Goal: Task Accomplishment & Management: Use online tool/utility

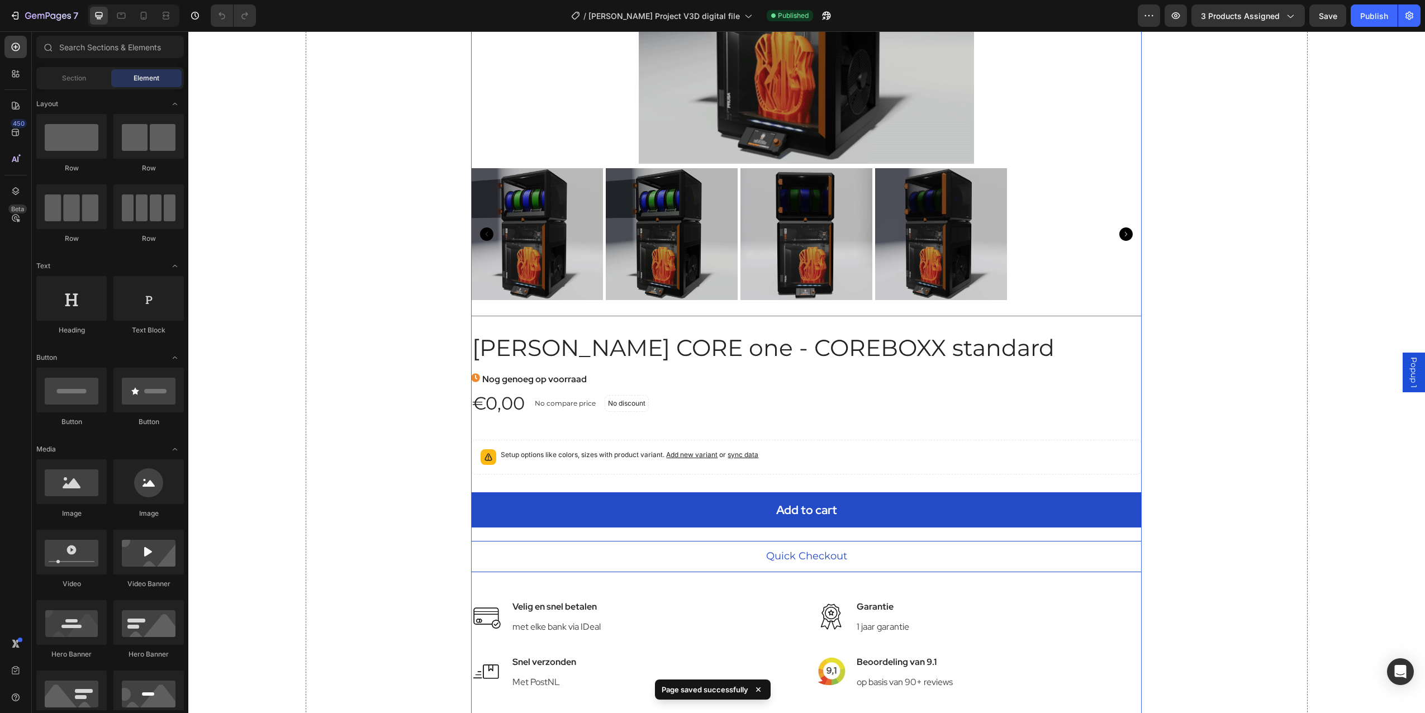
scroll to position [279, 0]
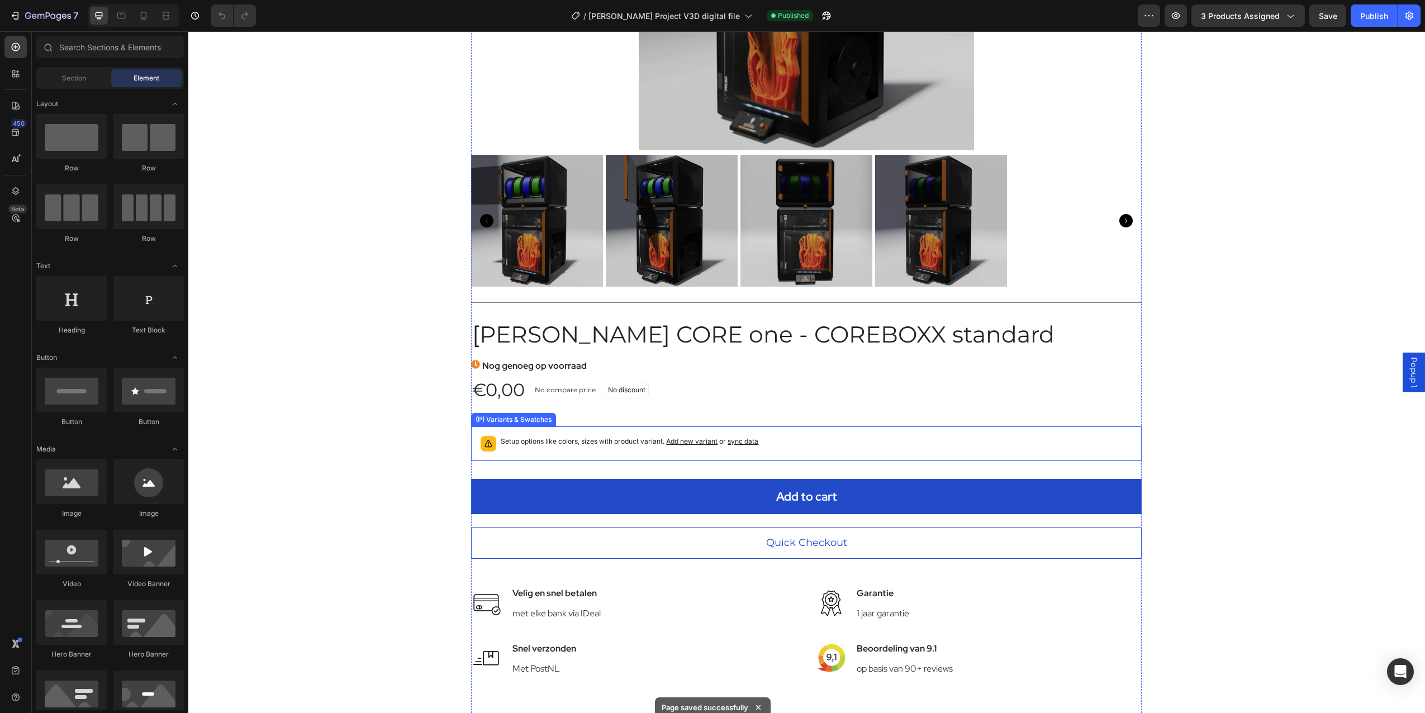
click at [591, 435] on div "Setup options like colors, sizes with product variant. Add new variant or sync …" at bounding box center [806, 444] width 661 height 25
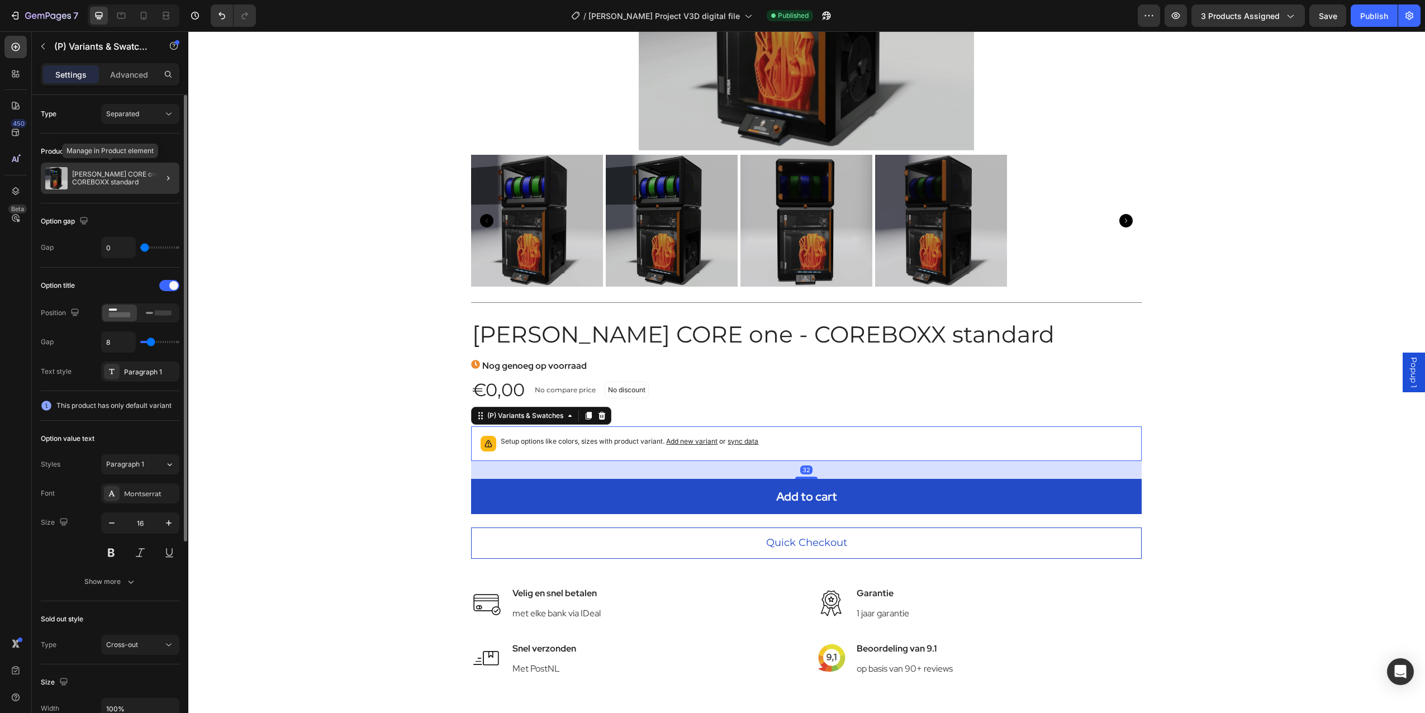
click at [130, 181] on p "[PERSON_NAME] CORE one - COREBOXX standard" at bounding box center [123, 178] width 103 height 16
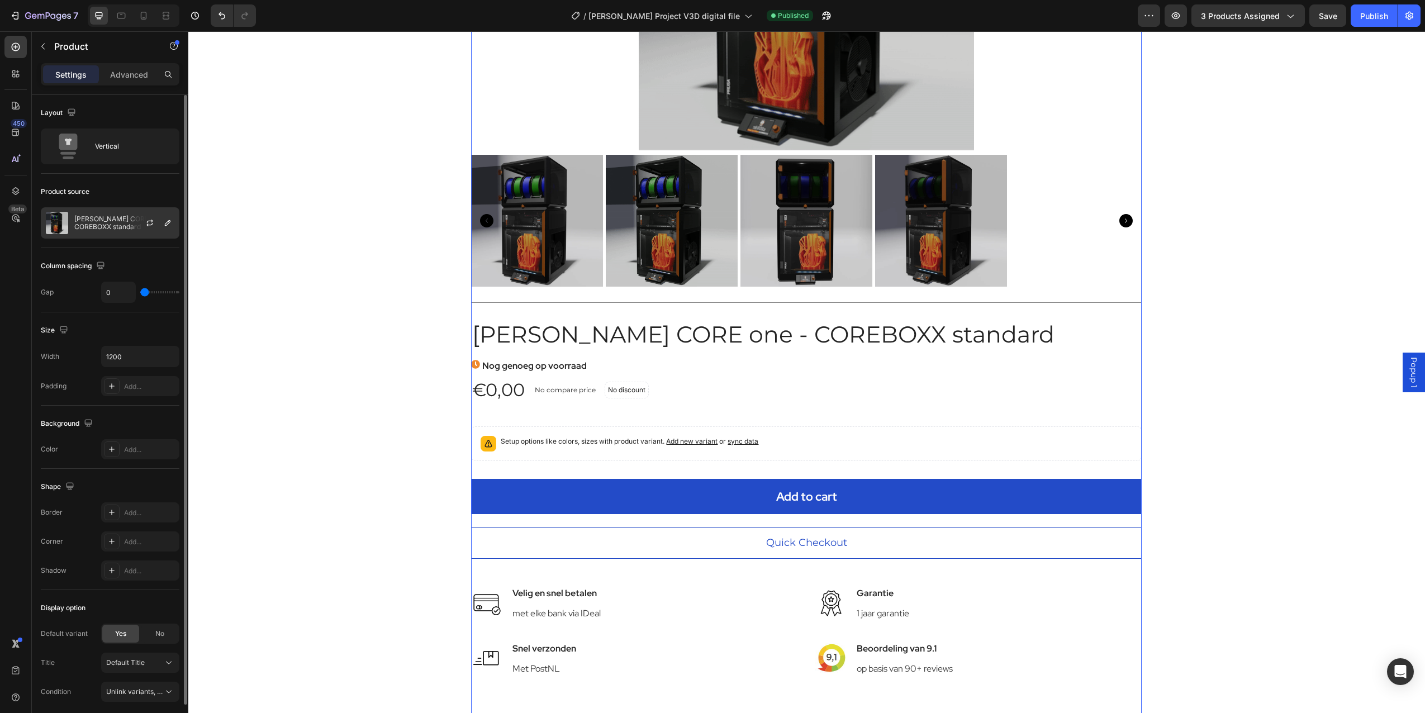
click at [138, 223] on div at bounding box center [154, 223] width 49 height 30
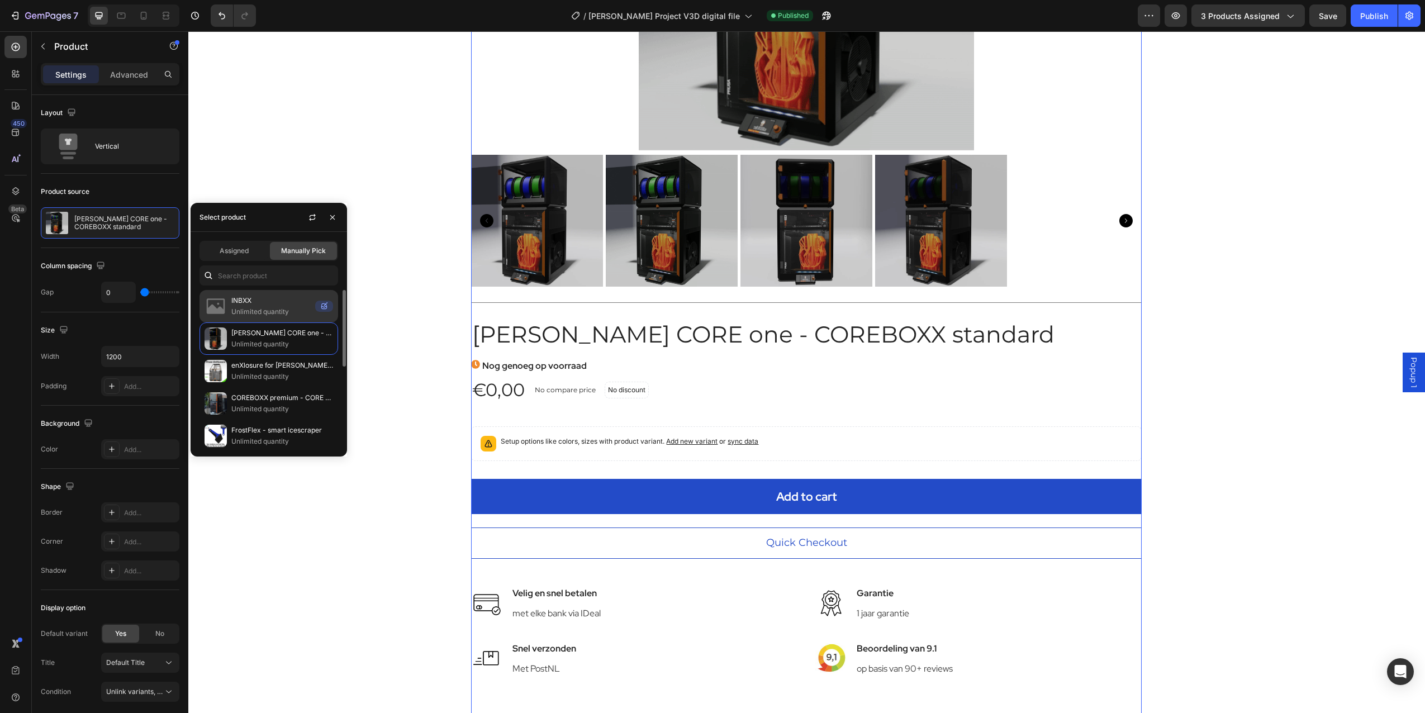
click at [247, 305] on p "INBXX" at bounding box center [270, 300] width 79 height 11
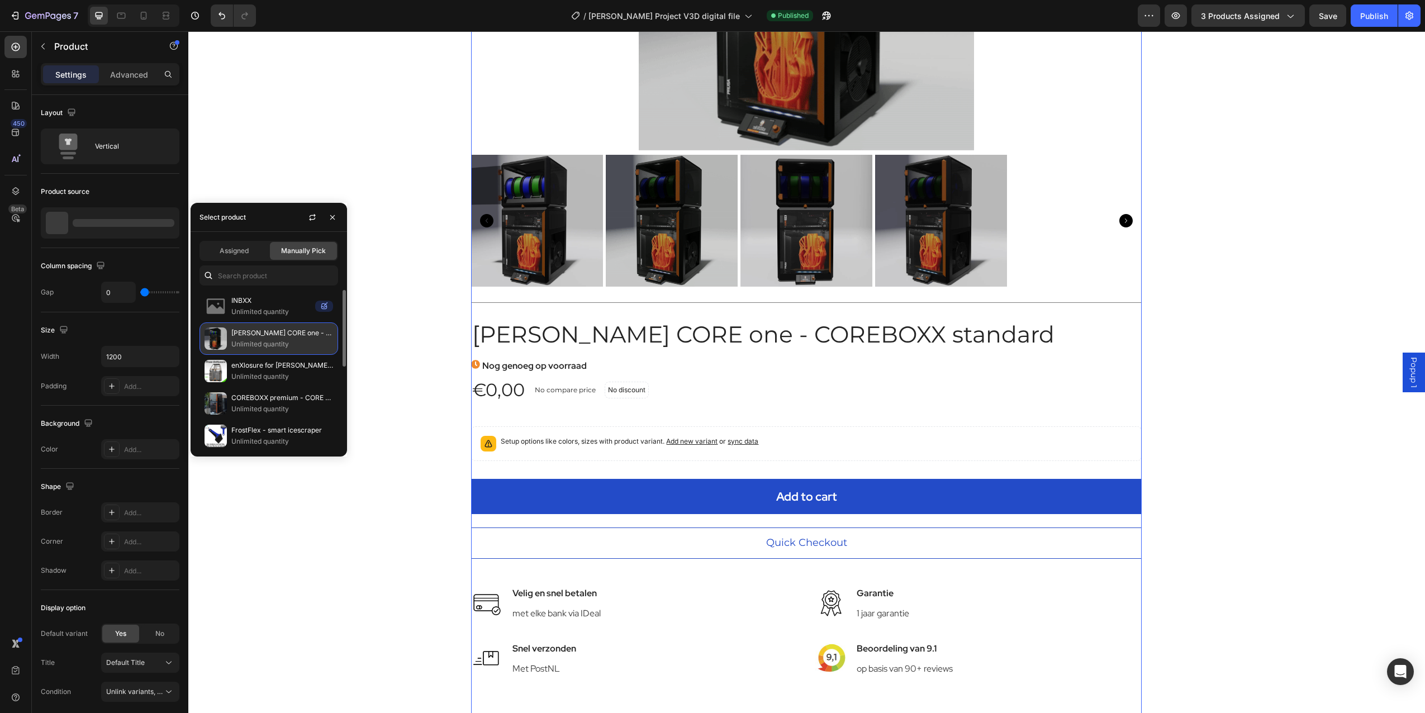
scroll to position [0, 0]
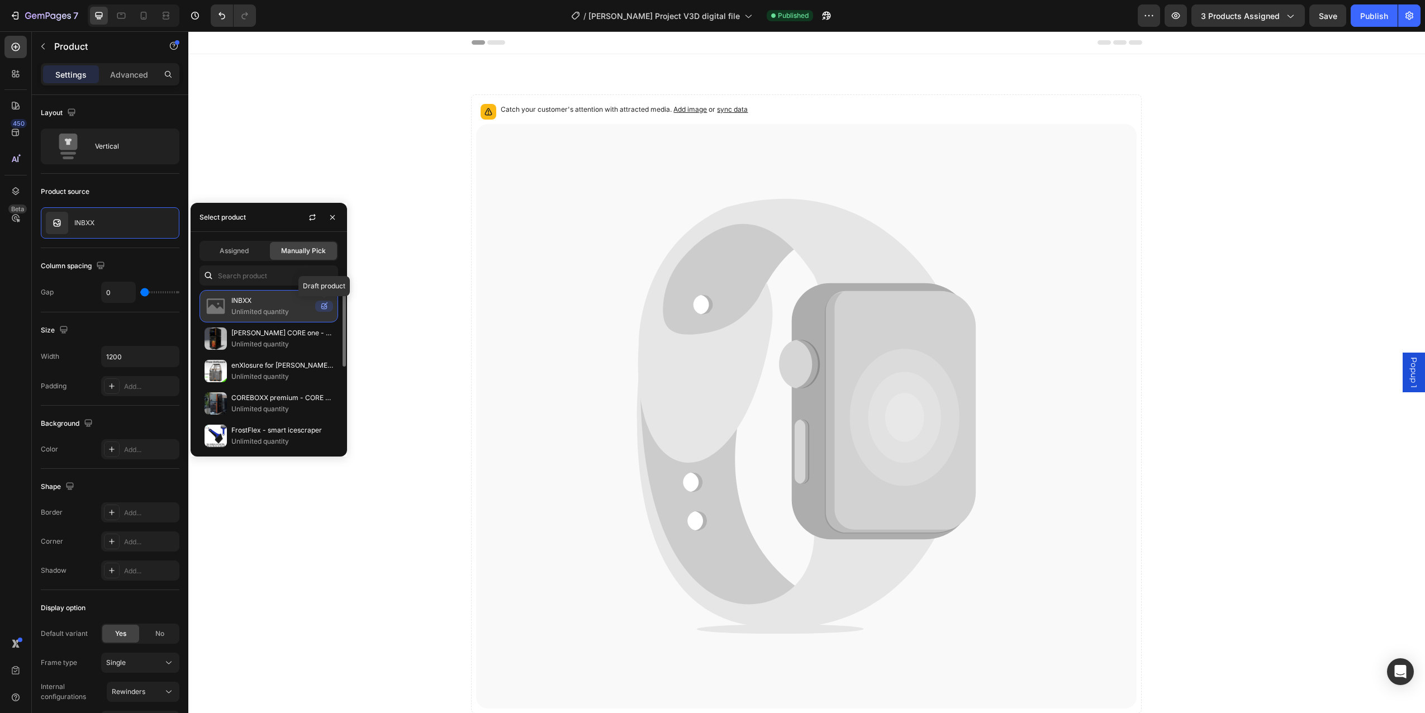
click at [324, 307] on icon at bounding box center [324, 307] width 6 height 6
click at [314, 315] on div "INBXX Unlimited quantity" at bounding box center [269, 306] width 139 height 32
drag, startPoint x: 339, startPoint y: 220, endPoint x: 203, endPoint y: 229, distance: 135.6
click at [339, 220] on button "button" at bounding box center [333, 218] width 18 height 18
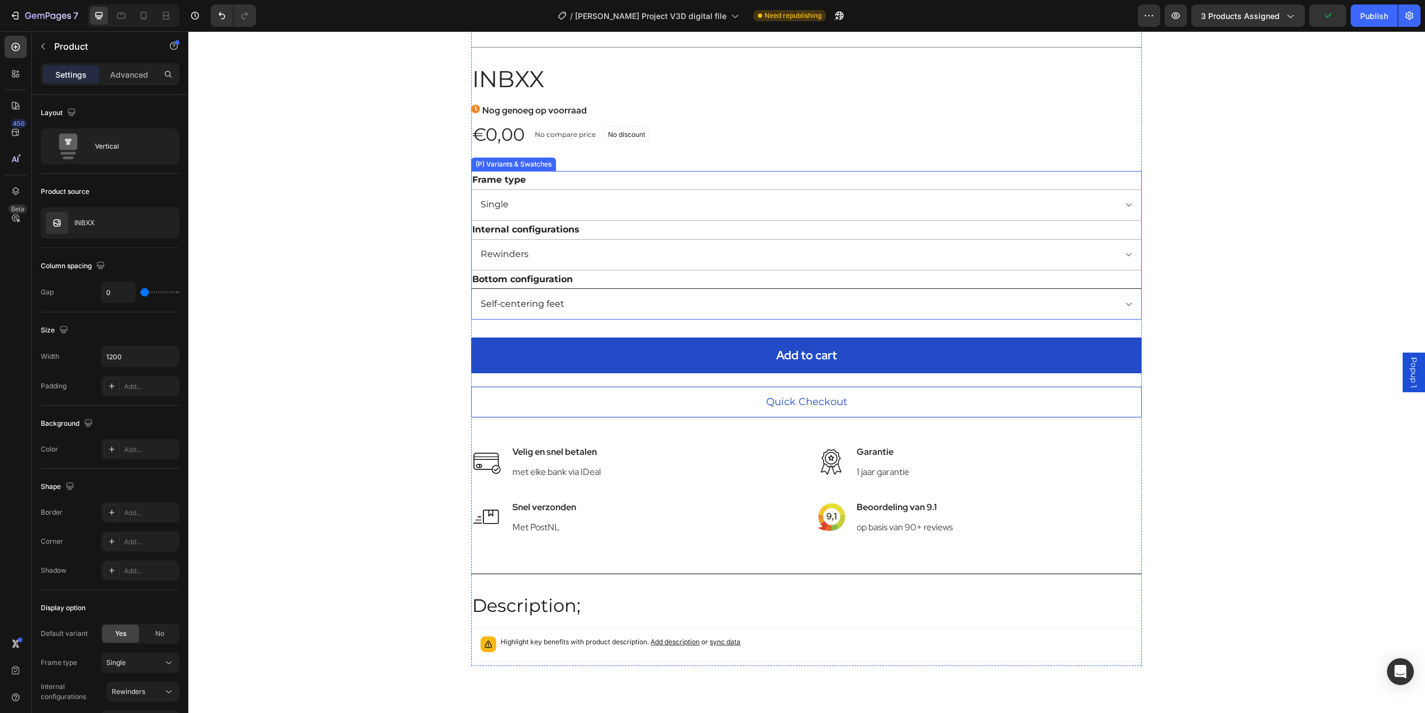
scroll to position [615, 0]
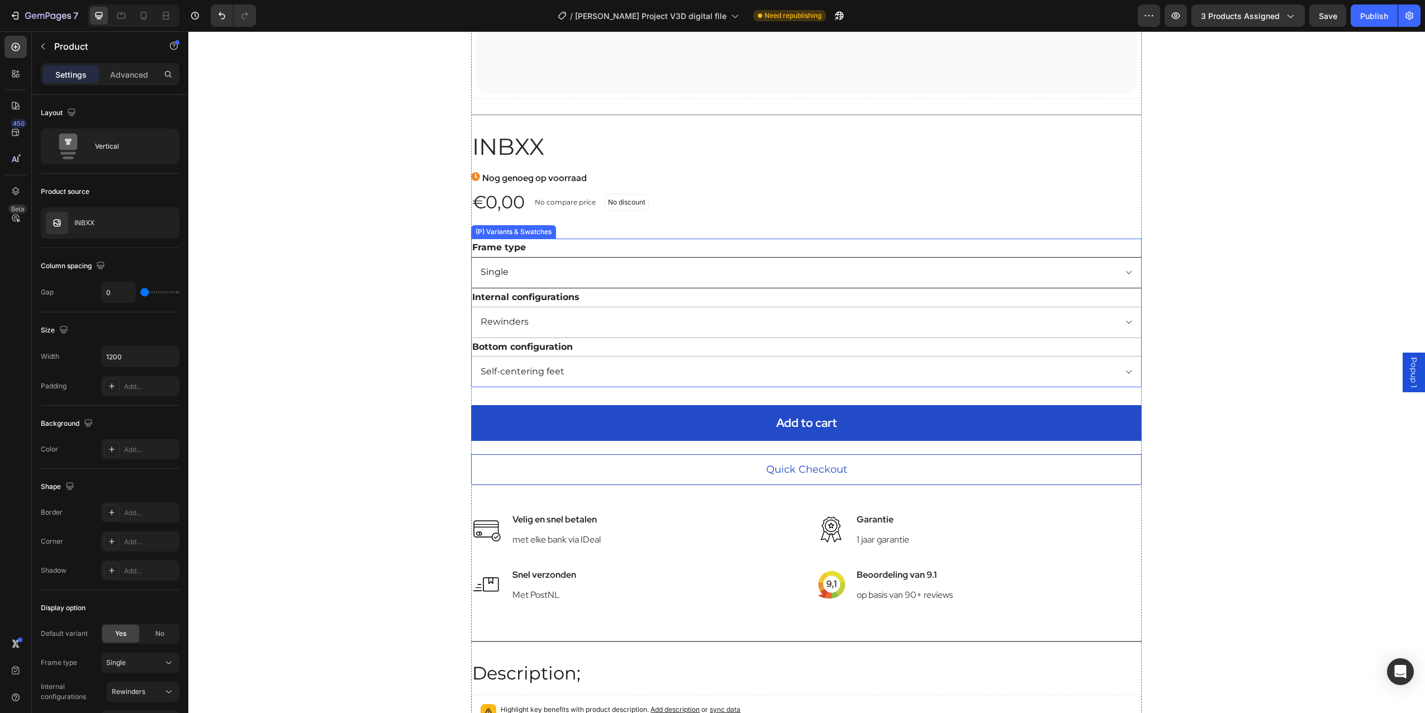
click at [551, 278] on select "Single Double" at bounding box center [806, 272] width 671 height 31
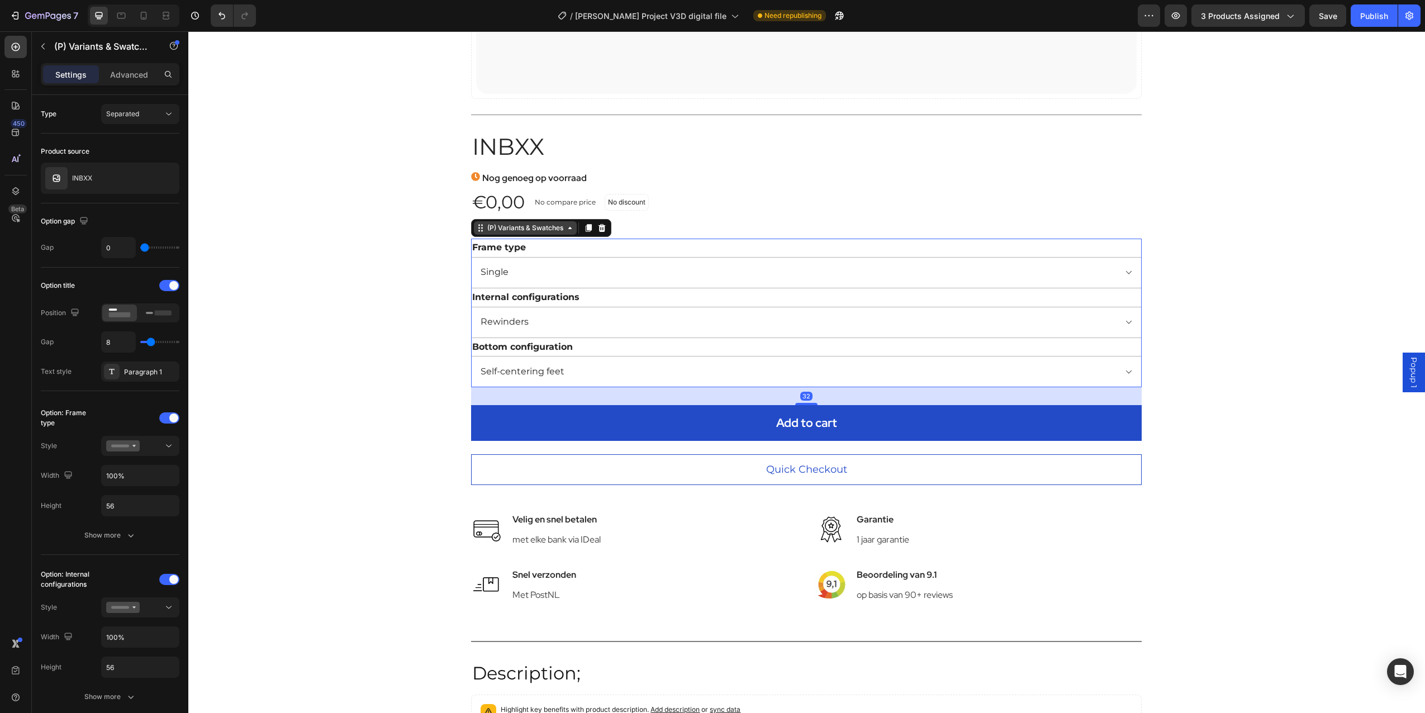
click at [558, 229] on div "(P) Variants & Swatches" at bounding box center [525, 228] width 80 height 10
click at [516, 260] on select "Single Double" at bounding box center [806, 272] width 671 height 31
click at [596, 245] on div "Frame type Single Double" at bounding box center [806, 264] width 671 height 50
click at [149, 117] on div "Separated" at bounding box center [134, 114] width 57 height 10
click at [131, 164] on span "Combine" at bounding box center [120, 163] width 29 height 10
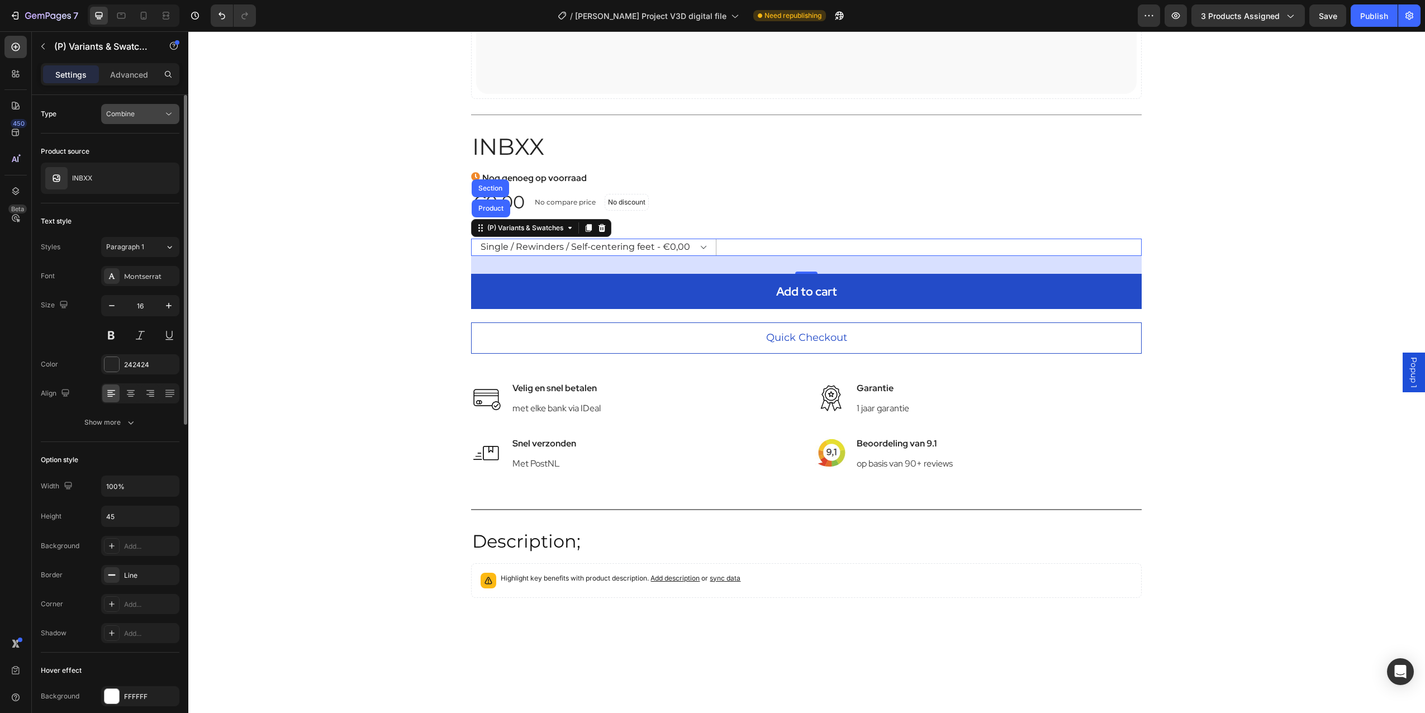
click at [155, 112] on div "Combine" at bounding box center [134, 114] width 57 height 10
click at [139, 135] on div "Separated" at bounding box center [129, 141] width 92 height 21
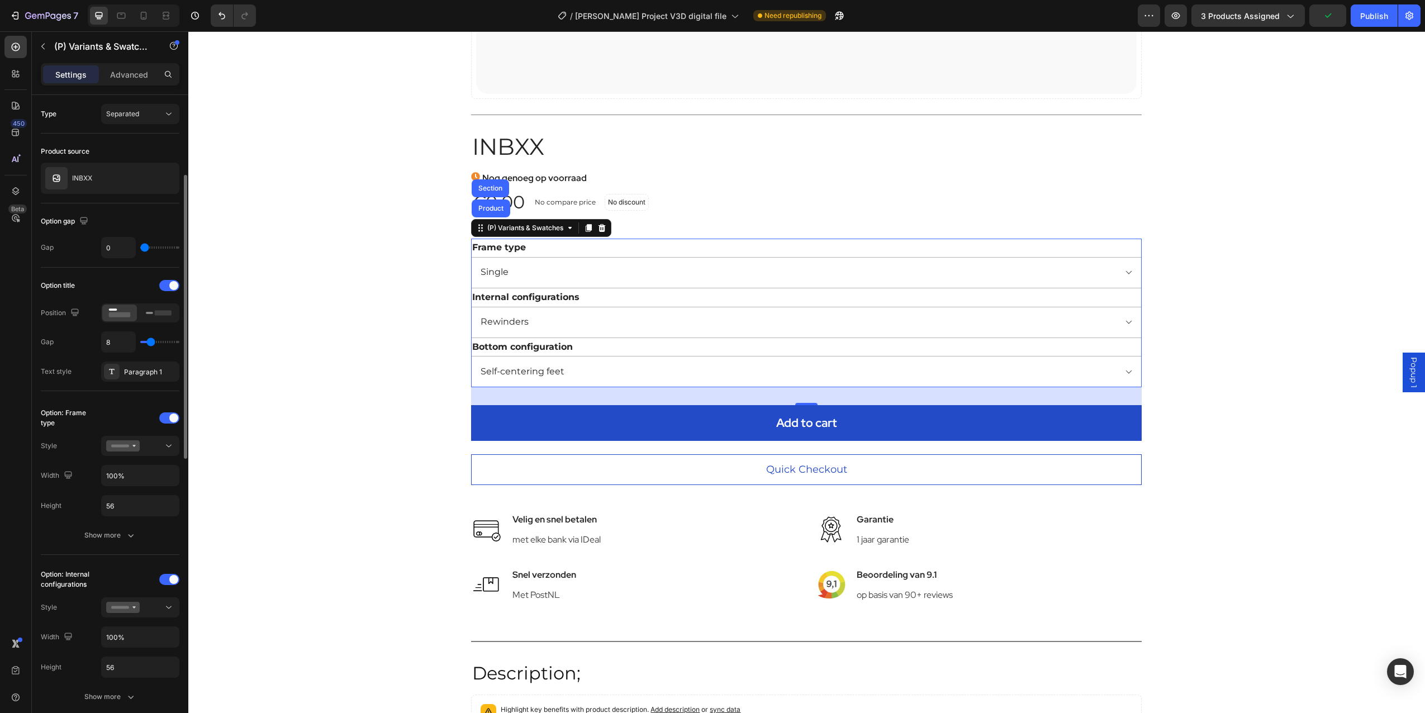
scroll to position [56, 0]
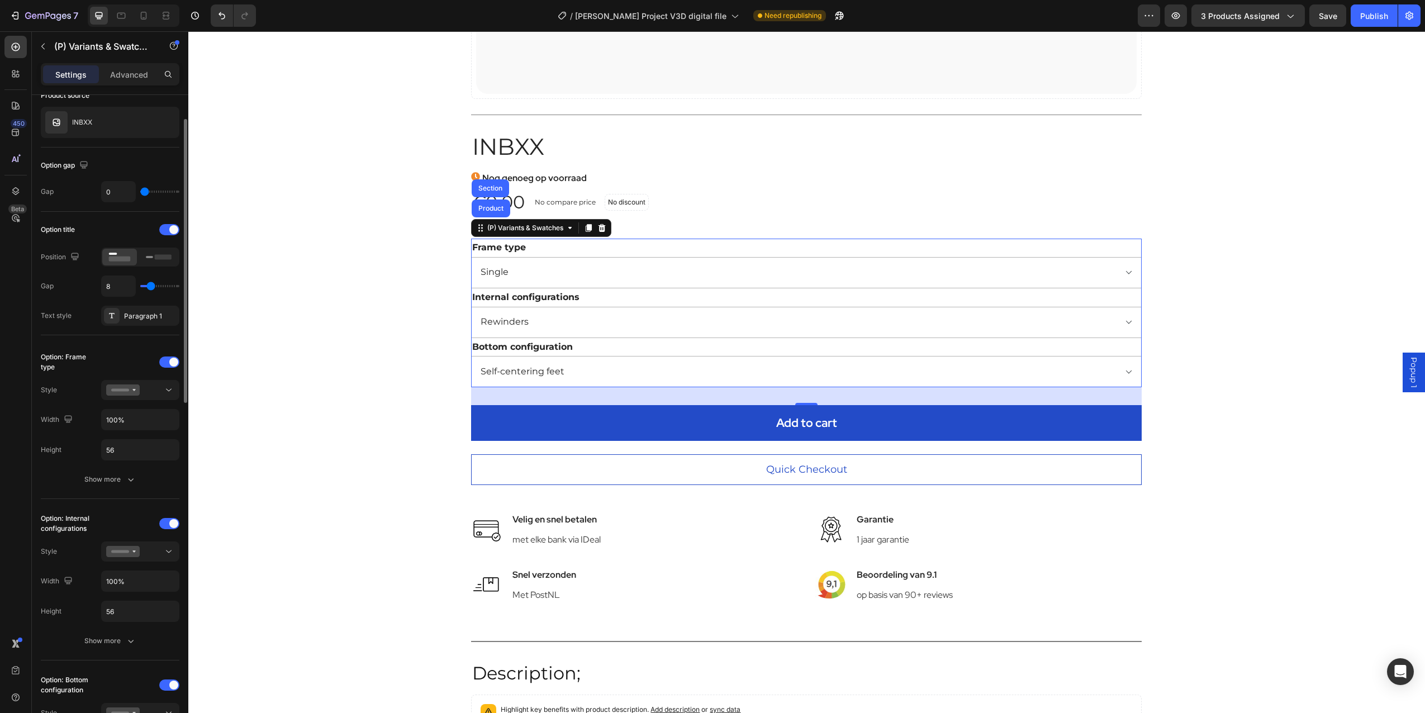
click at [141, 259] on div at bounding box center [140, 257] width 78 height 19
click at [157, 258] on rect at bounding box center [163, 256] width 17 height 5
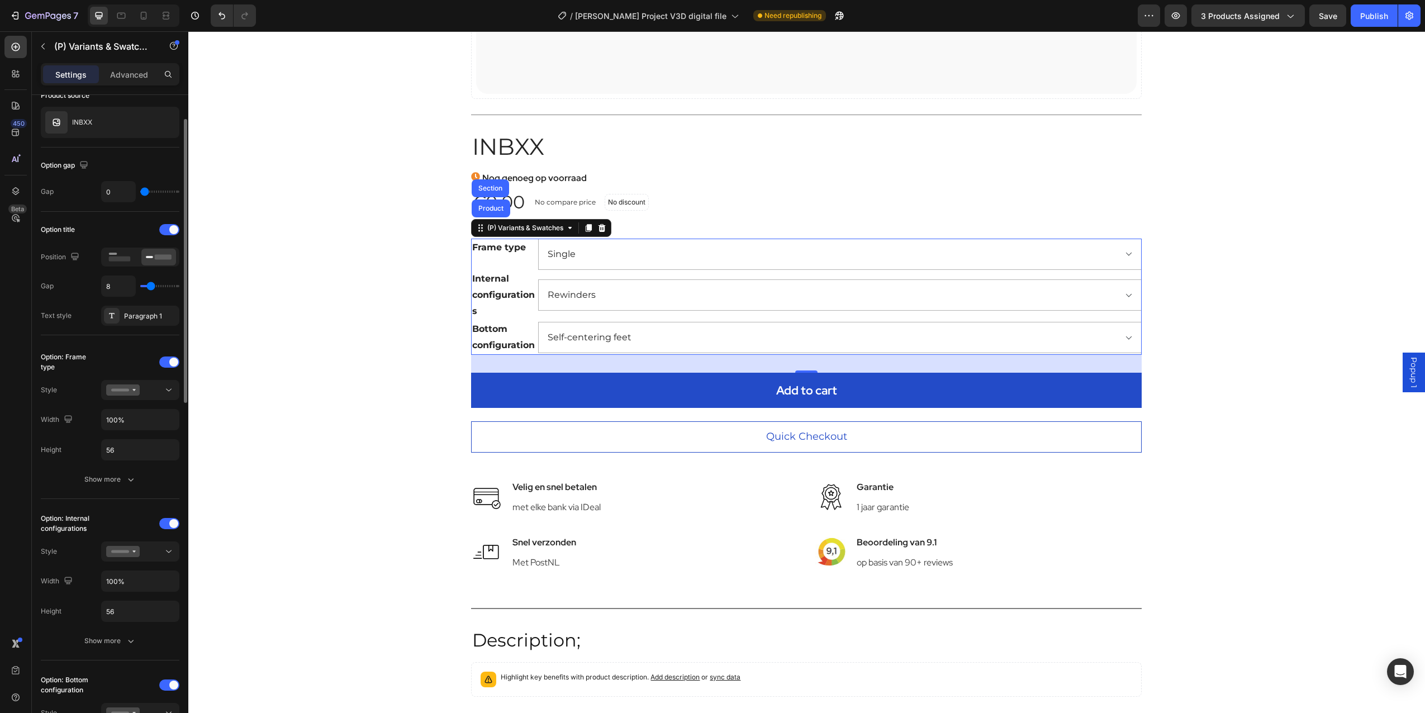
type input "10"
type input "11"
type input "16"
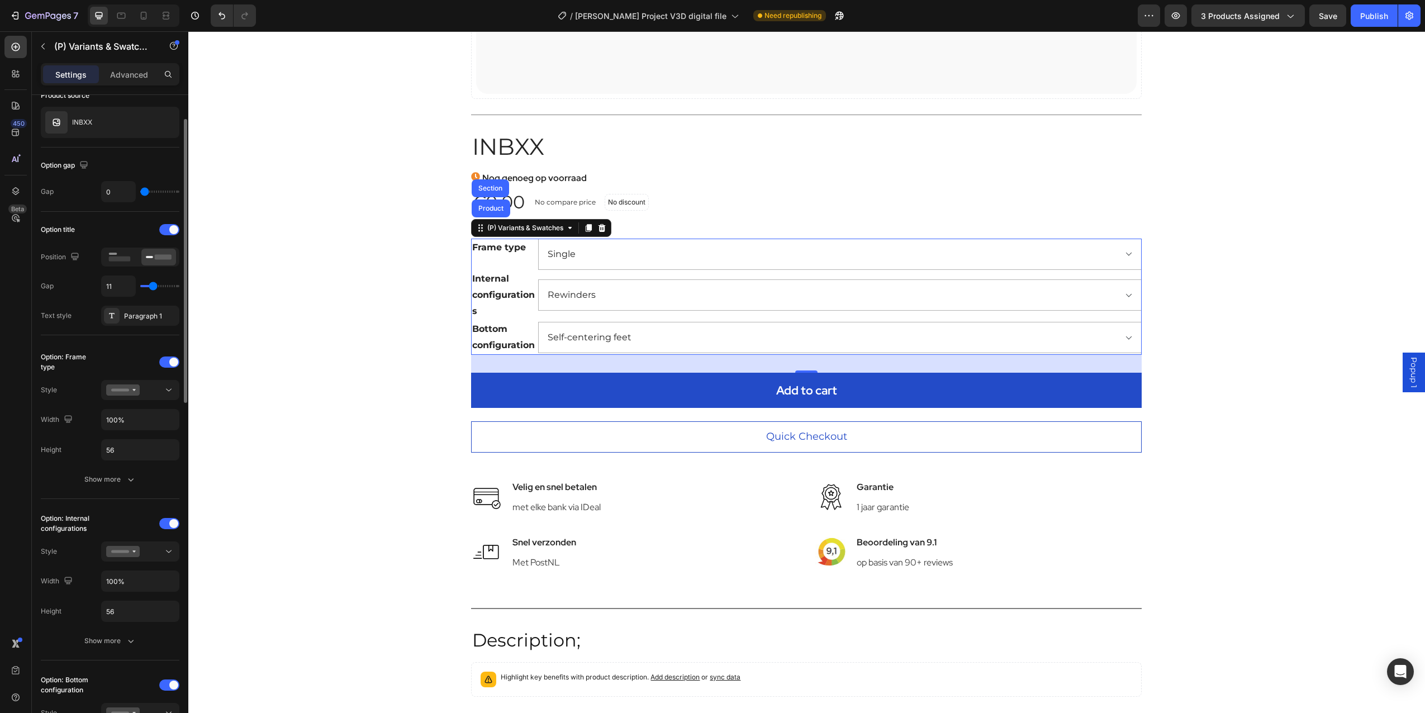
type input "16"
type input "19"
type input "20"
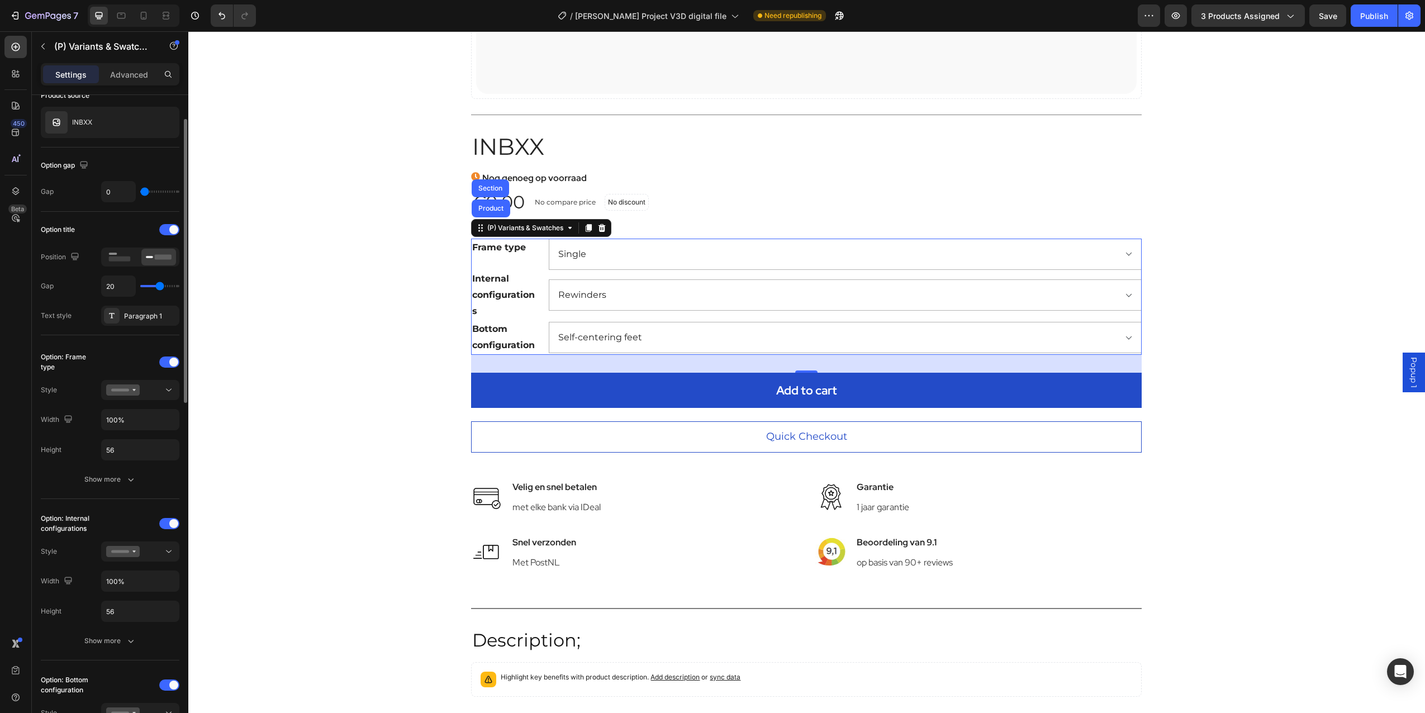
type input "25"
type input "27"
type input "31"
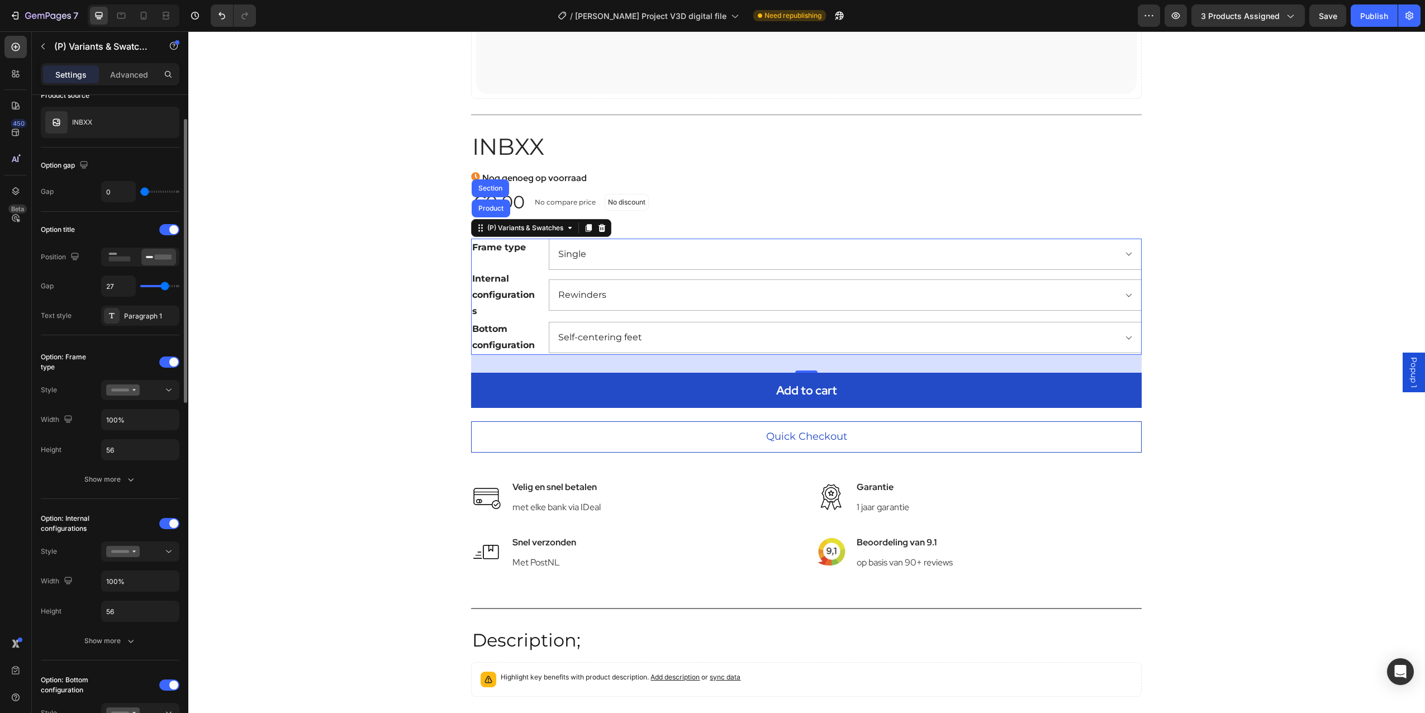
type input "31"
type input "32"
type input "33"
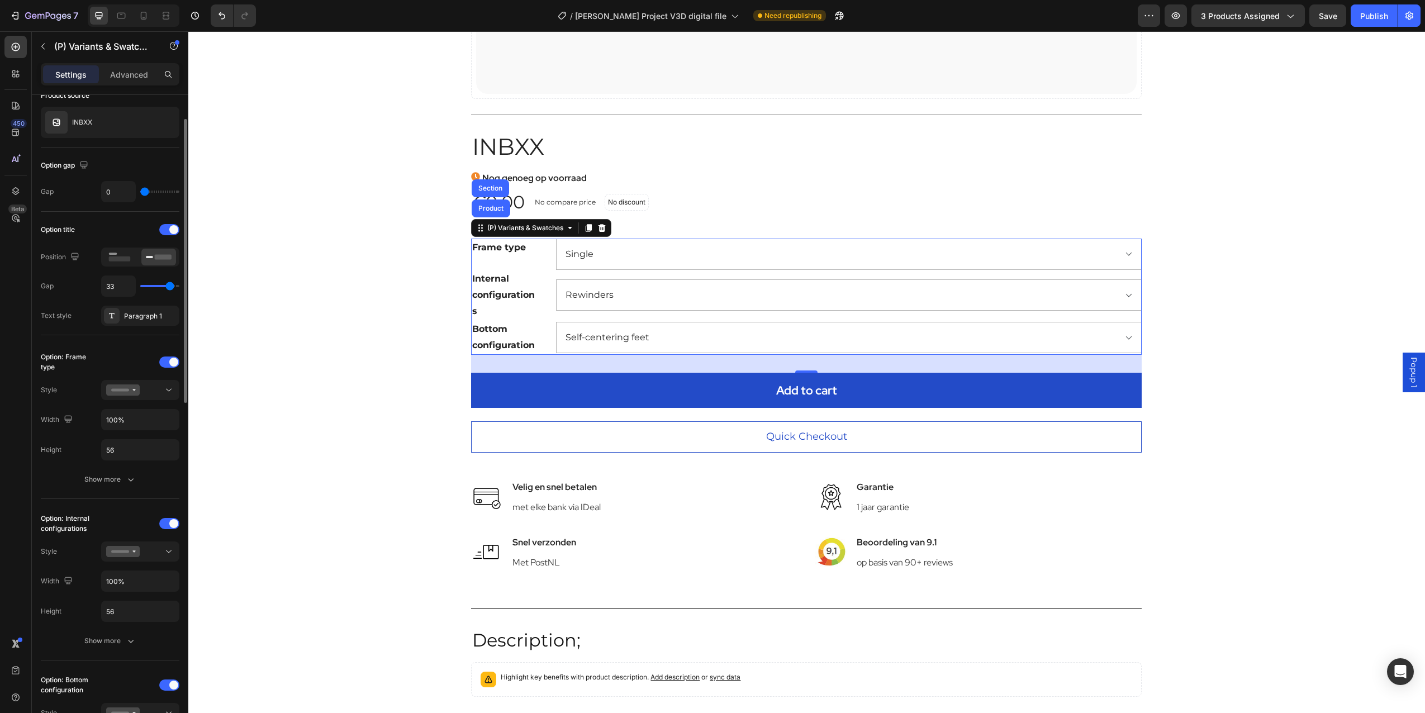
type input "34"
type input "36"
type input "37"
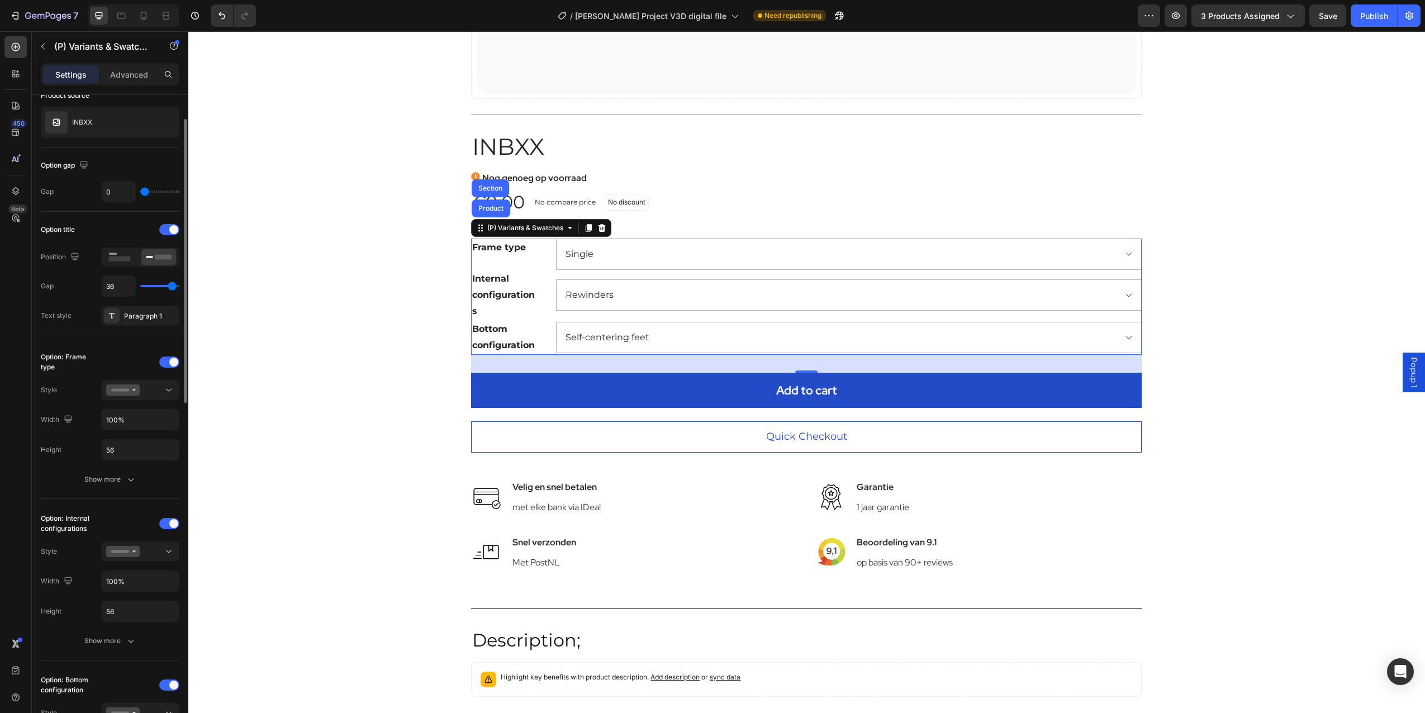
type input "37"
type input "38"
type input "39"
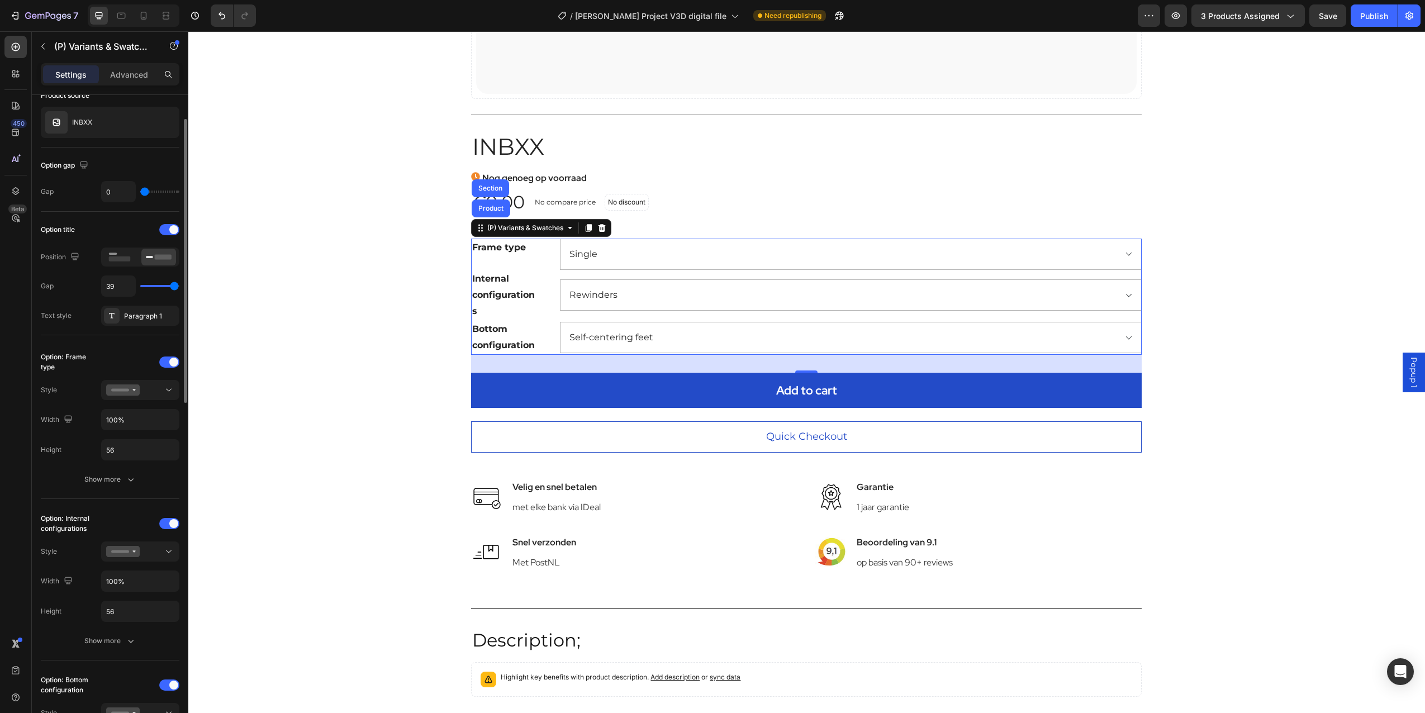
type input "40"
drag, startPoint x: 151, startPoint y: 286, endPoint x: 182, endPoint y: 287, distance: 30.8
type input "40"
click at [179, 287] on input "range" at bounding box center [159, 286] width 39 height 2
type input "38"
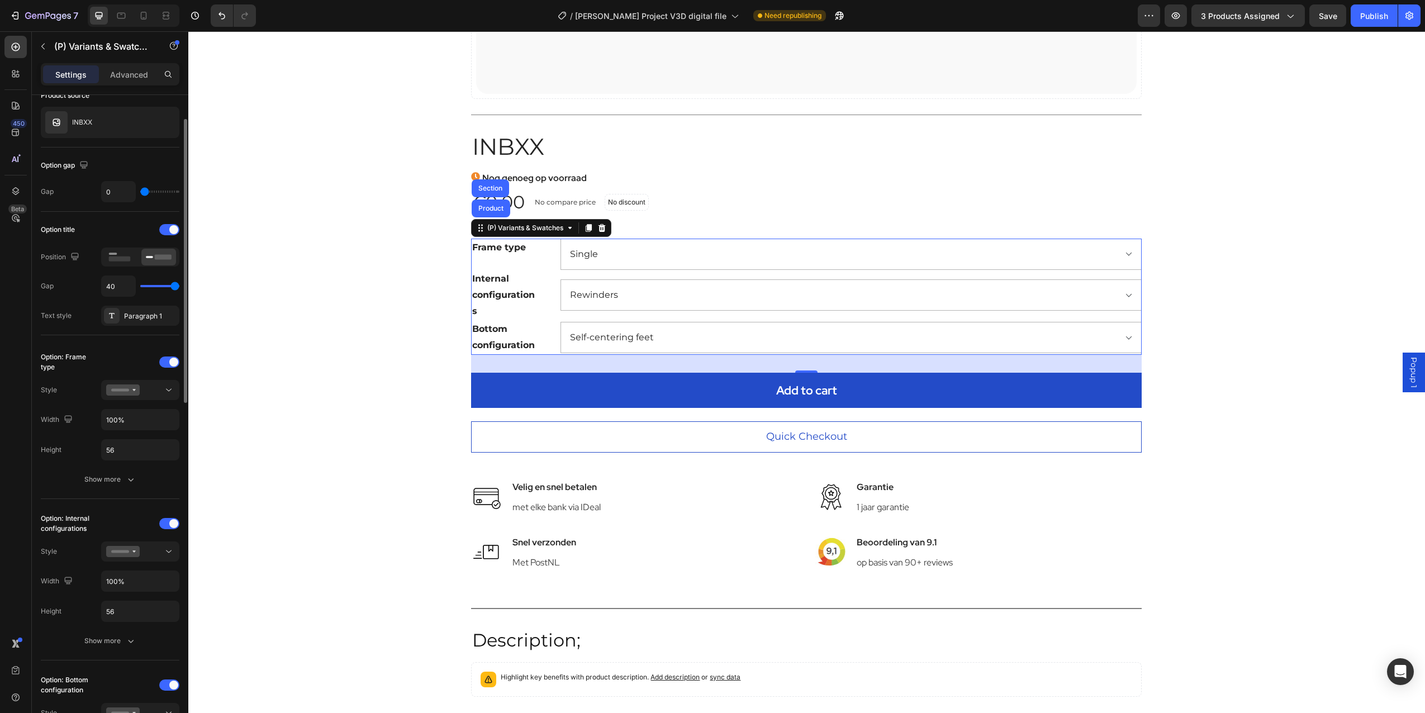
type input "38"
type input "36"
type input "34"
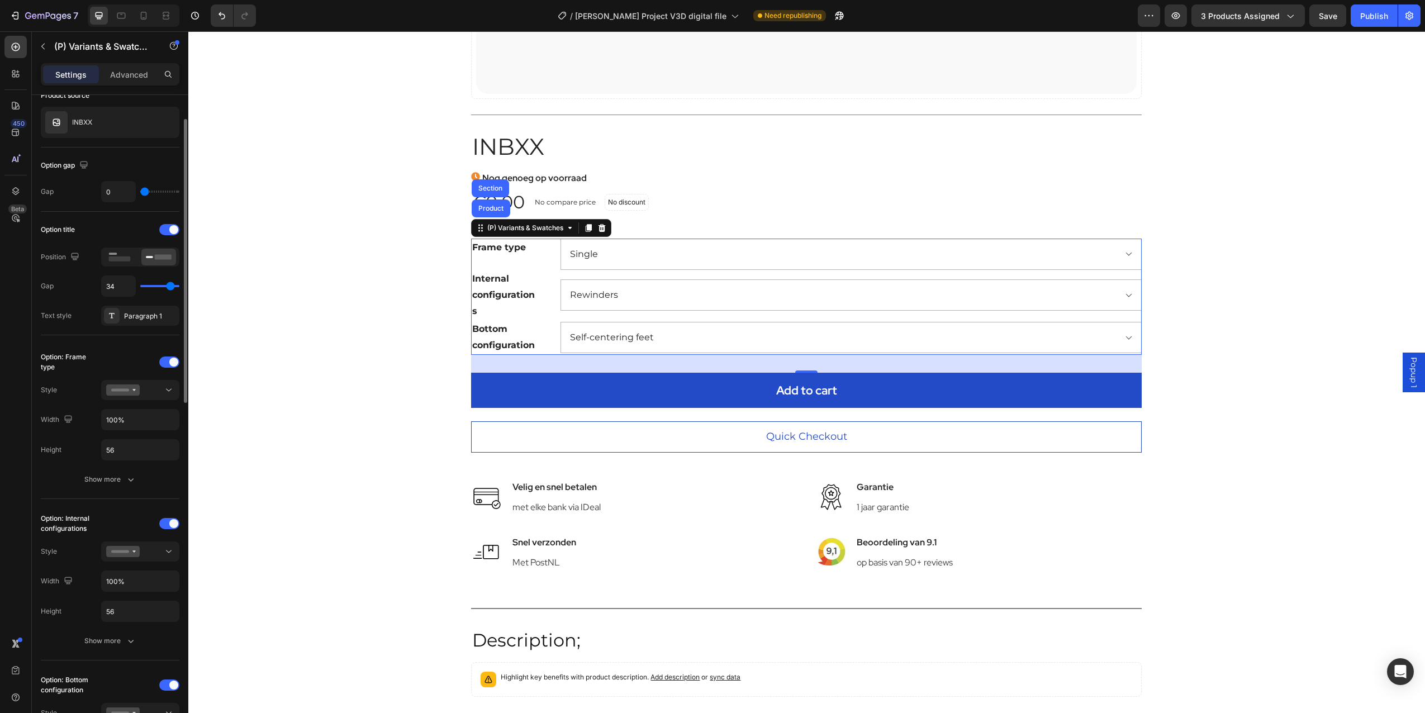
type input "33"
type input "32"
type input "31"
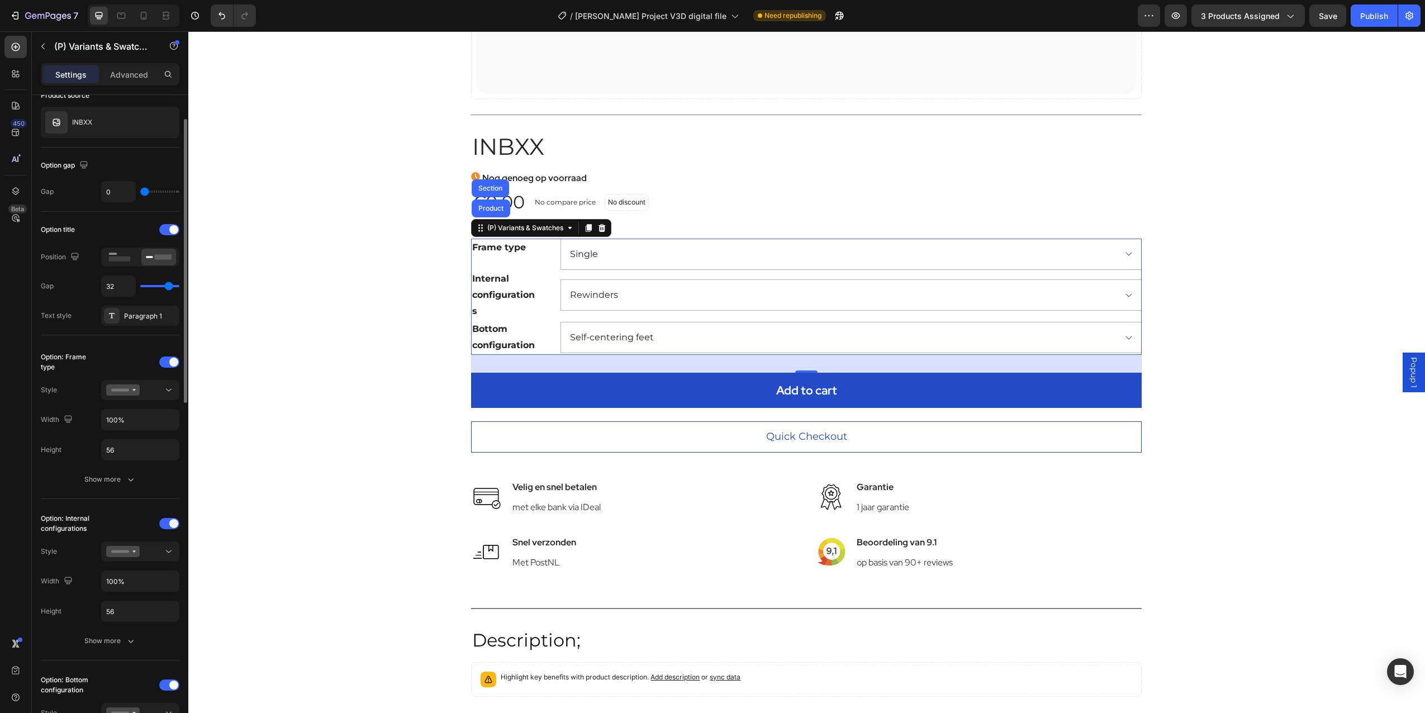
type input "31"
type input "29"
type input "27"
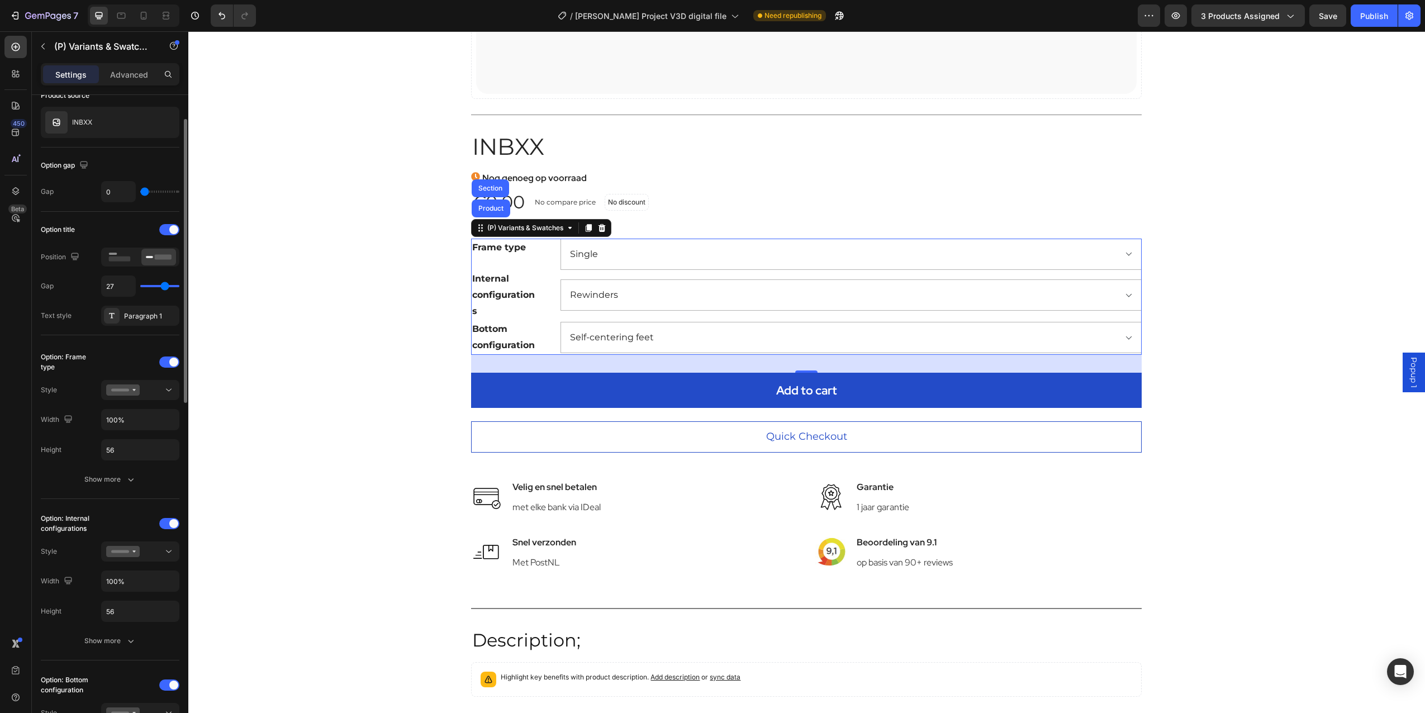
type input "26"
type input "25"
type input "21"
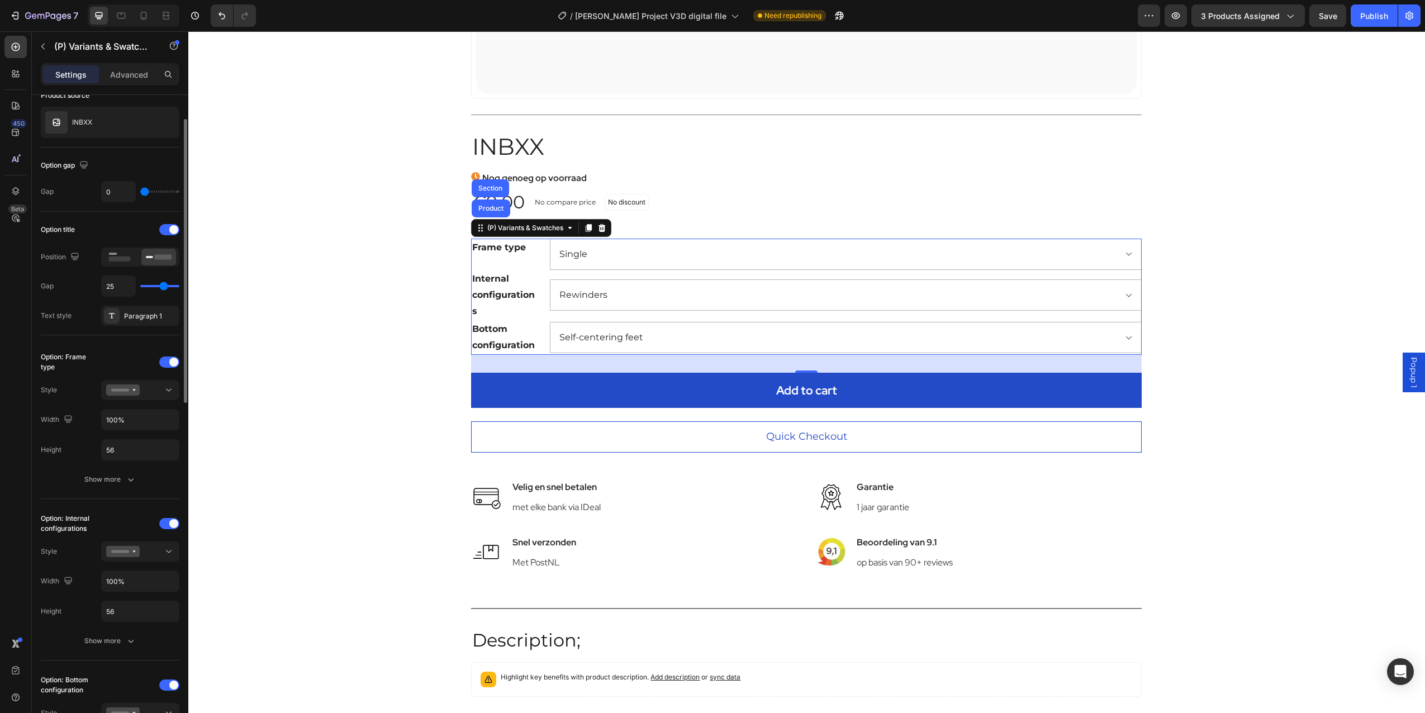
type input "21"
type input "20"
type input "18"
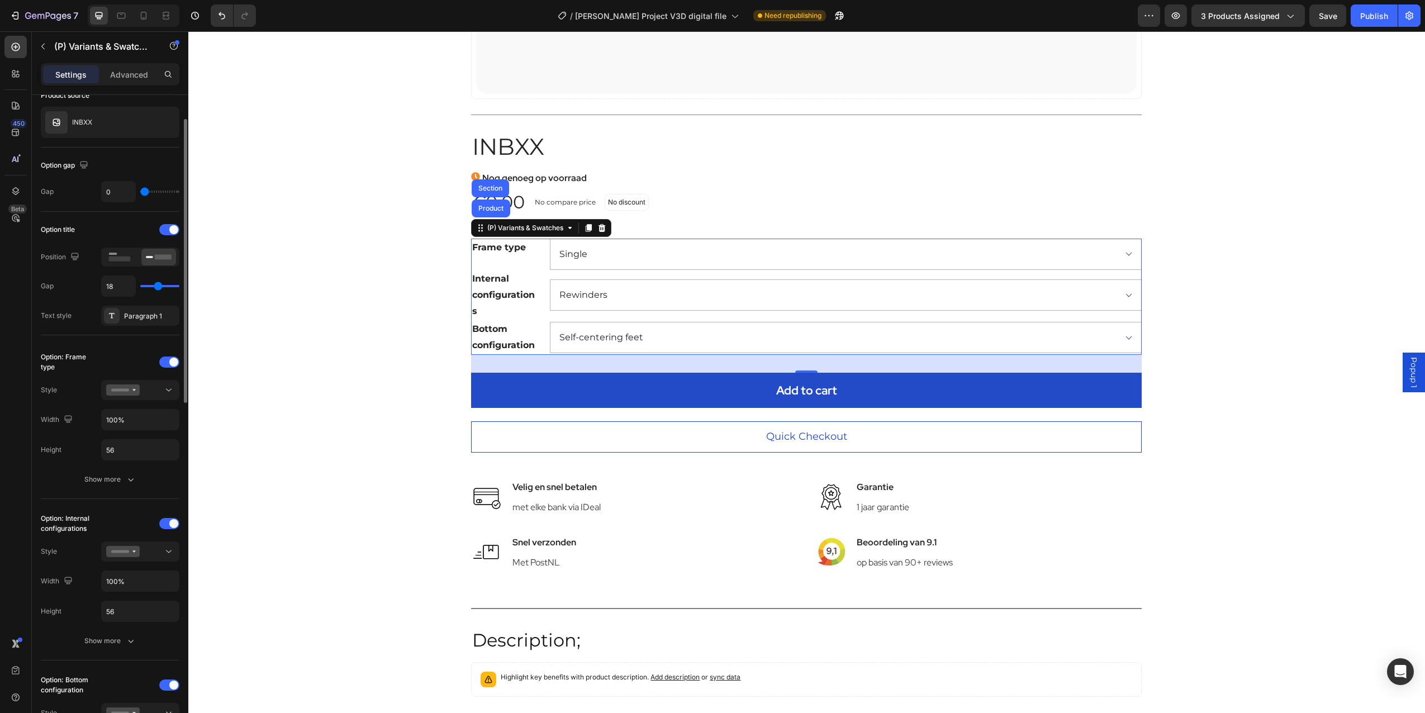
type input "17"
type input "16"
type input "15"
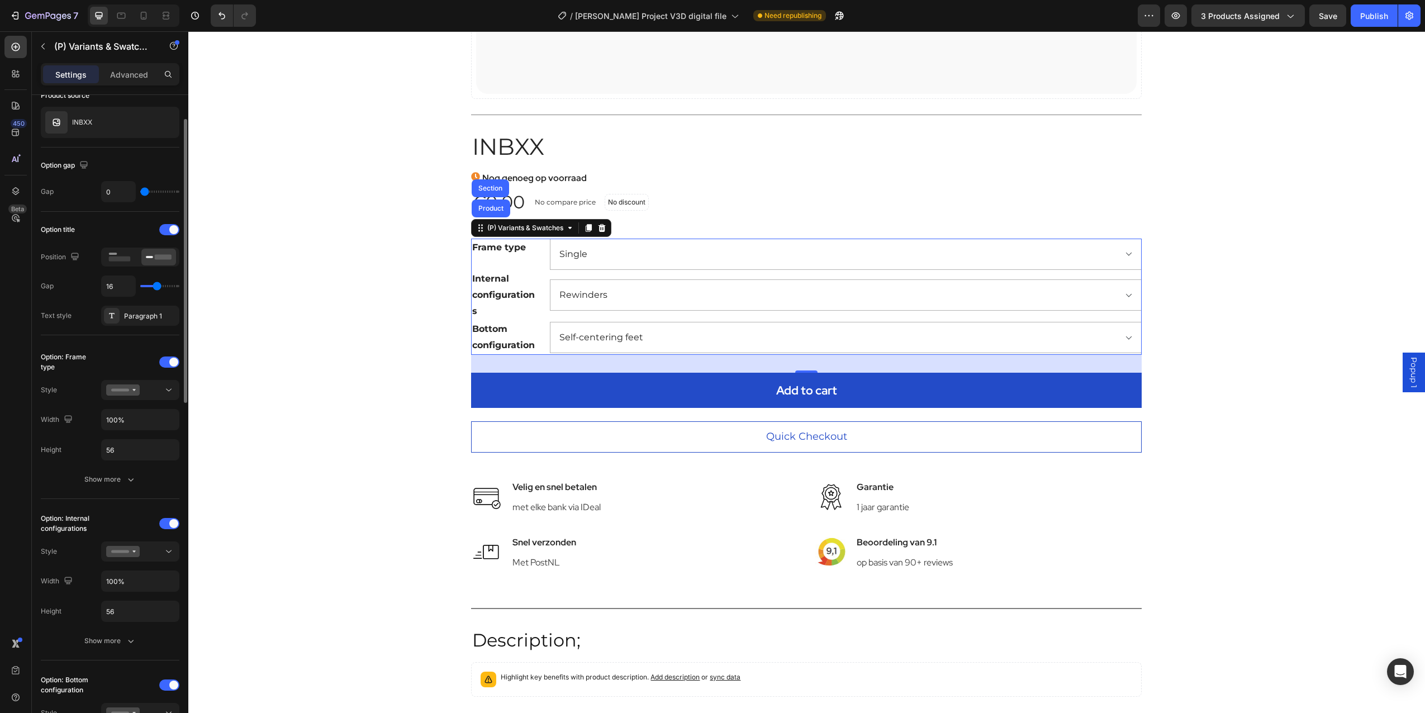
type input "15"
type input "11"
type input "10"
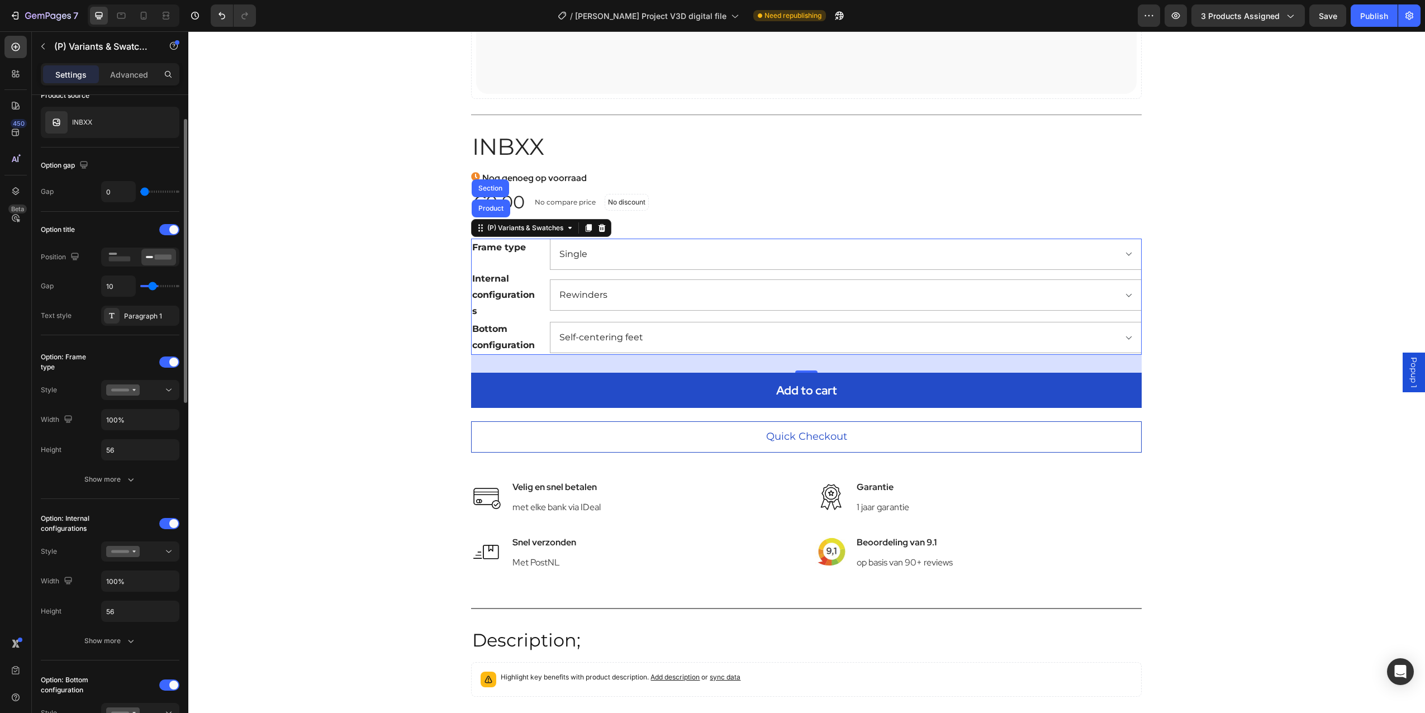
type input "8"
type input "7"
type input "6"
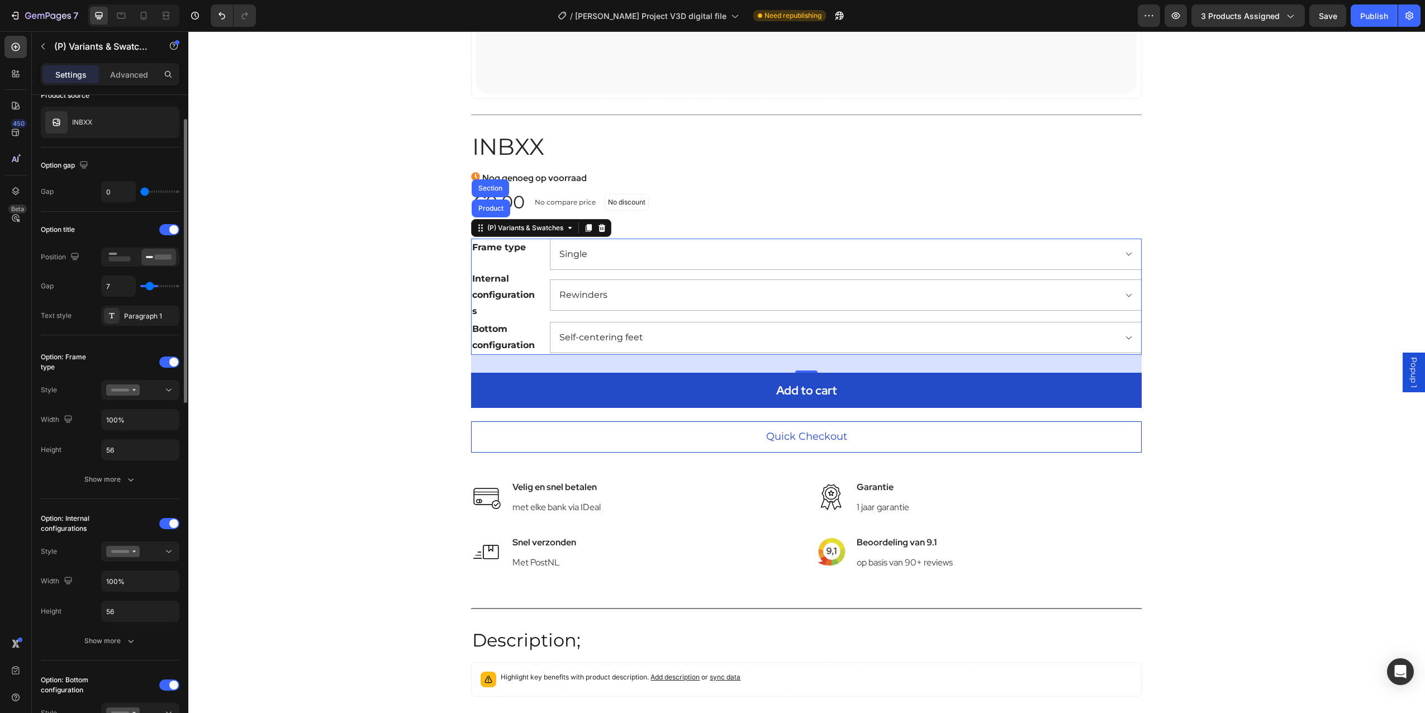
type input "6"
type input "2"
type input "0"
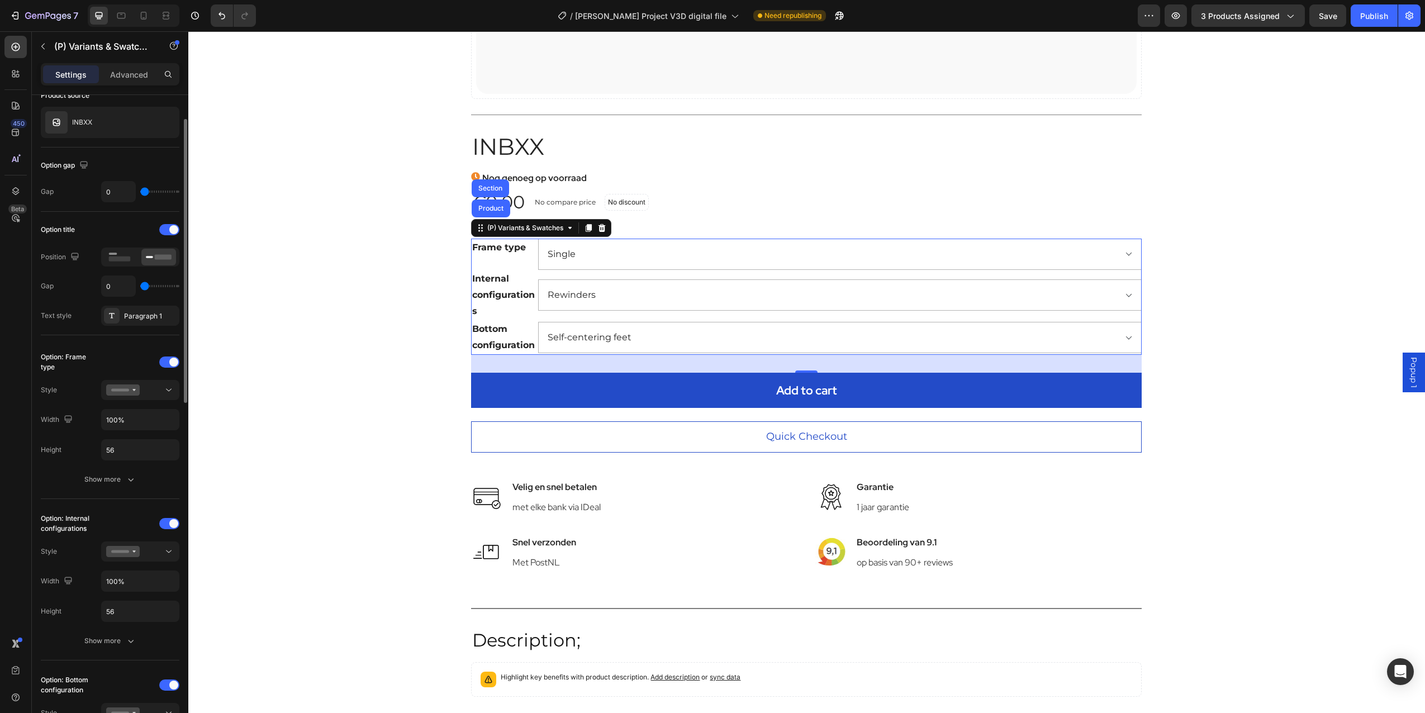
type input "4"
type input "40"
drag, startPoint x: 174, startPoint y: 282, endPoint x: 282, endPoint y: 295, distance: 109.2
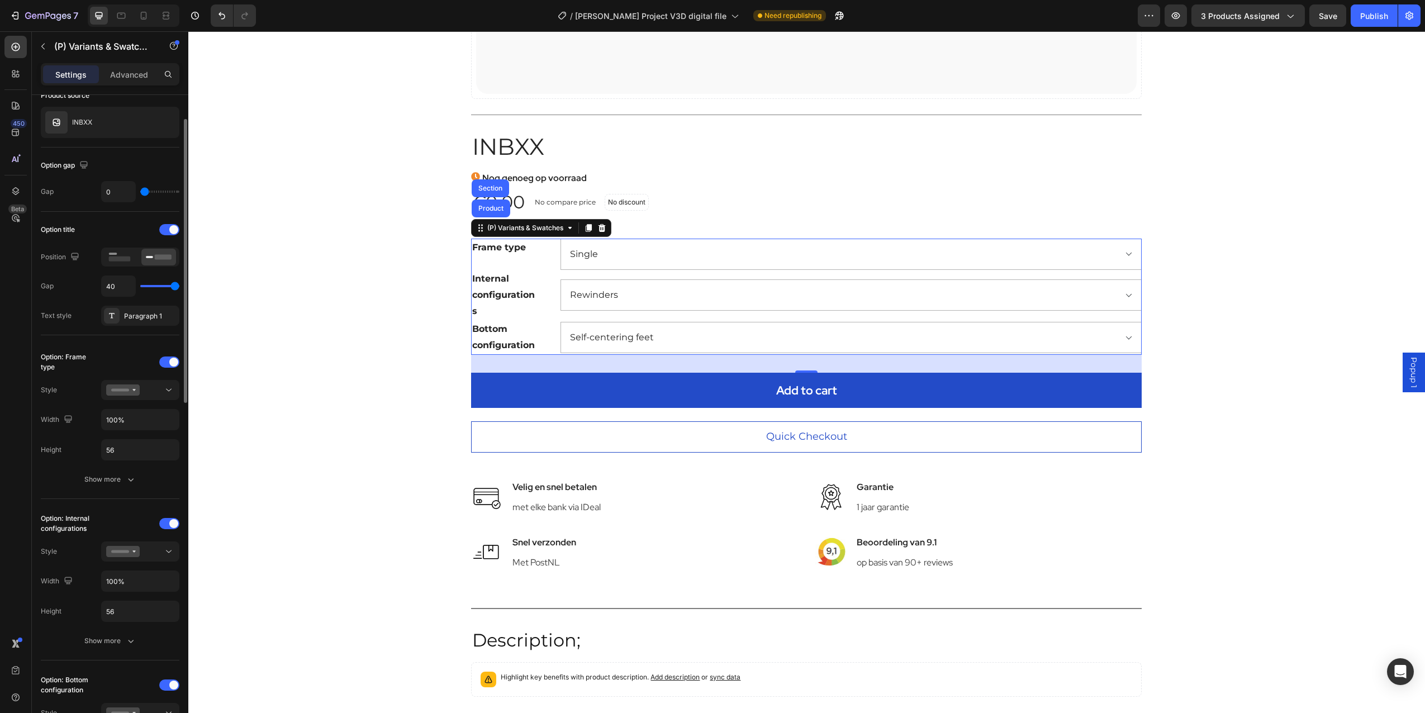
click at [179, 287] on input "range" at bounding box center [159, 286] width 39 height 2
click at [485, 301] on legend "Internal configurations" at bounding box center [504, 295] width 67 height 50
click at [480, 329] on legend "Bottom configuration" at bounding box center [504, 337] width 67 height 35
click at [158, 389] on div at bounding box center [140, 390] width 68 height 11
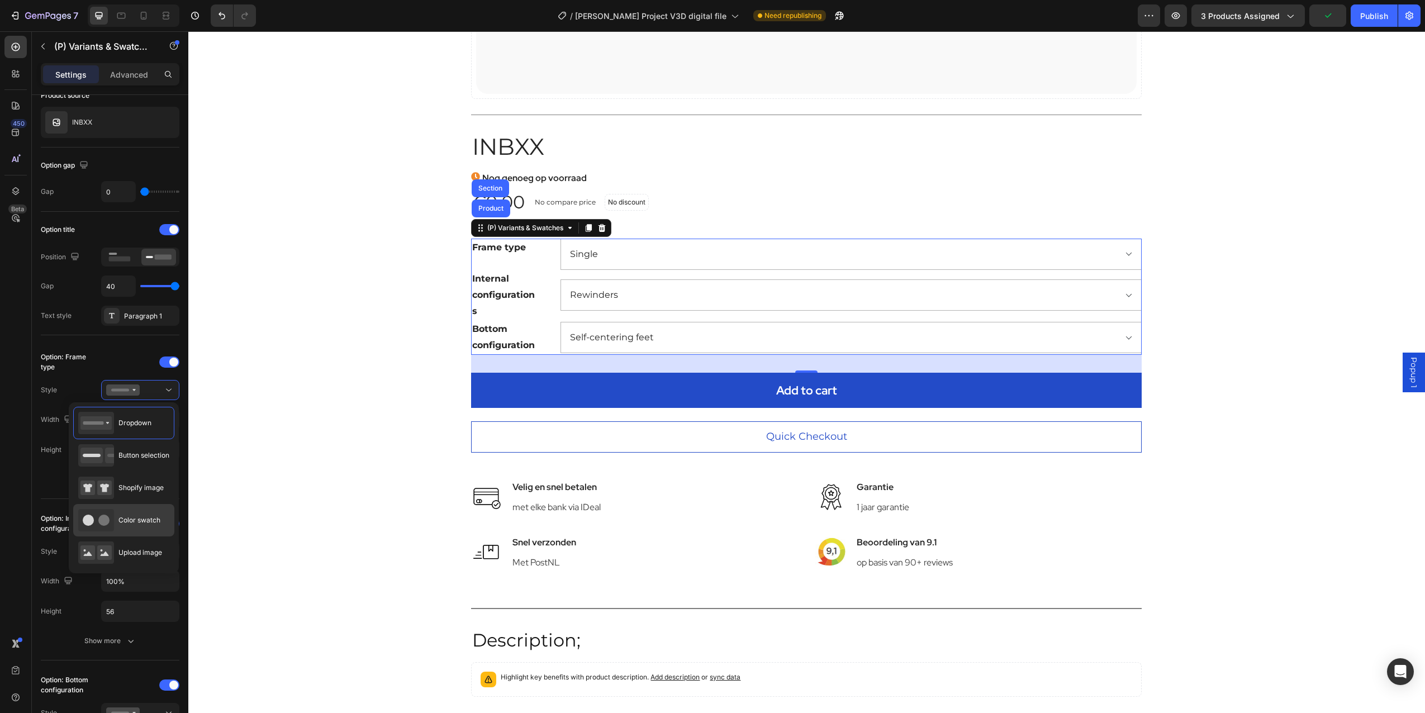
click at [142, 530] on div "Color swatch" at bounding box center [119, 520] width 82 height 22
type input "120"
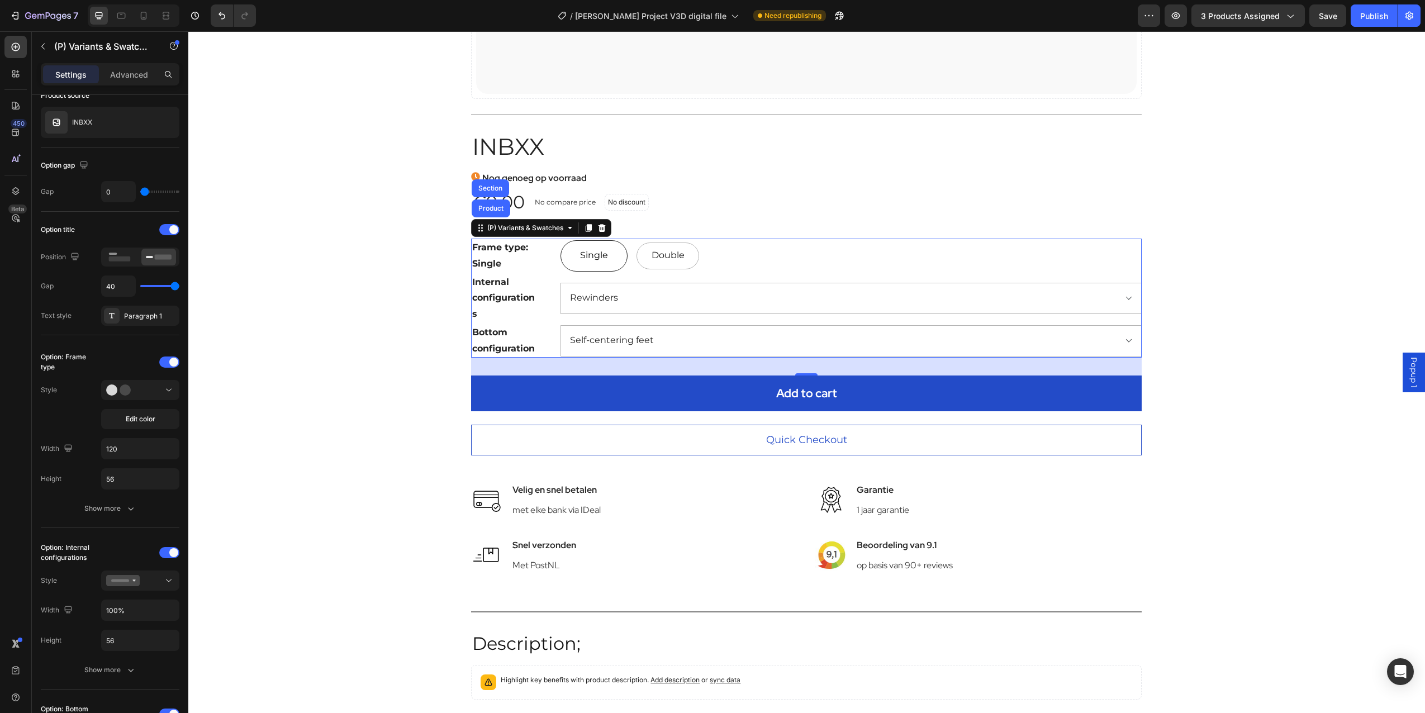
click at [510, 298] on legend "Internal configurations" at bounding box center [504, 298] width 67 height 50
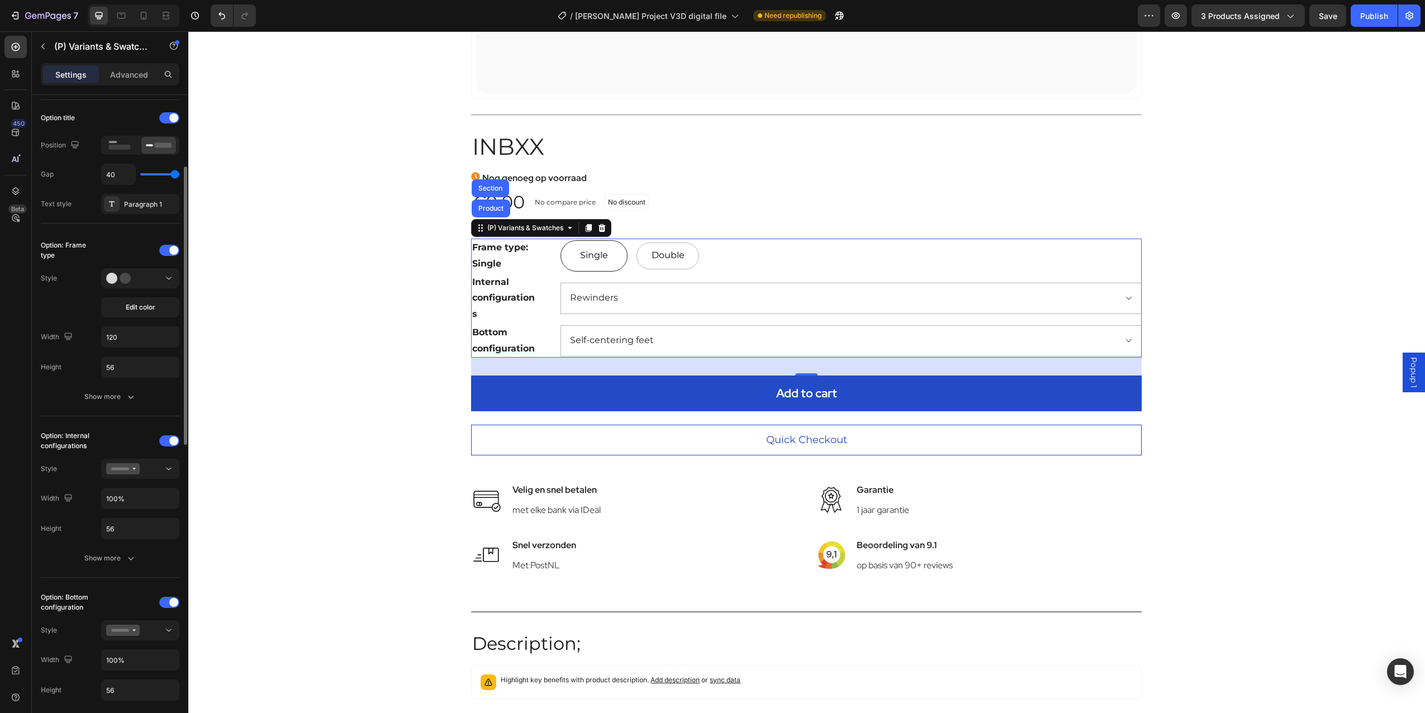
scroll to position [224, 0]
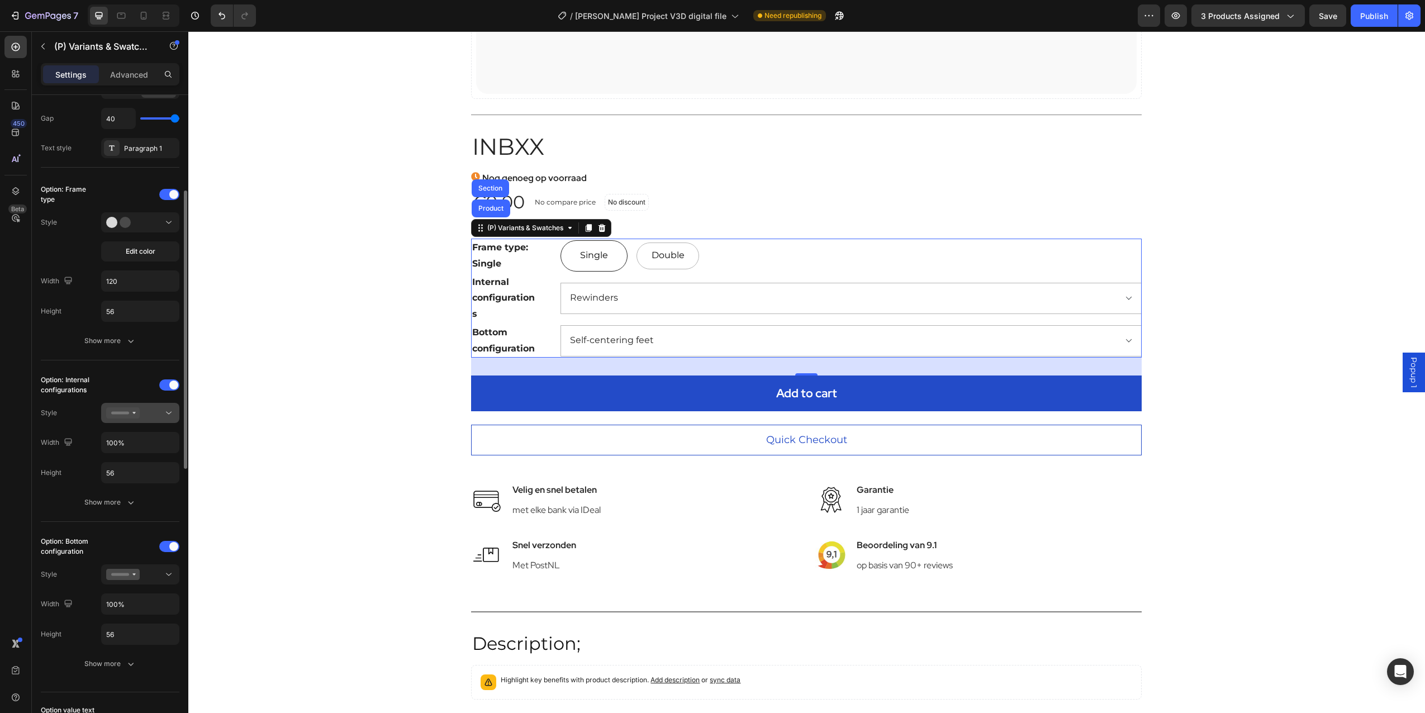
click at [167, 410] on icon at bounding box center [168, 412] width 11 height 11
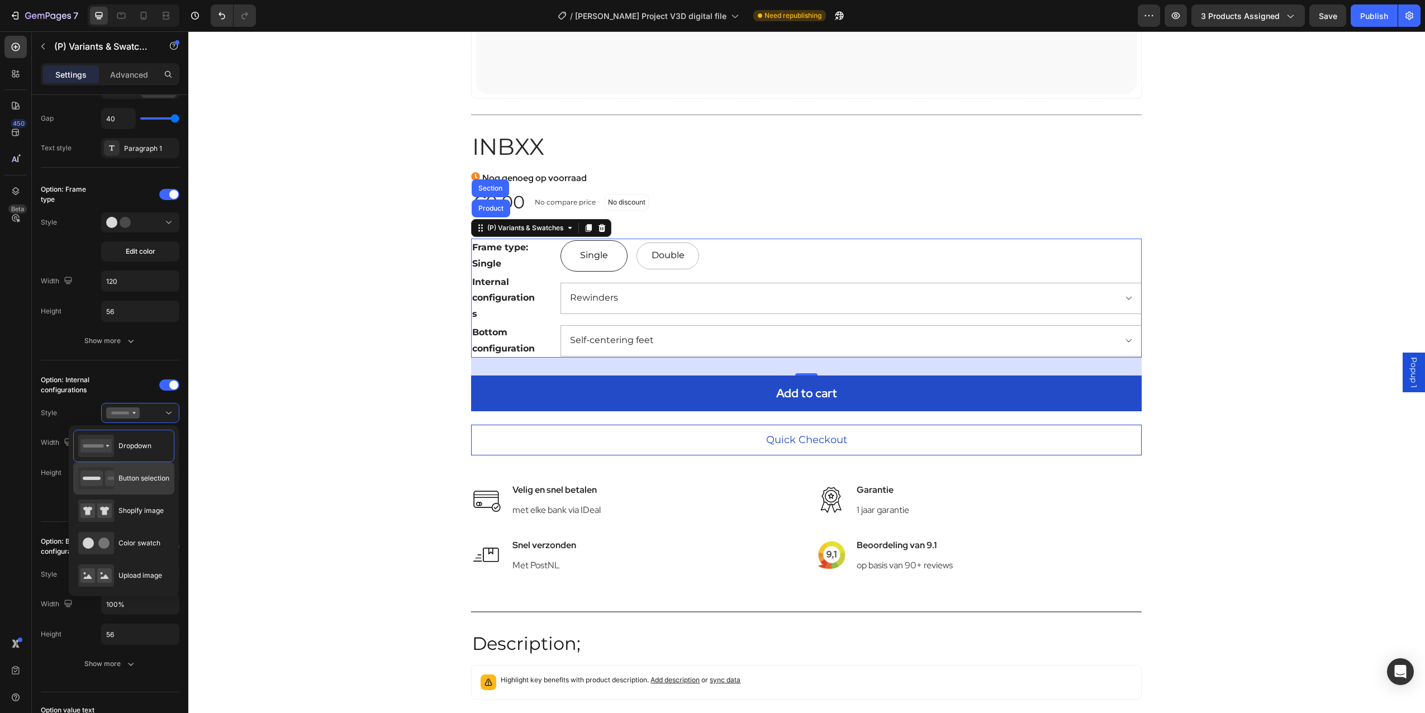
click at [139, 486] on div "Button selection" at bounding box center [123, 478] width 91 height 22
type input "120"
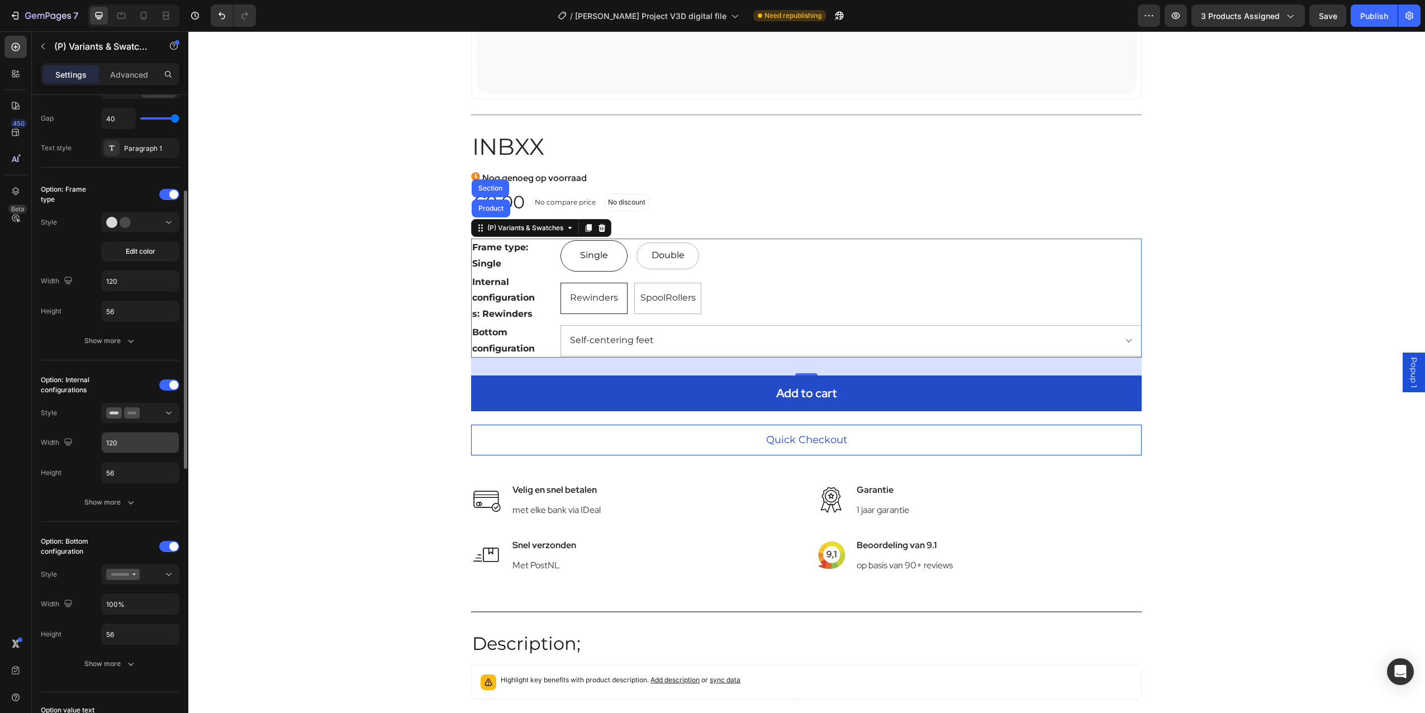
click at [148, 435] on input "120" at bounding box center [140, 443] width 77 height 20
click at [157, 417] on div at bounding box center [140, 412] width 68 height 11
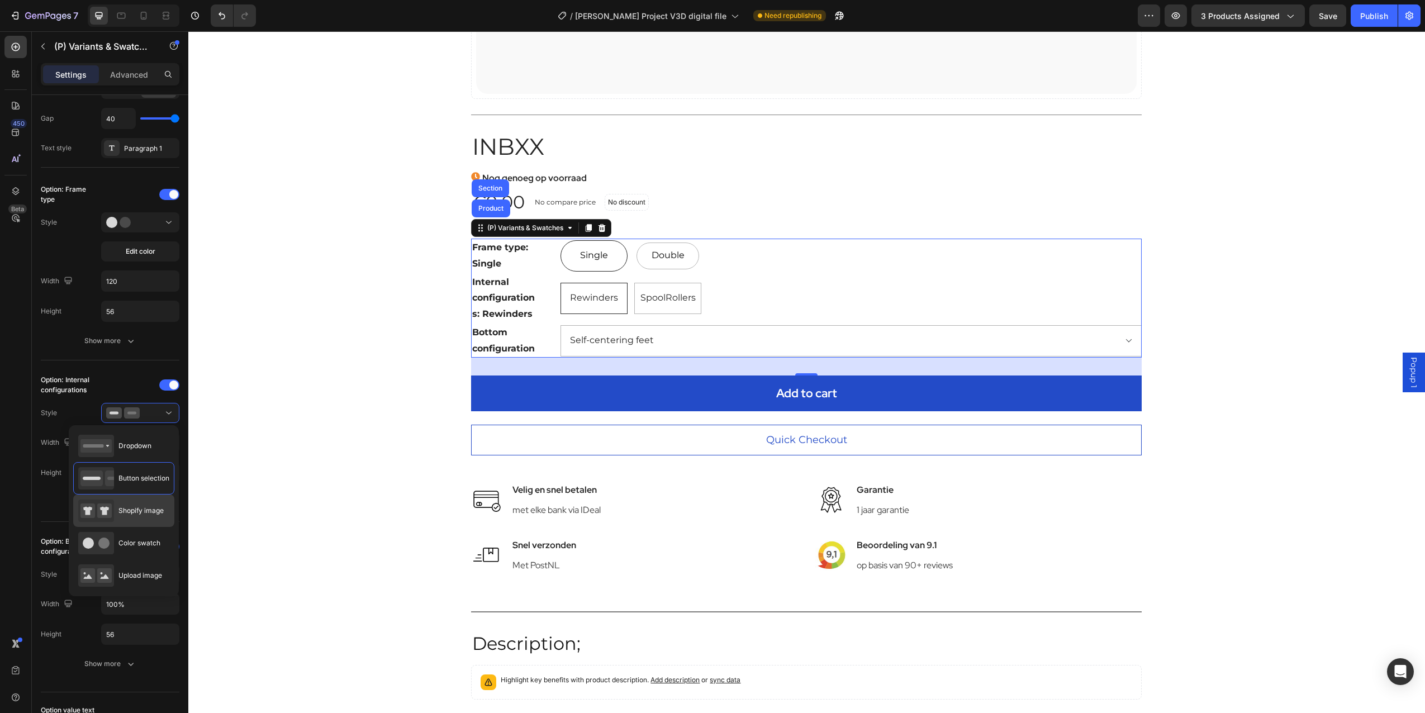
click at [145, 506] on span "Shopify image" at bounding box center [141, 511] width 45 height 10
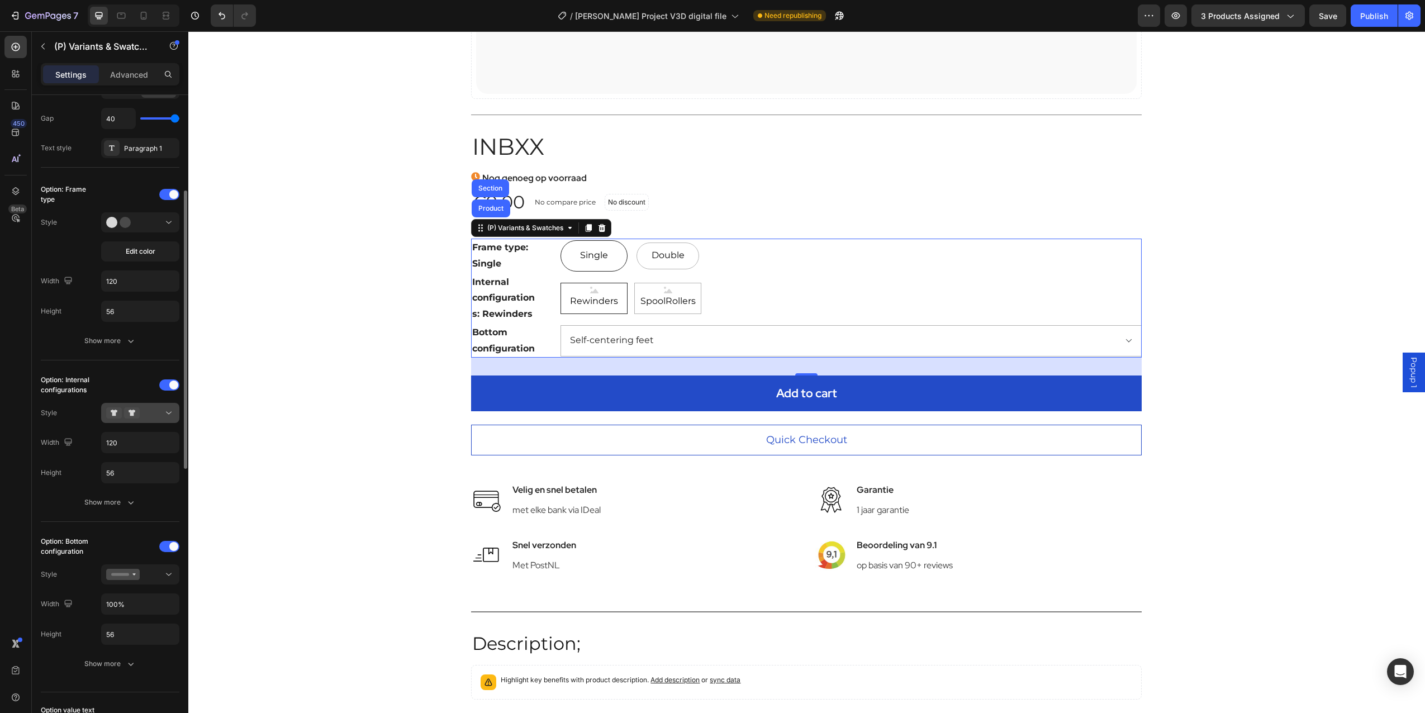
click at [160, 409] on div at bounding box center [140, 412] width 68 height 11
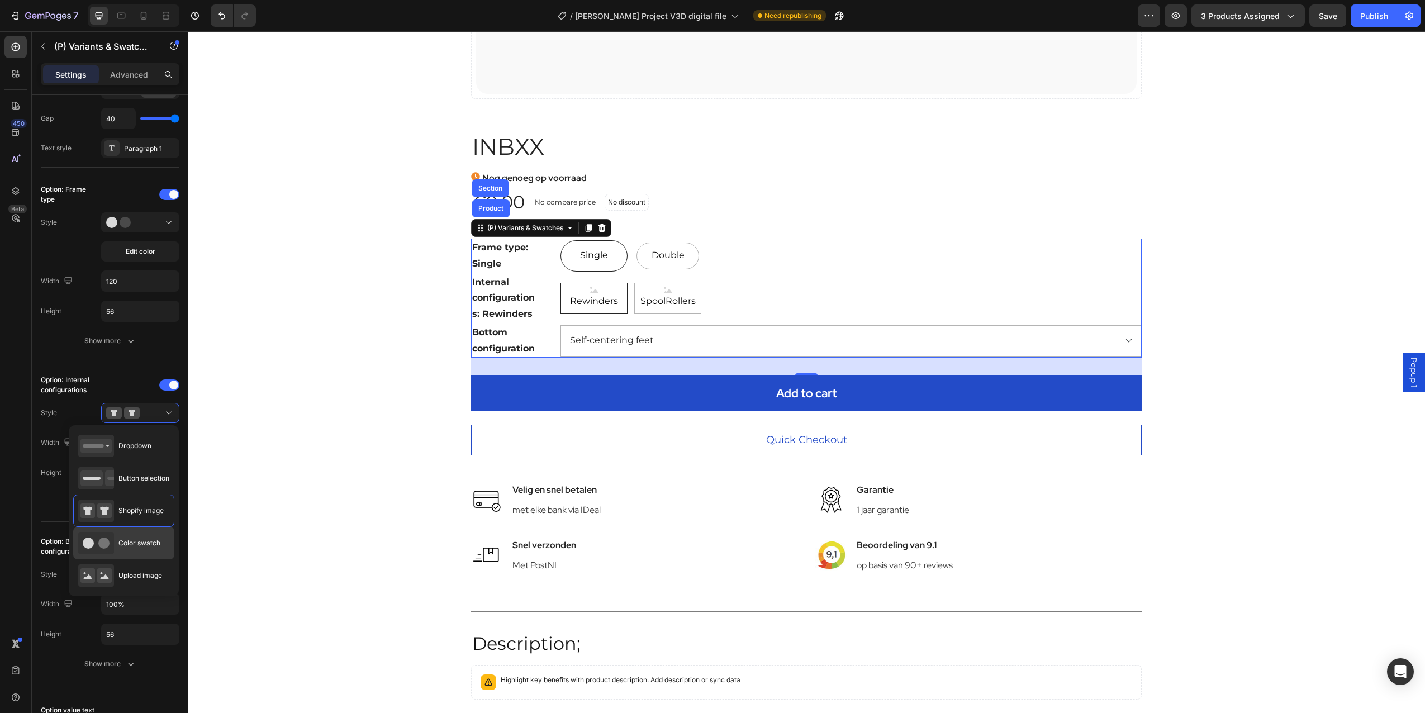
click at [131, 551] on div "Color swatch" at bounding box center [119, 543] width 82 height 22
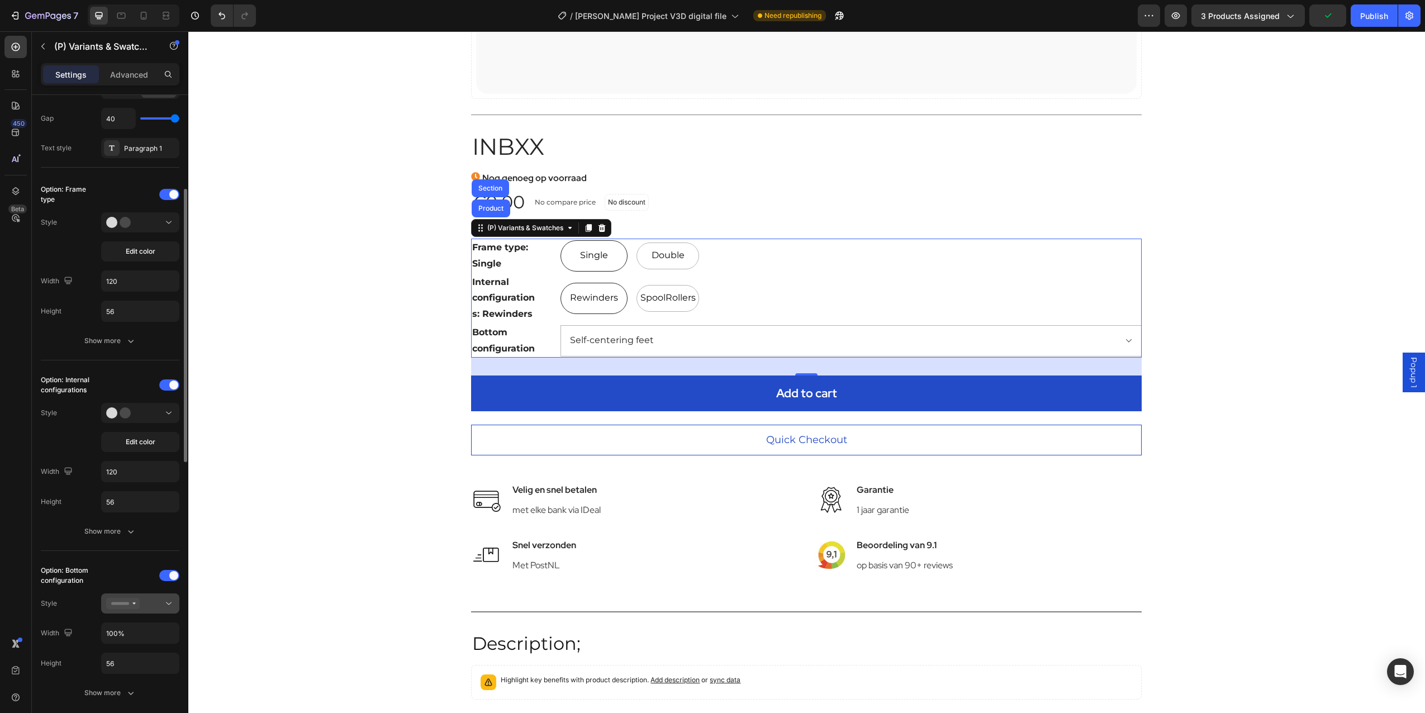
click at [162, 604] on div at bounding box center [140, 603] width 68 height 11
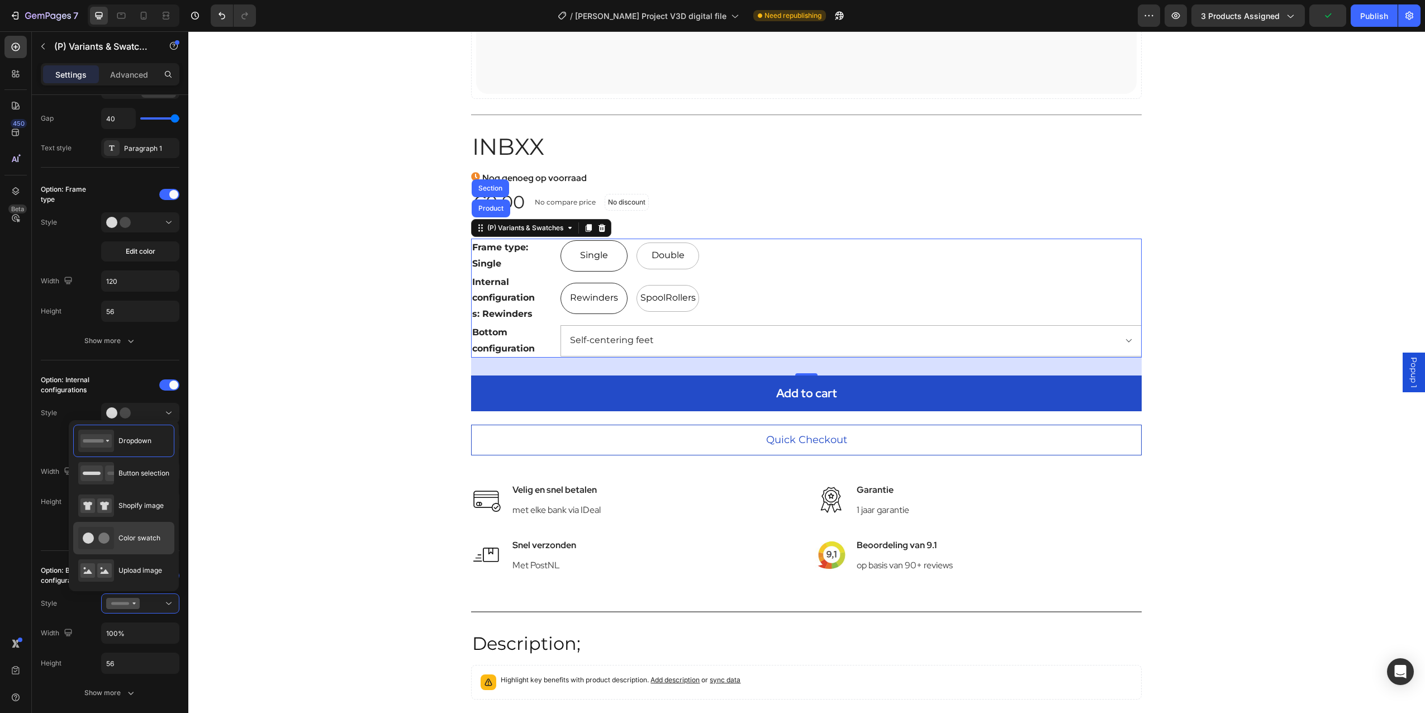
click at [123, 538] on span "Color swatch" at bounding box center [140, 538] width 42 height 10
type input "120"
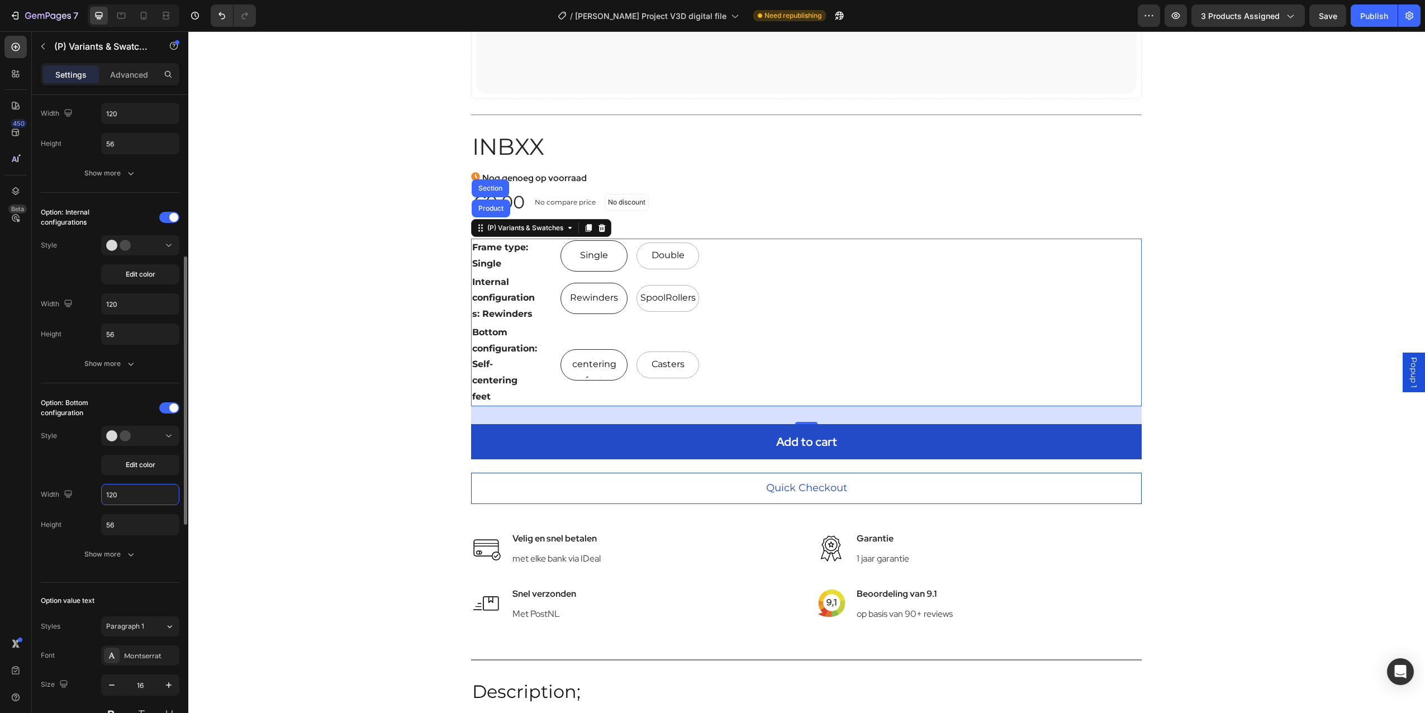
scroll to position [335, 0]
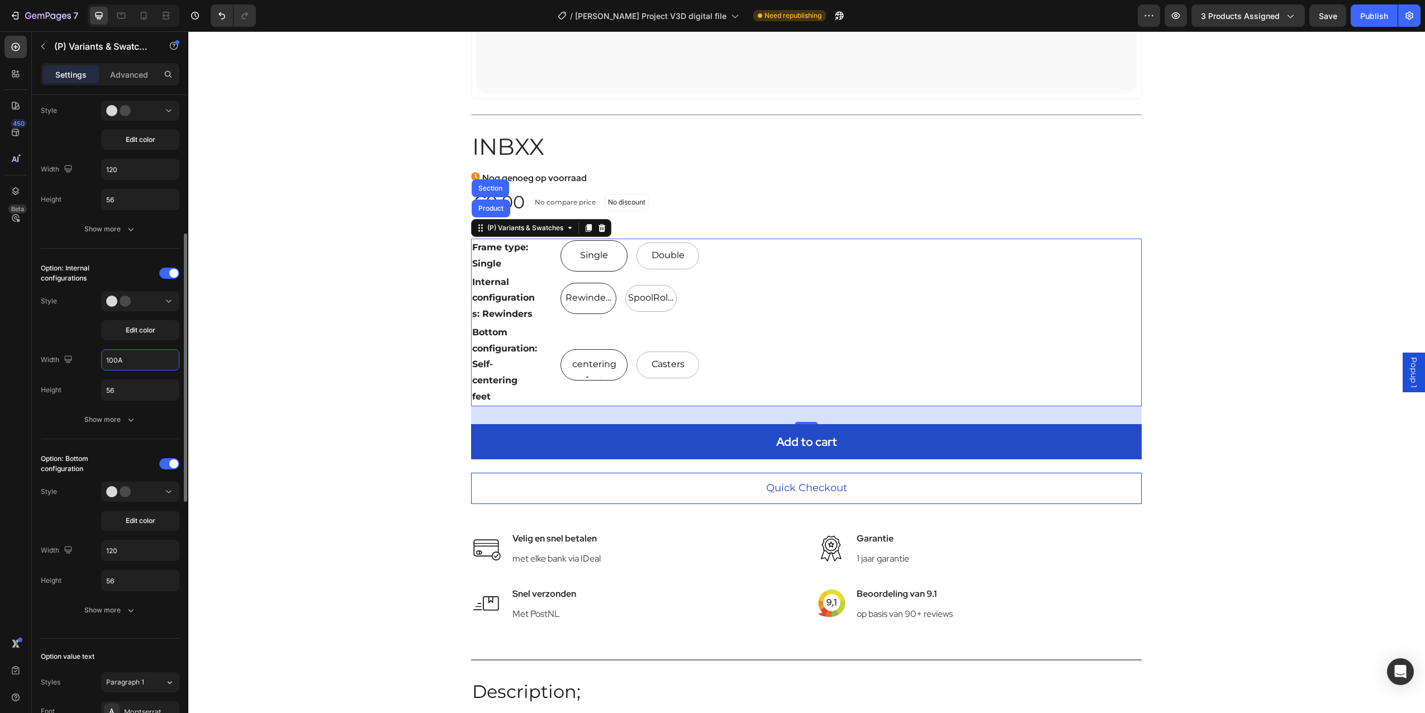
drag, startPoint x: 97, startPoint y: 360, endPoint x: 89, endPoint y: 360, distance: 7.8
click at [89, 360] on div "Width 100A" at bounding box center [110, 359] width 139 height 21
type input "150"
click at [296, 373] on section "Catch your customer's attention with attracted media. Add image or sync data Pr…" at bounding box center [806, 116] width 1131 height 1354
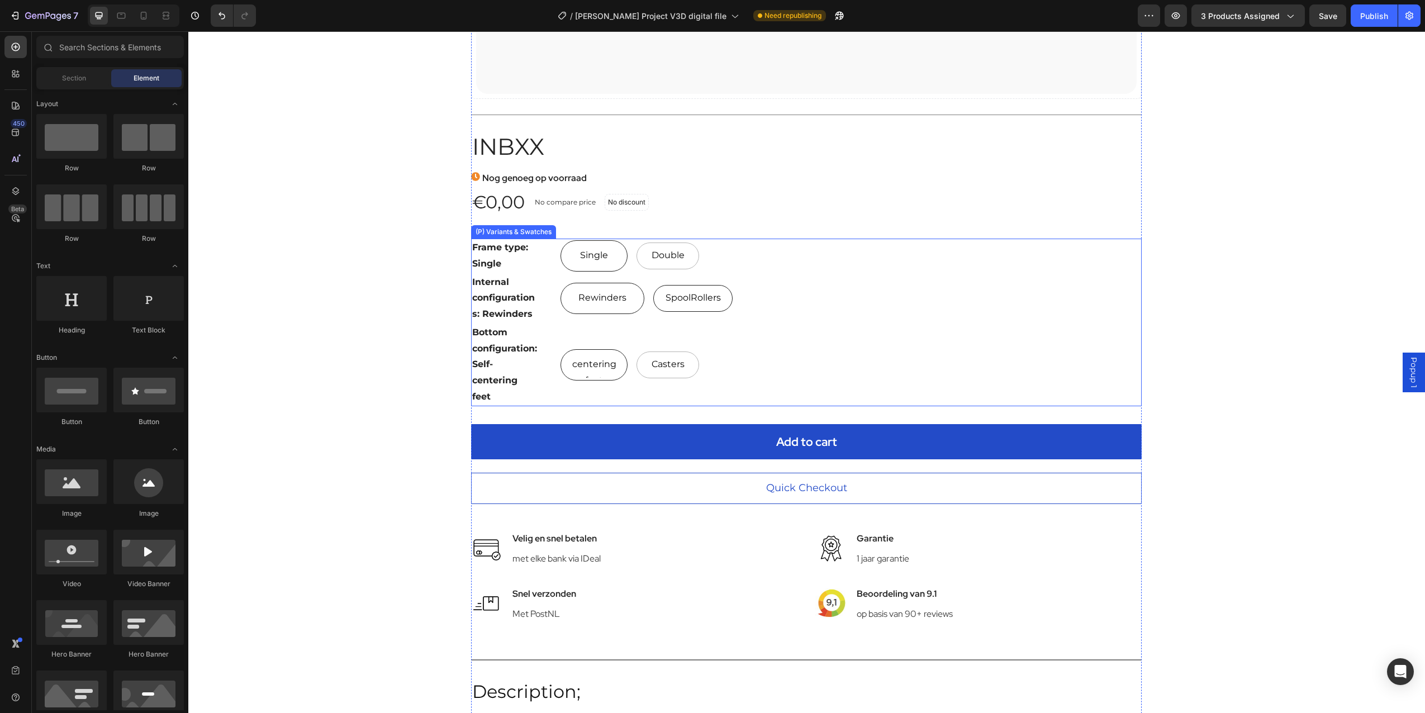
click at [655, 300] on div "SpoolRollers" at bounding box center [692, 298] width 79 height 27
click at [651, 283] on input "SpoolRollers SpoolRollers SpoolRollers" at bounding box center [651, 282] width 1 height 1
radio input "true"
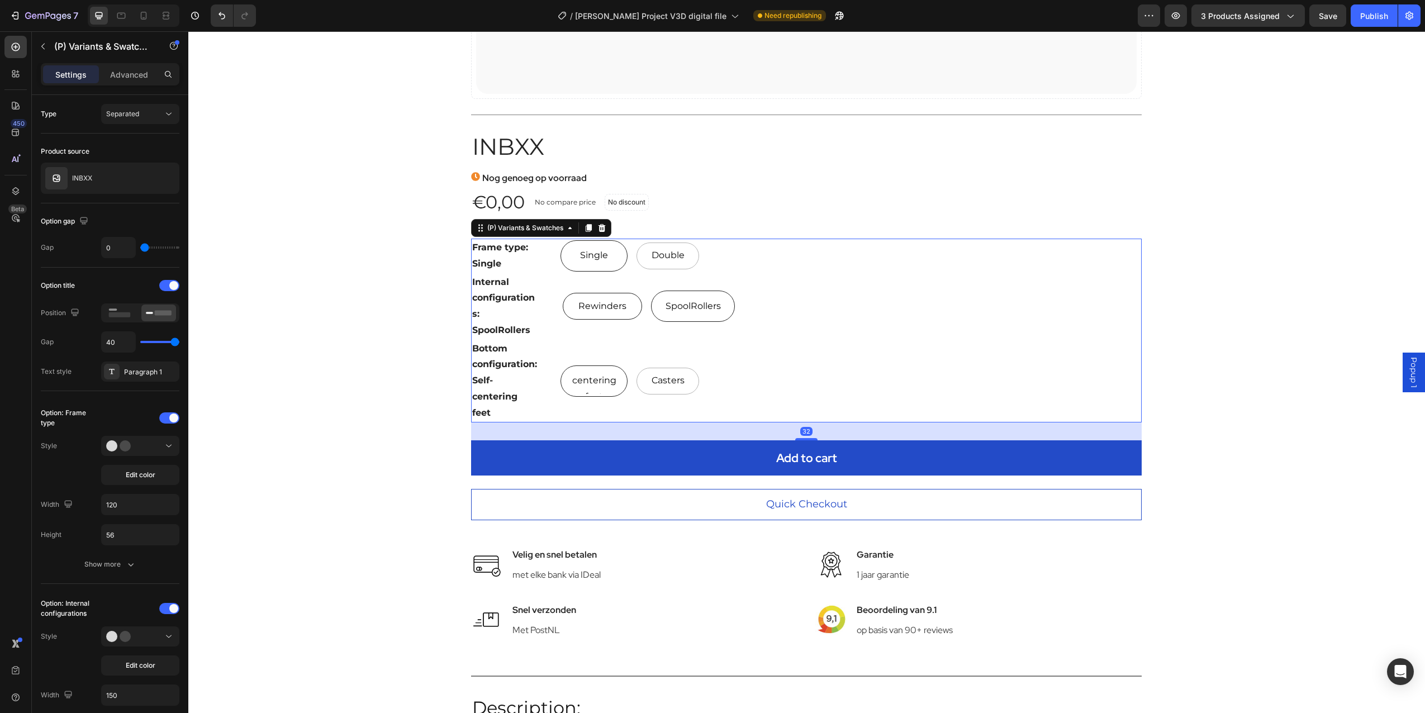
click at [624, 310] on span "Rewinders" at bounding box center [602, 306] width 53 height 16
click at [561, 291] on input "Rewinders Rewinders Rewinders" at bounding box center [560, 290] width 1 height 1
radio input "true"
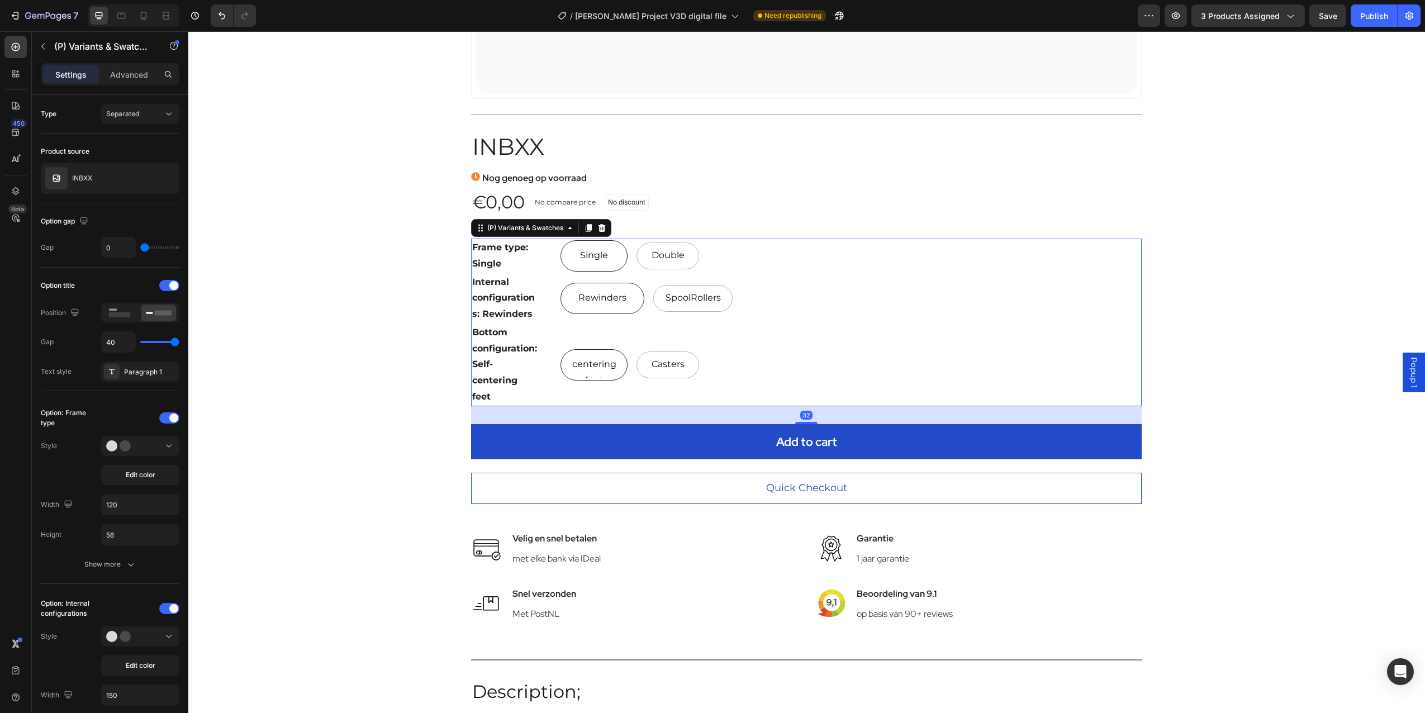
click at [732, 304] on div "Rewinders Rewinders Rewinders SpoolRollers SpoolRollers SpoolRollers" at bounding box center [851, 298] width 581 height 50
click at [123, 562] on div "Show more" at bounding box center [110, 564] width 52 height 11
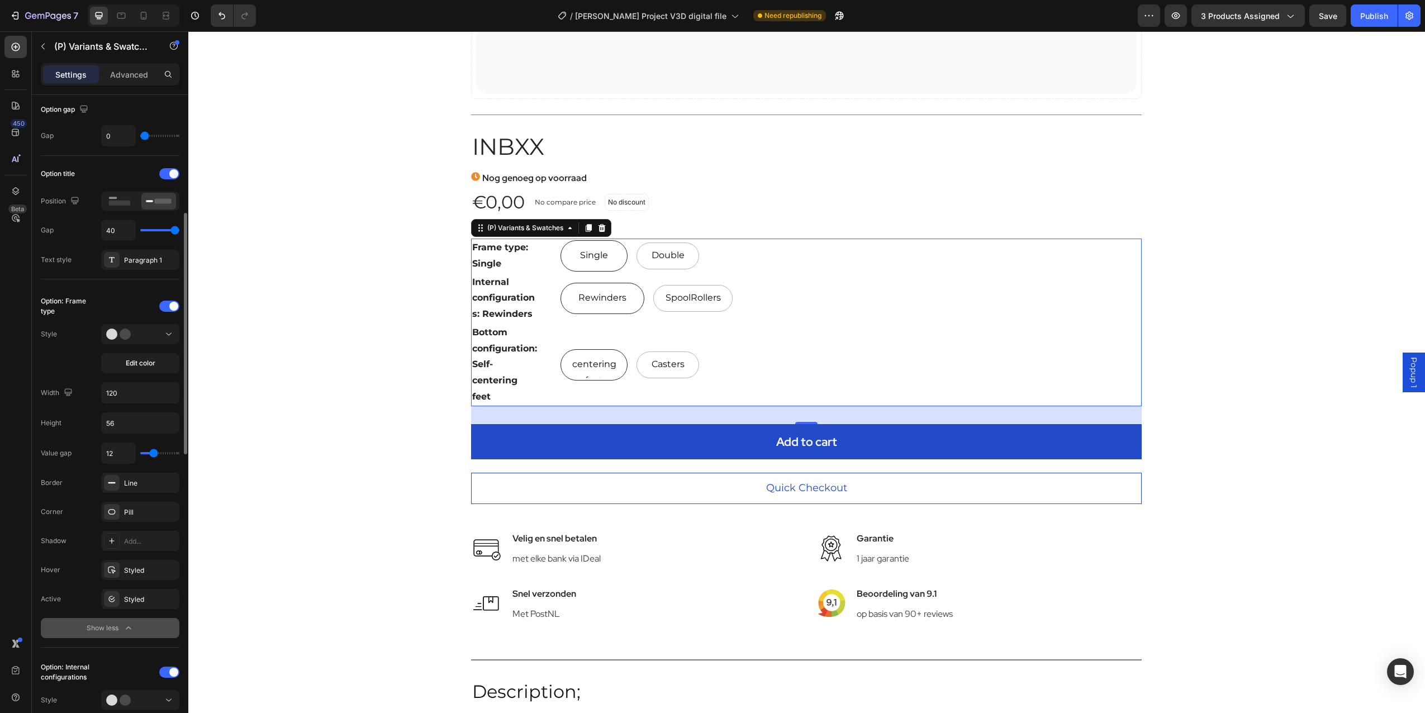
scroll to position [168, 0]
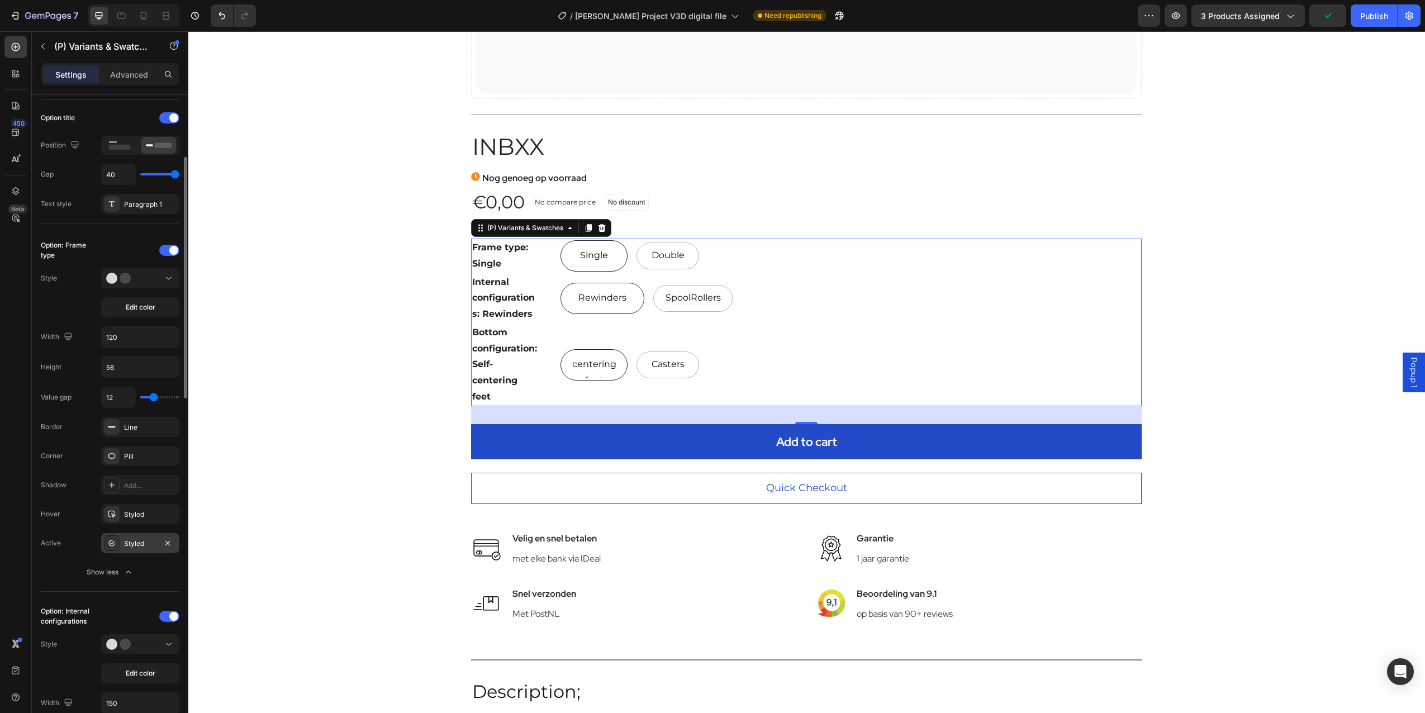
click at [136, 549] on div "Styled" at bounding box center [140, 543] width 78 height 20
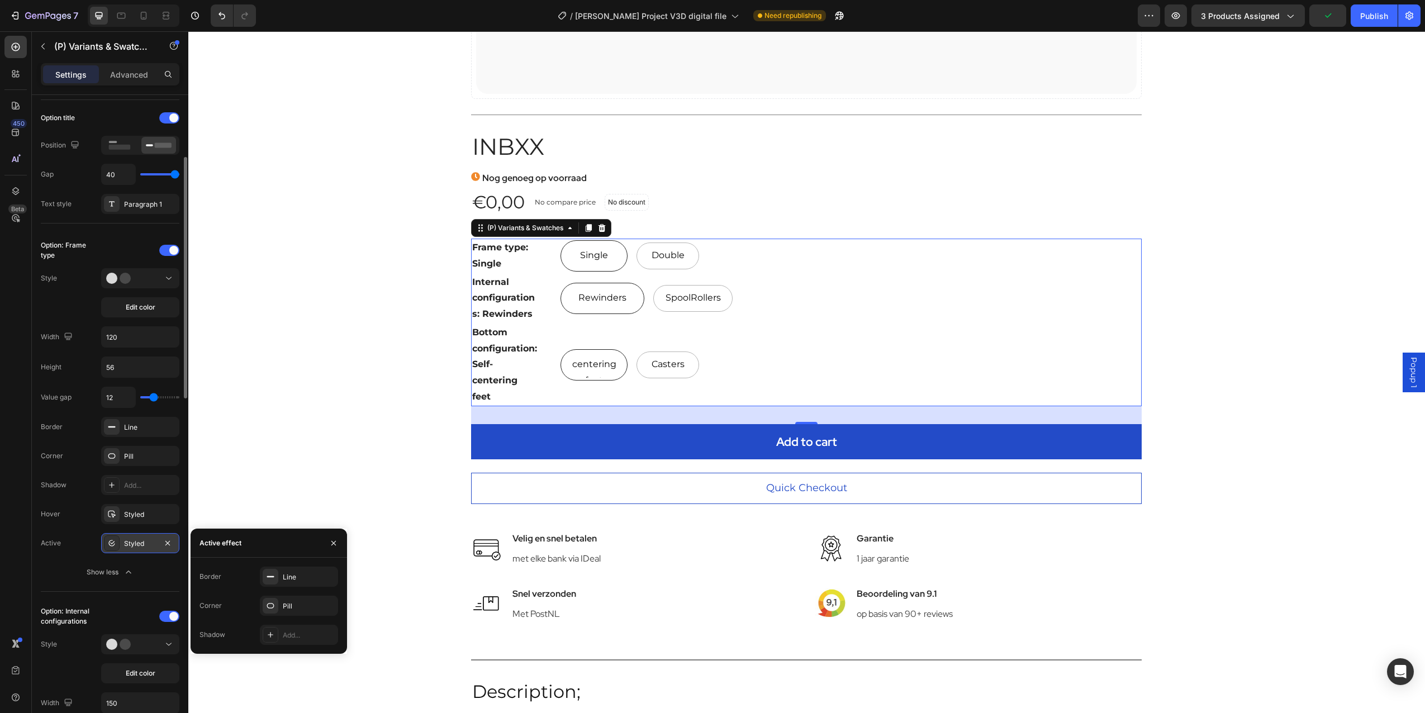
click at [136, 549] on div "Styled" at bounding box center [140, 543] width 78 height 20
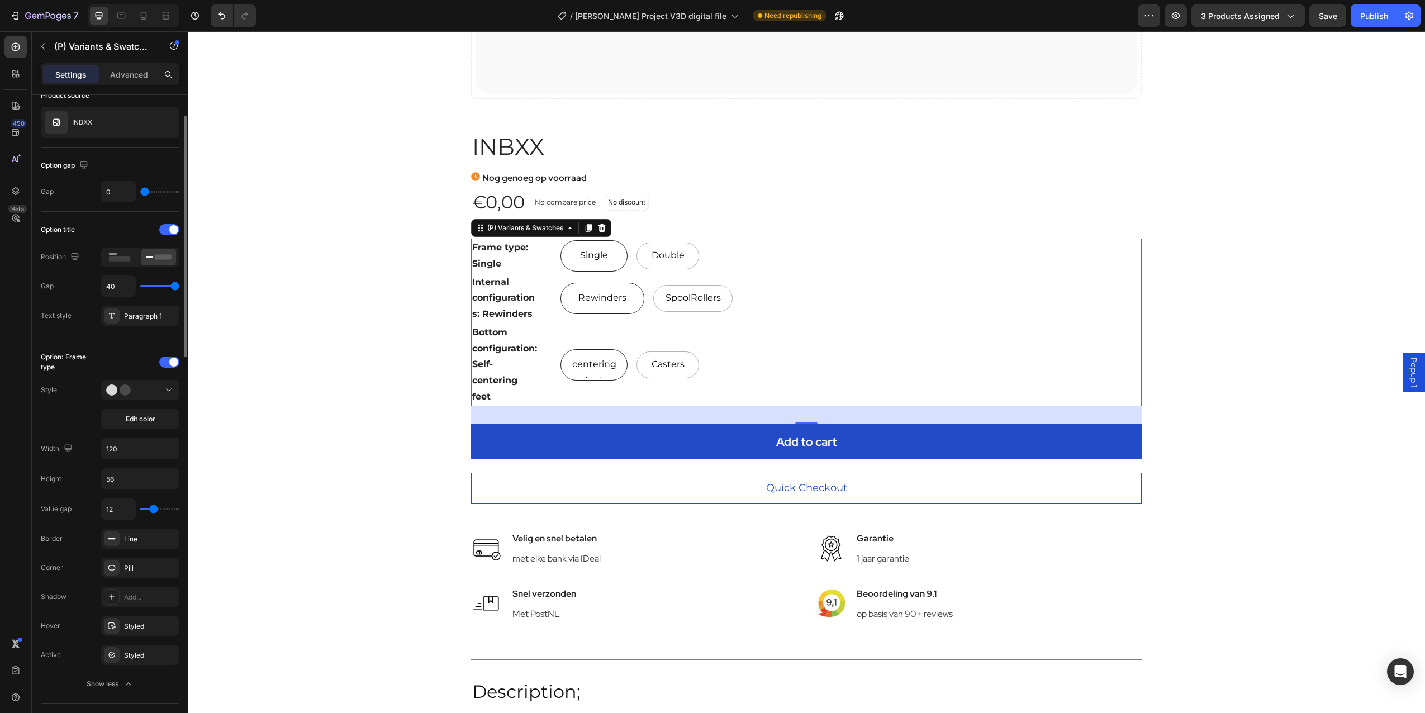
scroll to position [0, 0]
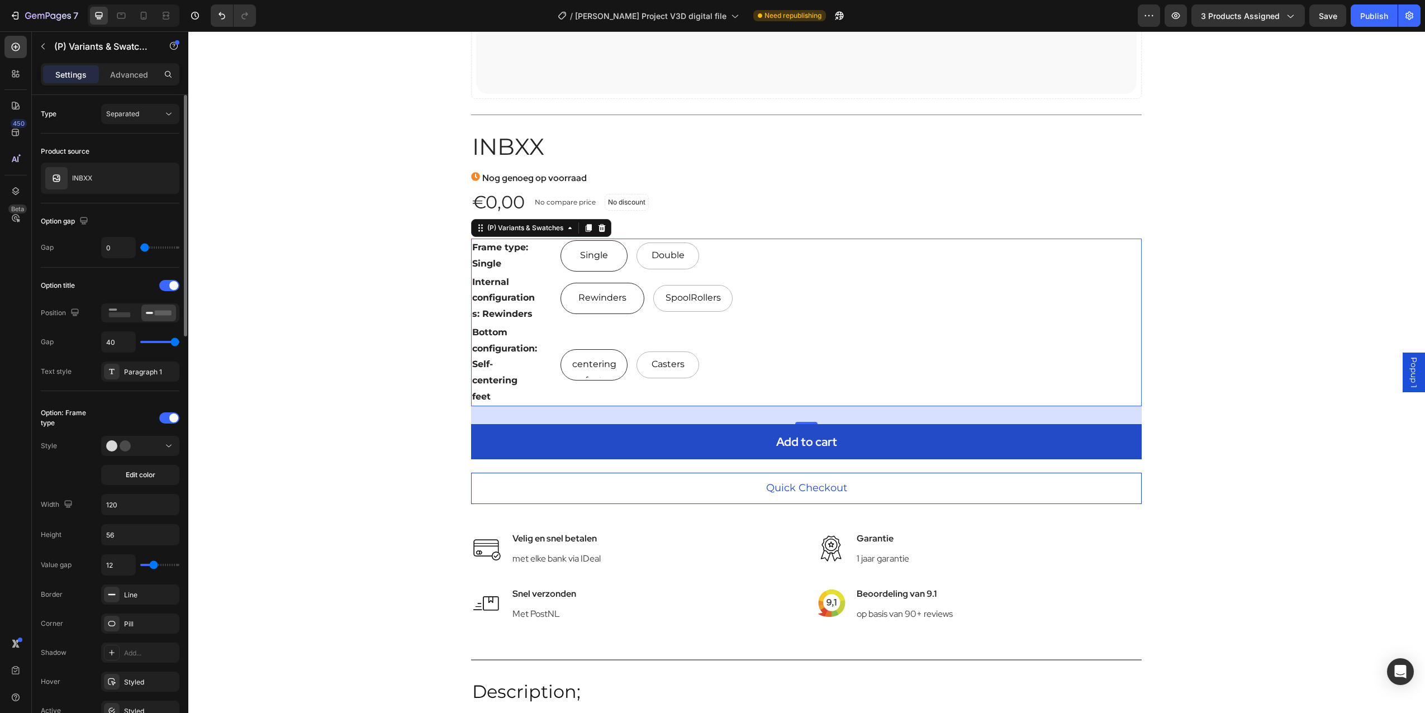
type input "39"
type input "38"
type input "37"
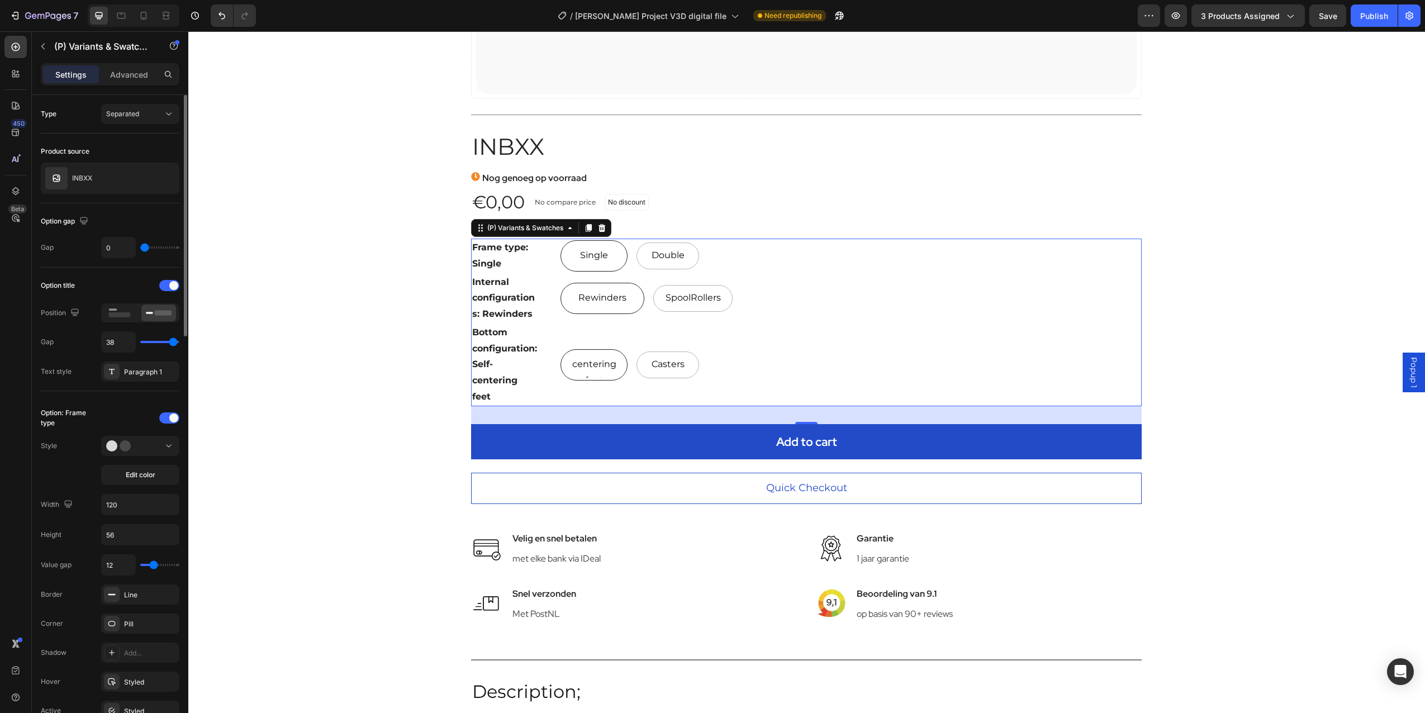
type input "37"
type input "36"
type input "34"
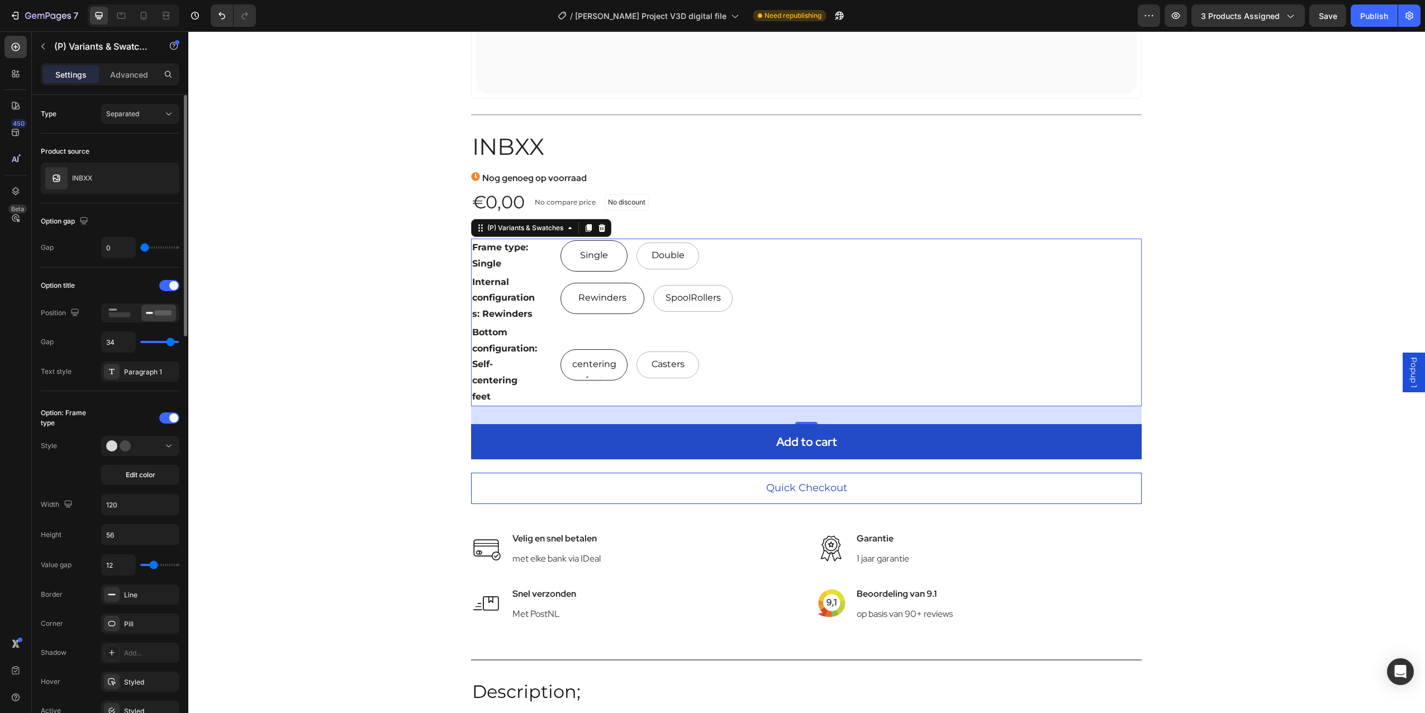
type input "33"
type input "30"
type input "27"
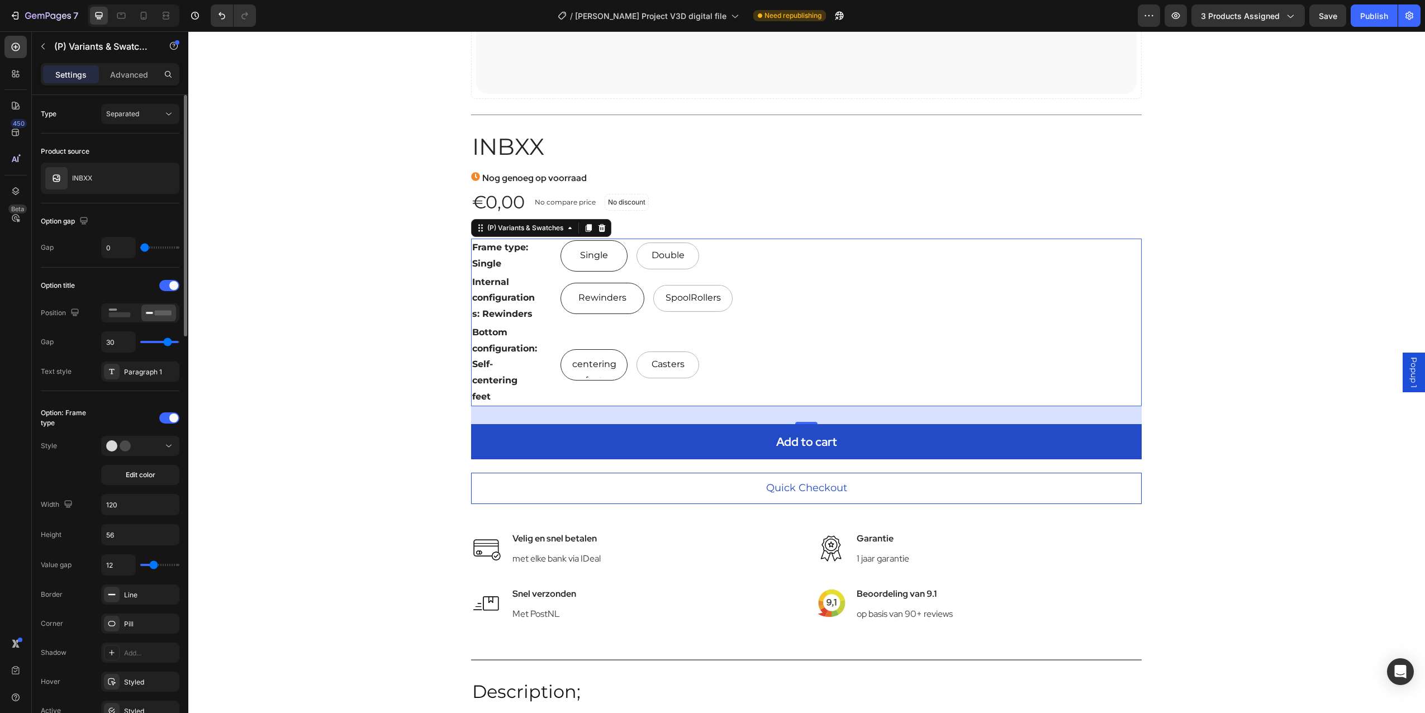
type input "27"
type input "25"
type input "24"
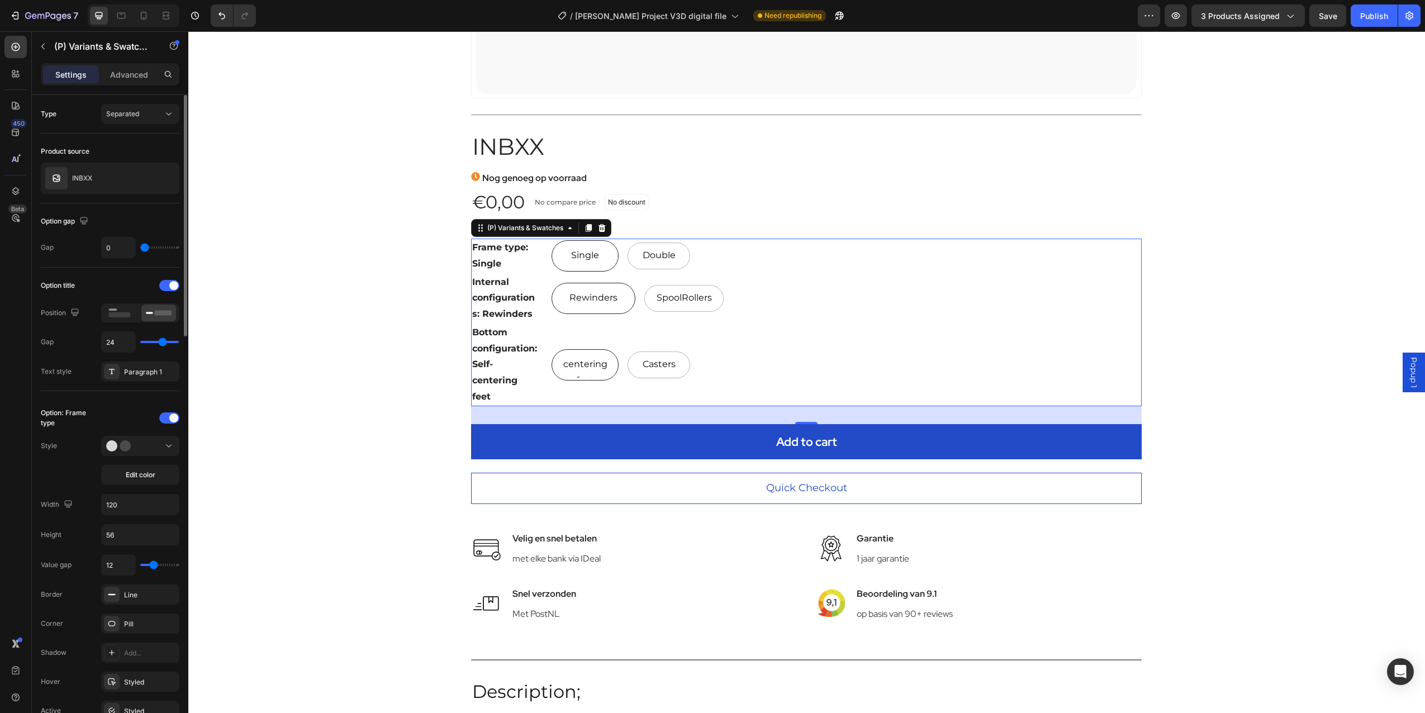
type input "23"
type input "22"
type input "21"
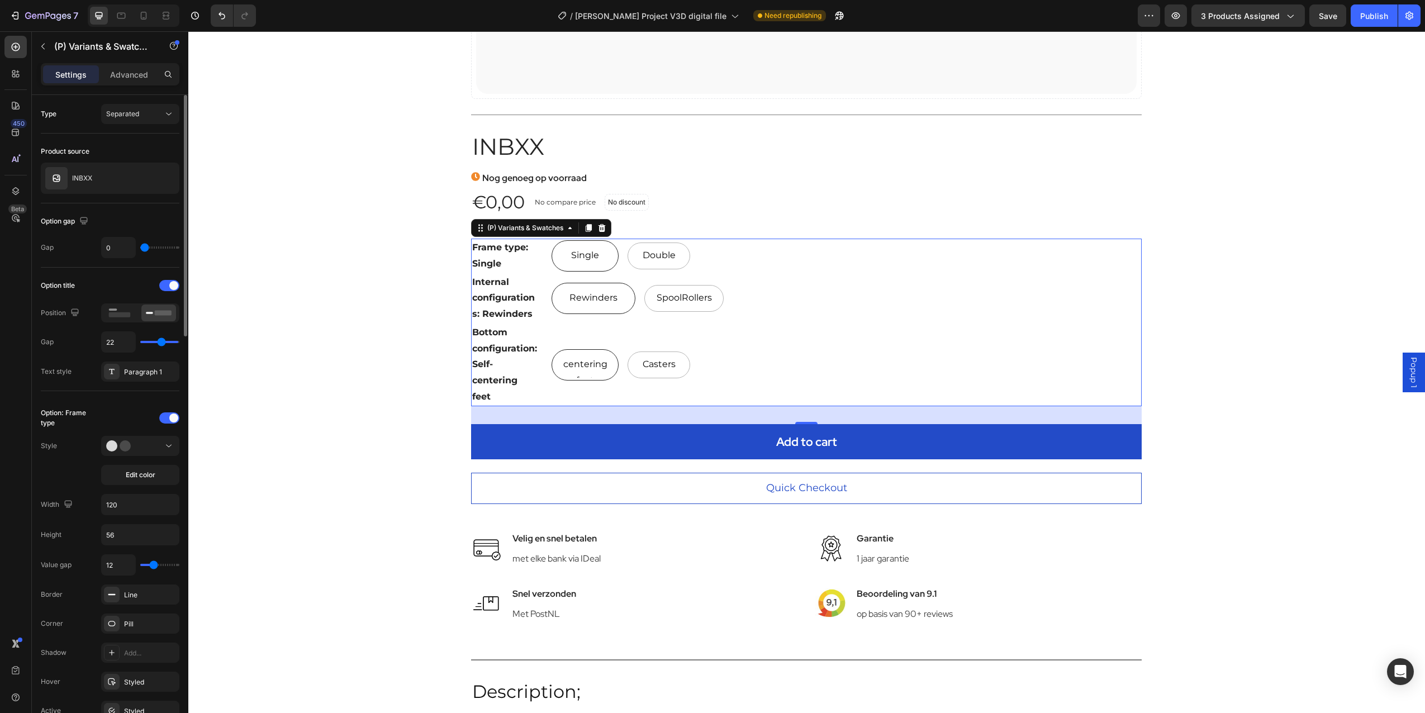
type input "21"
type input "20"
type input "19"
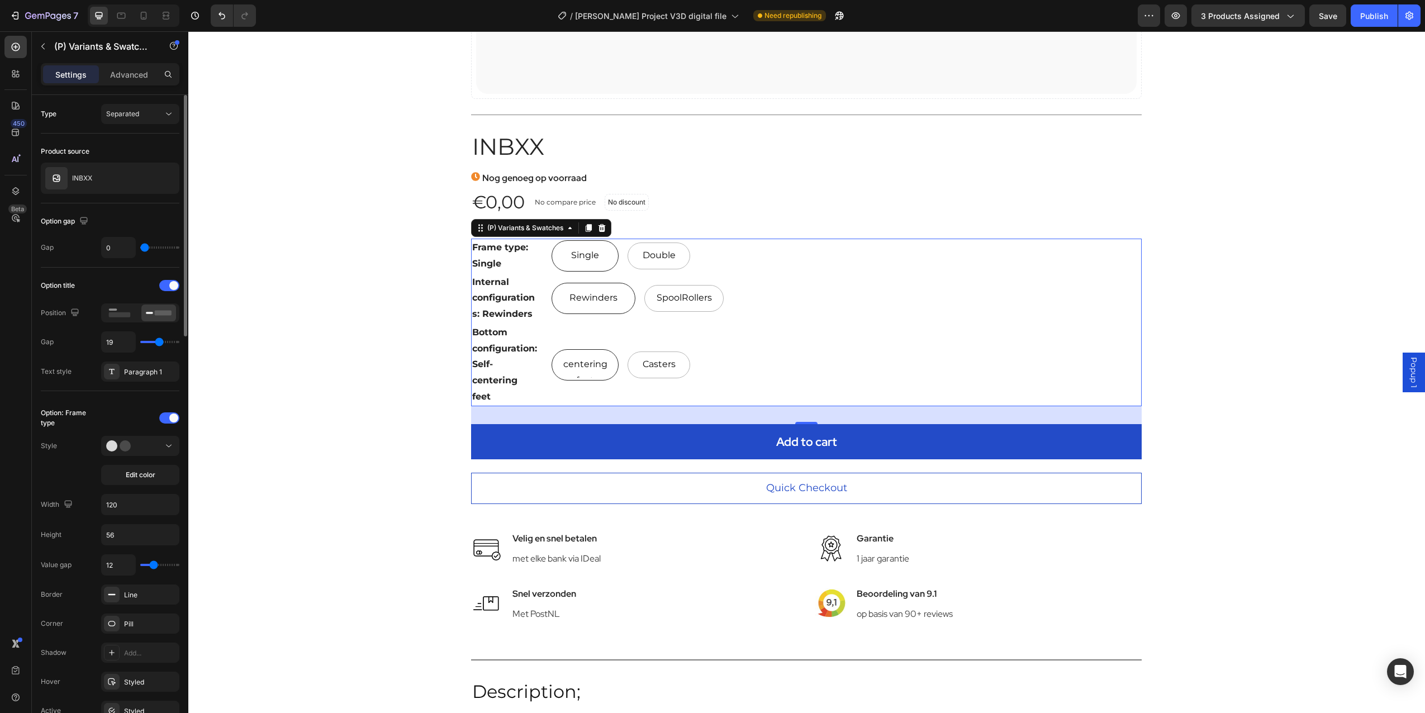
type input "18"
type input "16"
type input "14"
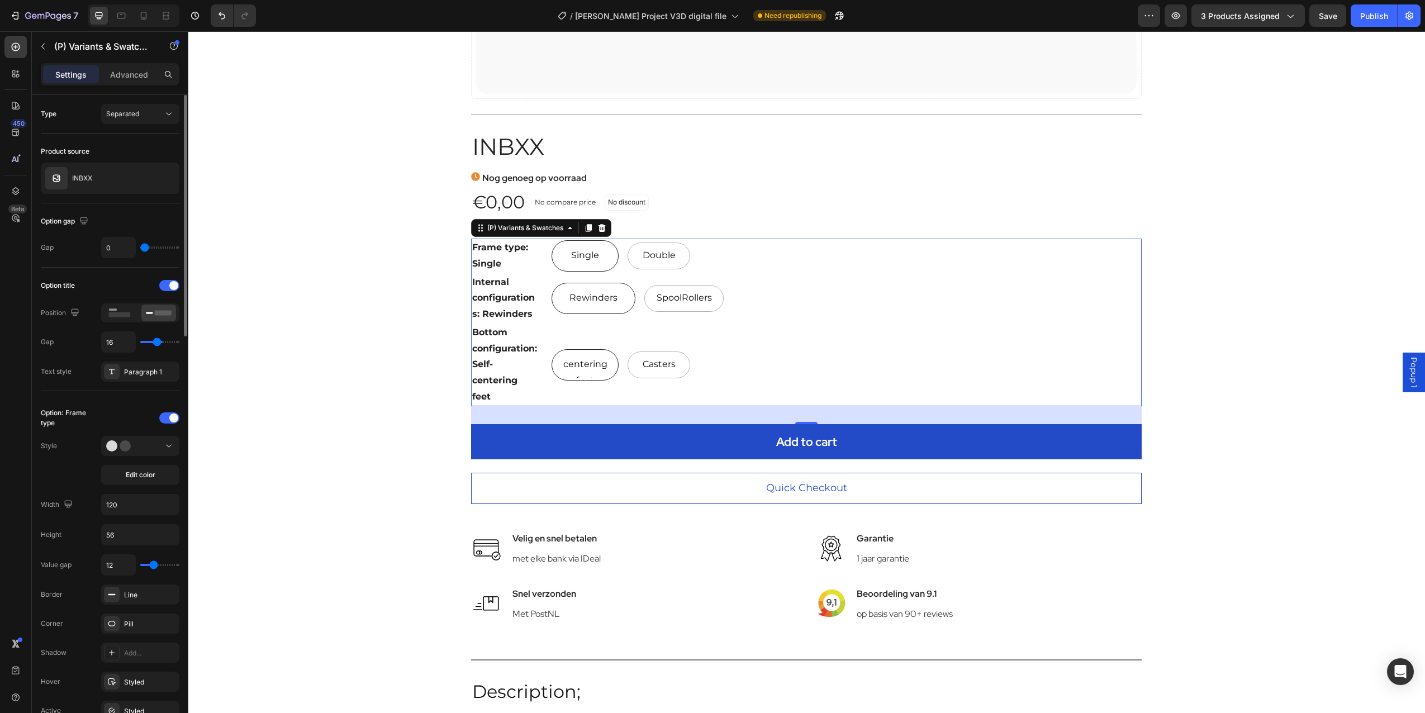
type input "14"
type input "13"
type input "2"
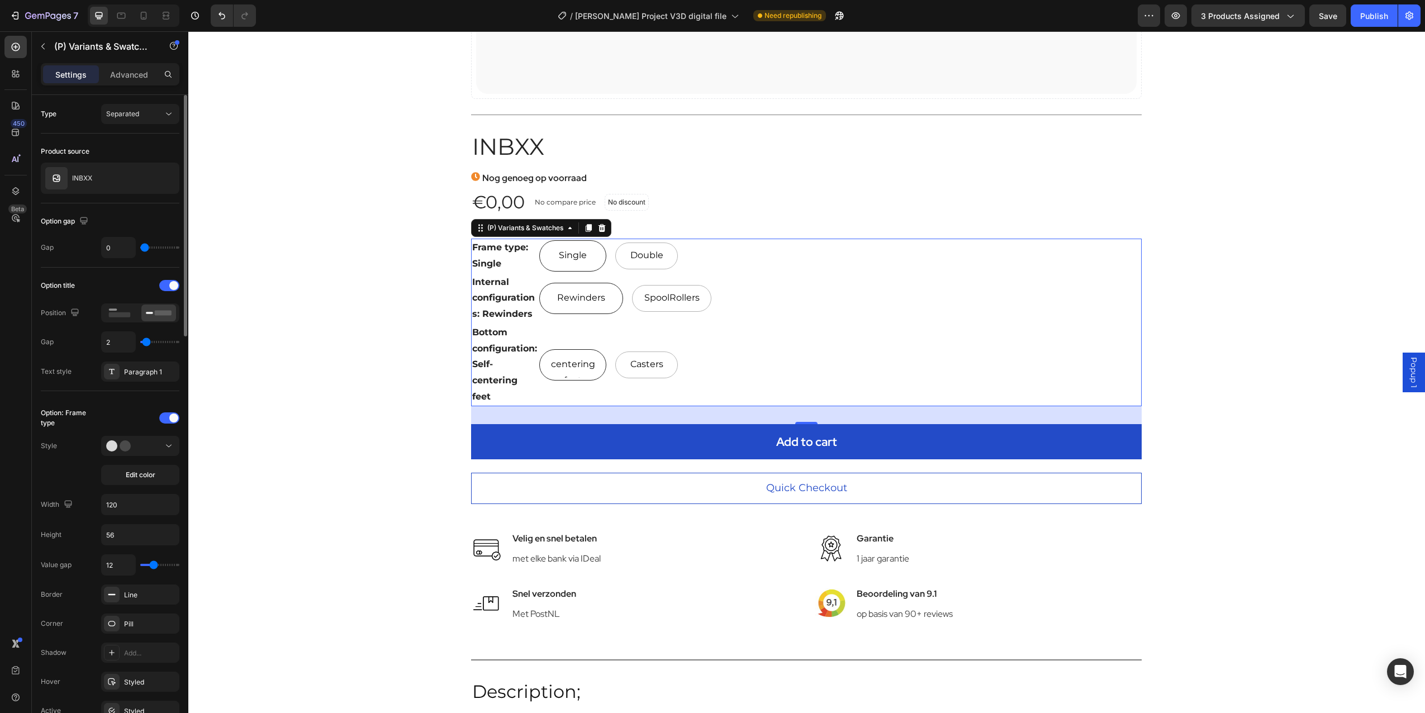
type input "0"
type input "7"
type input "40"
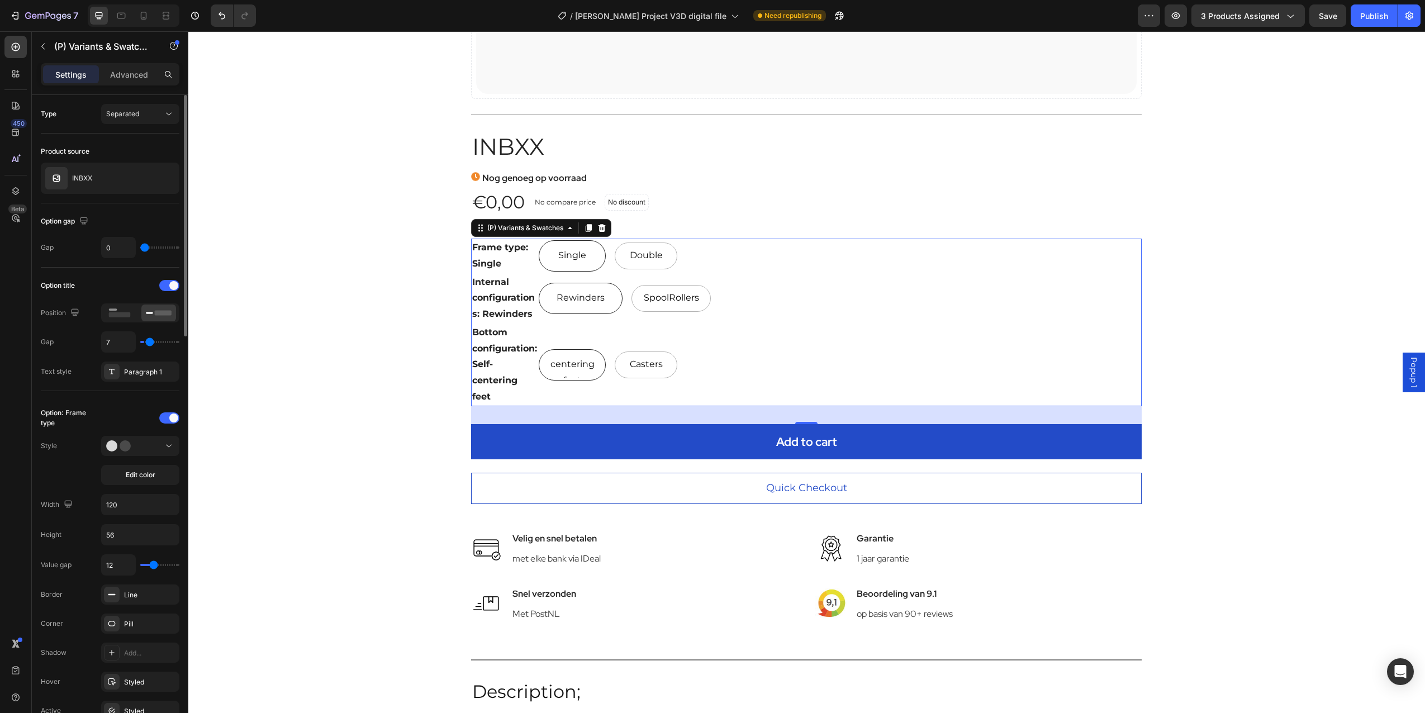
type input "40"
type input "36"
type input "0"
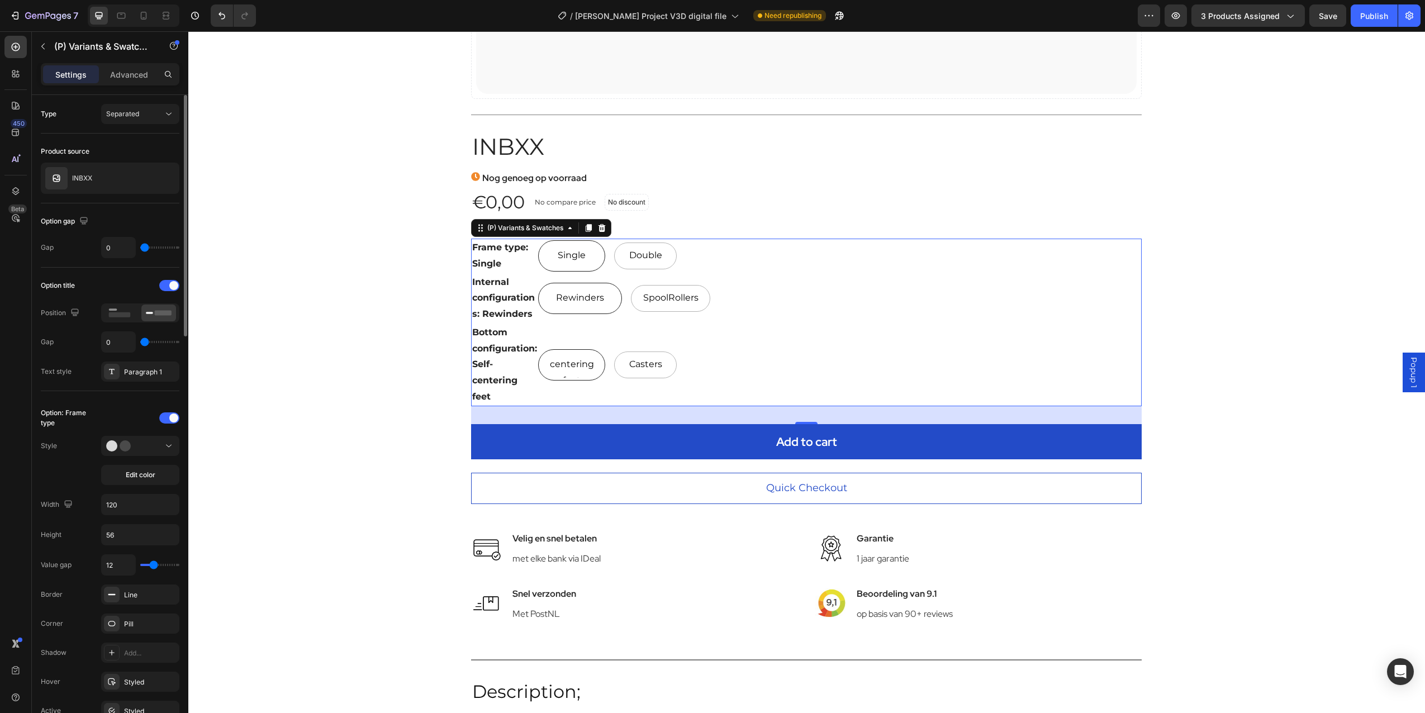
type input "2"
type input "40"
drag, startPoint x: 174, startPoint y: 340, endPoint x: 187, endPoint y: 344, distance: 13.3
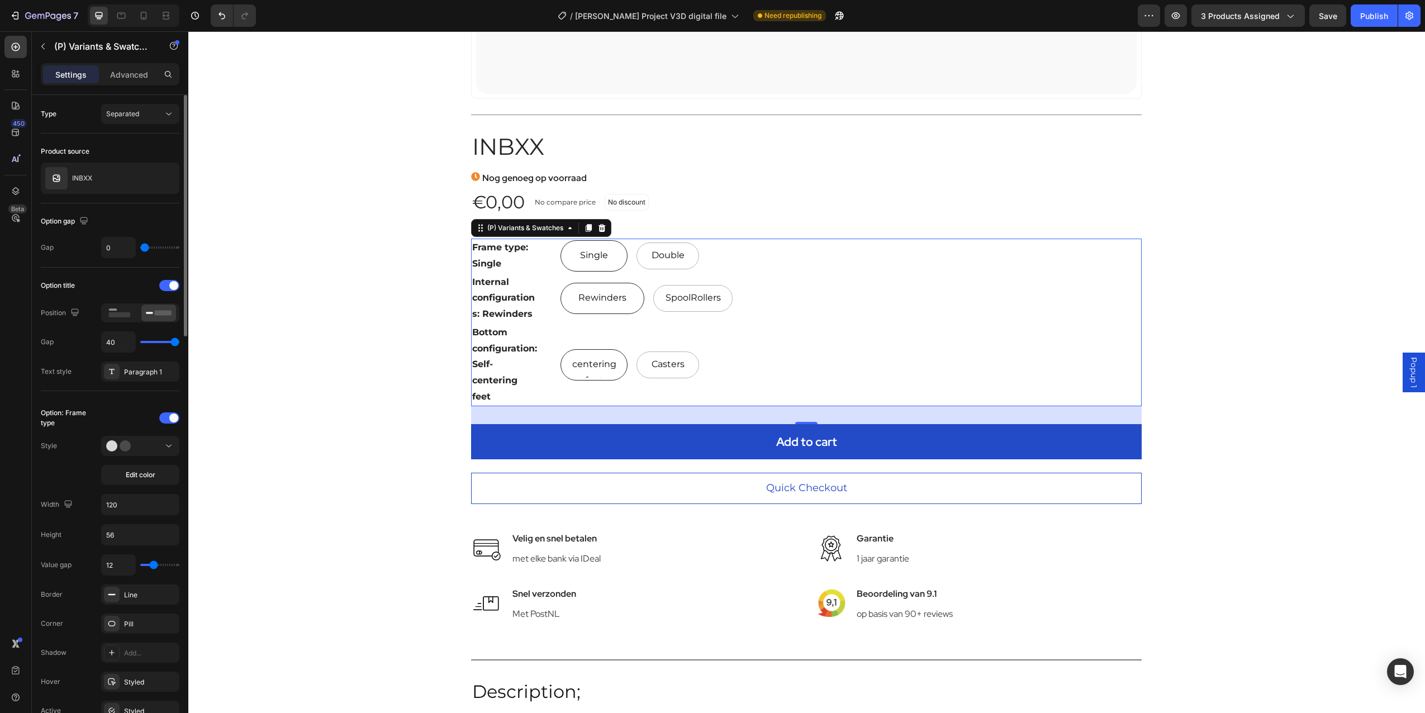
click at [179, 343] on input "range" at bounding box center [159, 342] width 39 height 2
click at [142, 372] on div "Paragraph 1" at bounding box center [150, 372] width 53 height 10
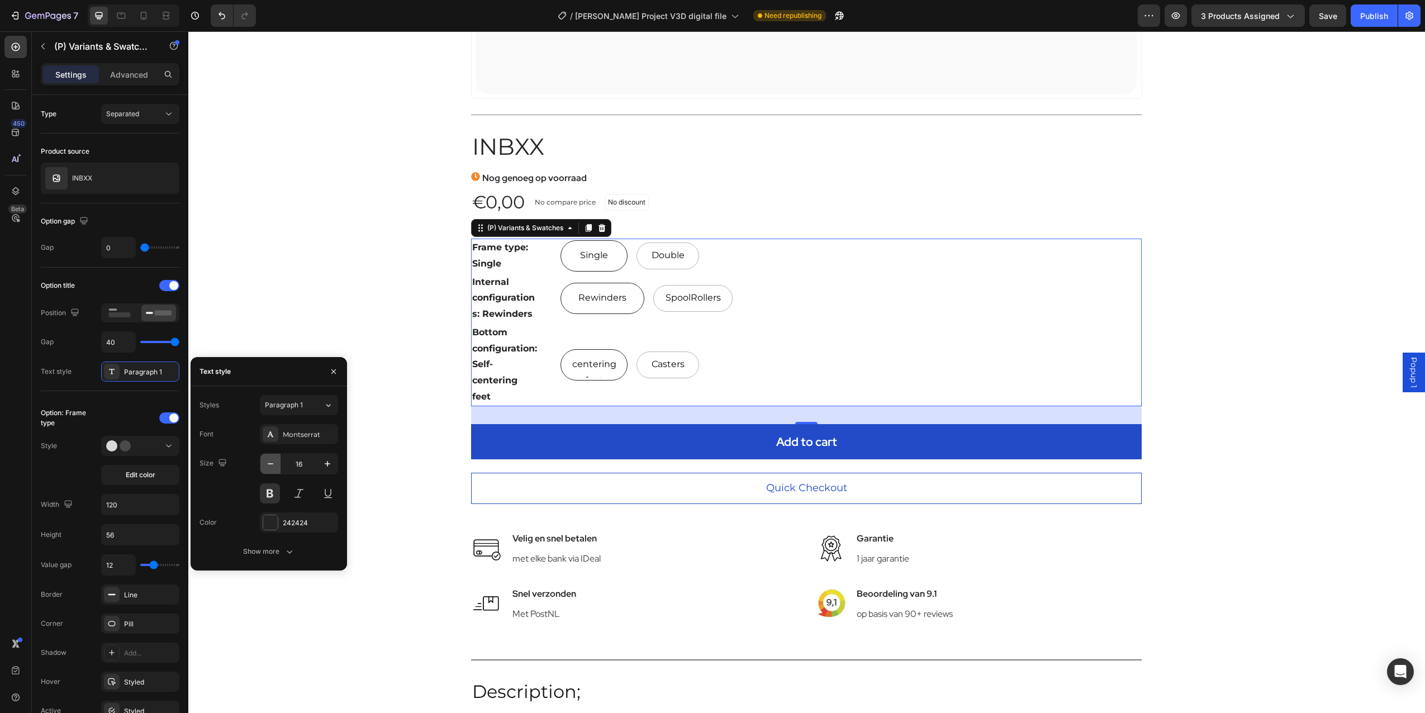
click at [267, 463] on icon "button" at bounding box center [270, 463] width 11 height 11
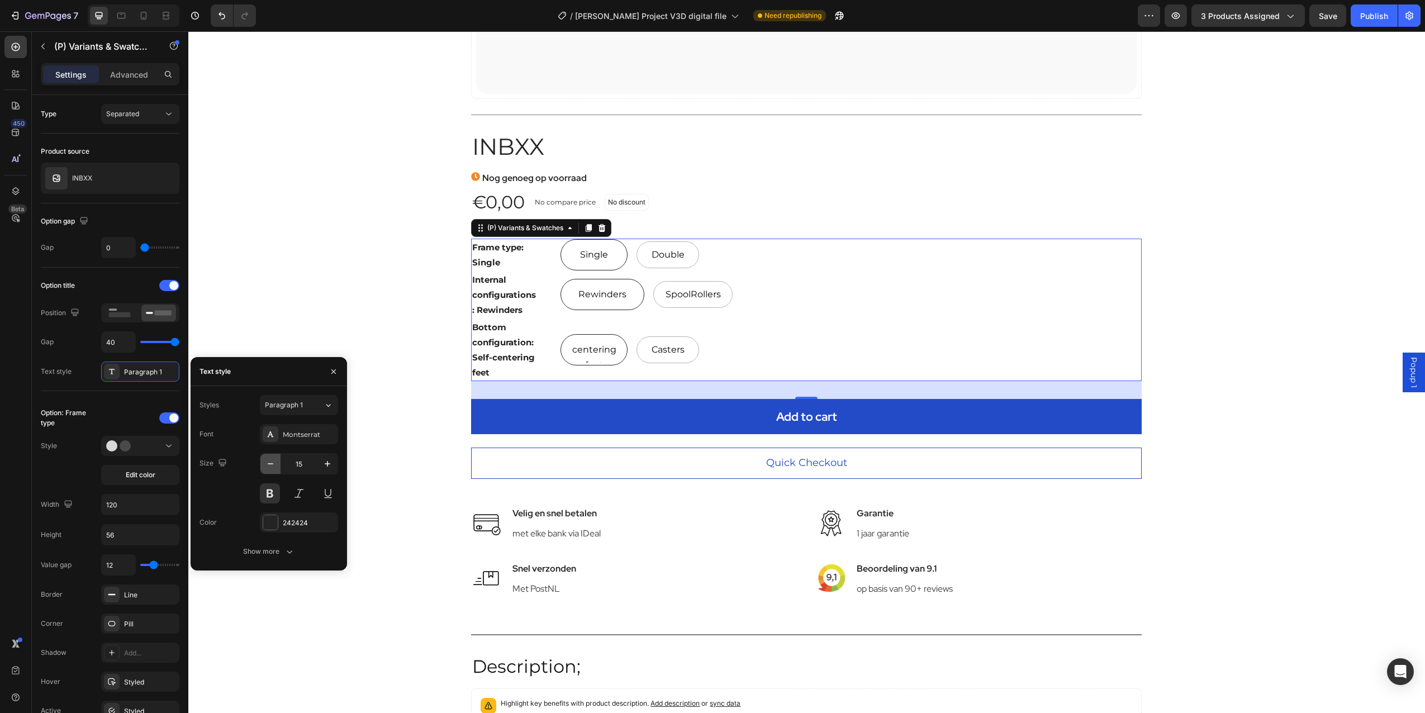
click at [268, 464] on icon "button" at bounding box center [270, 463] width 11 height 11
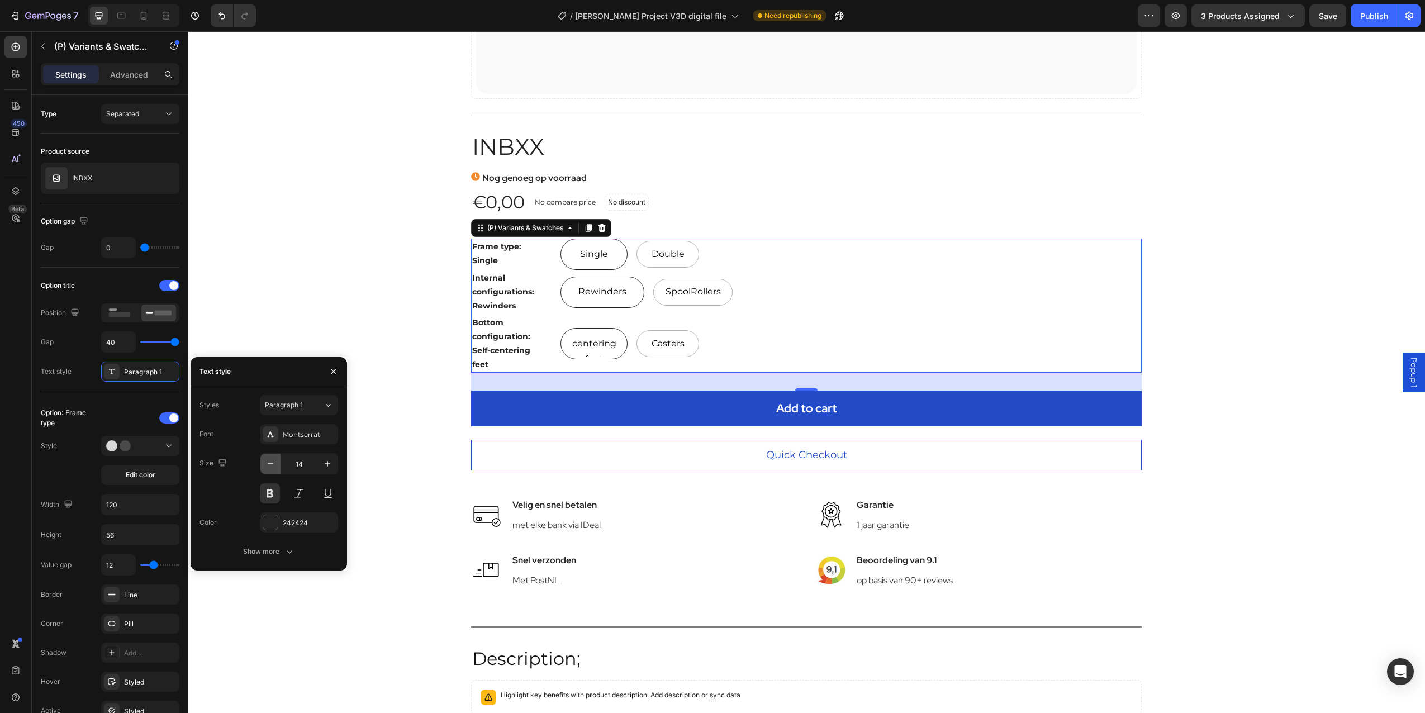
click at [268, 464] on icon "button" at bounding box center [270, 463] width 11 height 11
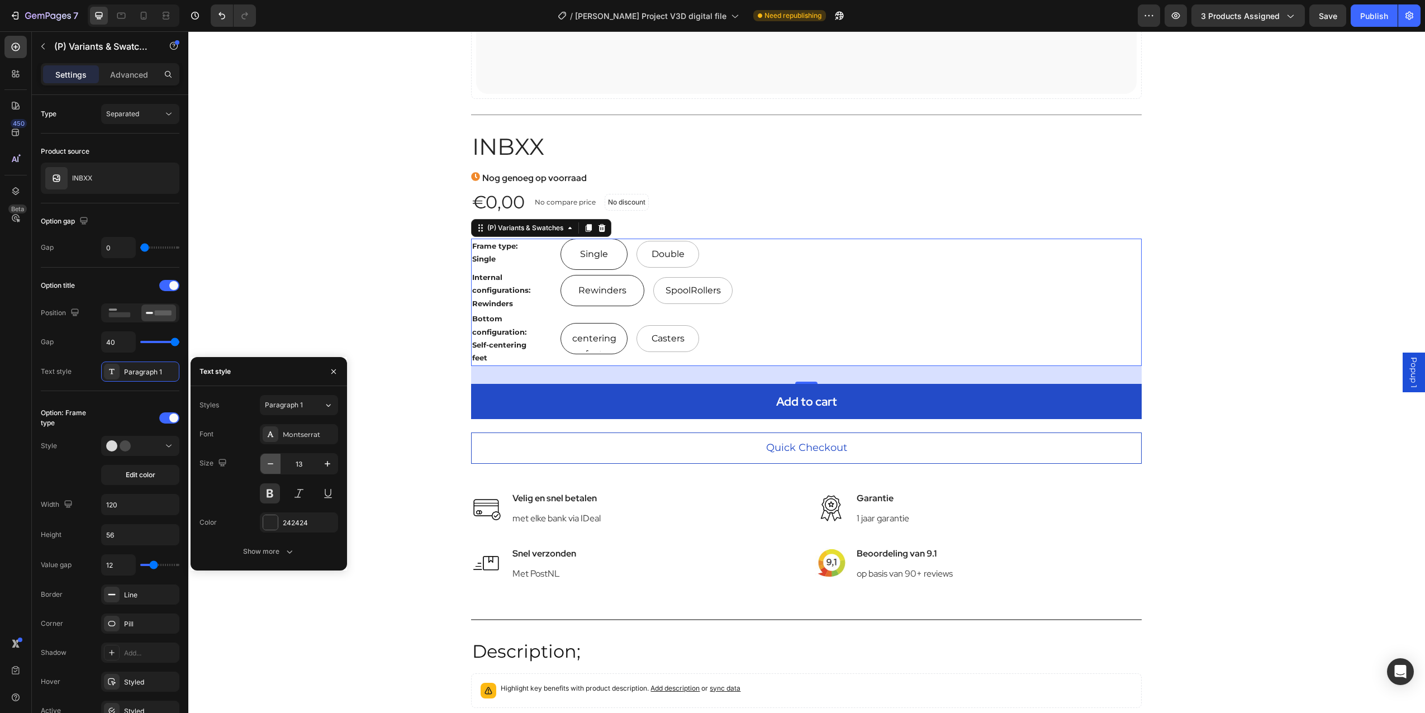
click at [268, 465] on icon "button" at bounding box center [270, 463] width 11 height 11
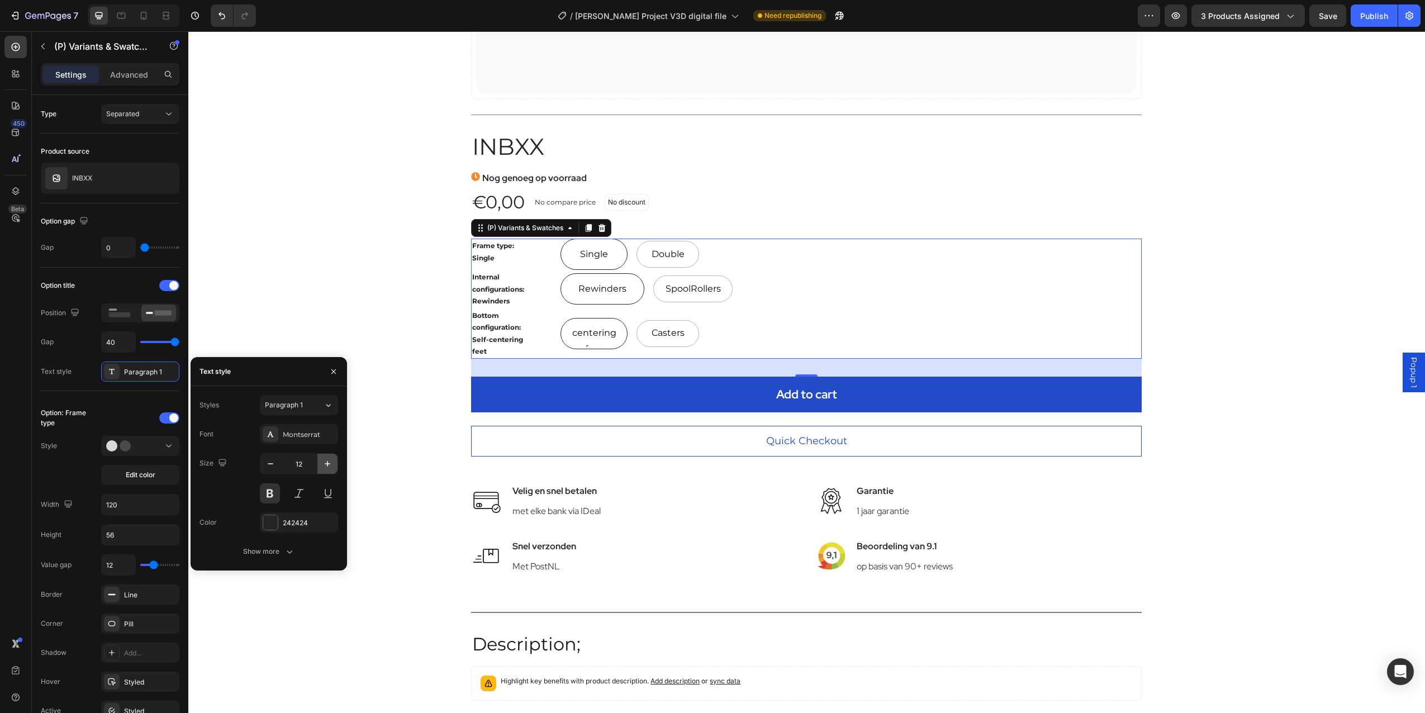
click at [326, 465] on icon "button" at bounding box center [327, 463] width 11 height 11
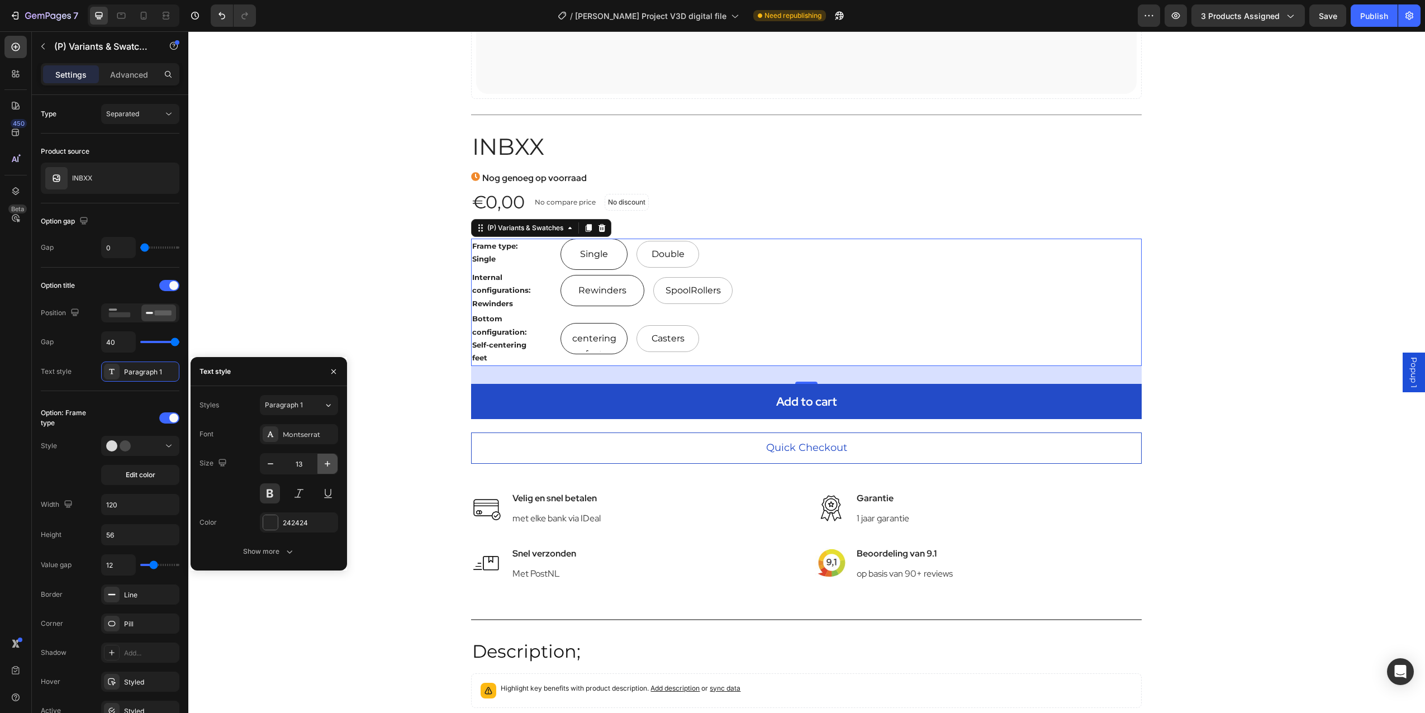
click at [326, 465] on icon "button" at bounding box center [327, 463] width 11 height 11
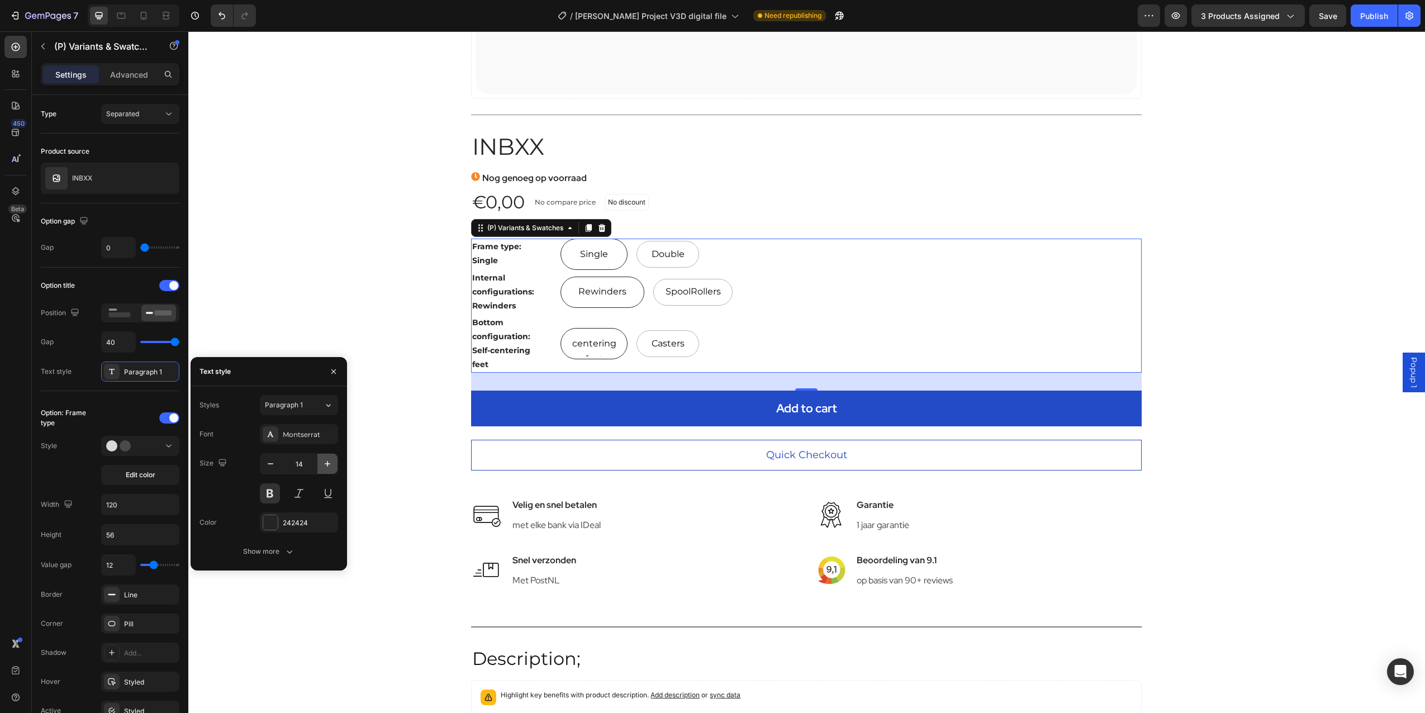
click at [326, 465] on icon "button" at bounding box center [327, 463] width 11 height 11
type input "15"
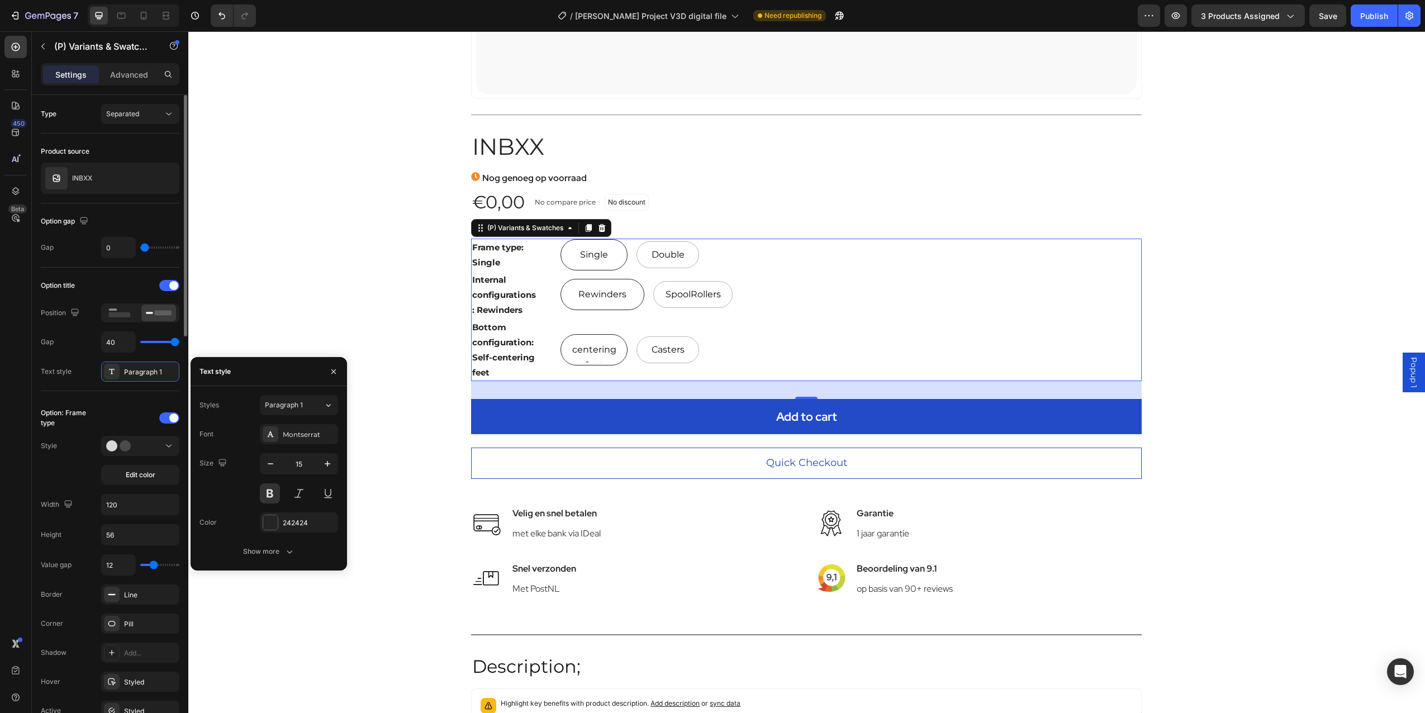
click at [61, 331] on div "Gap 40" at bounding box center [110, 341] width 139 height 21
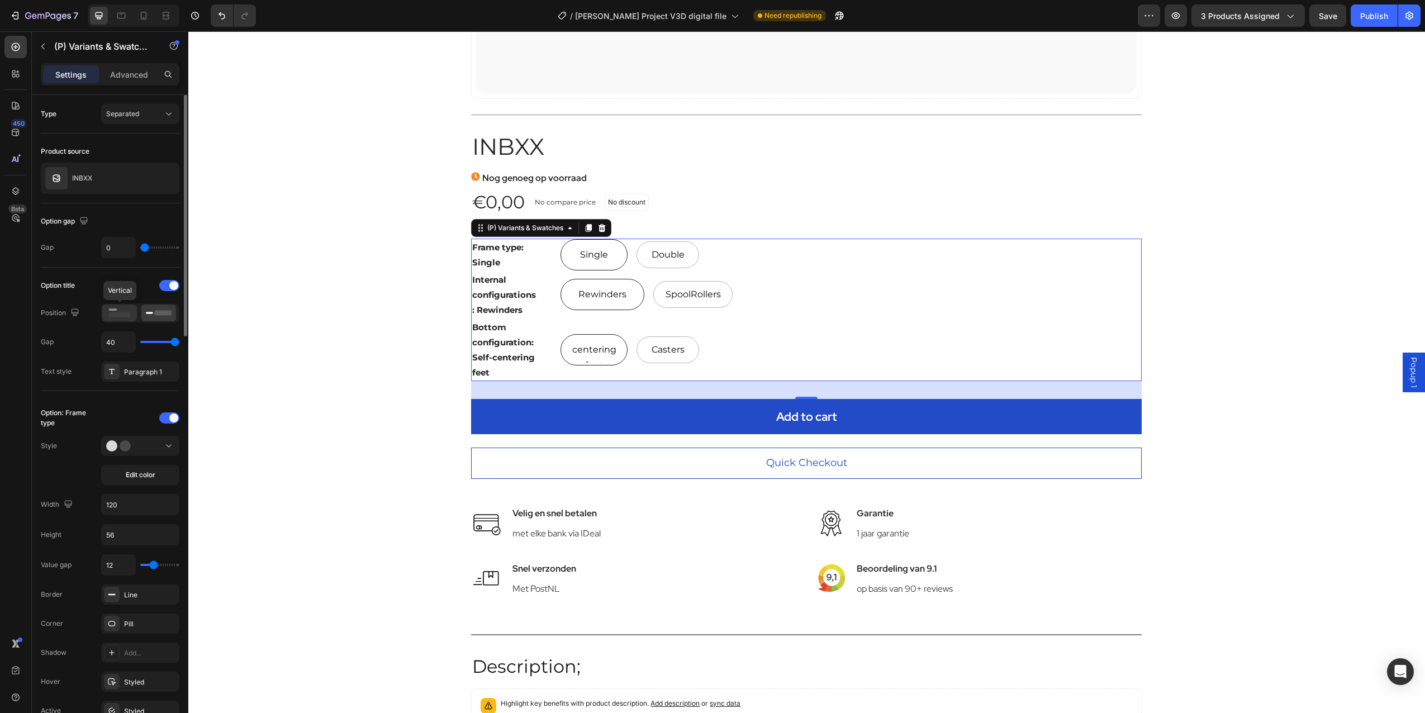
click at [124, 318] on icon at bounding box center [120, 313] width 26 height 12
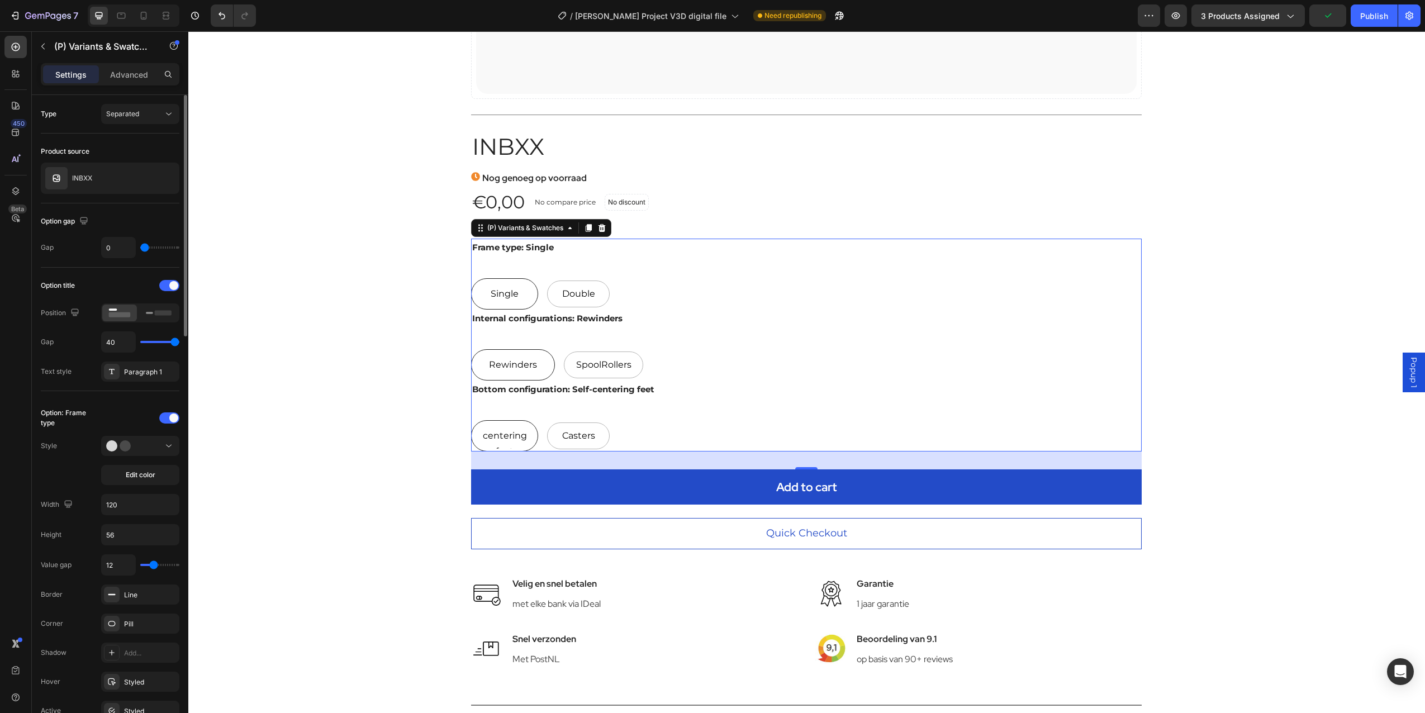
type input "39"
type input "26"
type input "21"
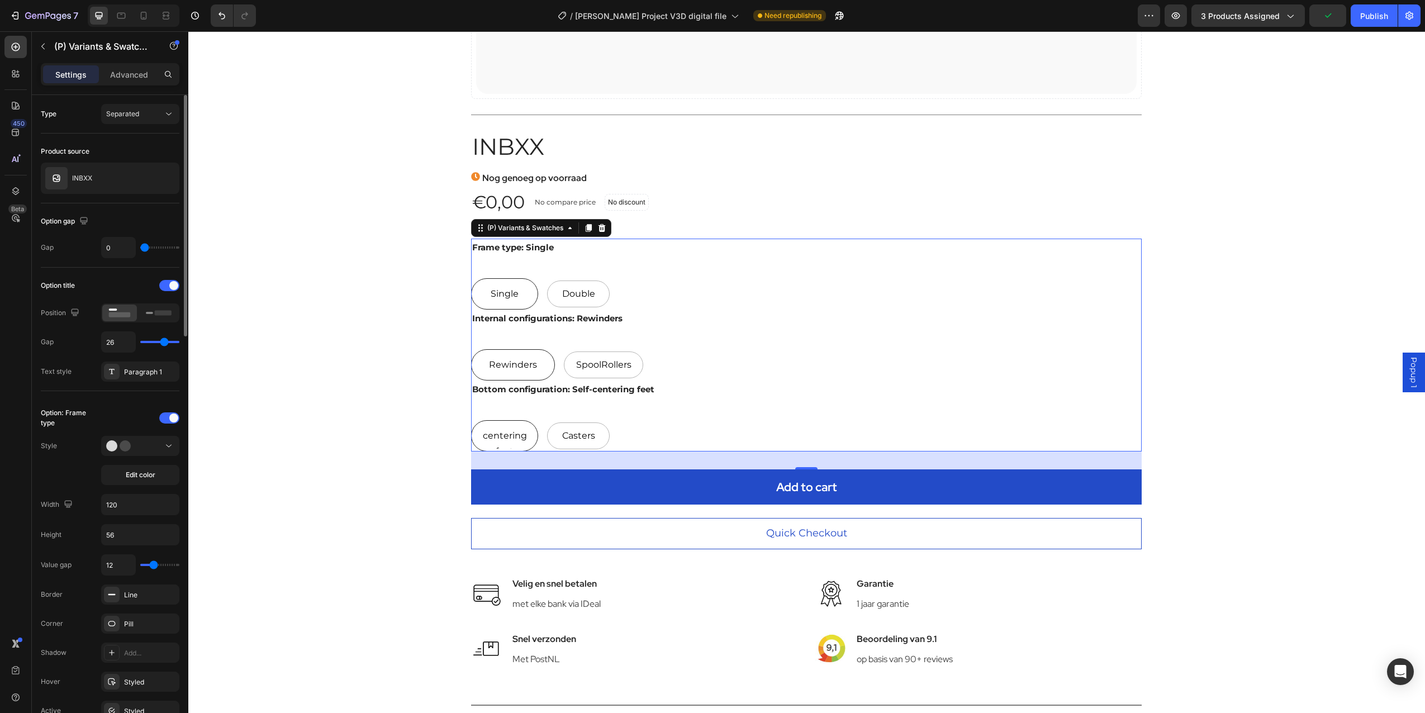
type input "21"
type input "20"
type input "18"
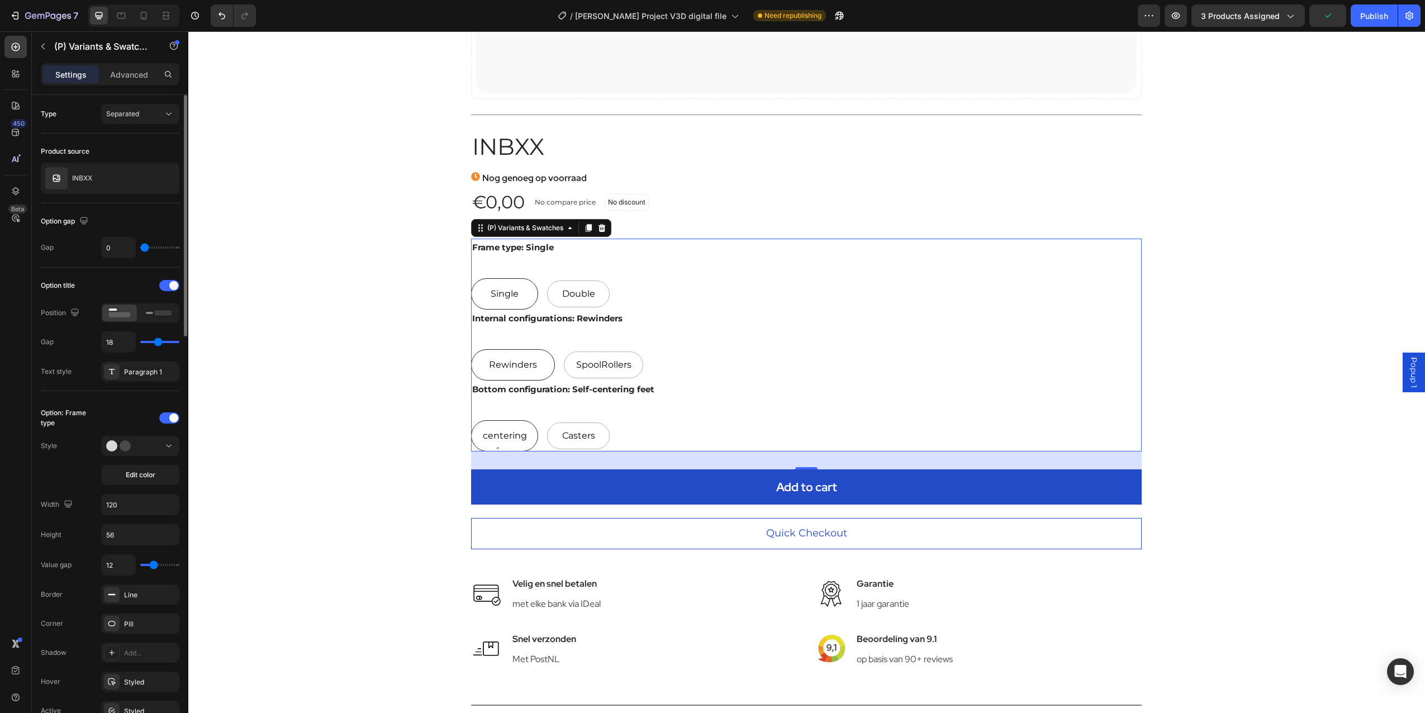
type input "16"
type input "15"
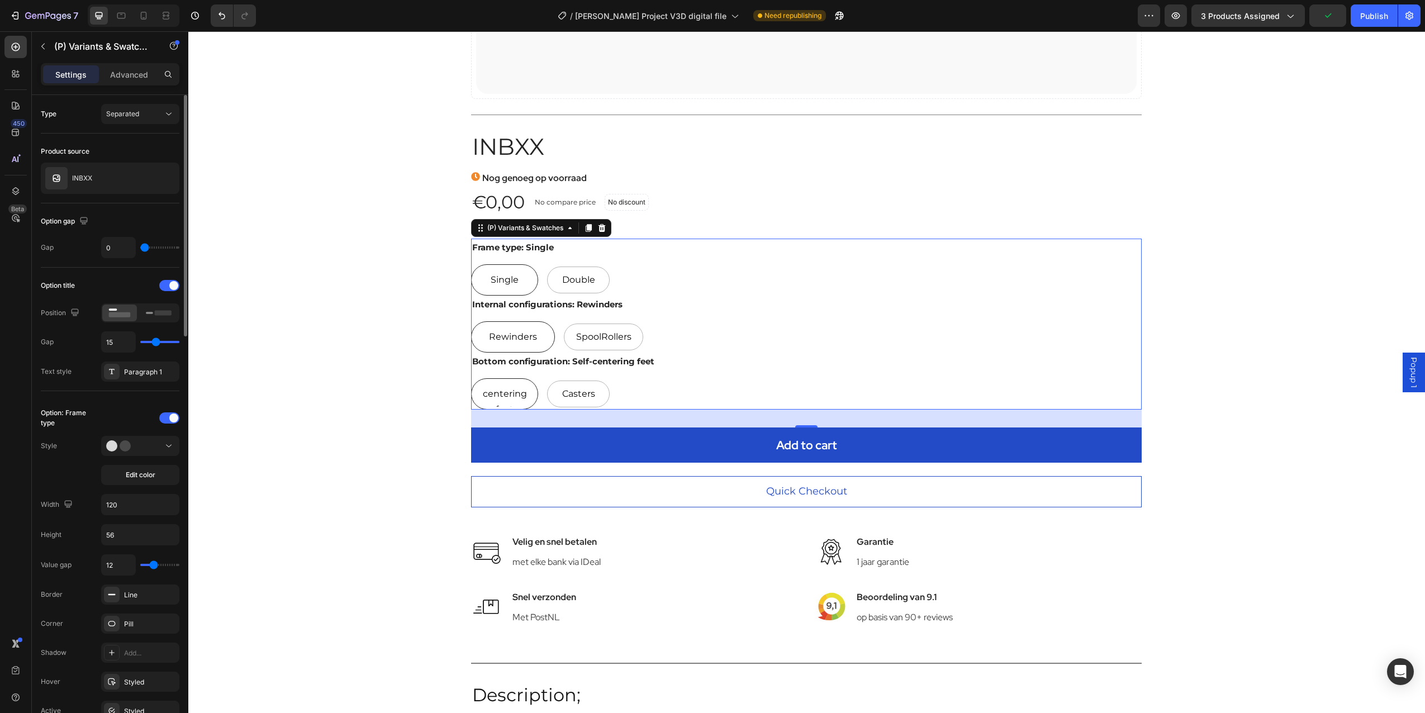
type input "13"
type input "11"
type input "8"
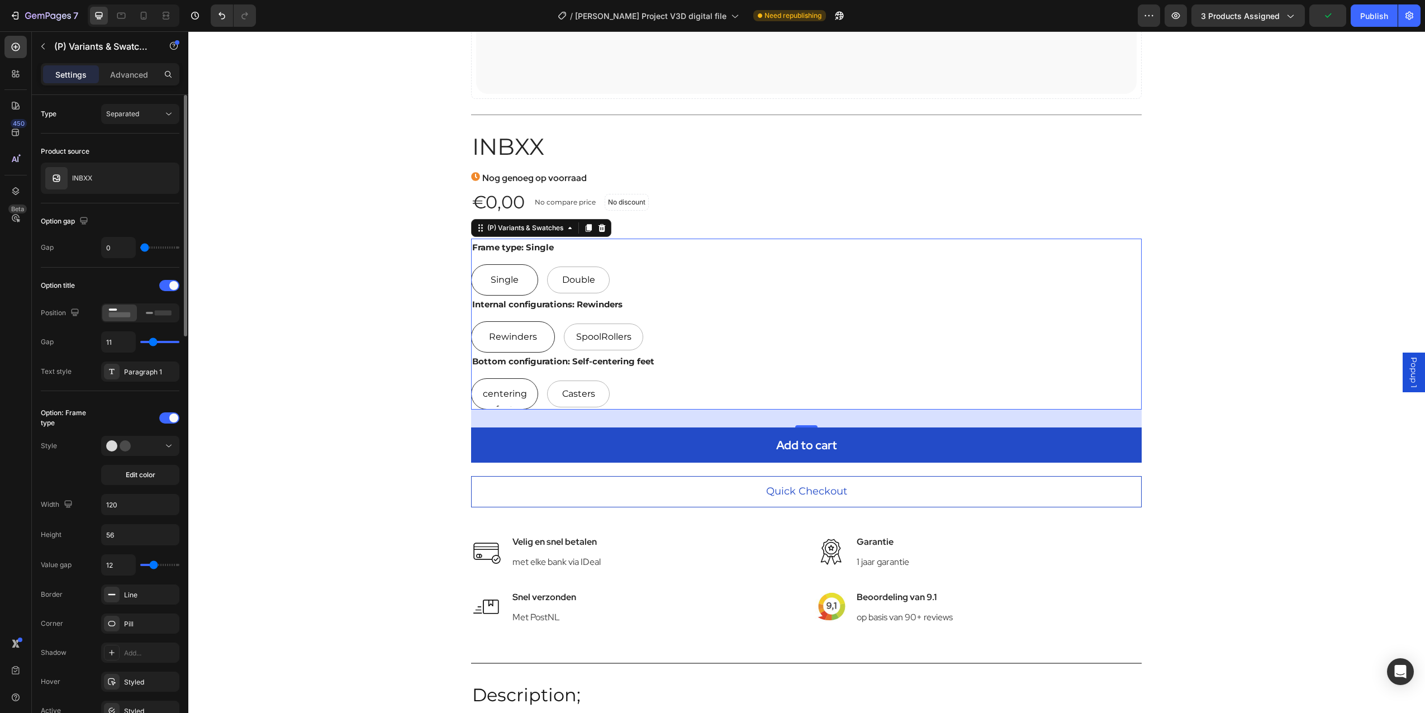
type input "8"
type input "7"
type input "5"
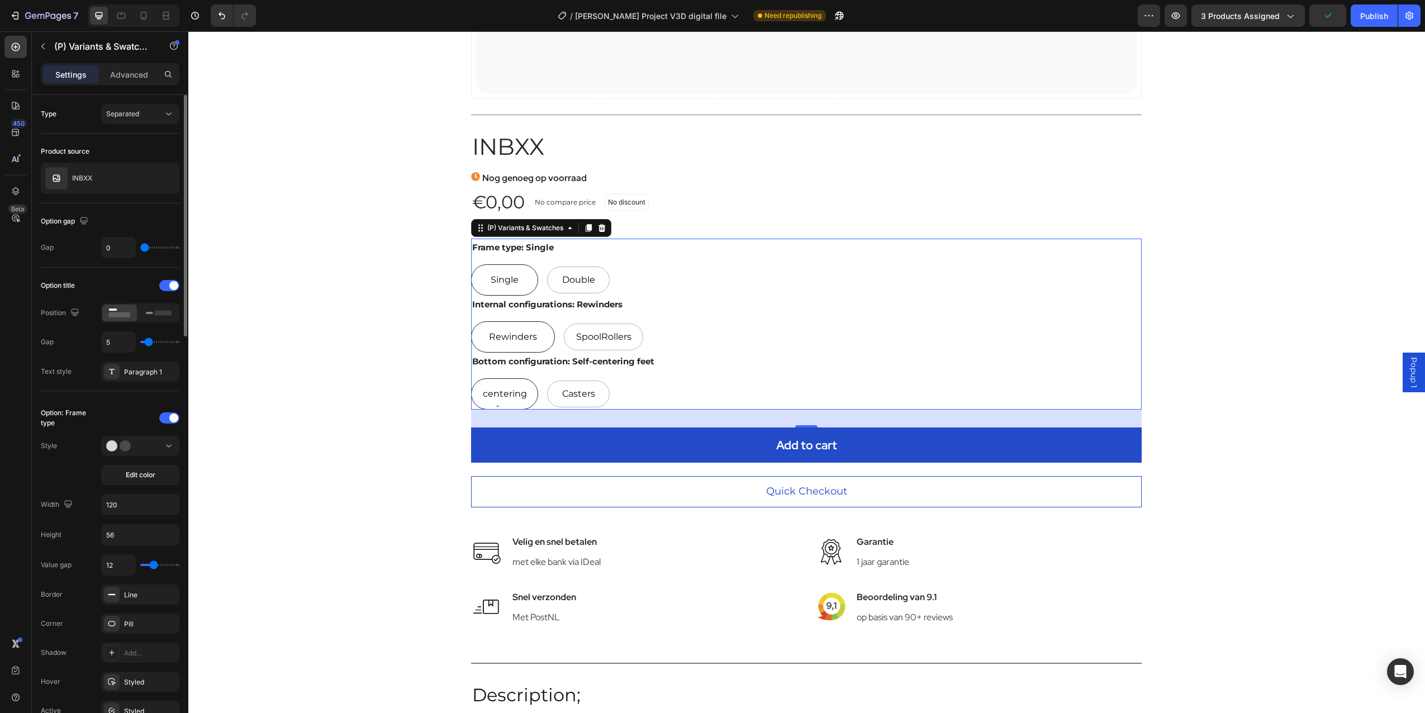
type input "4"
type input "3"
type input "2"
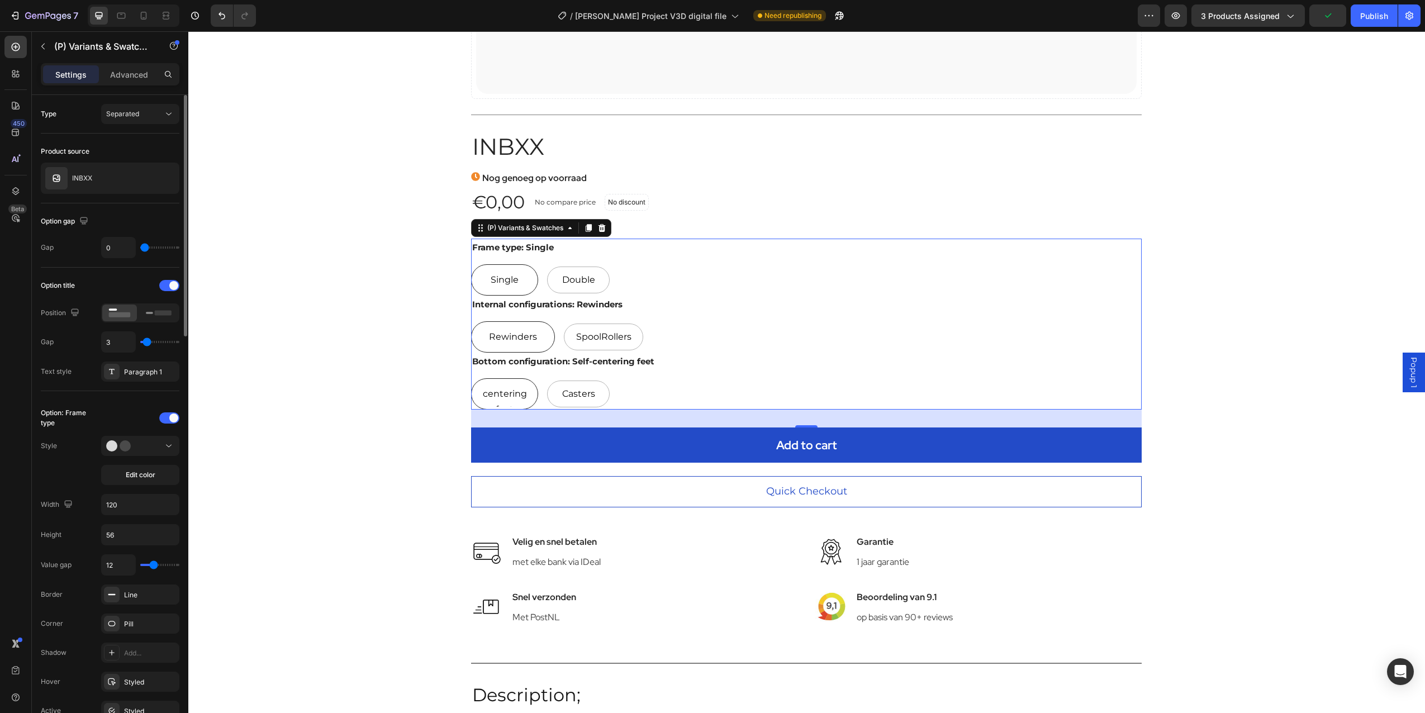
type input "2"
type input "1"
type input "0"
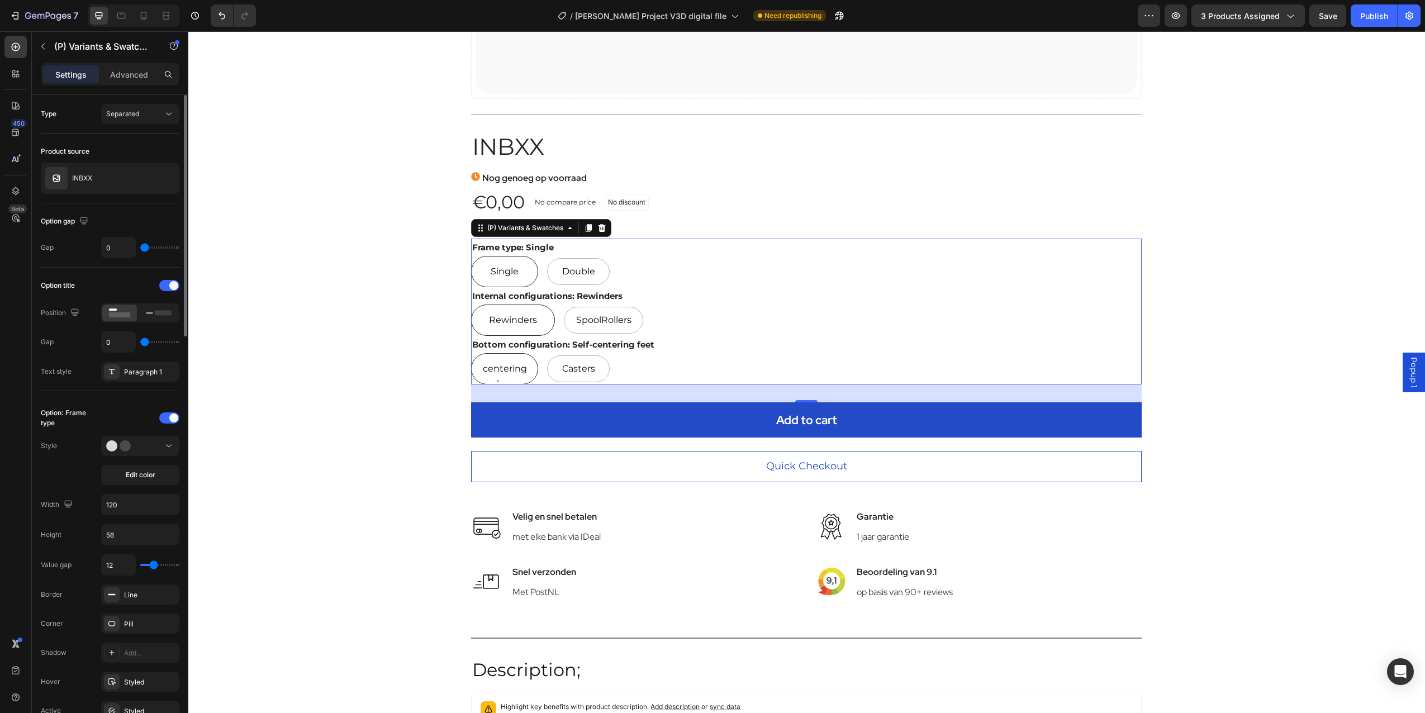
type input "1"
type input "2"
type input "4"
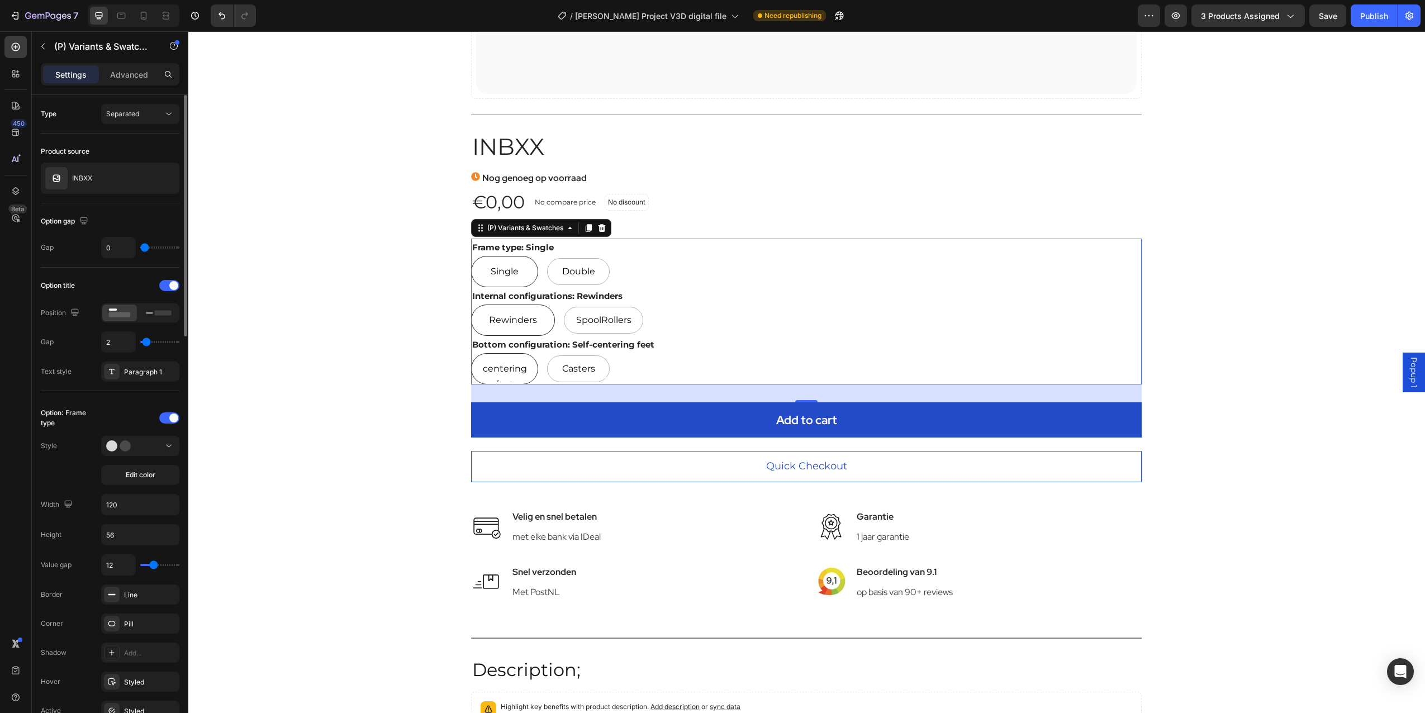
type input "4"
type input "5"
type input "6"
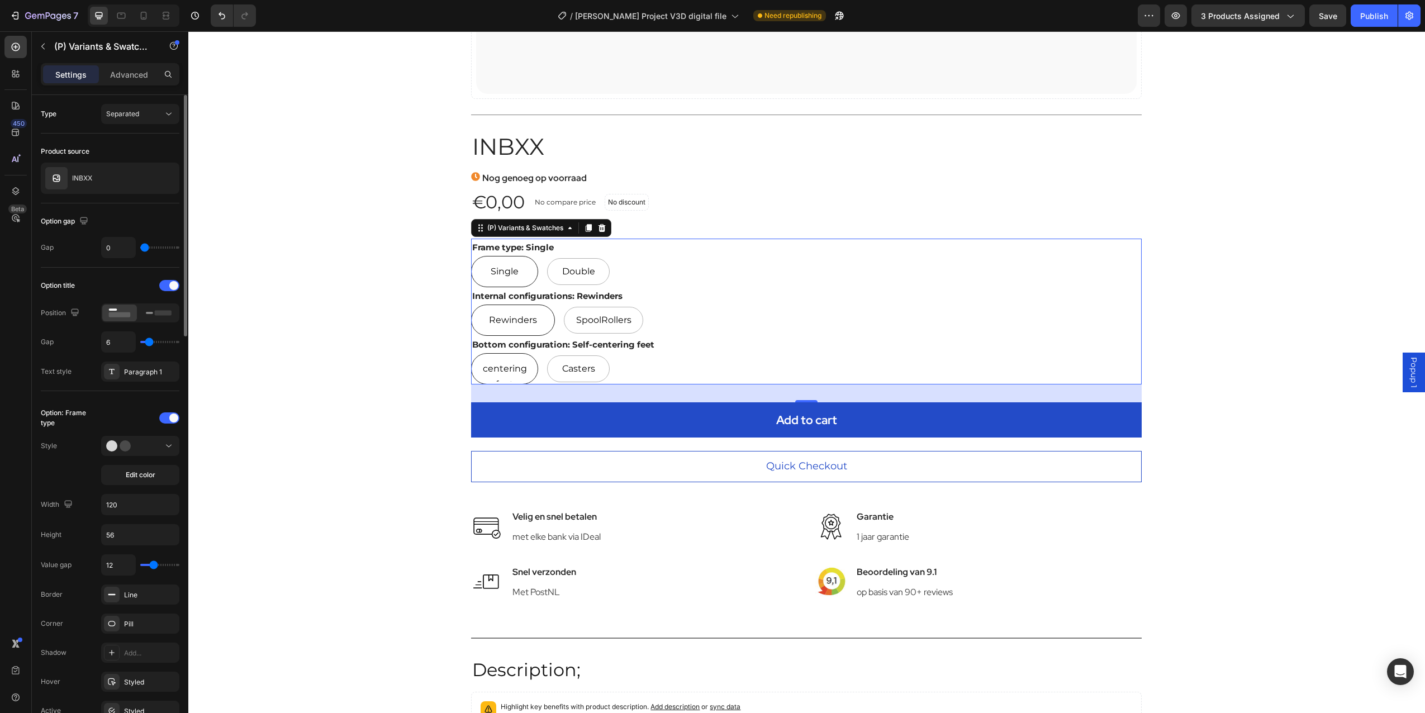
type input "7"
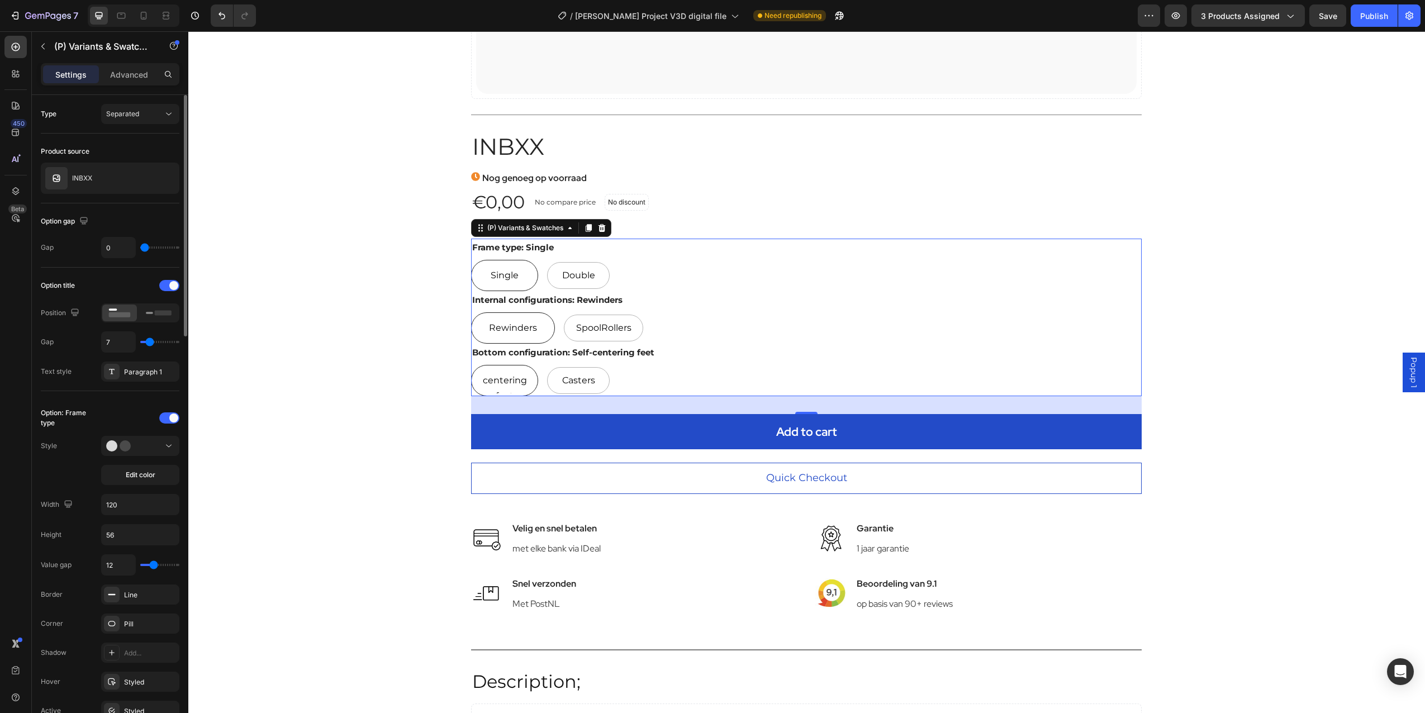
type input "6"
type input "5"
type input "2"
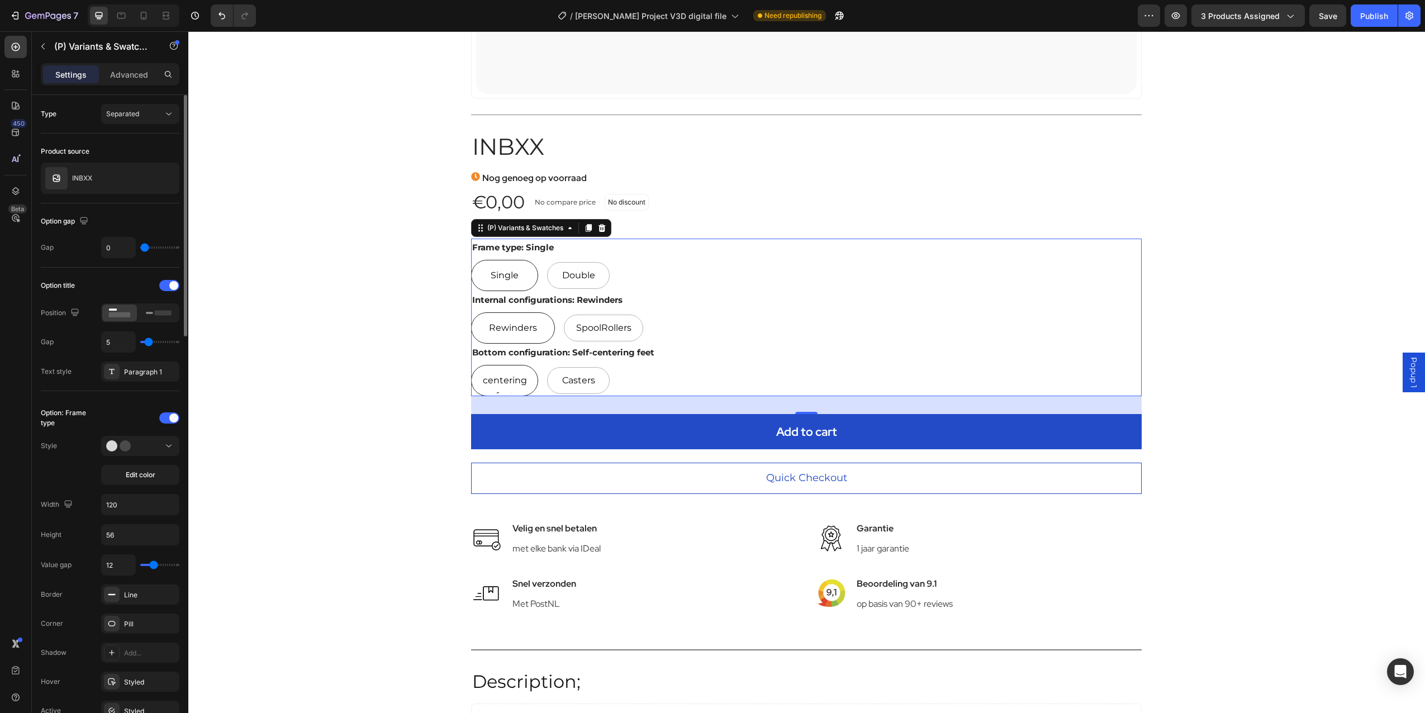
type input "2"
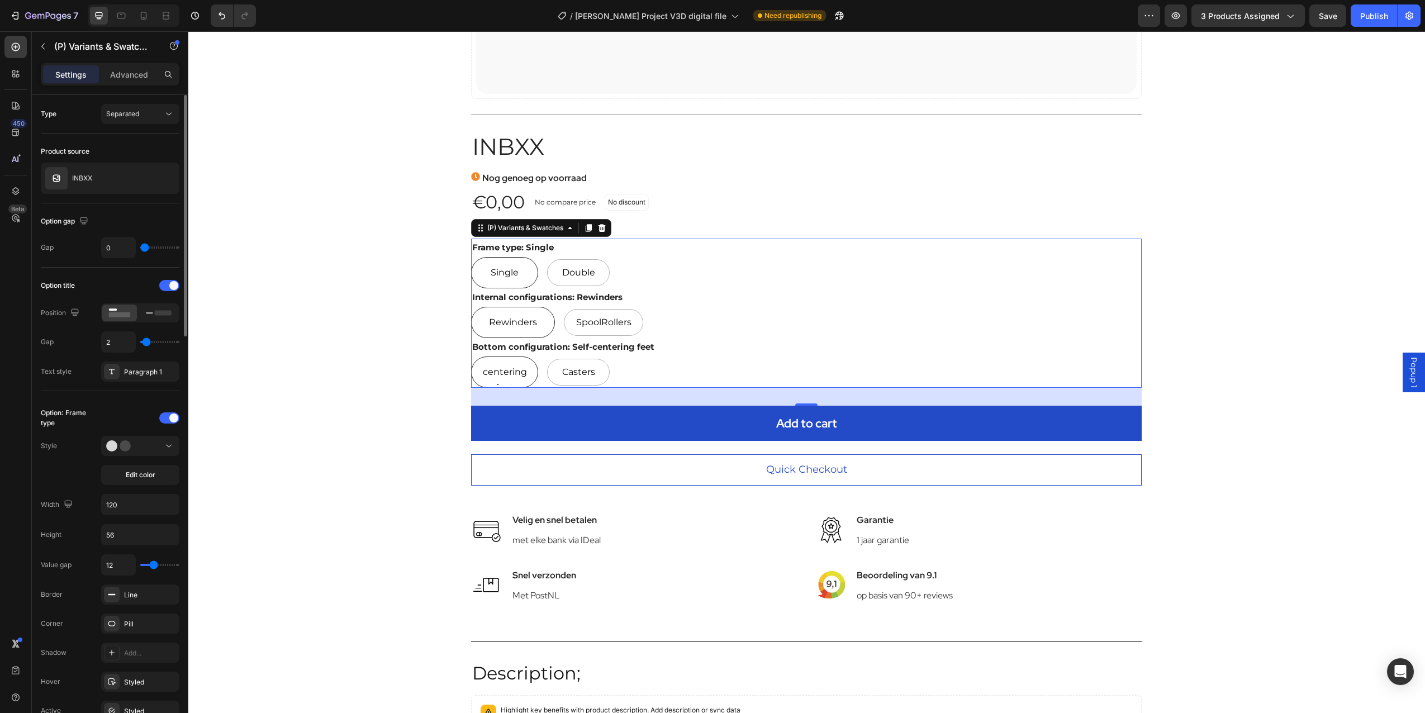
type input "1"
type input "0"
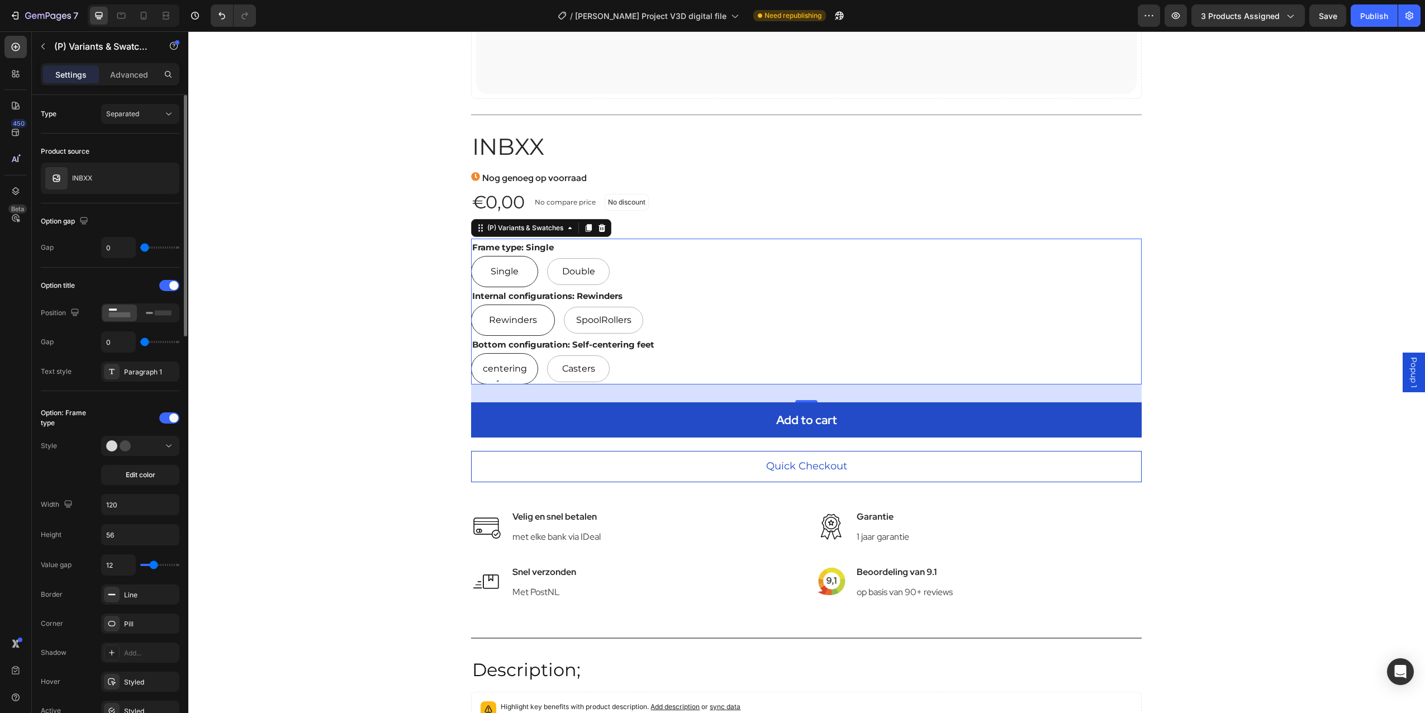
type input "1"
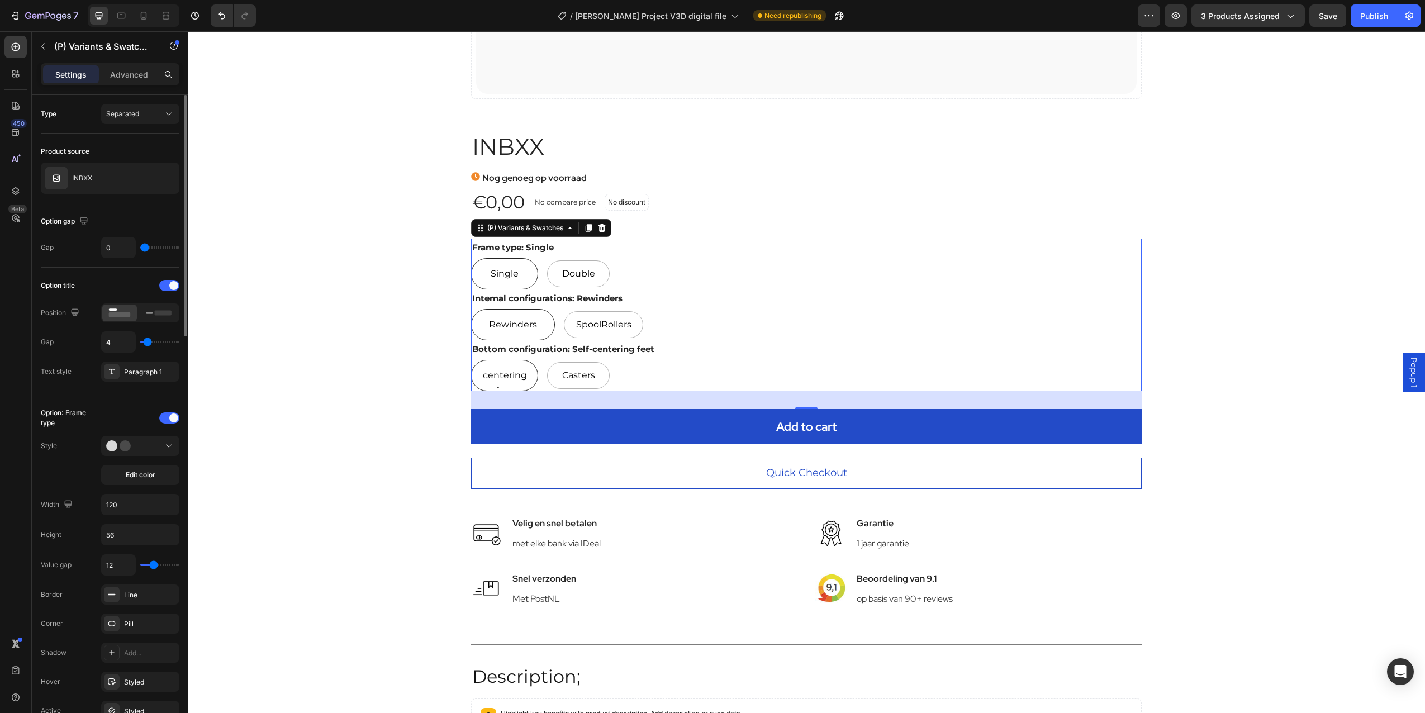
drag, startPoint x: 177, startPoint y: 342, endPoint x: 148, endPoint y: 349, distance: 30.5
click at [148, 343] on input "range" at bounding box center [159, 342] width 39 height 2
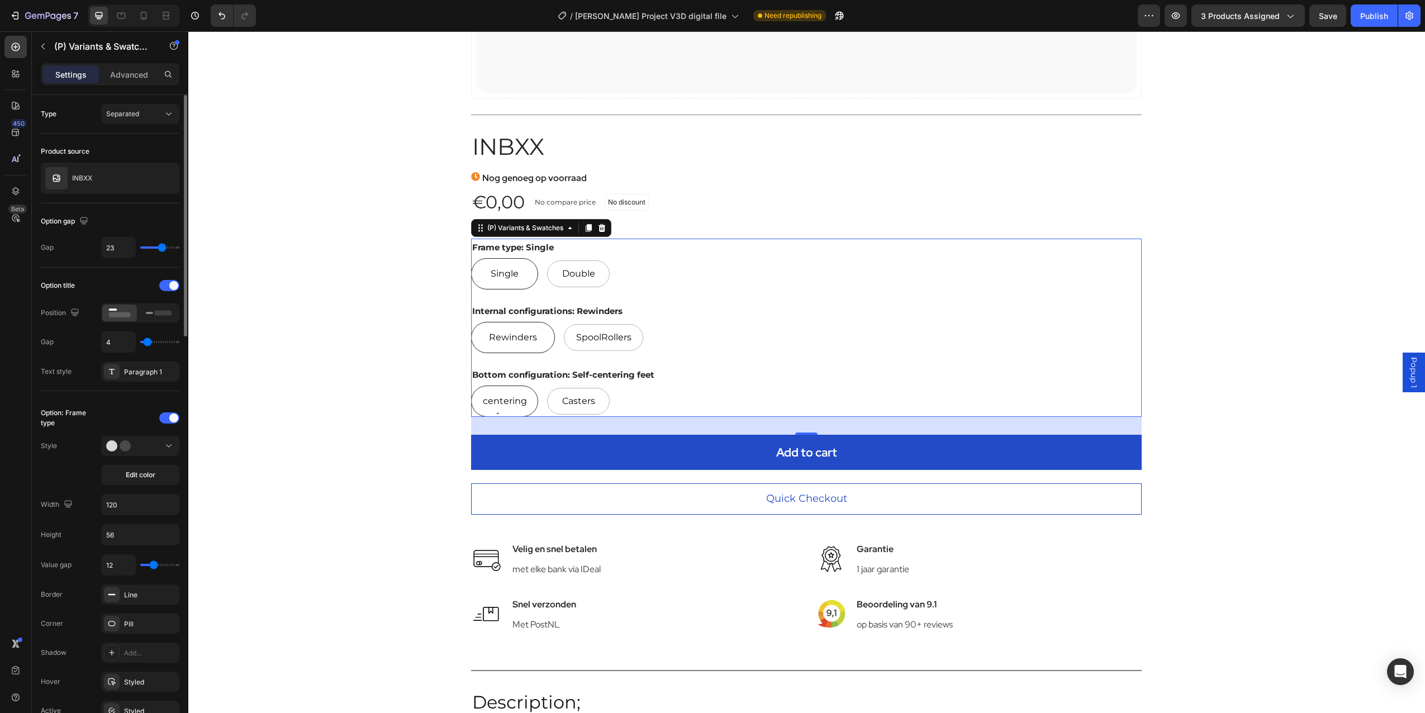
drag, startPoint x: 144, startPoint y: 247, endPoint x: 162, endPoint y: 249, distance: 18.6
click at [162, 249] on input "range" at bounding box center [159, 248] width 39 height 2
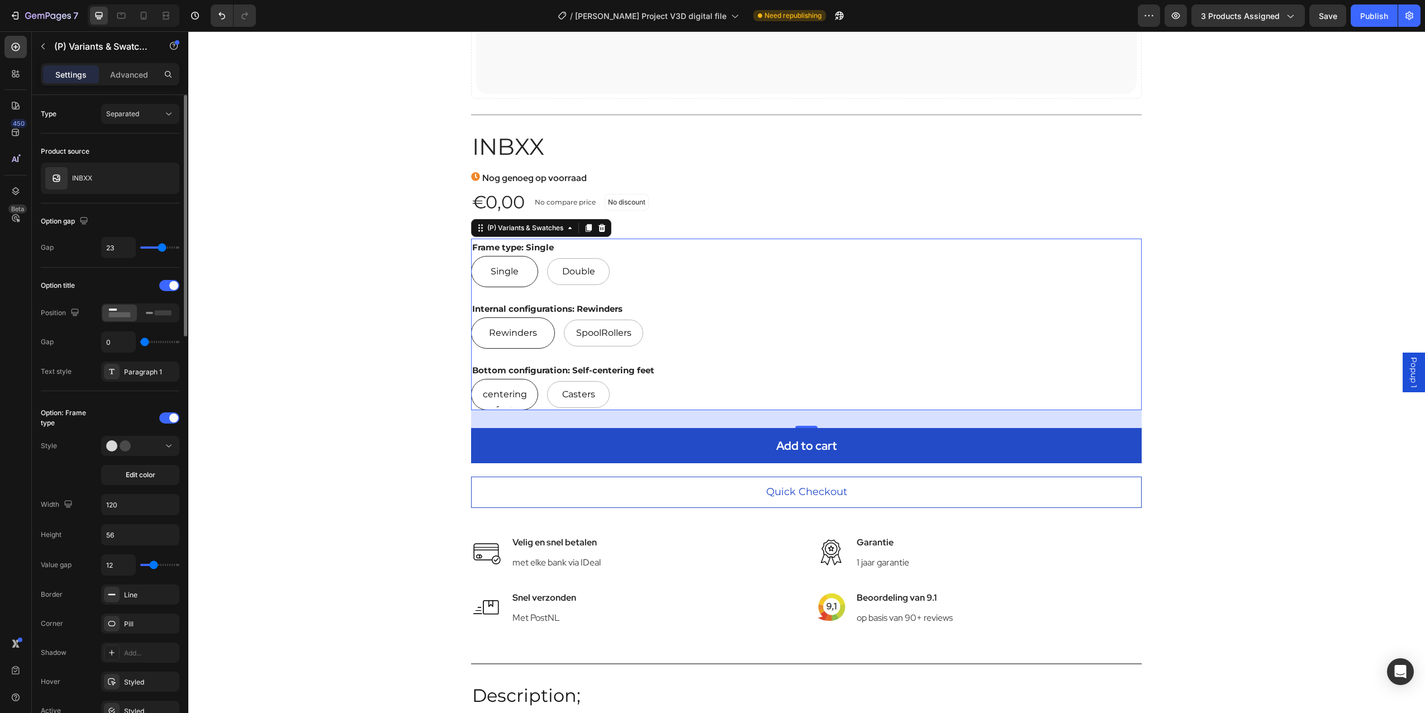
drag, startPoint x: 149, startPoint y: 344, endPoint x: 129, endPoint y: 343, distance: 19.6
click at [140, 343] on input "range" at bounding box center [159, 342] width 39 height 2
click at [144, 115] on div "Separated" at bounding box center [134, 114] width 57 height 10
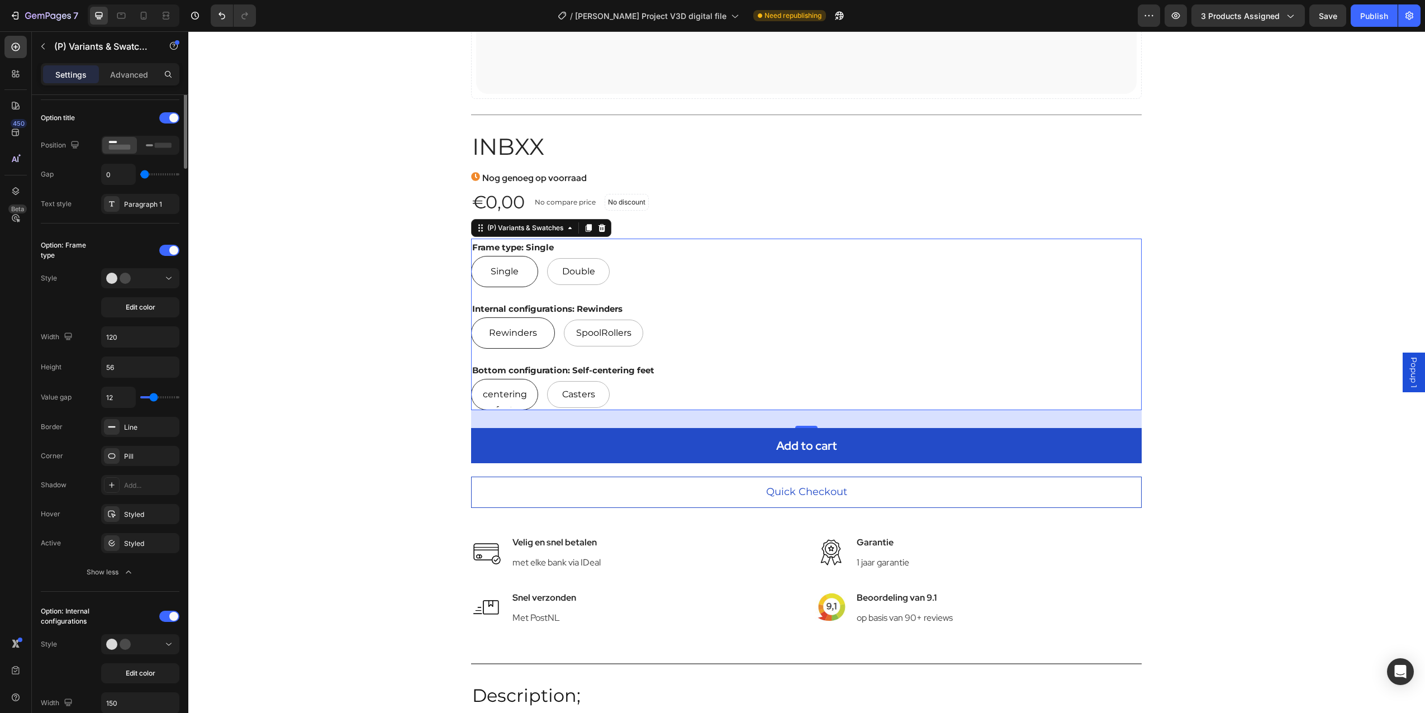
scroll to position [279, 0]
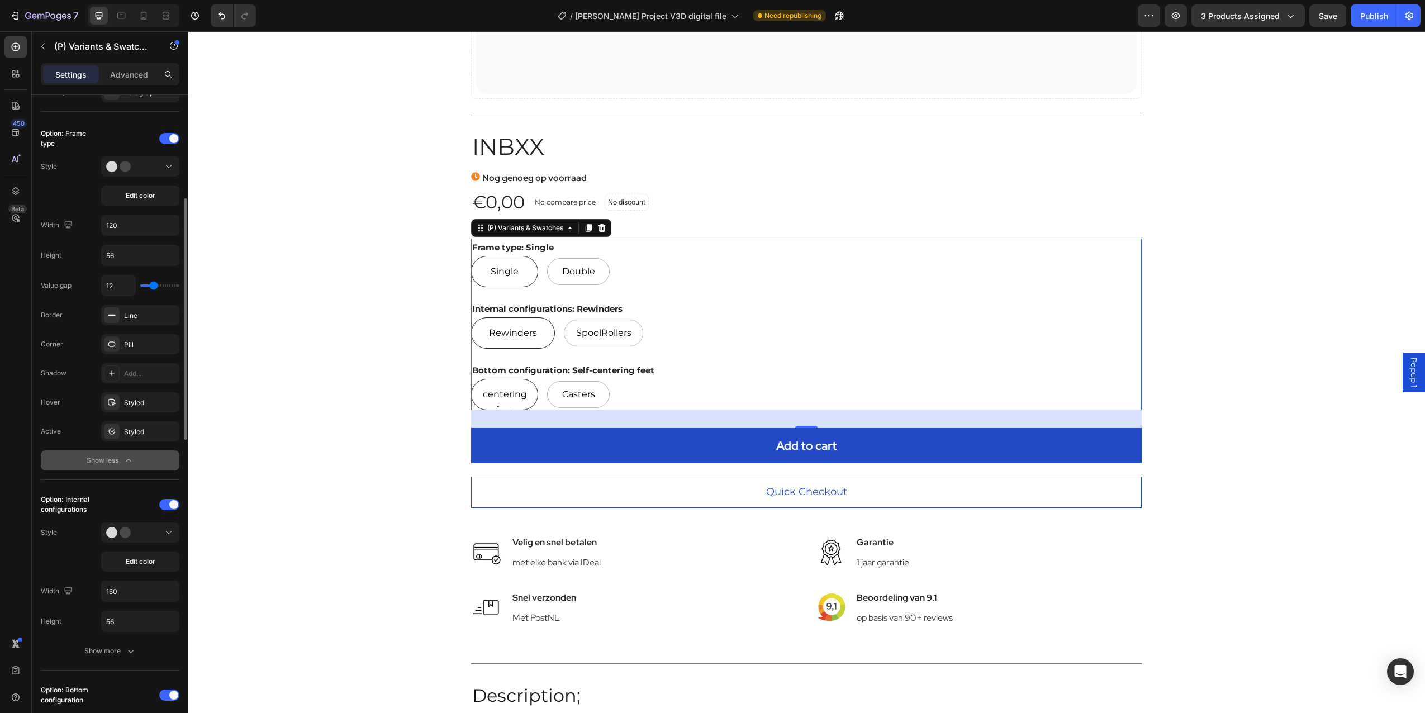
click at [120, 460] on div "Show less" at bounding box center [111, 460] width 48 height 11
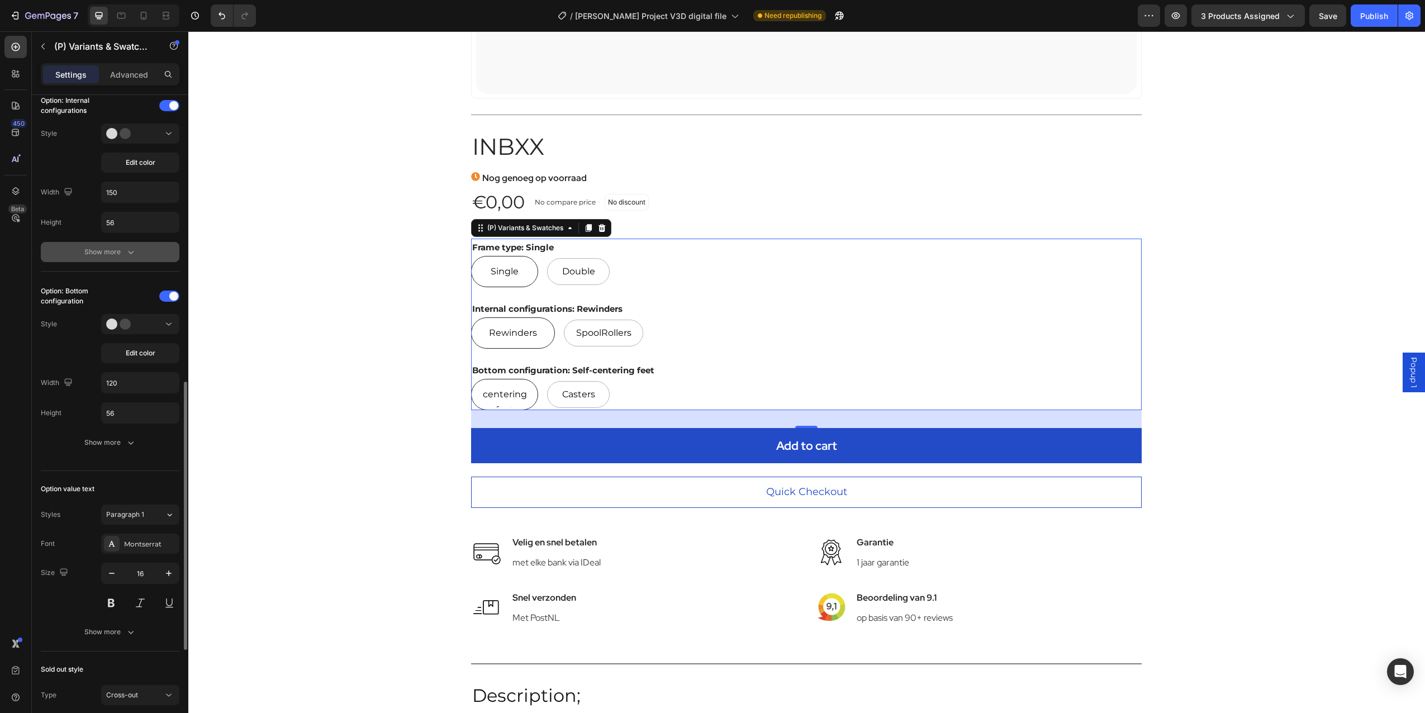
scroll to position [559, 0]
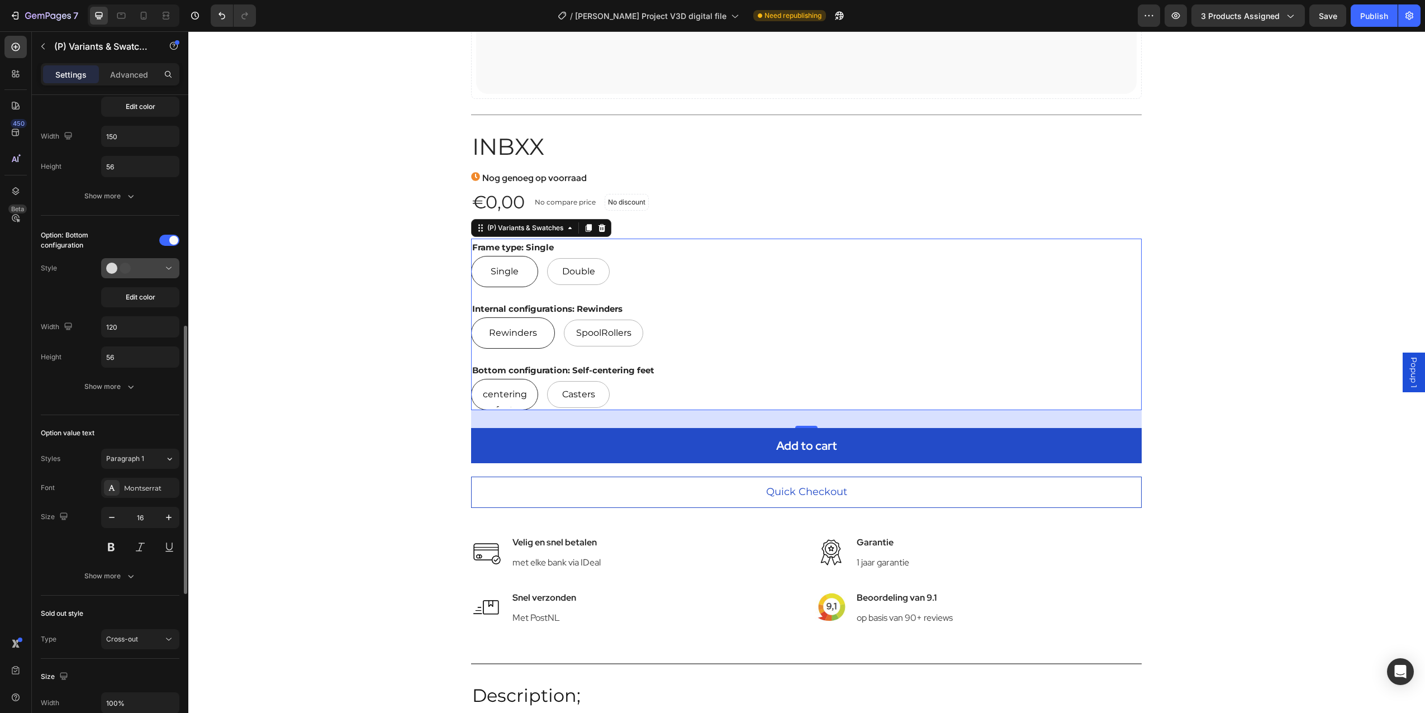
click at [116, 274] on button at bounding box center [140, 268] width 78 height 20
click at [135, 294] on span "Edit color" at bounding box center [141, 297] width 30 height 10
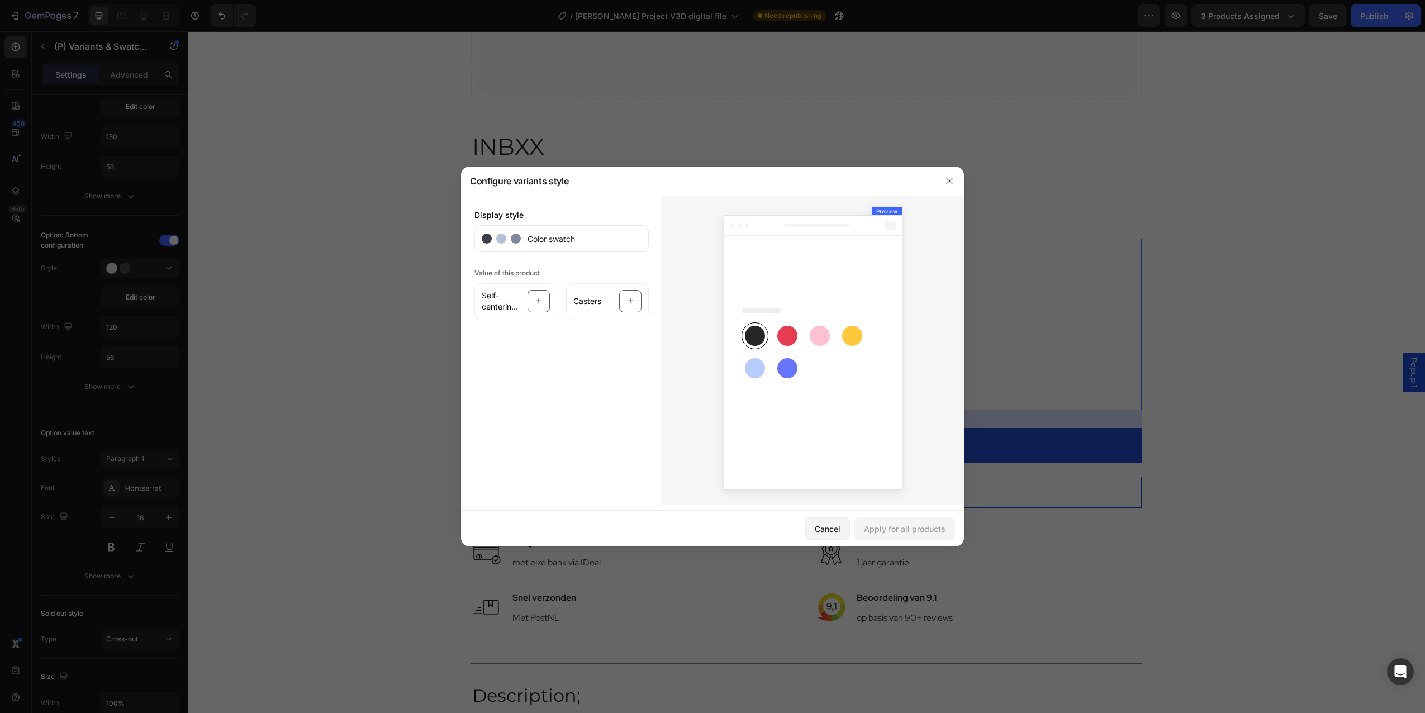
click at [501, 236] on circle at bounding box center [501, 239] width 10 height 10
click at [496, 301] on span "Self-centering feet" at bounding box center [501, 301] width 39 height 22
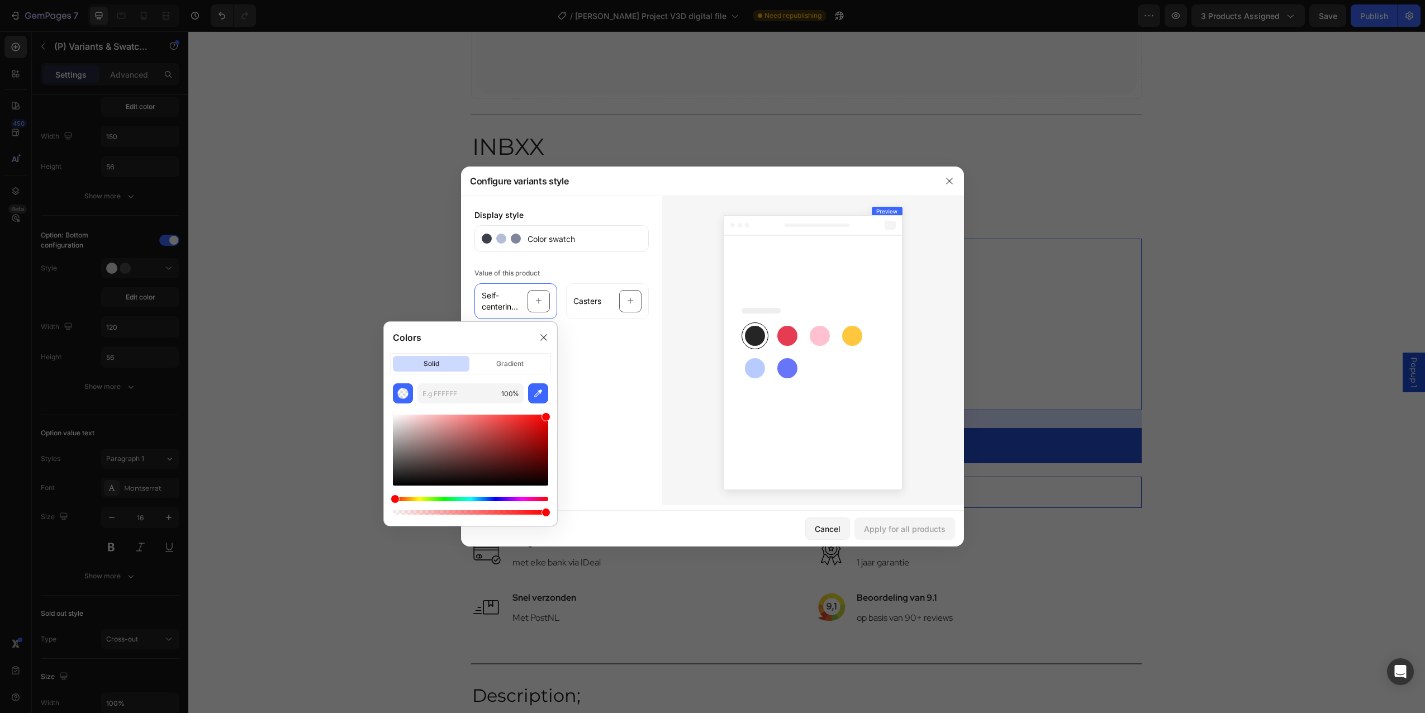
drag, startPoint x: 519, startPoint y: 448, endPoint x: 558, endPoint y: 382, distance: 77.2
click at [558, 382] on div "Colors solid gradient 100 %" at bounding box center [470, 424] width 183 height 214
click at [640, 301] on div at bounding box center [630, 301] width 22 height 22
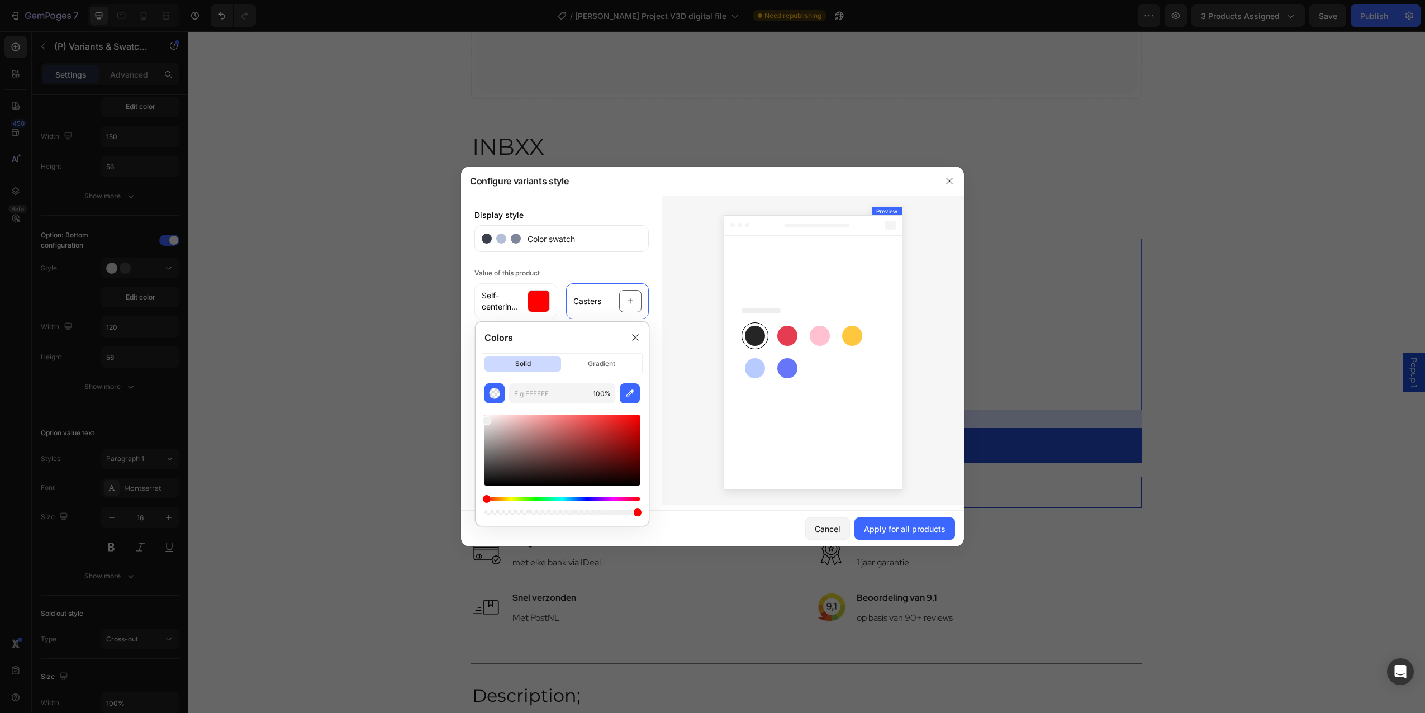
drag, startPoint x: 558, startPoint y: 419, endPoint x: 451, endPoint y: 408, distance: 107.9
click at [451, 0] on body "7 Version history / Prusa Project V3D digital file Need republishing Preview 3 …" at bounding box center [712, 0] width 1425 height 0
drag, startPoint x: 504, startPoint y: 458, endPoint x: 476, endPoint y: 506, distance: 56.1
click at [459, 0] on body "7 Version history / Prusa Project V3D digital file Need republishing Preview 3 …" at bounding box center [712, 0] width 1425 height 0
click at [889, 527] on div "Apply for all products" at bounding box center [905, 529] width 82 height 12
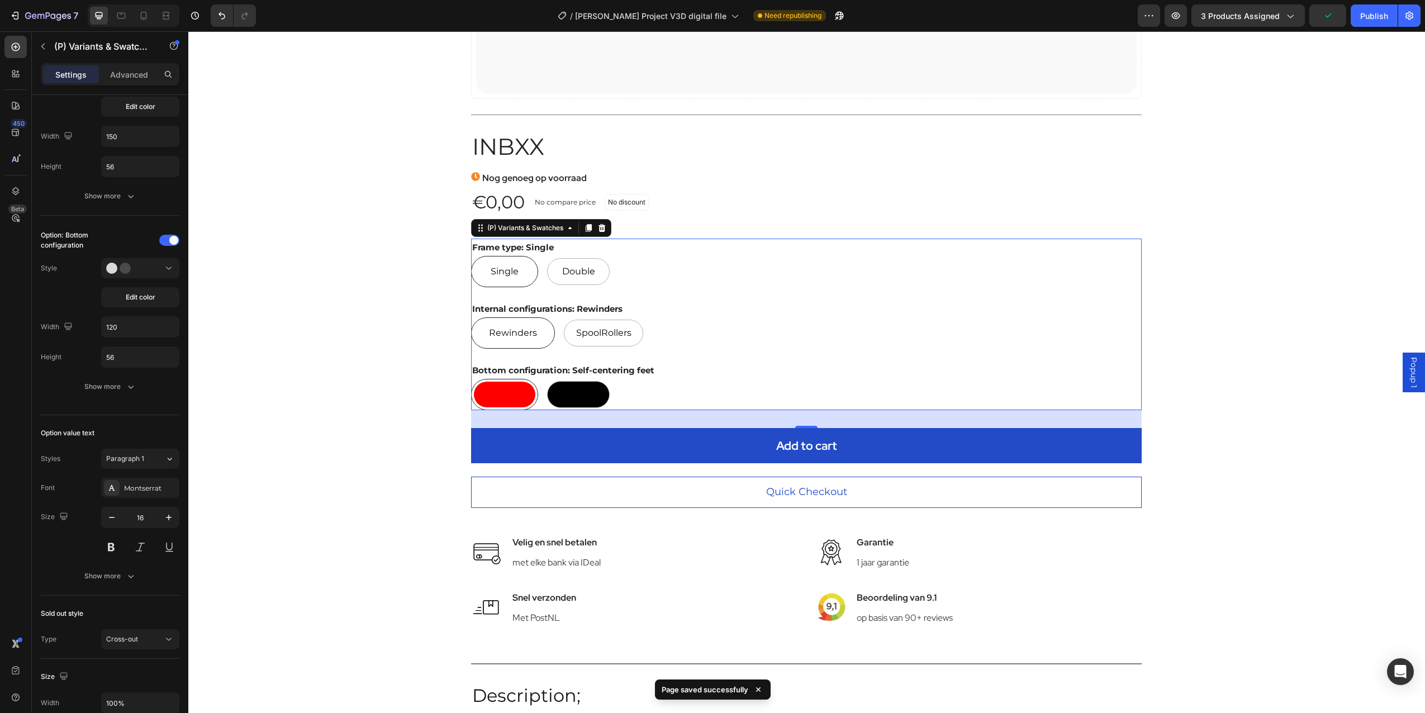
click at [517, 397] on div at bounding box center [504, 395] width 61 height 26
click at [471, 379] on input "Self-centering feet Self-centering feet" at bounding box center [471, 378] width 1 height 1
click at [596, 392] on div at bounding box center [578, 394] width 63 height 27
click at [545, 379] on input "Casters Casters" at bounding box center [544, 378] width 1 height 1
click at [506, 392] on div at bounding box center [504, 394] width 63 height 27
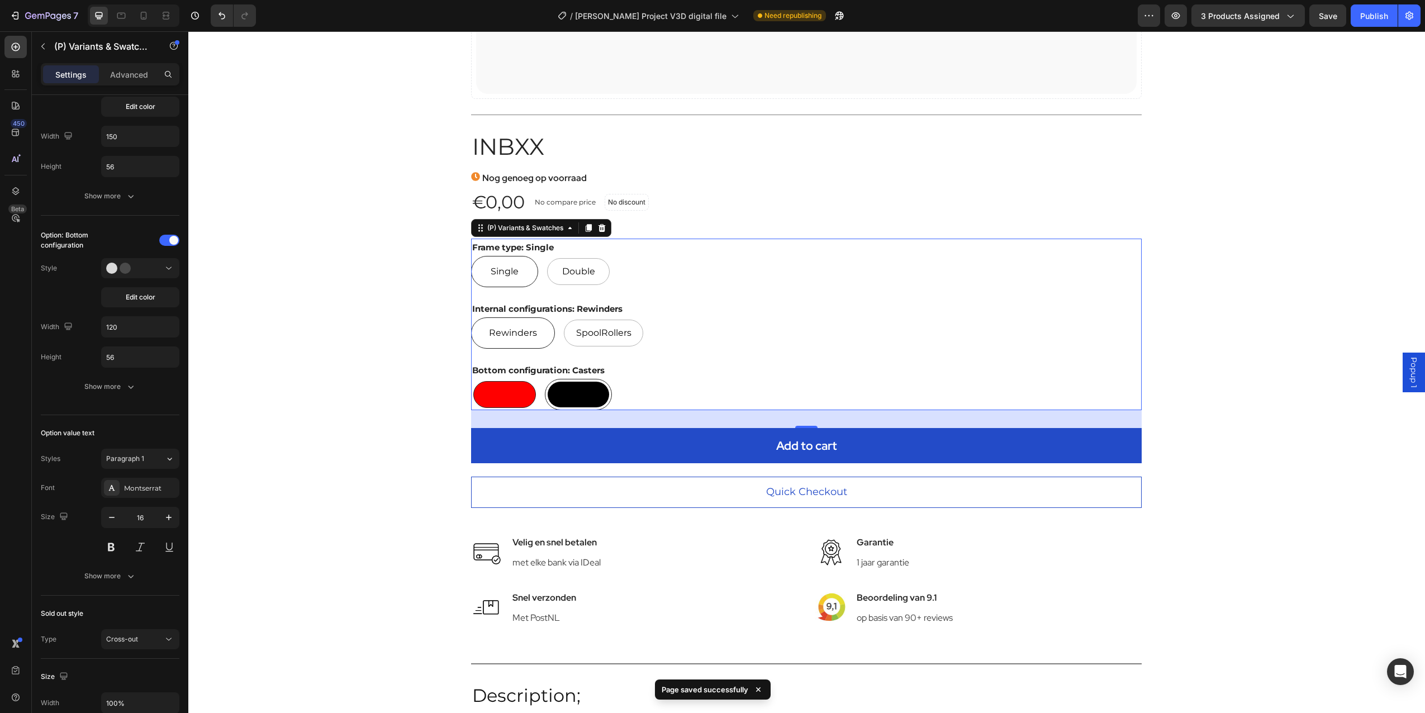
click at [471, 379] on input "Self-centering feet Self-centering feet" at bounding box center [471, 378] width 1 height 1
click at [585, 393] on div at bounding box center [578, 394] width 63 height 27
click at [545, 379] on input "Casters Casters" at bounding box center [544, 378] width 1 height 1
click at [636, 377] on div "Bottom configuration: Casters Self-centering feet Self-centering feet Casters C…" at bounding box center [806, 386] width 671 height 49
click at [163, 289] on button "Edit color" at bounding box center [140, 297] width 78 height 20
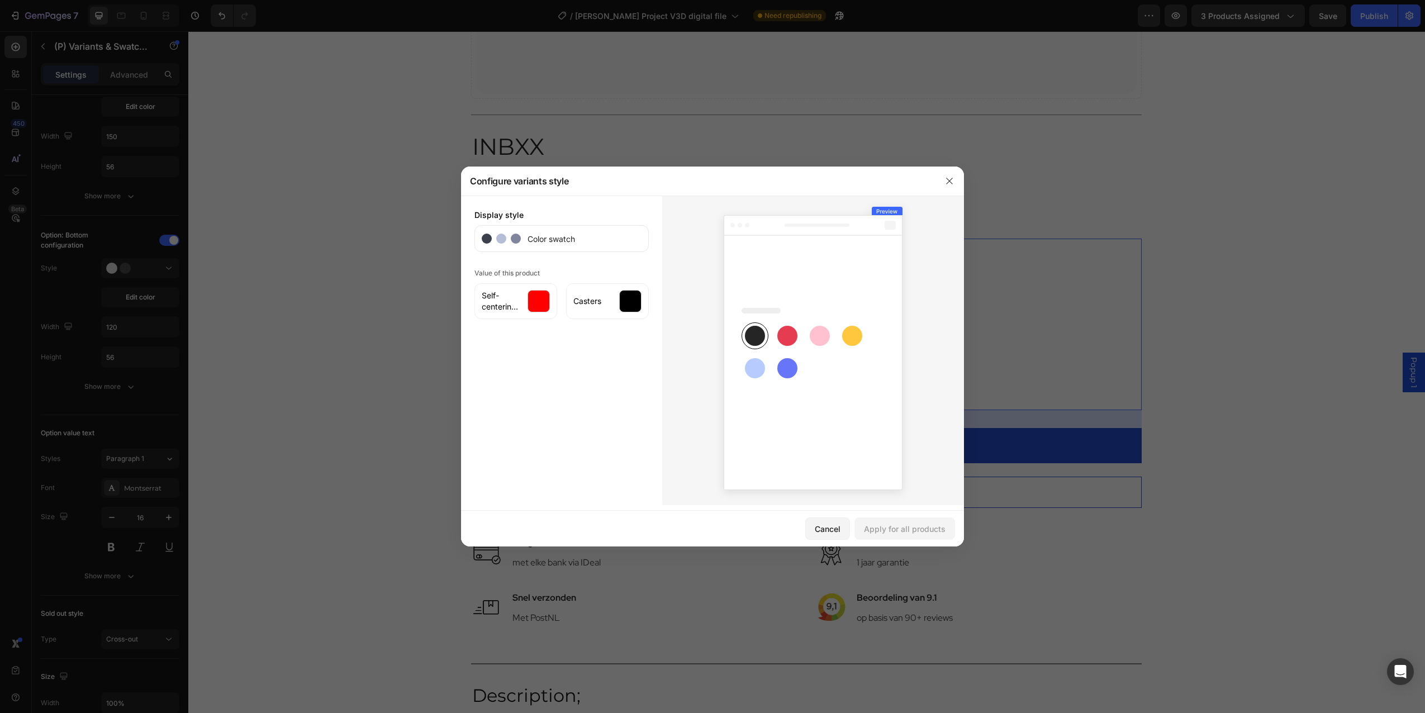
click at [554, 247] on div "Color swatch" at bounding box center [562, 238] width 174 height 27
click at [544, 240] on span "Color swatch" at bounding box center [548, 239] width 54 height 12
click at [712, 285] on div at bounding box center [813, 351] width 302 height 310
click at [556, 304] on div "Self-centering feet" at bounding box center [516, 301] width 83 height 36
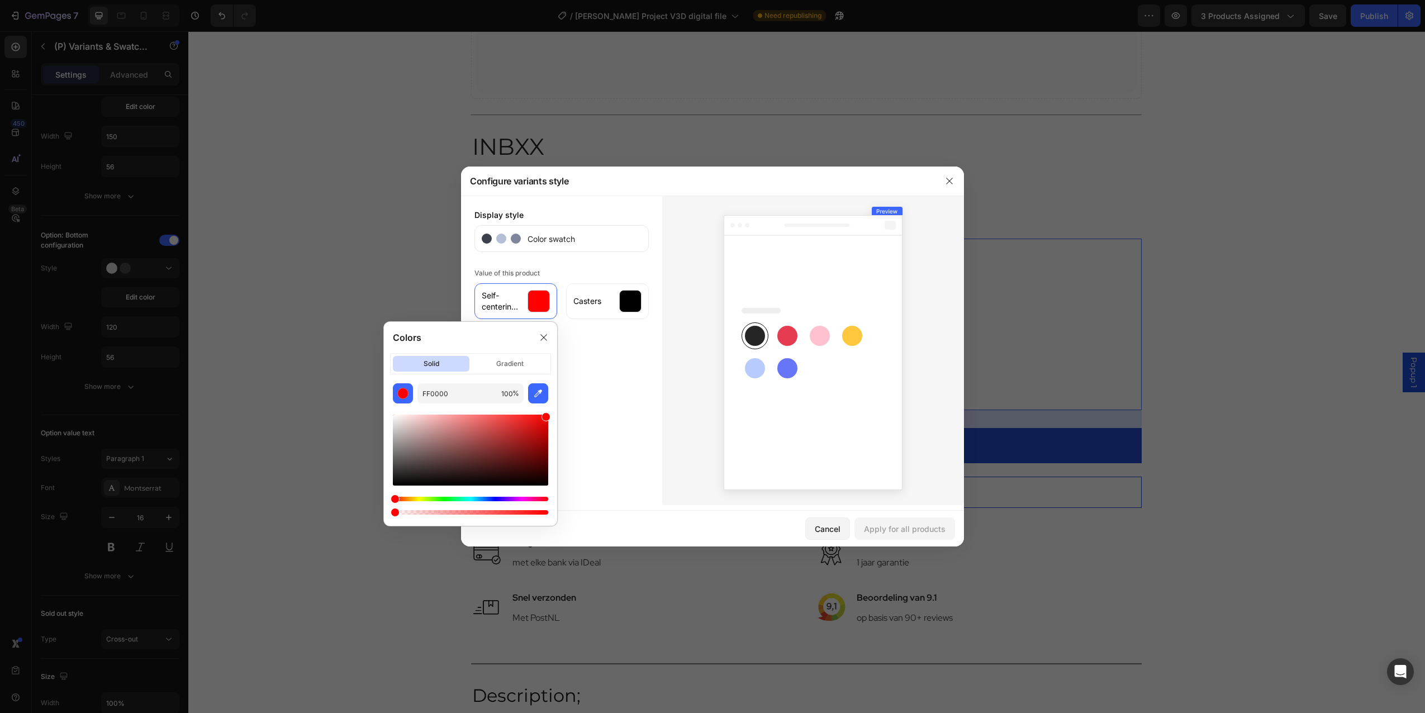
drag, startPoint x: 387, startPoint y: 515, endPoint x: 532, endPoint y: 504, distance: 145.7
click at [383, 516] on div "Colors solid gradient FF0000 100 %" at bounding box center [470, 424] width 183 height 214
click at [912, 524] on div "Apply for all products" at bounding box center [905, 529] width 82 height 12
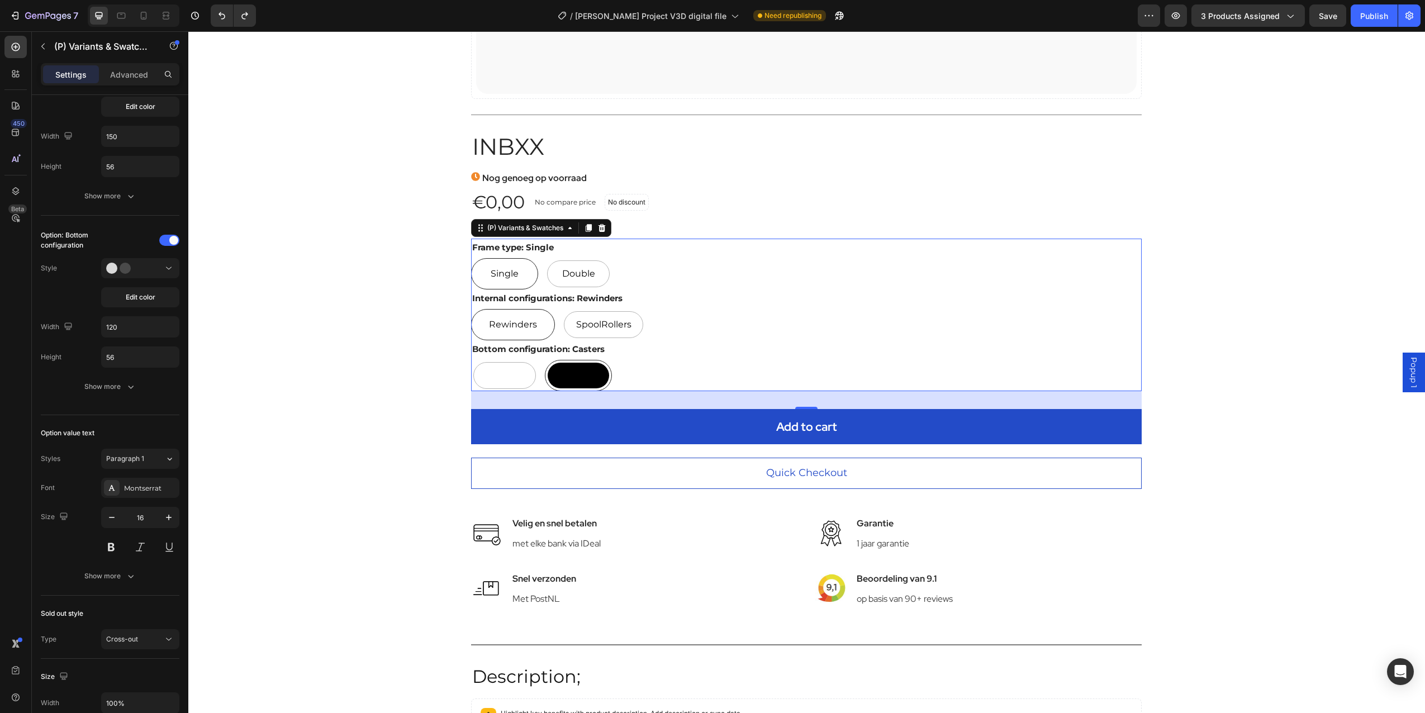
click at [625, 365] on div "Self-centering feet Self-centering feet Casters Casters" at bounding box center [806, 375] width 671 height 31
click at [163, 273] on div at bounding box center [140, 268] width 68 height 11
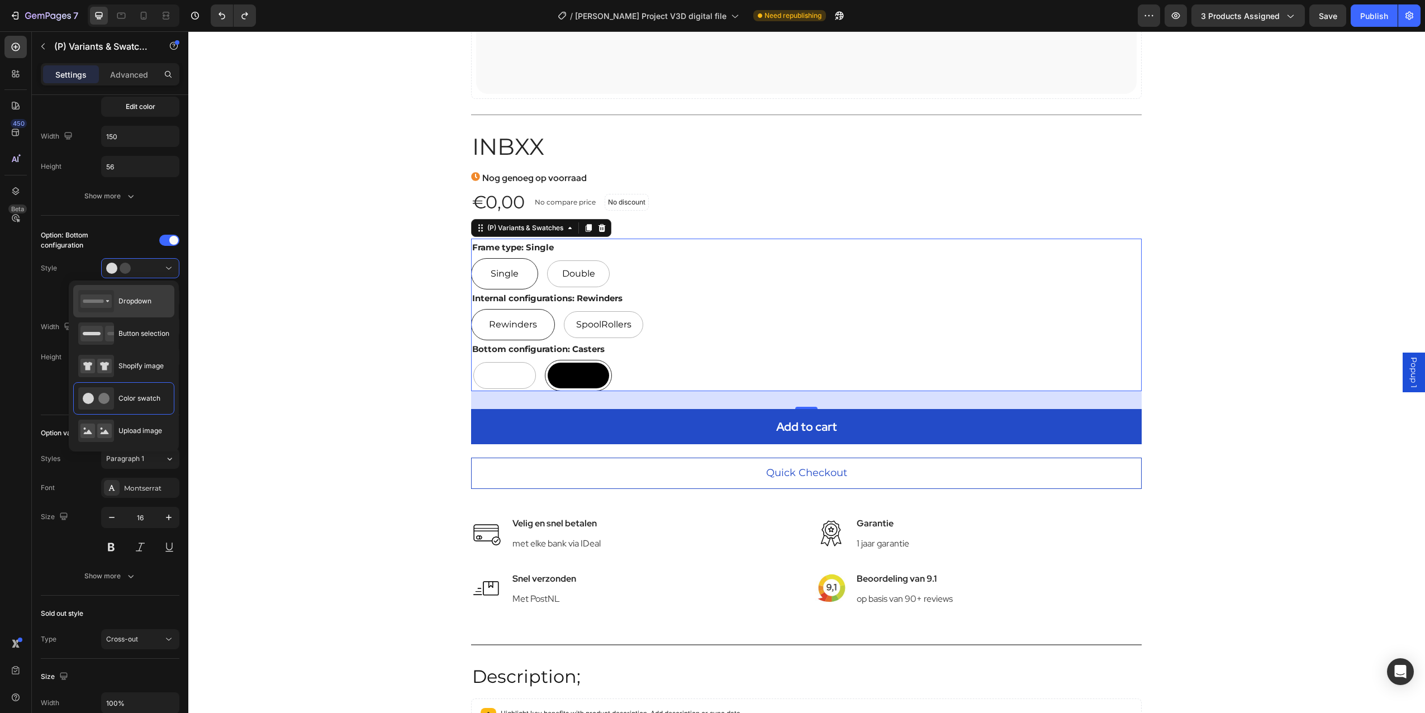
click at [143, 305] on span "Dropdown" at bounding box center [135, 301] width 33 height 10
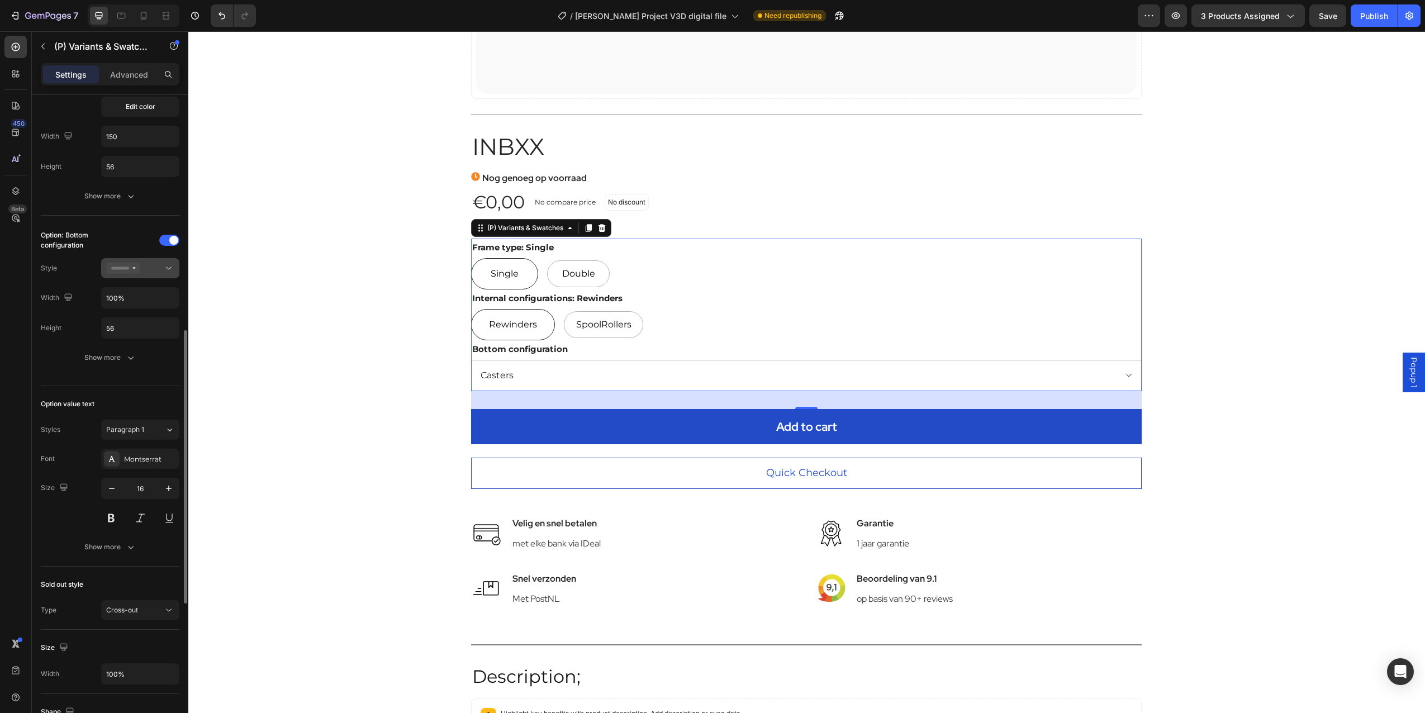
click at [158, 276] on button at bounding box center [140, 268] width 78 height 20
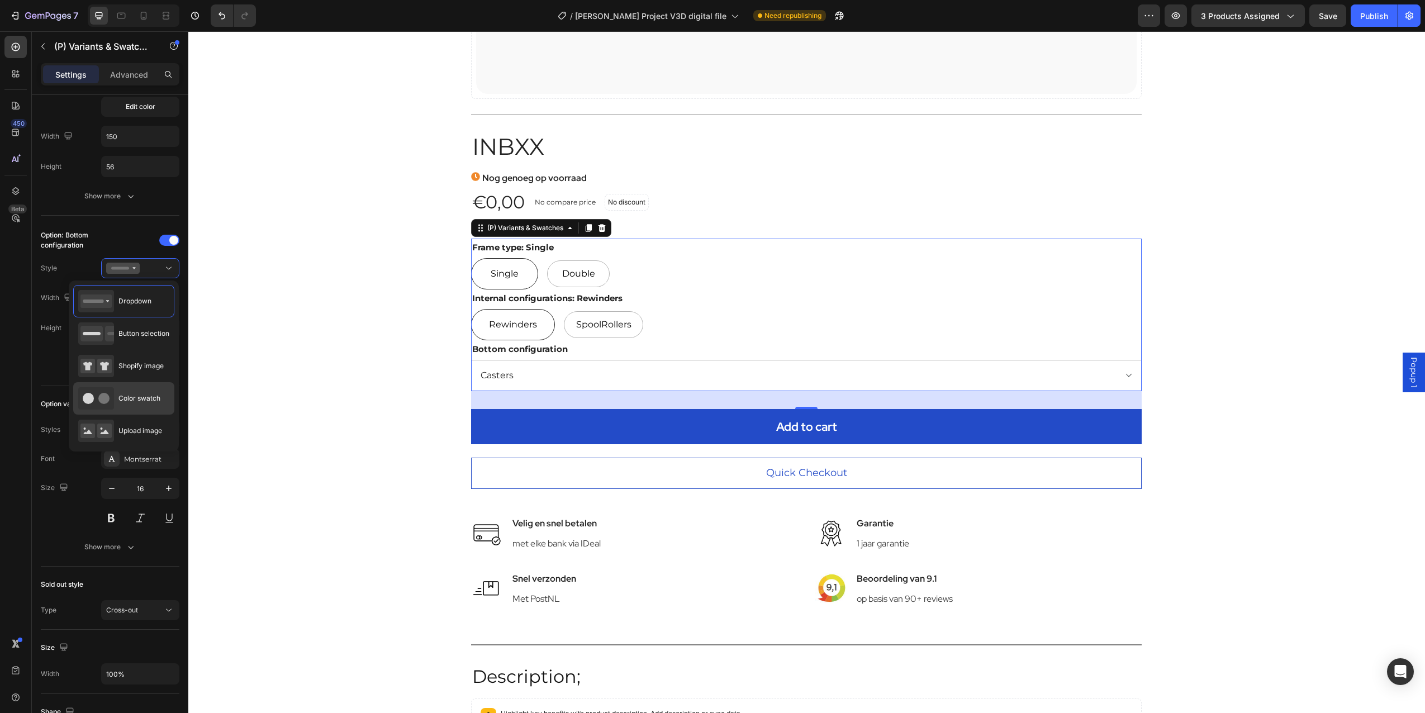
click at [130, 405] on div "Color swatch" at bounding box center [119, 398] width 82 height 22
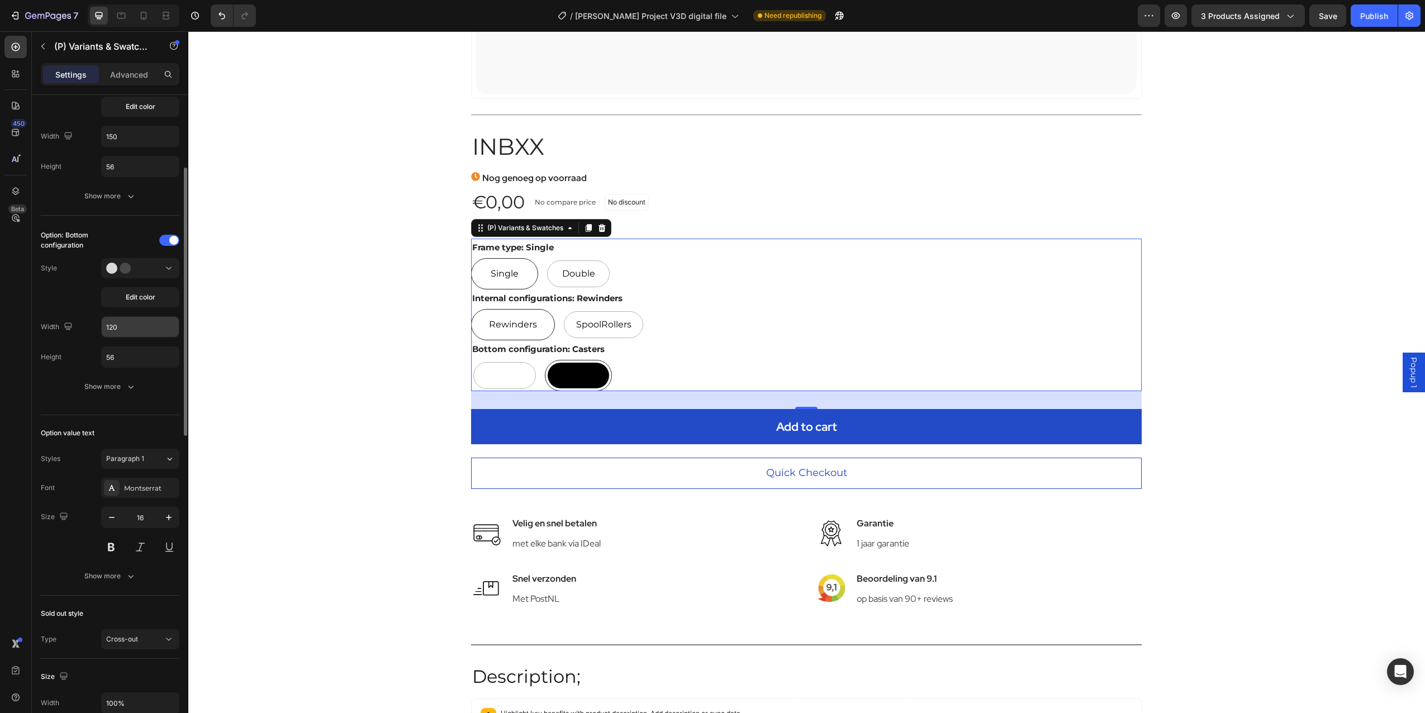
scroll to position [447, 0]
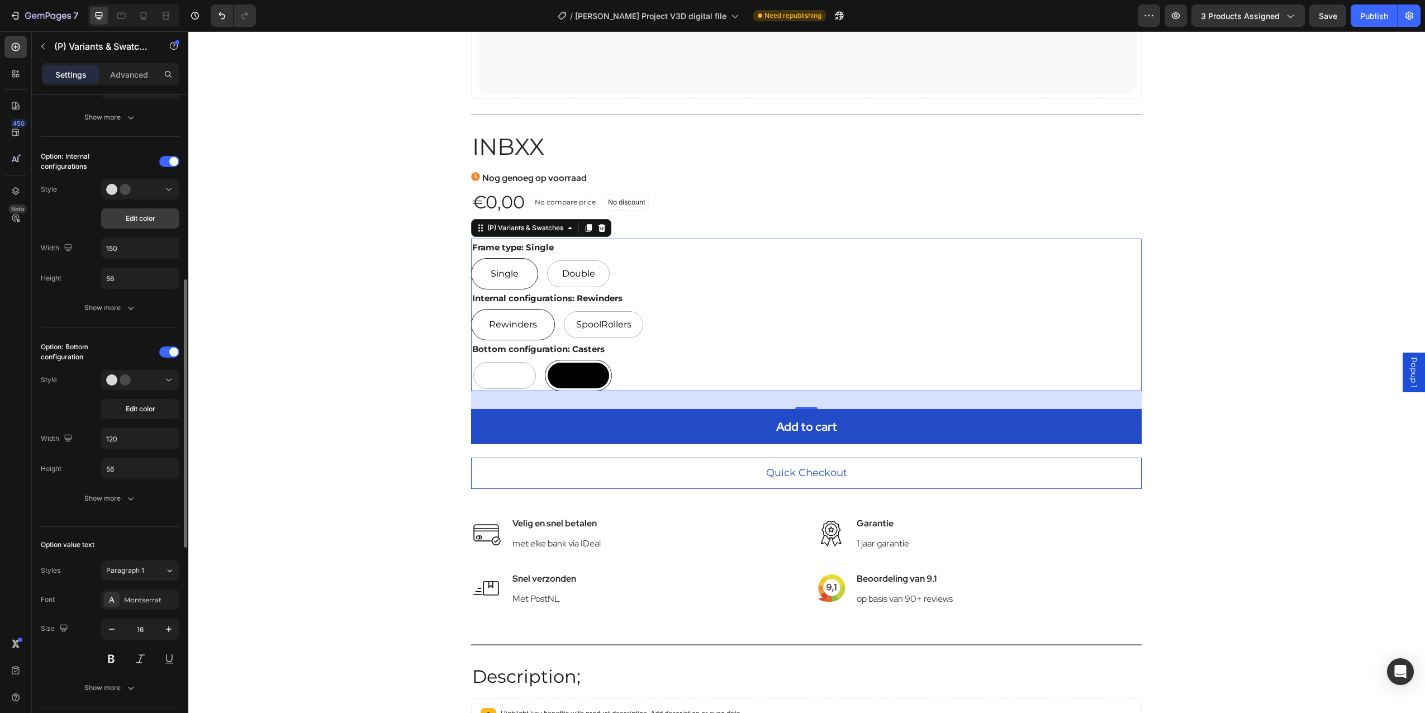
click at [145, 220] on span "Edit color" at bounding box center [141, 219] width 30 height 10
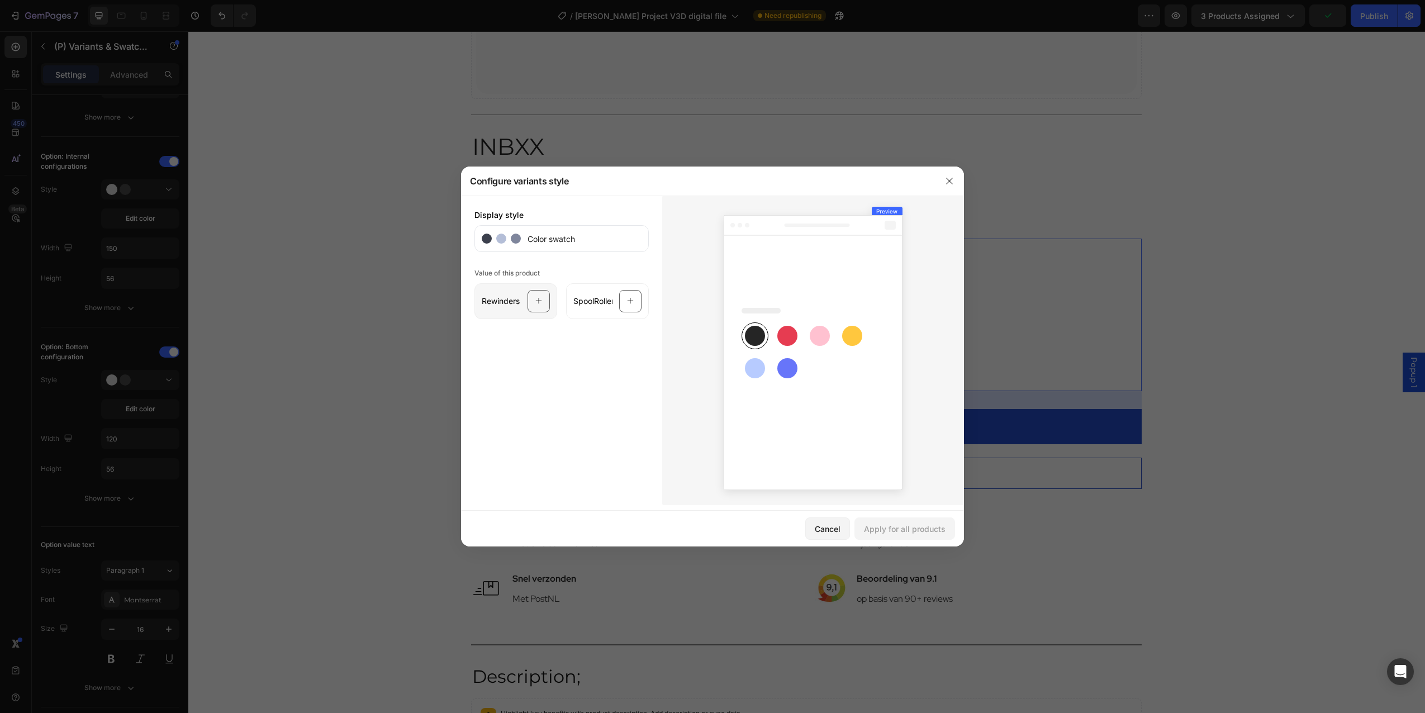
click at [516, 303] on span "Rewinders" at bounding box center [501, 301] width 38 height 11
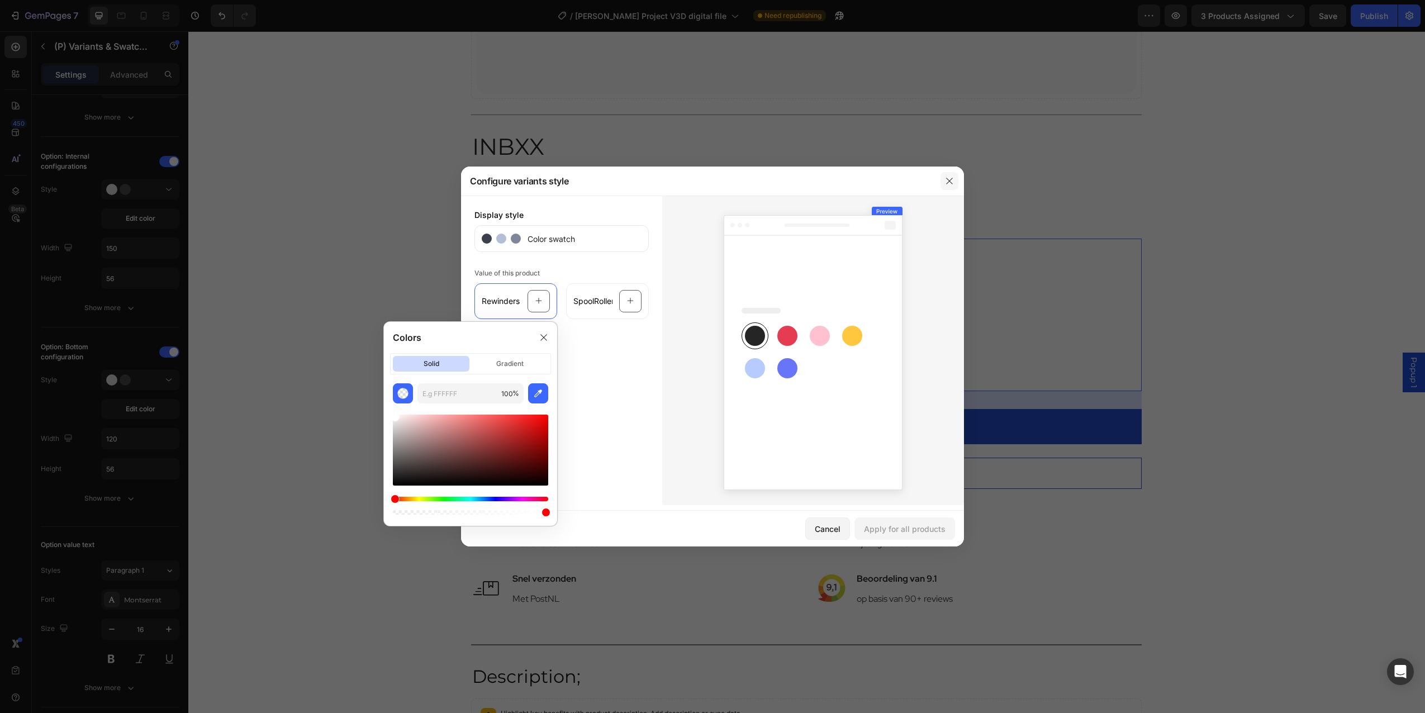
click at [955, 179] on button "button" at bounding box center [950, 181] width 18 height 18
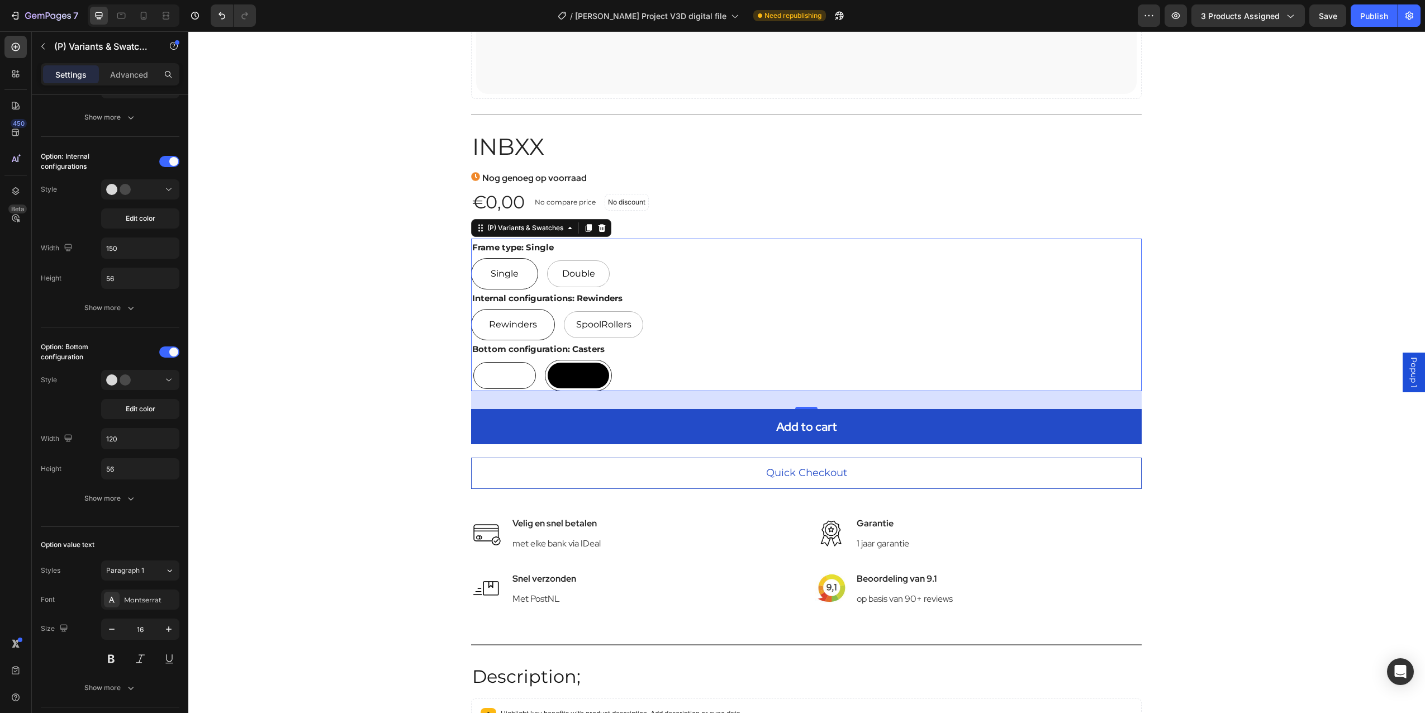
click at [490, 364] on div at bounding box center [504, 375] width 63 height 27
click at [471, 360] on input "Self-centering feet Self-centering feet" at bounding box center [471, 359] width 1 height 1
click at [136, 404] on button "Edit color" at bounding box center [140, 409] width 78 height 20
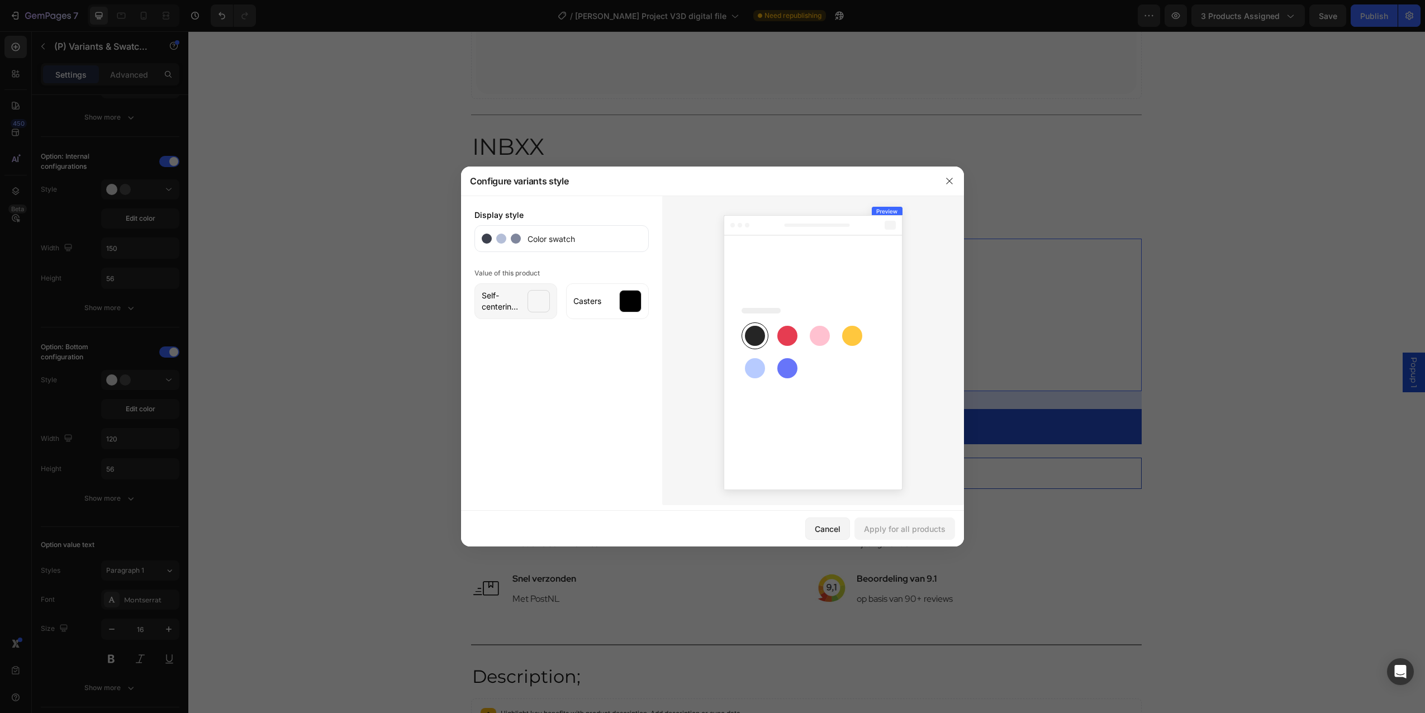
click at [530, 300] on div at bounding box center [539, 301] width 22 height 22
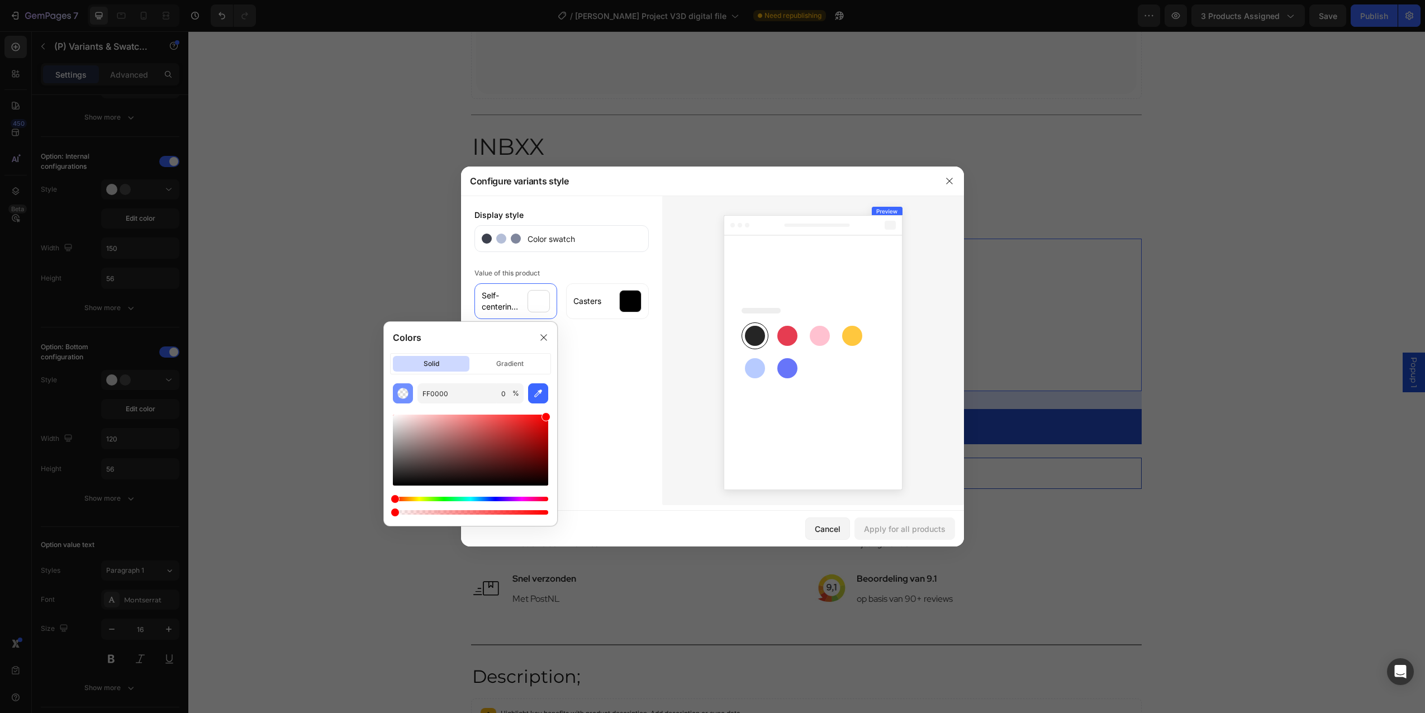
click at [406, 396] on img "button" at bounding box center [402, 393] width 11 height 11
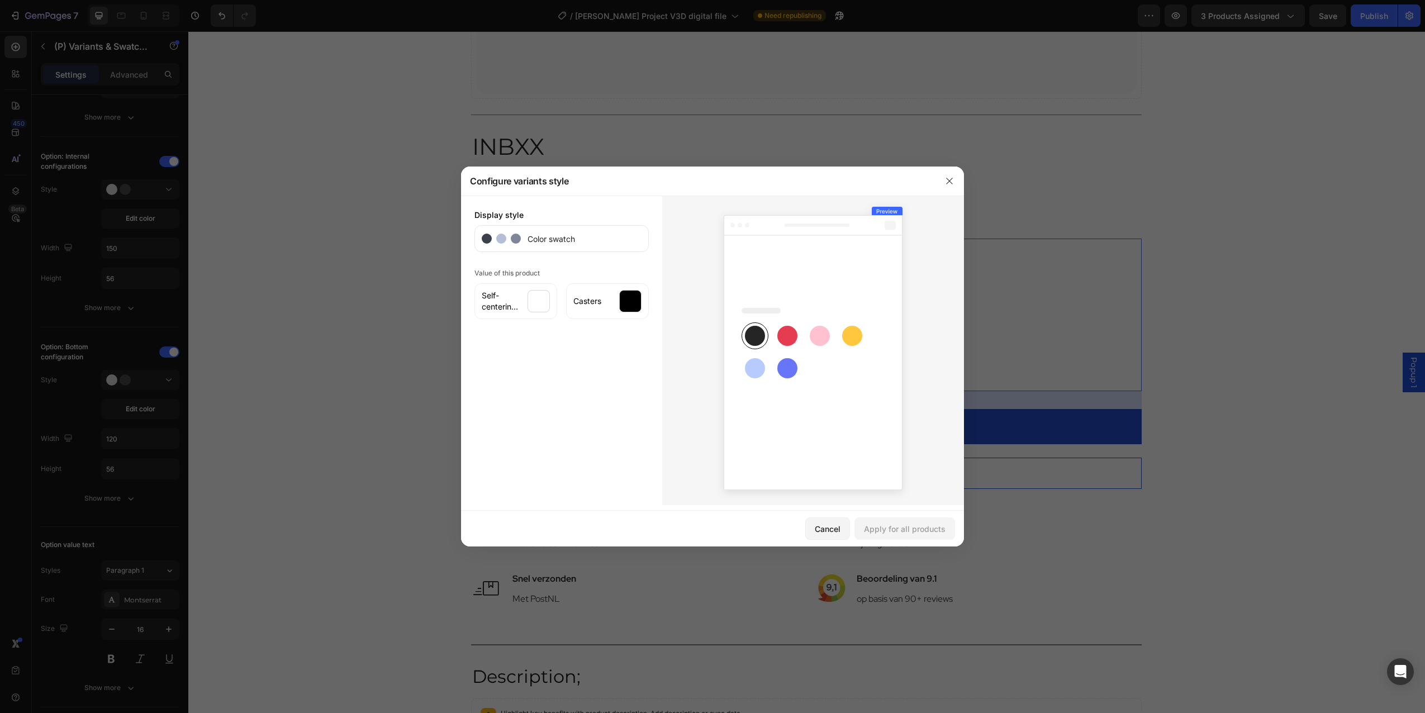
click at [869, 476] on icon at bounding box center [813, 352] width 179 height 275
click at [626, 296] on div at bounding box center [630, 301] width 22 height 22
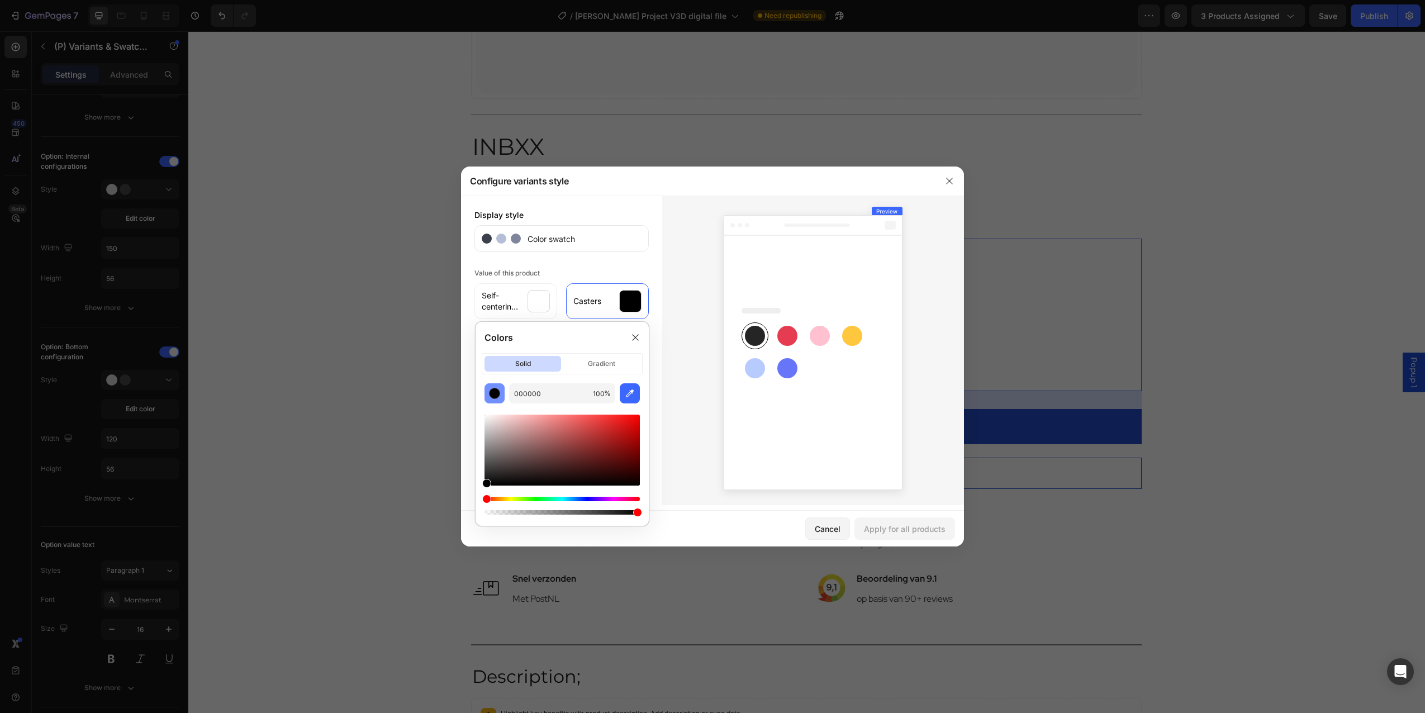
click at [504, 391] on button "button" at bounding box center [495, 393] width 20 height 20
click at [499, 396] on div "button" at bounding box center [494, 393] width 11 height 11
drag, startPoint x: 496, startPoint y: 446, endPoint x: 485, endPoint y: 403, distance: 43.9
click at [485, 403] on div "000000 100 %" at bounding box center [562, 450] width 173 height 134
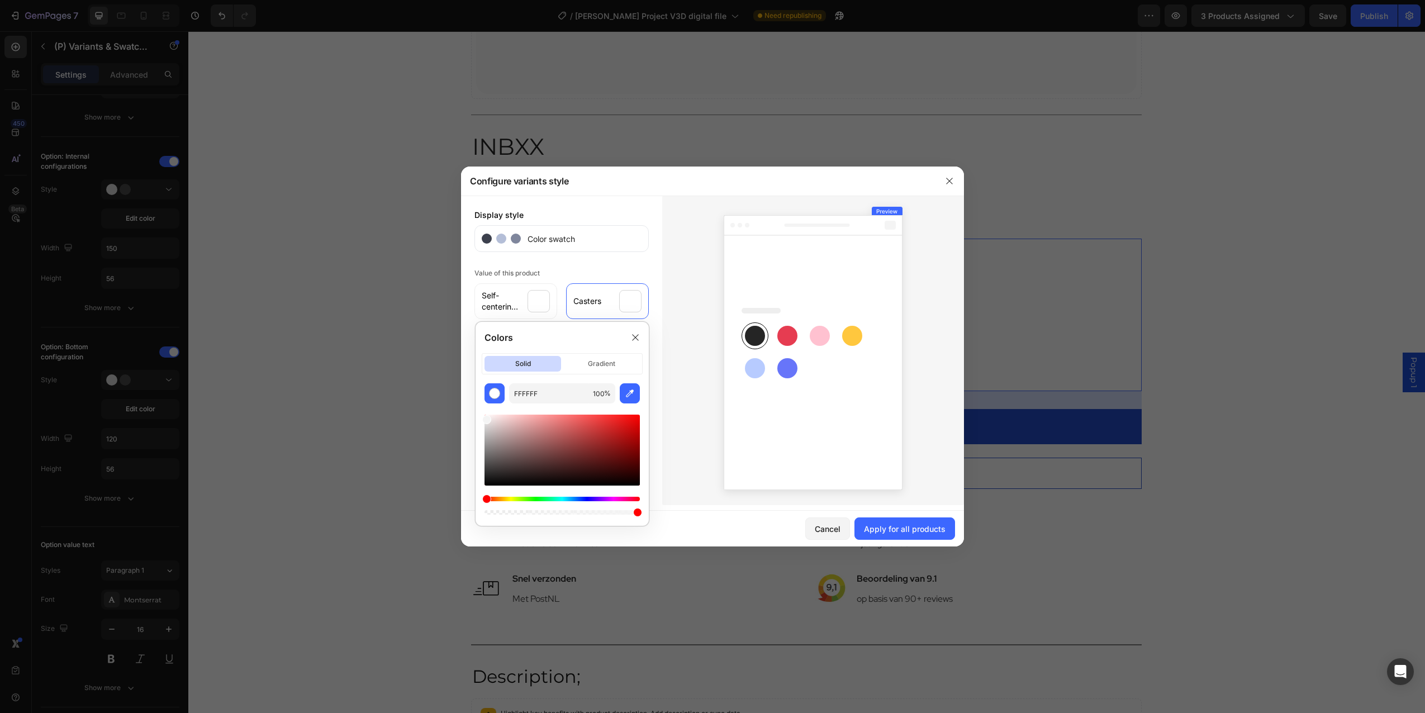
drag, startPoint x: 480, startPoint y: 417, endPoint x: 474, endPoint y: 411, distance: 8.3
click at [474, 411] on div "Colors solid gradient FFFFFF 100 %" at bounding box center [562, 424] width 183 height 214
drag, startPoint x: 501, startPoint y: 513, endPoint x: 475, endPoint y: 499, distance: 30.0
click at [471, 510] on div "Colors solid gradient FFFFFF 100 %" at bounding box center [562, 424] width 183 height 214
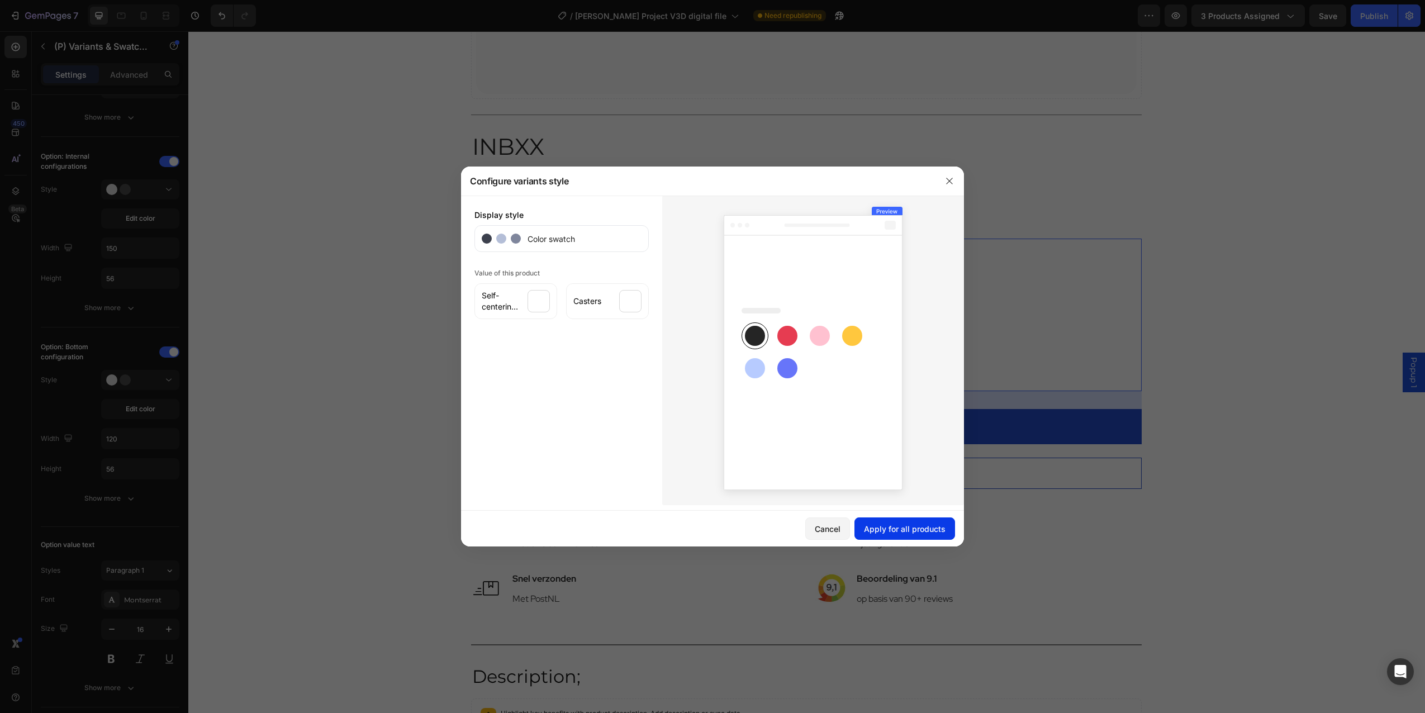
drag, startPoint x: 894, startPoint y: 528, endPoint x: 706, endPoint y: 495, distance: 190.7
click at [894, 528] on div "Apply for all products" at bounding box center [905, 529] width 82 height 12
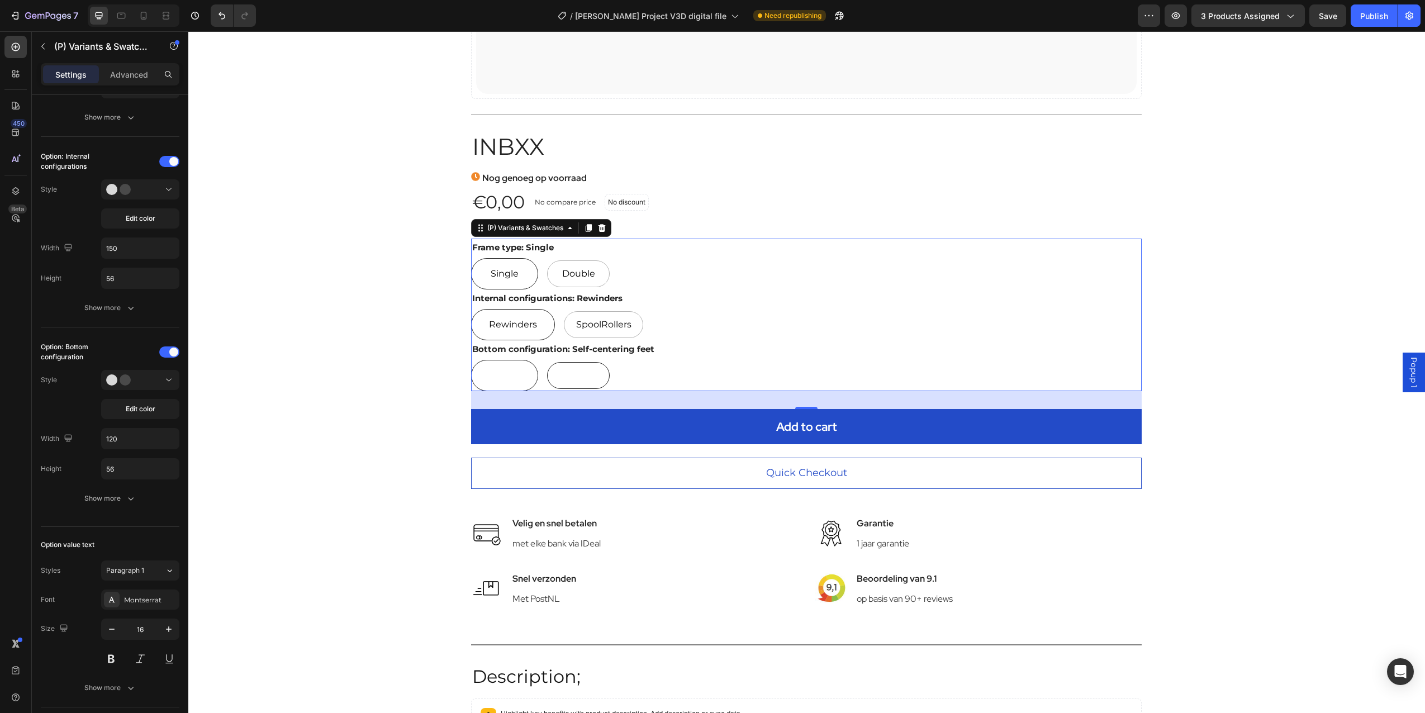
click at [550, 385] on div at bounding box center [578, 375] width 63 height 27
click at [545, 360] on input "Casters Casters" at bounding box center [544, 359] width 1 height 1
click at [165, 404] on button "Edit color" at bounding box center [140, 409] width 78 height 20
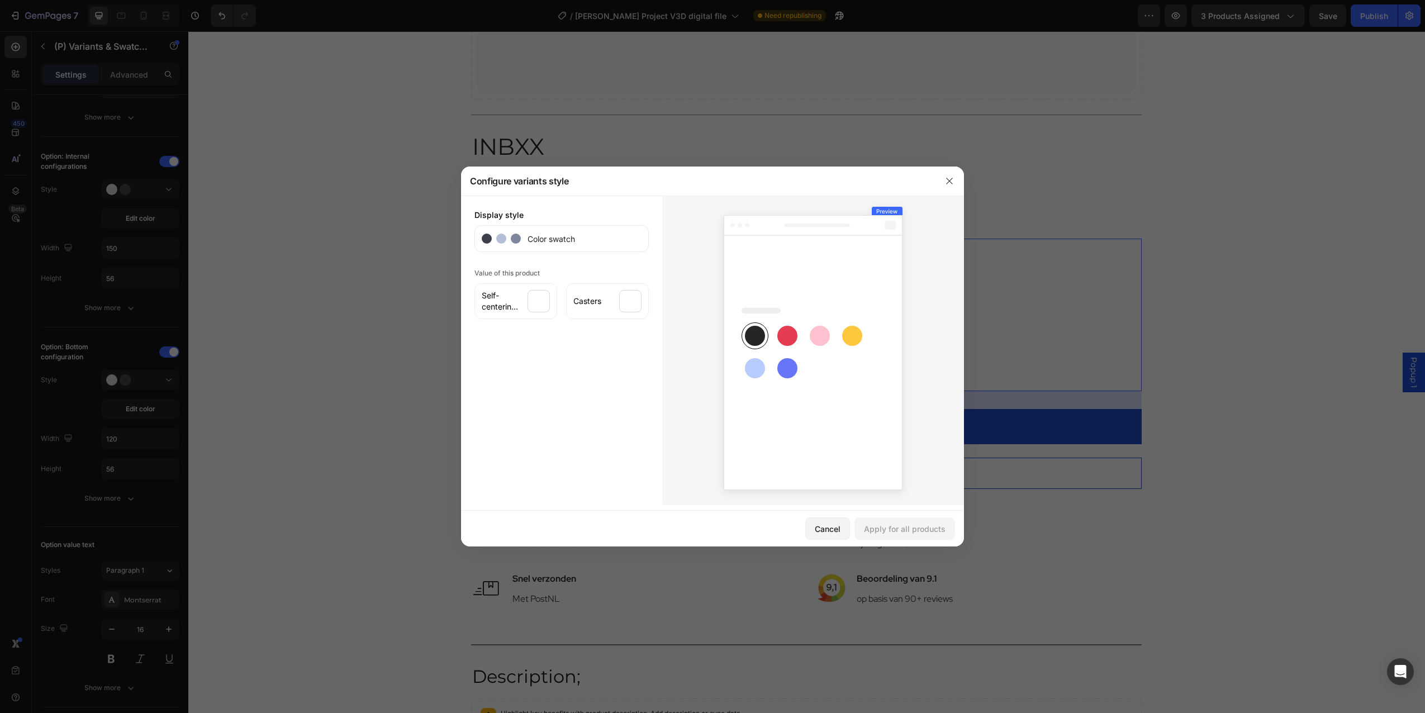
click at [520, 279] on div "Self-centering feet Casters" at bounding box center [562, 299] width 174 height 40
click at [521, 270] on span "Value of this product" at bounding box center [507, 273] width 65 height 8
click at [546, 233] on span "Color swatch" at bounding box center [548, 239] width 54 height 12
click at [547, 240] on span "Color swatch" at bounding box center [548, 239] width 54 height 12
drag, startPoint x: 520, startPoint y: 239, endPoint x: 533, endPoint y: 236, distance: 13.2
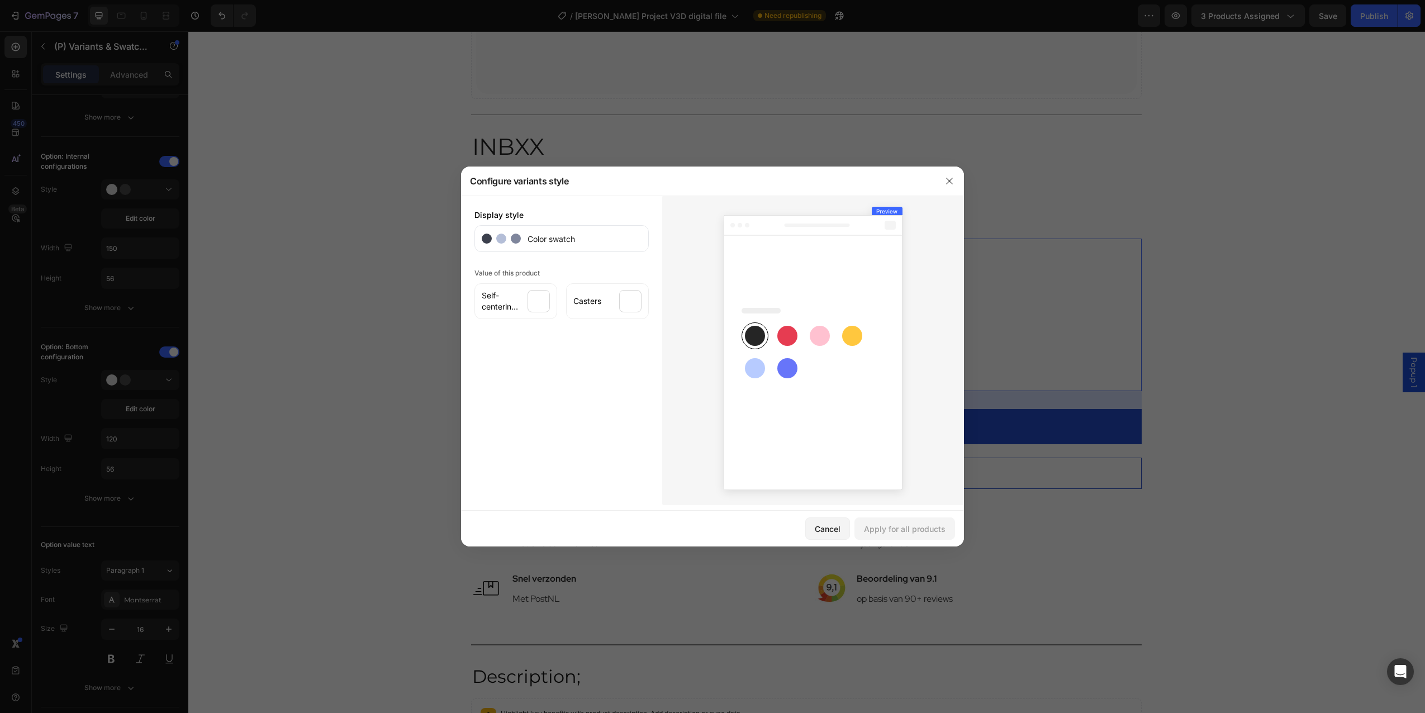
click at [519, 239] on div "Color swatch" at bounding box center [562, 238] width 174 height 27
click at [801, 234] on icon at bounding box center [813, 352] width 179 height 275
drag, startPoint x: 861, startPoint y: 247, endPoint x: 757, endPoint y: 353, distance: 148.6
click at [851, 264] on g at bounding box center [813, 348] width 179 height 283
click at [756, 357] on icon at bounding box center [813, 352] width 179 height 275
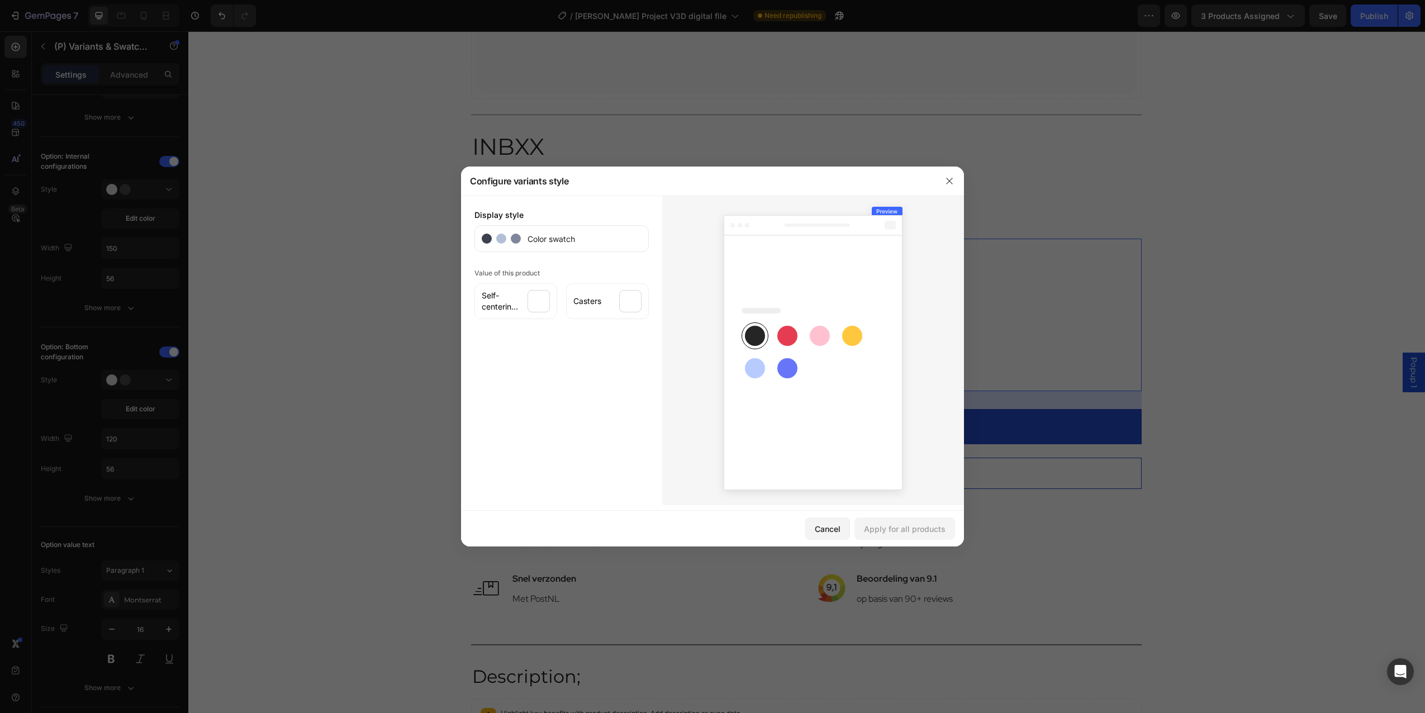
click at [782, 338] on rect at bounding box center [788, 336] width 20 height 20
click at [830, 339] on icon at bounding box center [813, 352] width 179 height 275
click at [797, 401] on icon at bounding box center [813, 352] width 179 height 275
click at [767, 372] on icon at bounding box center [813, 352] width 179 height 275
click at [822, 534] on div "Cancel" at bounding box center [828, 529] width 26 height 12
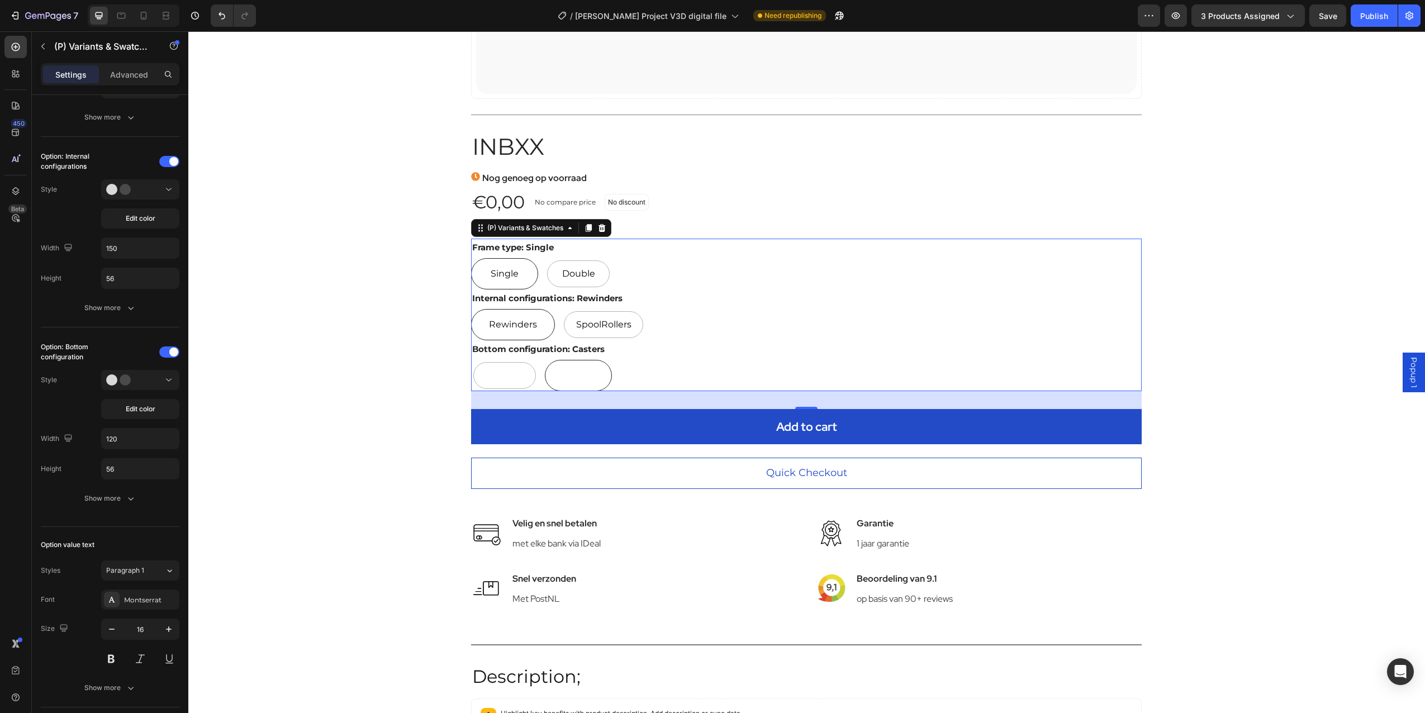
click at [606, 358] on div "Bottom configuration: Casters Self-centering feet Self-centering feet Casters C…" at bounding box center [806, 365] width 671 height 51
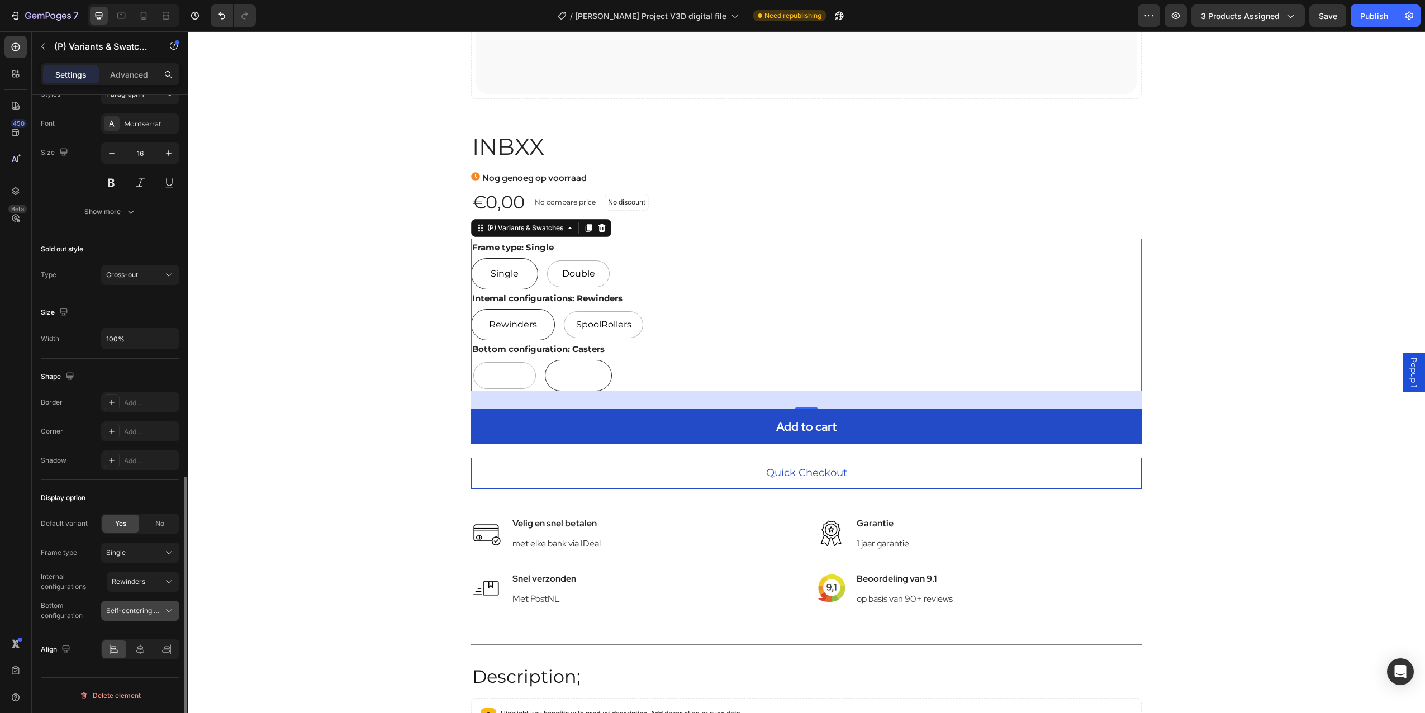
click at [127, 611] on span "Self-centering feet" at bounding box center [133, 611] width 55 height 10
click at [136, 591] on button "Rewinders" at bounding box center [143, 582] width 73 height 20
click at [155, 525] on span "No" at bounding box center [159, 524] width 9 height 10
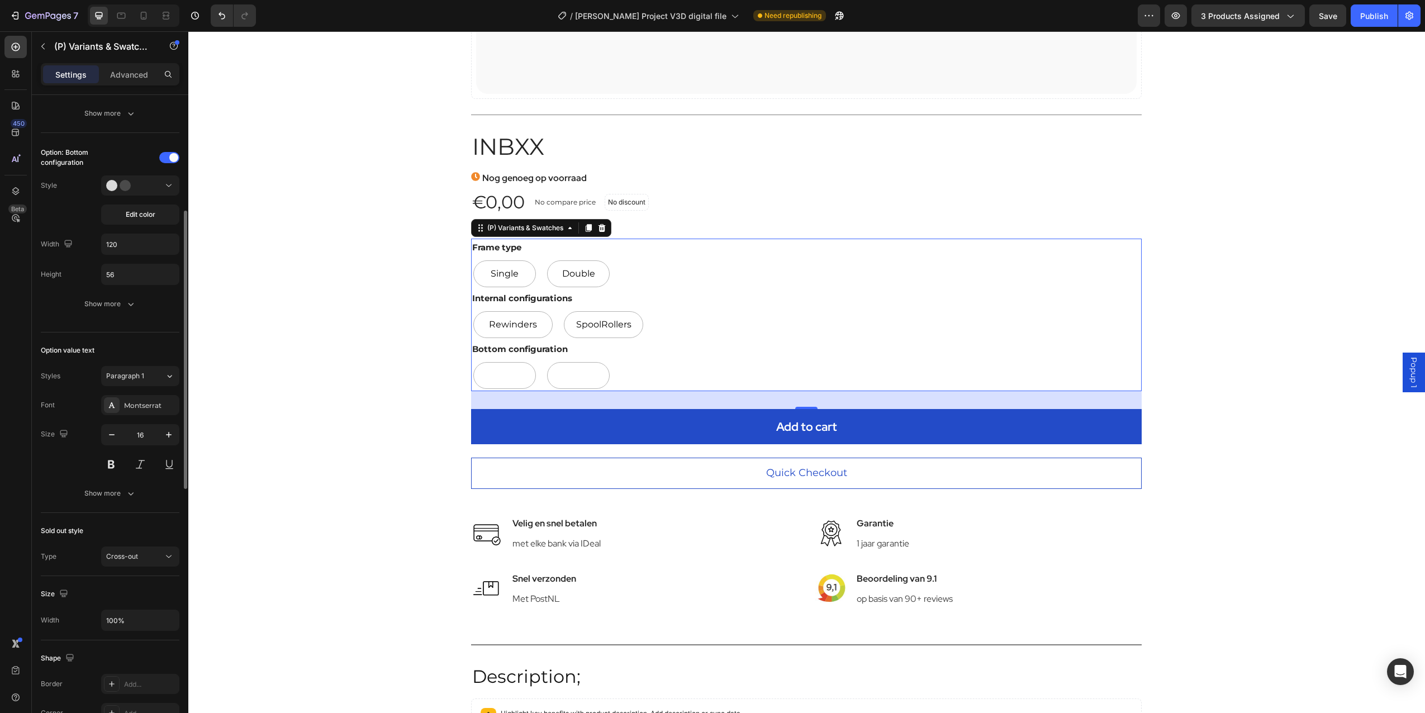
scroll to position [0, 0]
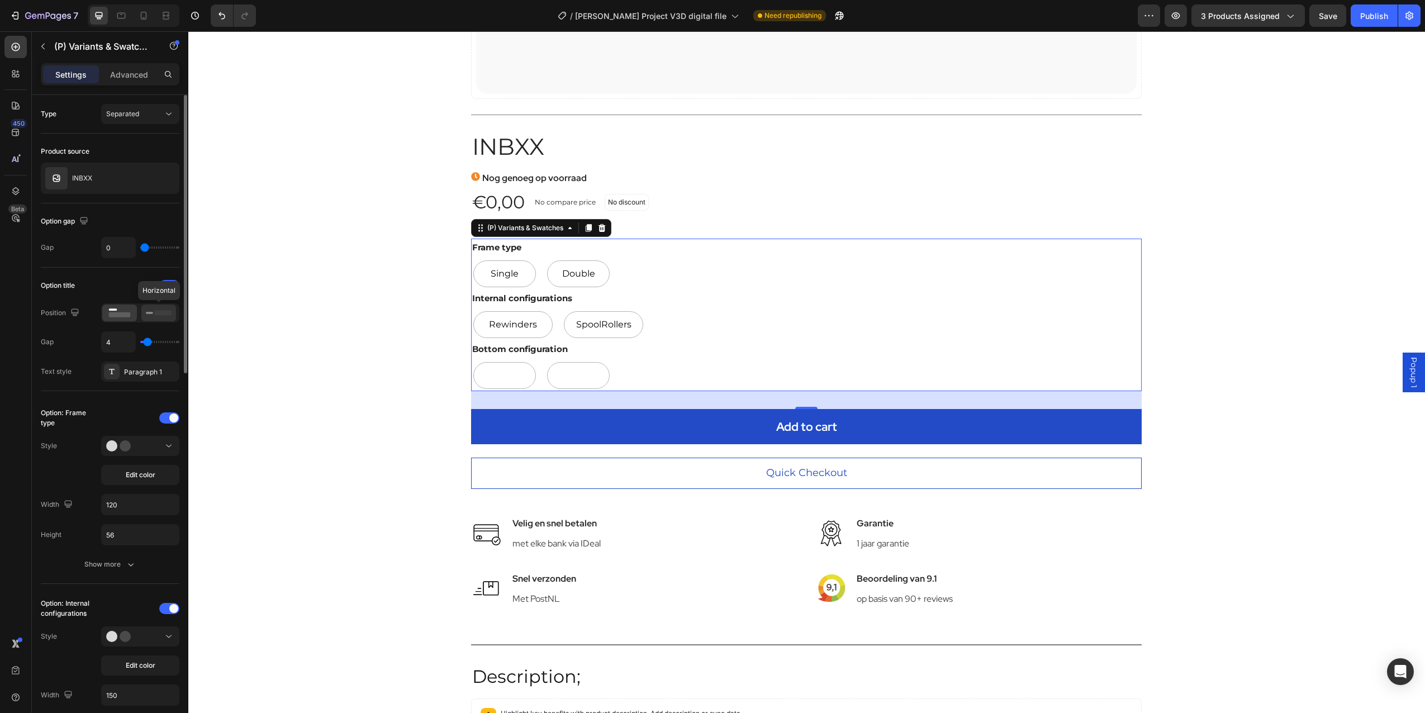
click at [154, 314] on icon at bounding box center [159, 313] width 26 height 12
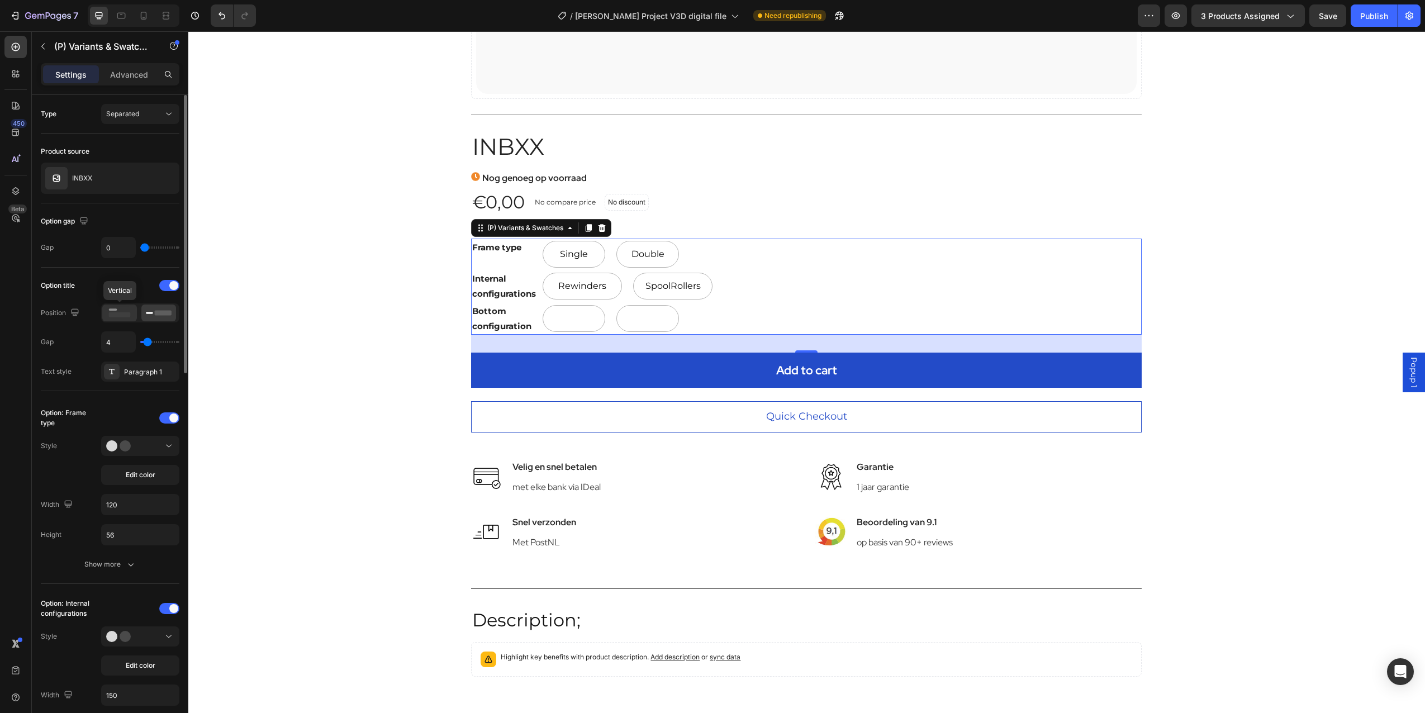
click at [120, 310] on icon at bounding box center [120, 313] width 26 height 12
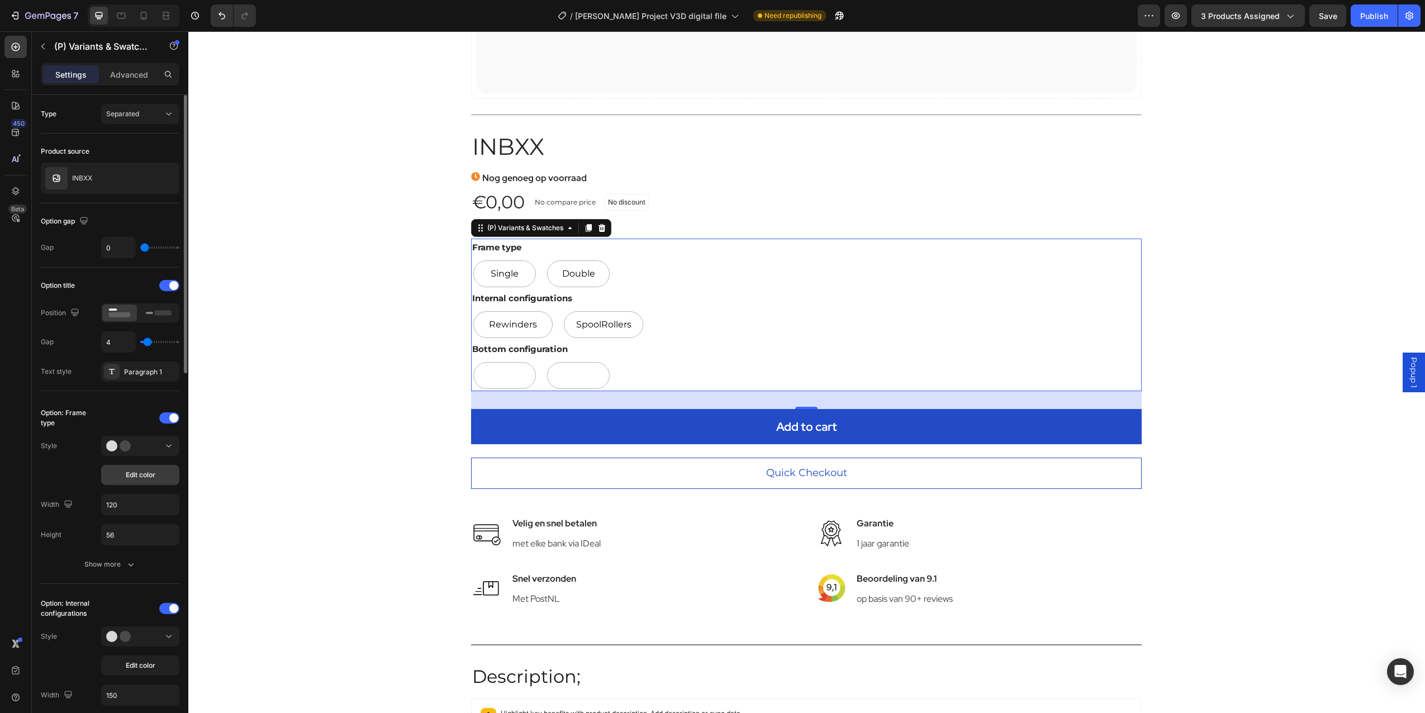
click at [129, 476] on span "Edit color" at bounding box center [141, 475] width 30 height 10
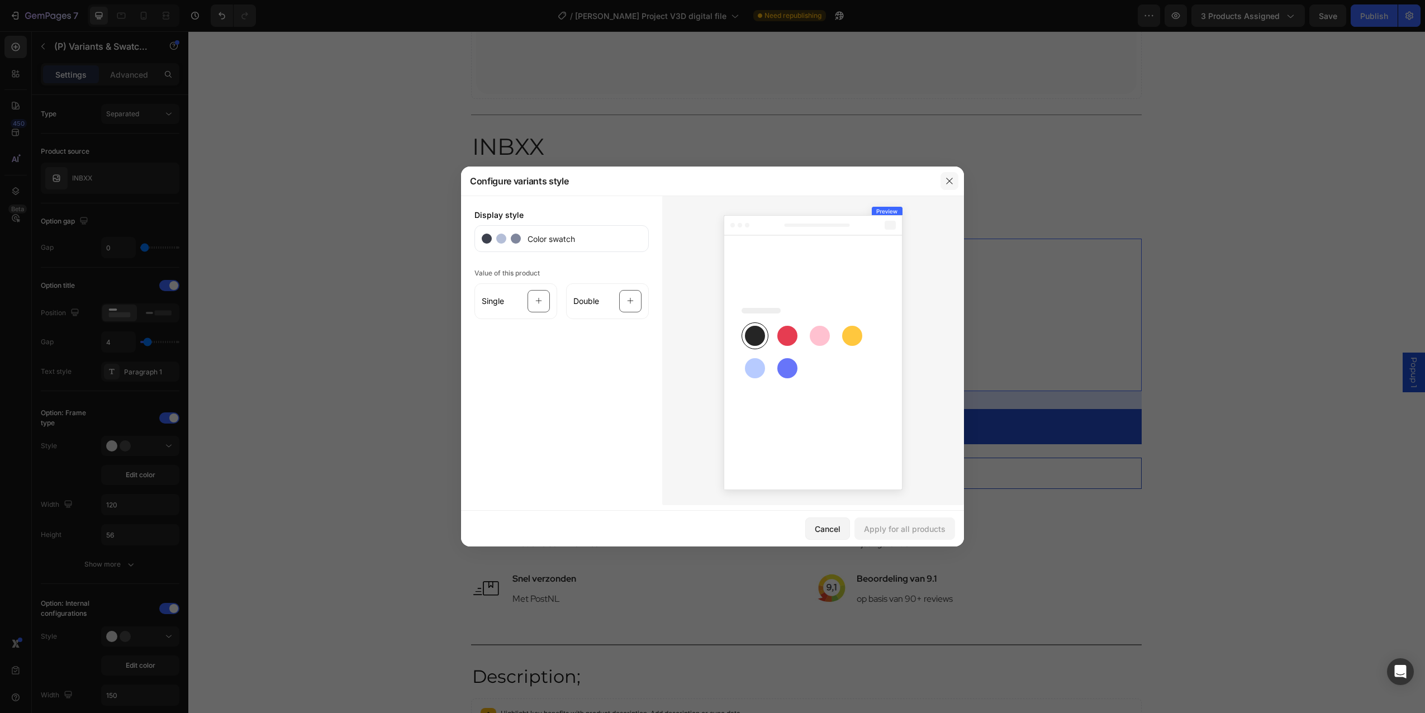
click at [950, 181] on icon "button" at bounding box center [949, 181] width 6 height 6
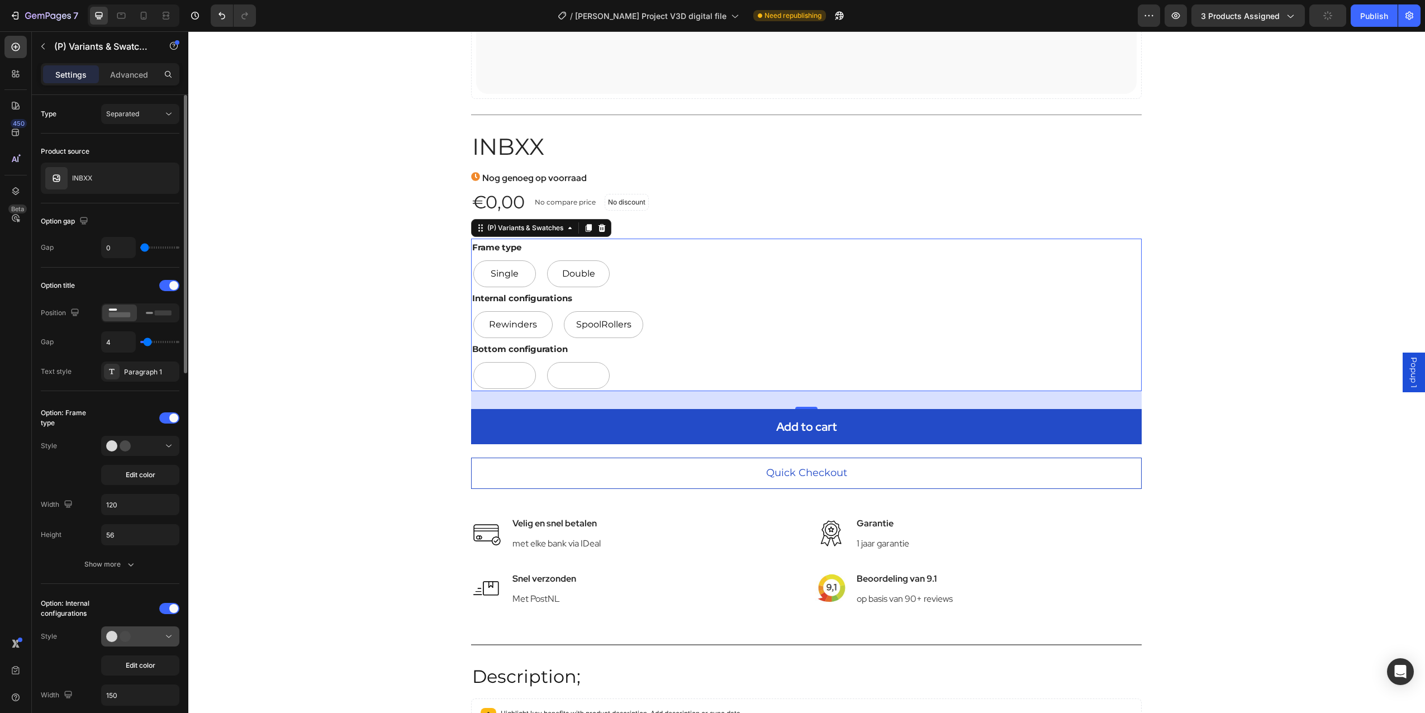
click at [142, 634] on div at bounding box center [140, 636] width 68 height 11
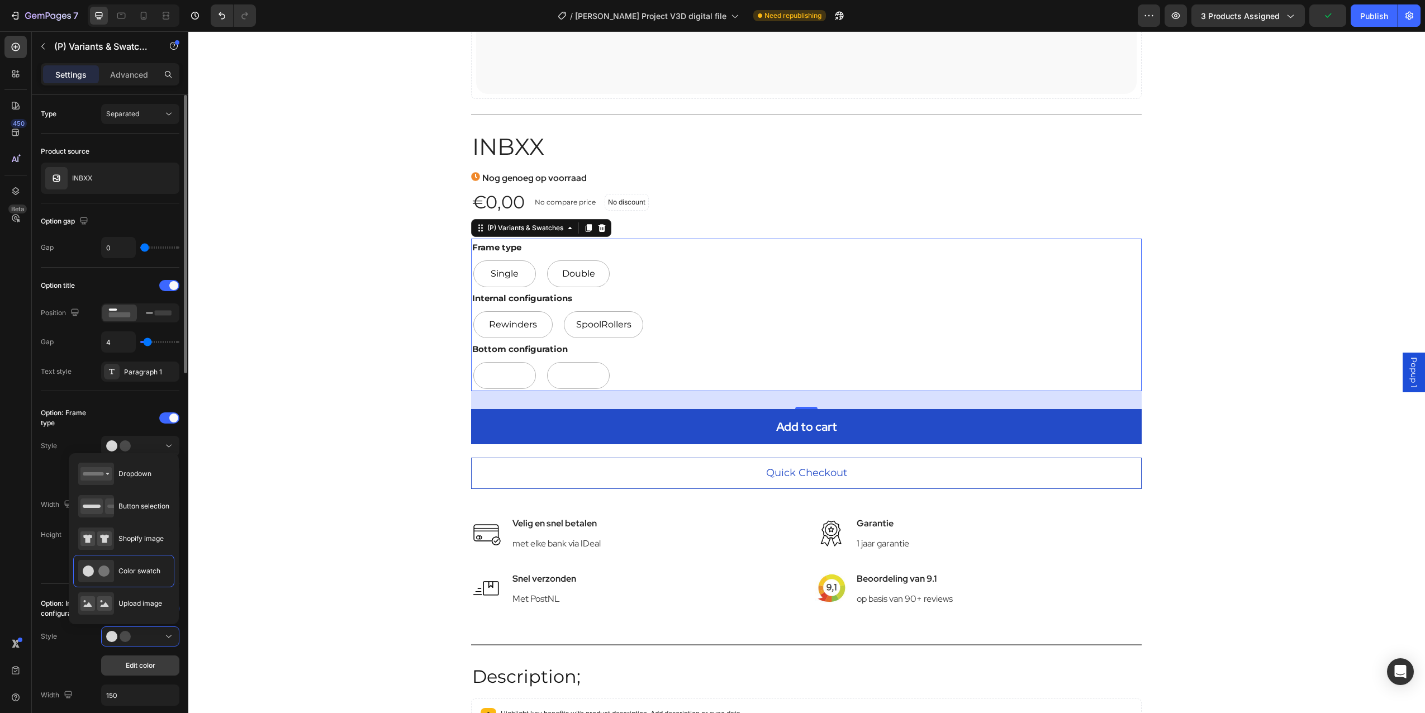
click at [140, 663] on span "Edit color" at bounding box center [141, 666] width 30 height 10
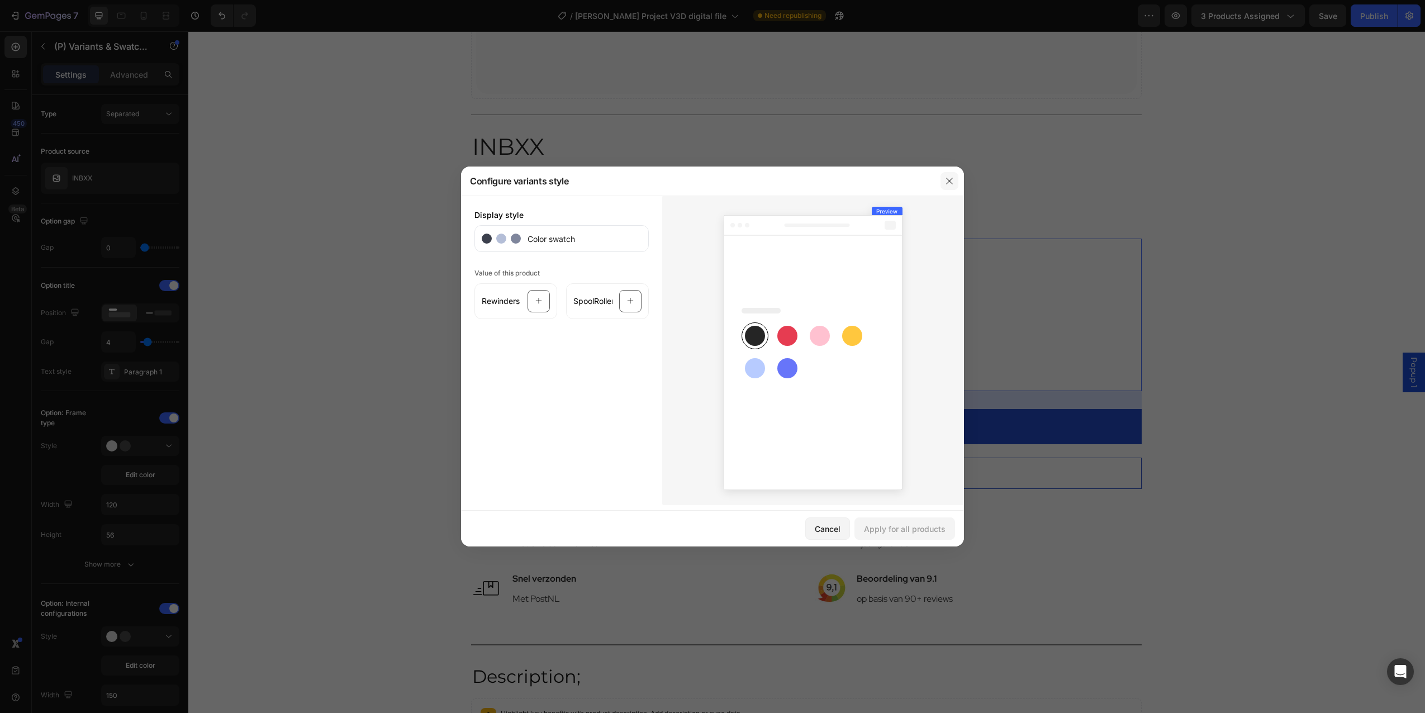
click at [951, 183] on icon "button" at bounding box center [949, 181] width 9 height 9
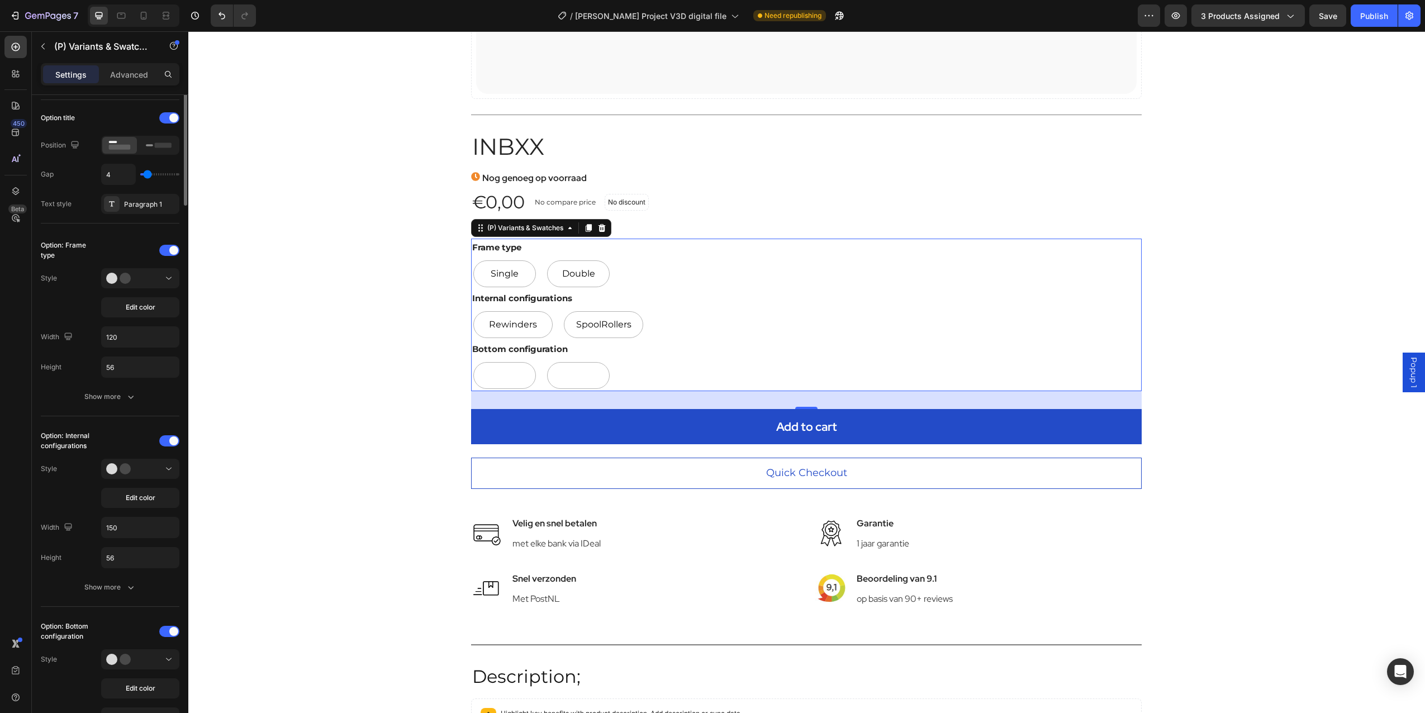
scroll to position [224, 0]
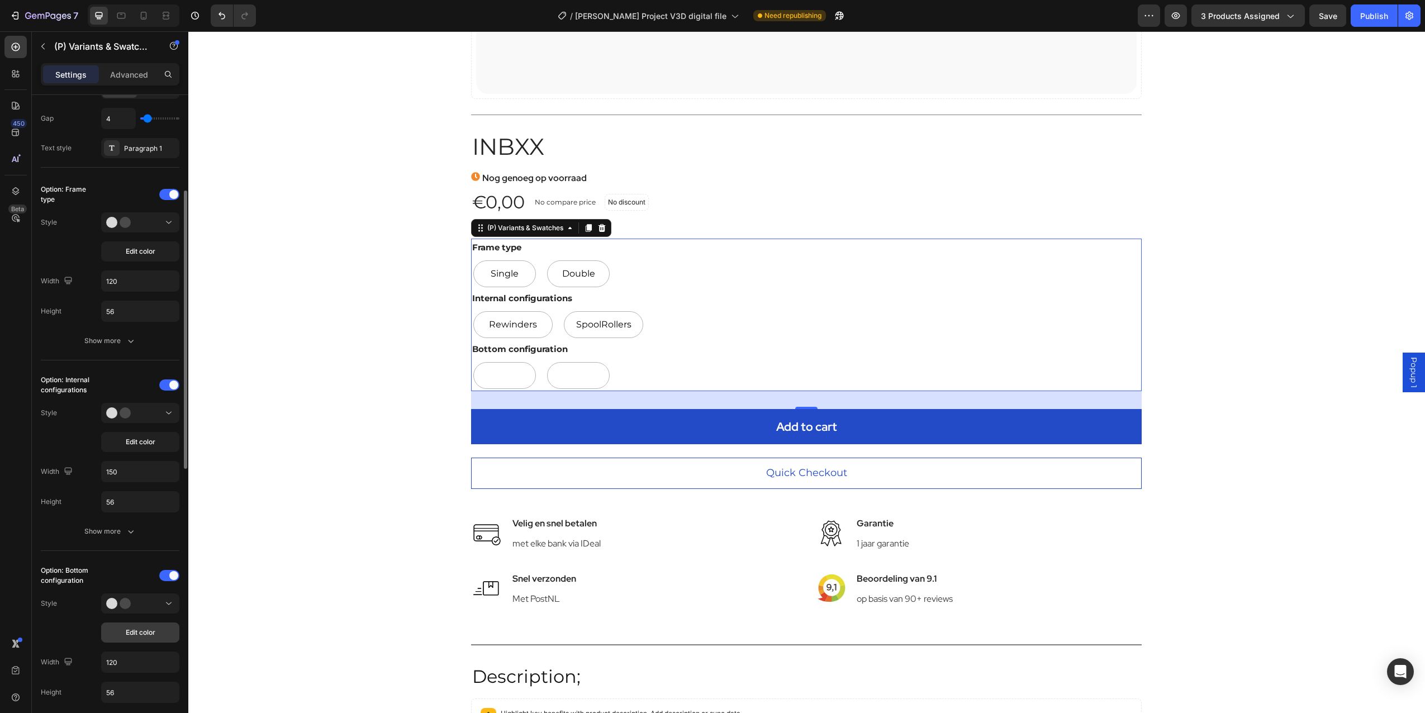
click at [133, 636] on span "Edit color" at bounding box center [141, 633] width 30 height 10
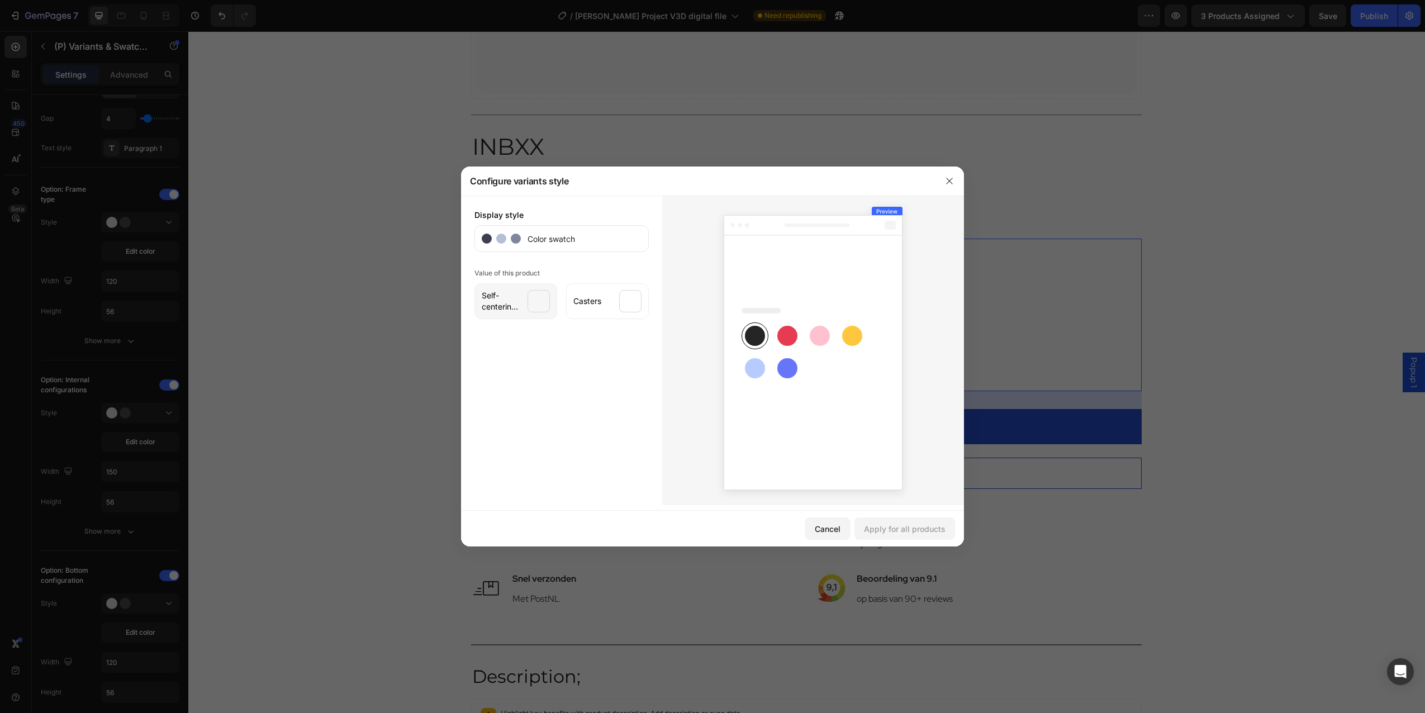
click at [530, 302] on div at bounding box center [539, 301] width 22 height 22
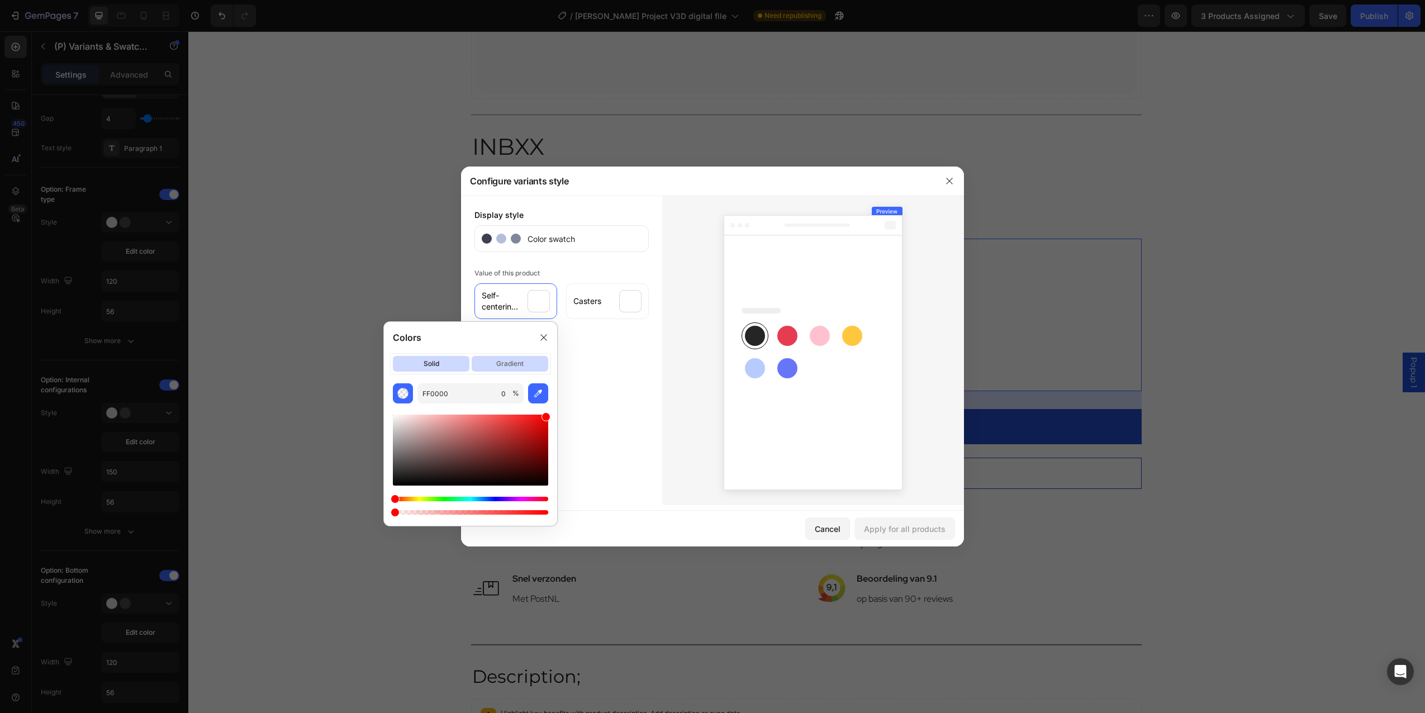
click at [520, 363] on p "gradient" at bounding box center [510, 364] width 77 height 16
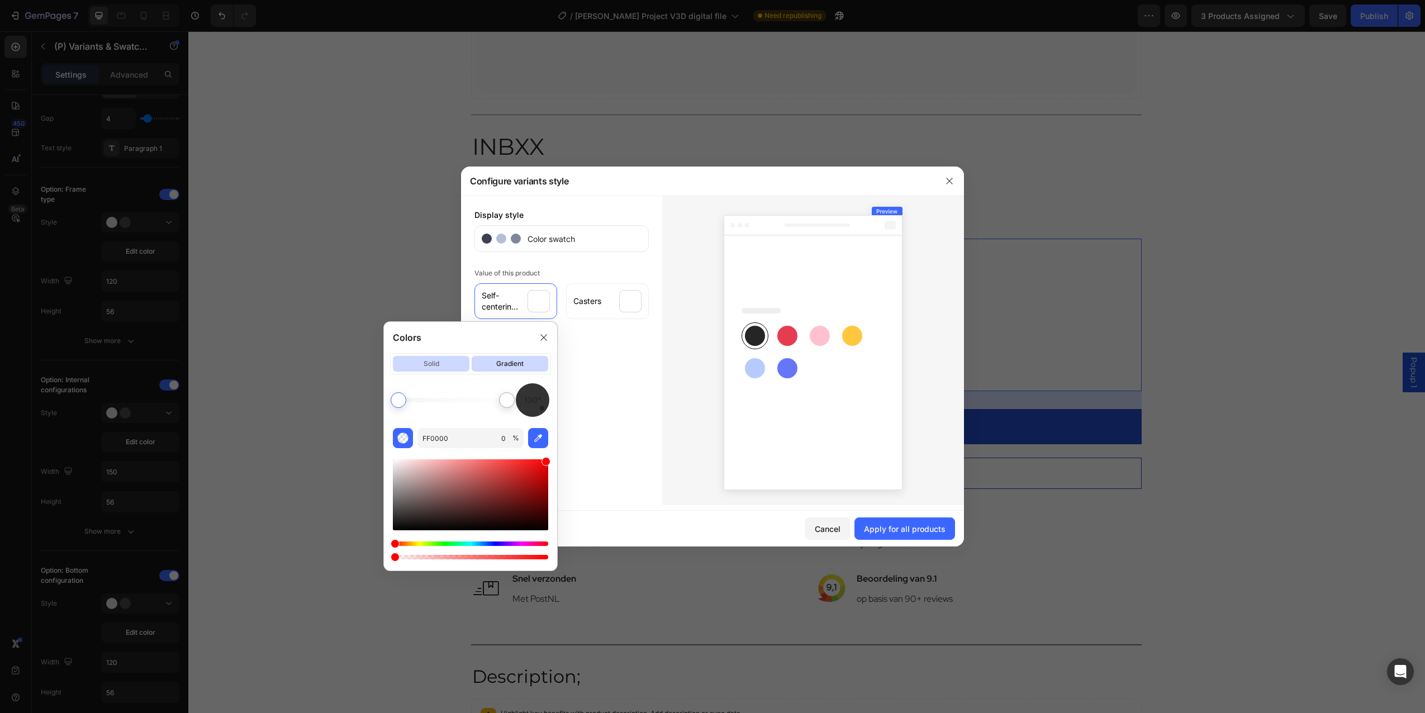
click at [451, 361] on p "solid" at bounding box center [431, 364] width 77 height 16
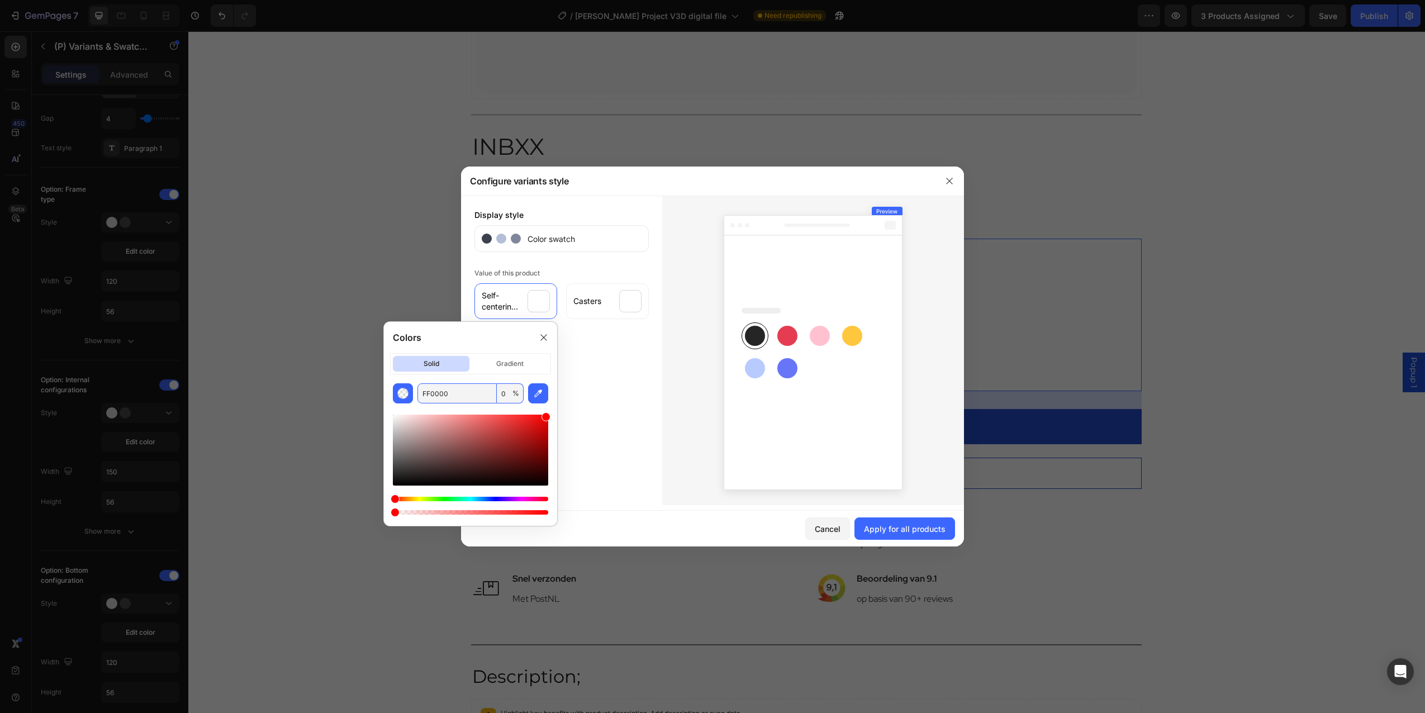
click at [526, 395] on div "FF0000 0 %" at bounding box center [470, 393] width 155 height 20
click at [536, 395] on icon "button" at bounding box center [538, 393] width 11 height 11
drag, startPoint x: 400, startPoint y: 475, endPoint x: 388, endPoint y: 486, distance: 16.2
click at [388, 486] on div "666666 100 %" at bounding box center [470, 450] width 173 height 134
click at [873, 523] on div "Apply for all products" at bounding box center [905, 529] width 82 height 12
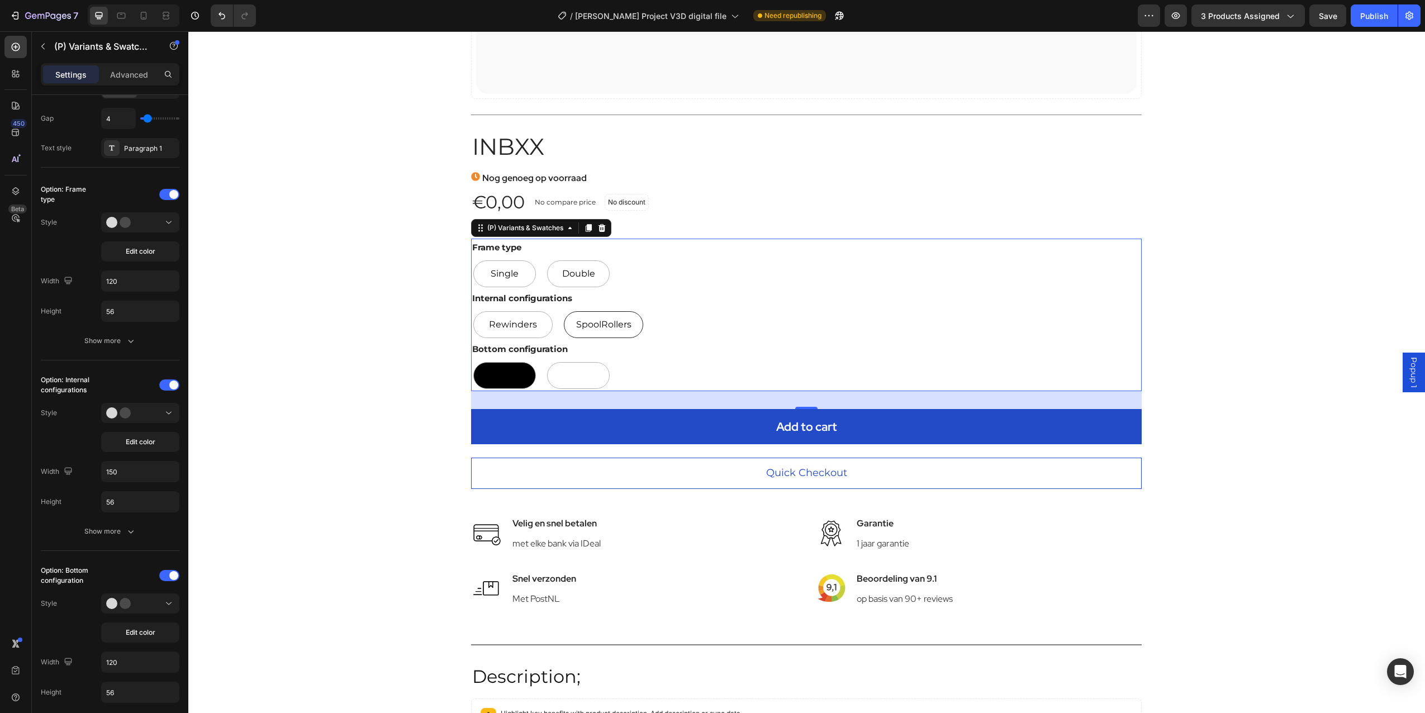
click at [574, 324] on span "SpoolRollers" at bounding box center [604, 325] width 60 height 16
click at [562, 309] on input "SpoolRollers SpoolRollers SpoolRollers" at bounding box center [561, 309] width 1 height 1
click at [145, 439] on span "Edit color" at bounding box center [141, 442] width 30 height 10
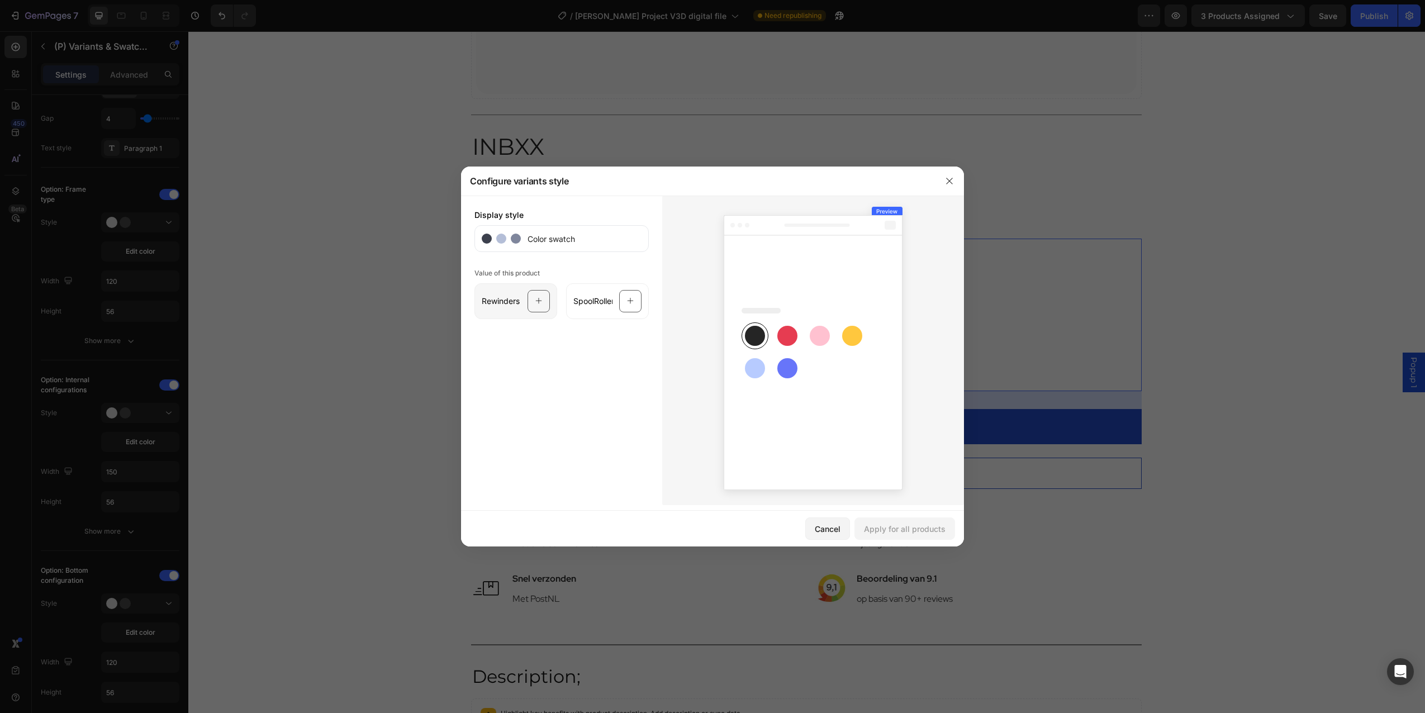
click at [525, 299] on div "Rewinders" at bounding box center [516, 301] width 83 height 36
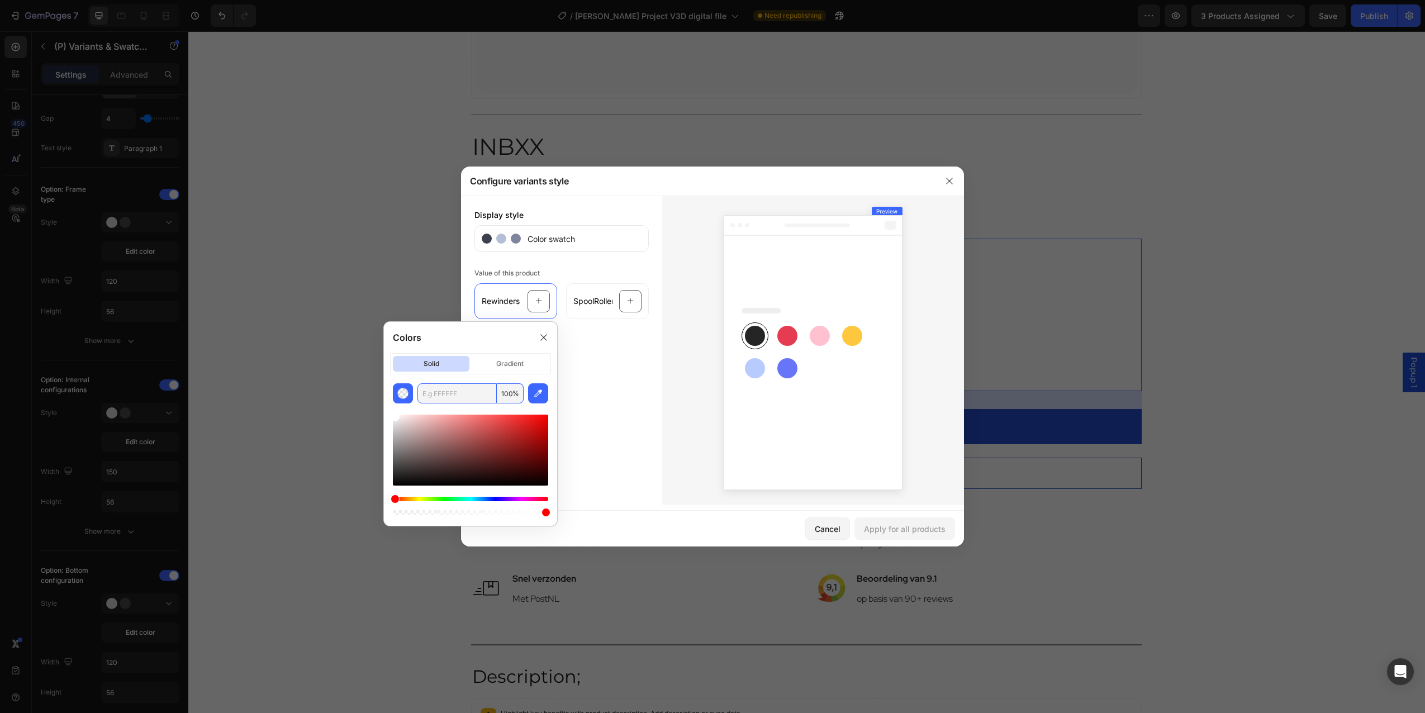
click at [436, 387] on input "text" at bounding box center [457, 393] width 79 height 20
click at [506, 393] on input "100" at bounding box center [510, 393] width 27 height 20
click at [544, 332] on div at bounding box center [544, 338] width 18 height 18
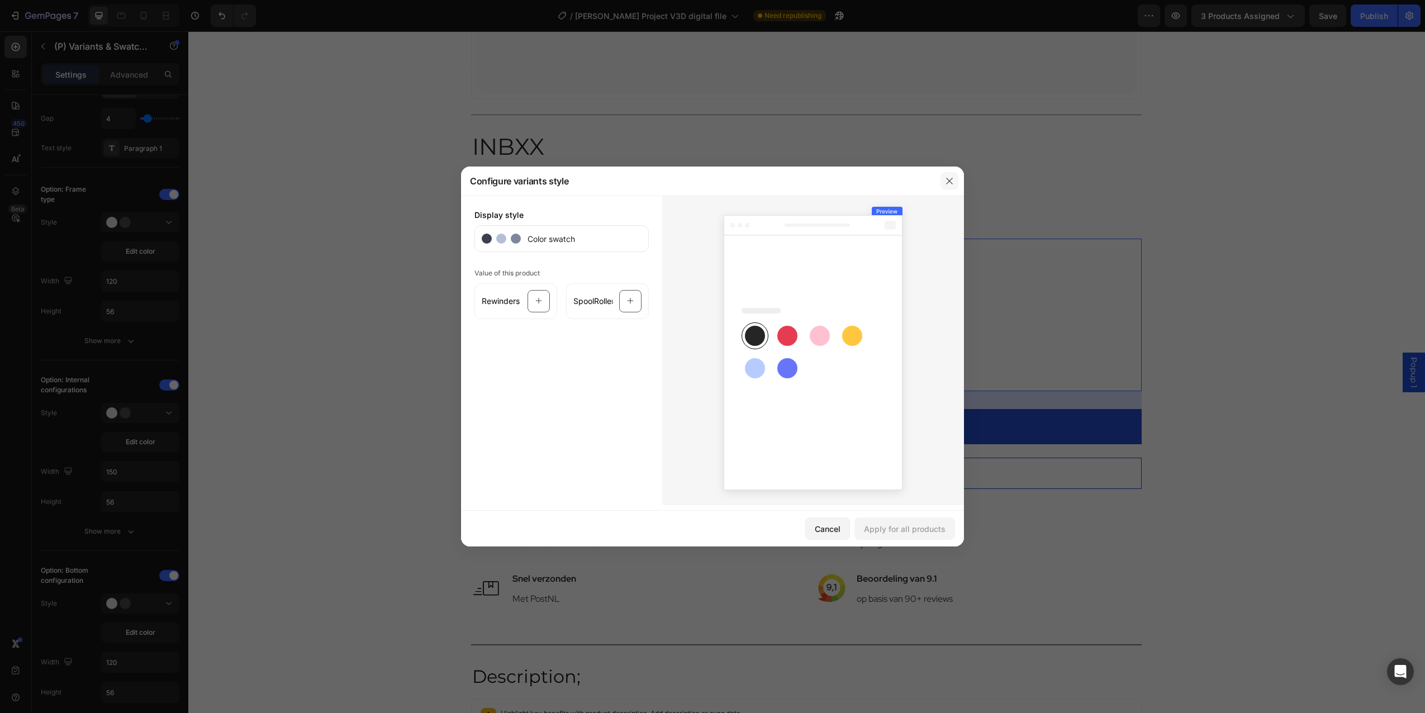
click at [948, 183] on icon "button" at bounding box center [949, 181] width 9 height 9
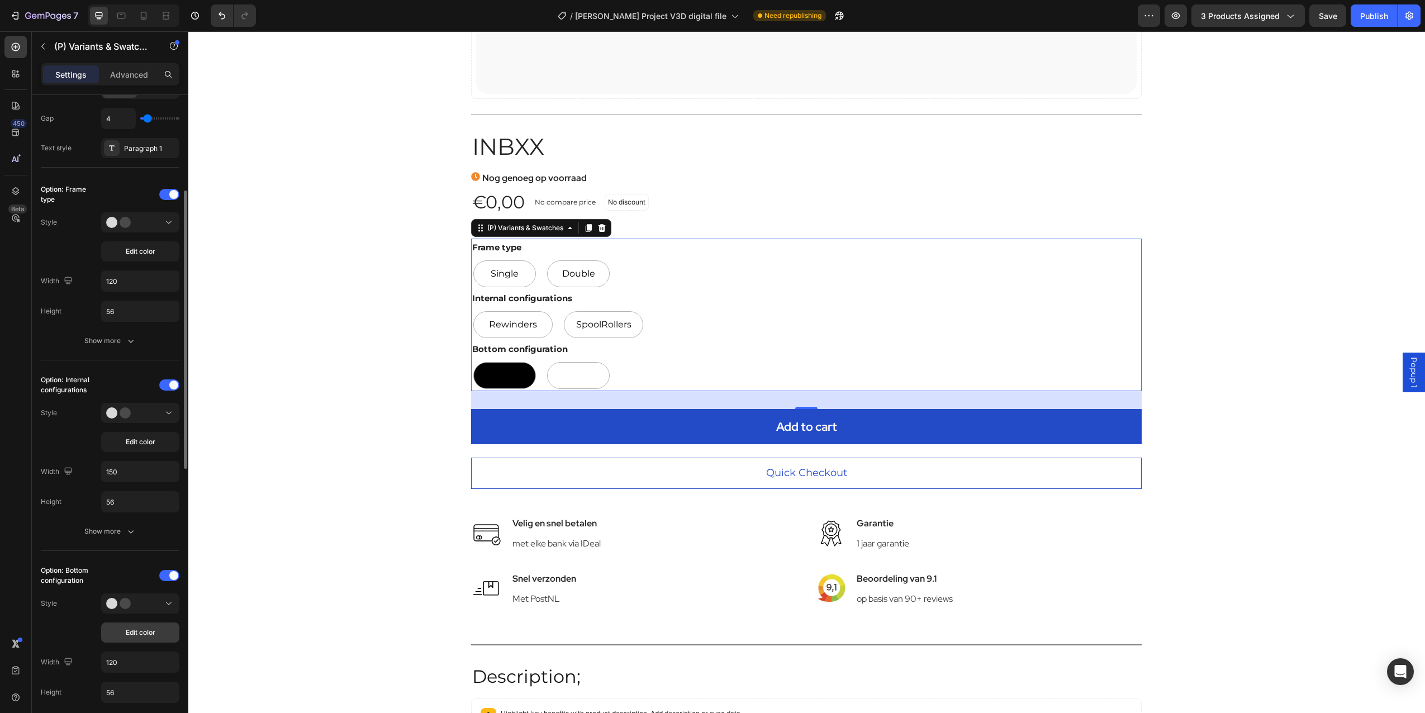
click at [136, 633] on span "Edit color" at bounding box center [141, 633] width 30 height 10
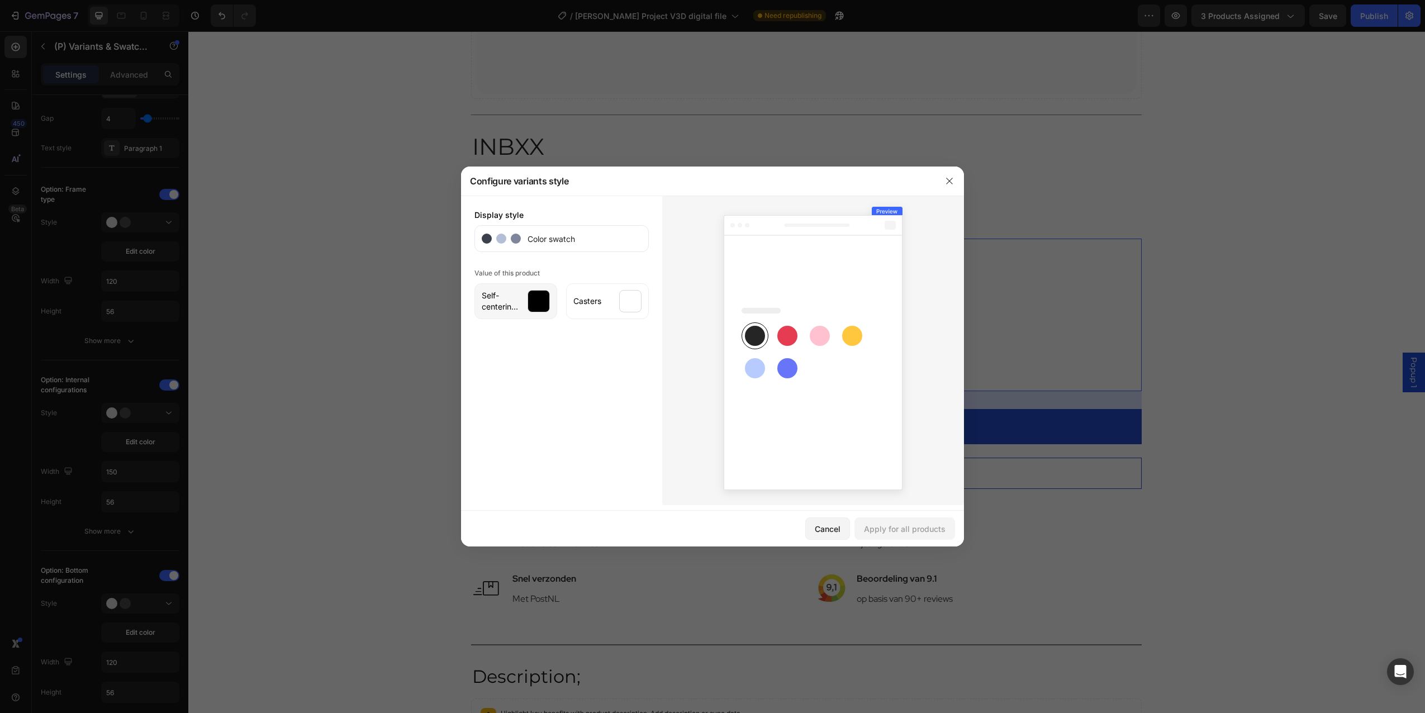
click at [543, 301] on div at bounding box center [539, 301] width 22 height 22
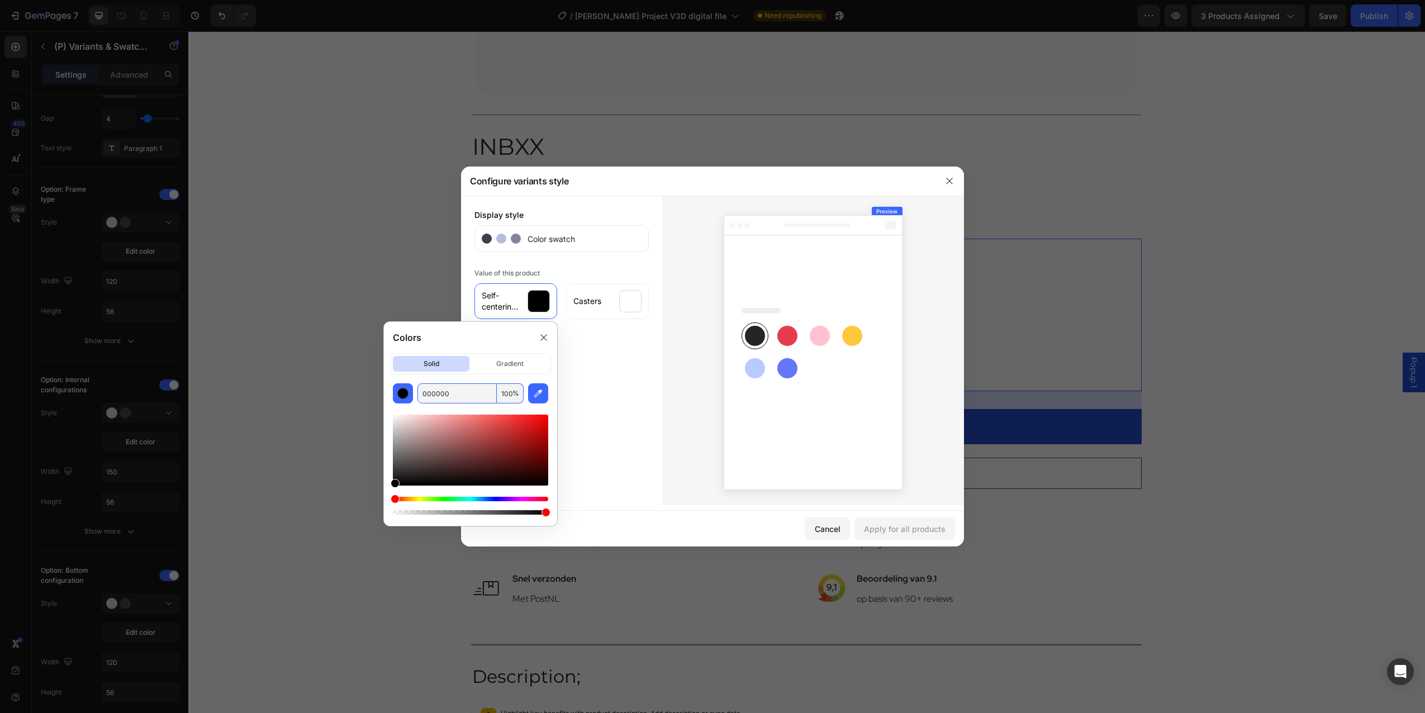
click at [453, 388] on input "000000" at bounding box center [457, 393] width 79 height 20
click at [506, 336] on div "Colors" at bounding box center [470, 337] width 173 height 31
click at [539, 335] on div at bounding box center [544, 338] width 18 height 18
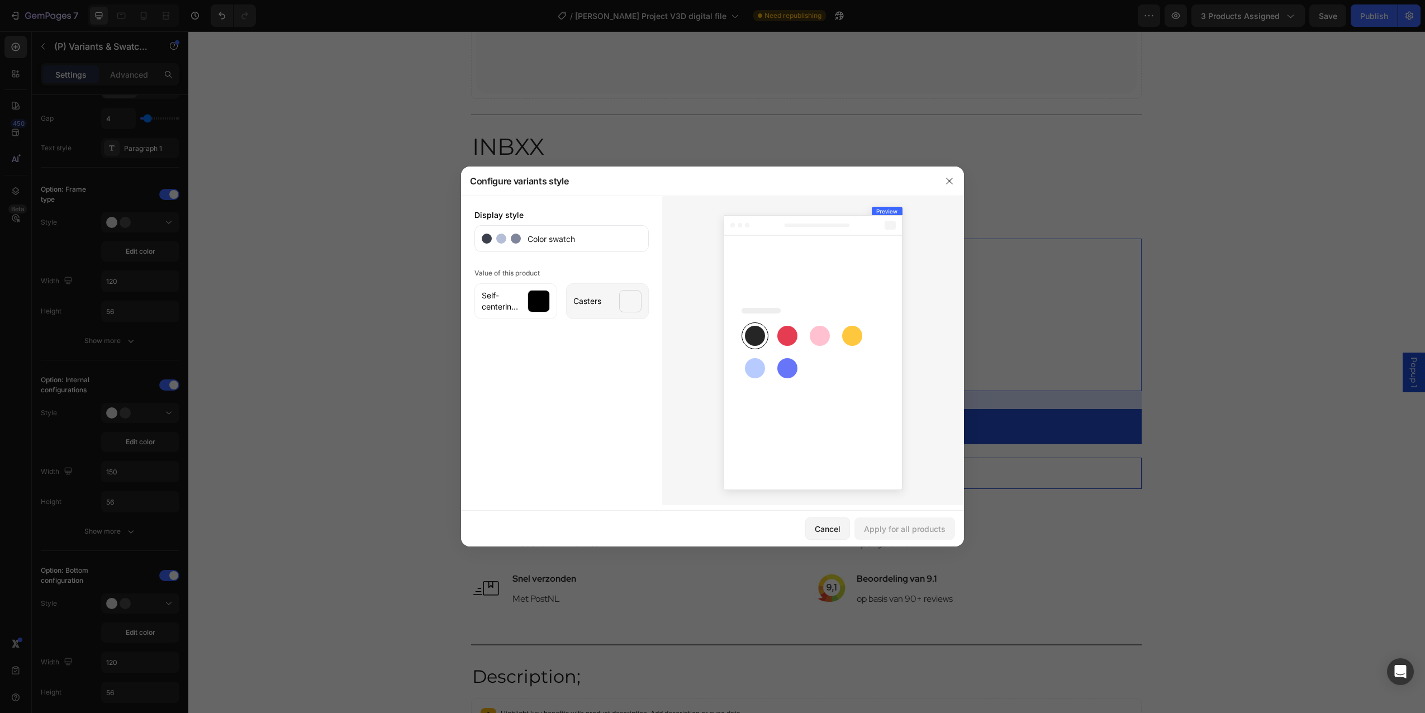
click at [584, 306] on div "Casters" at bounding box center [607, 301] width 83 height 36
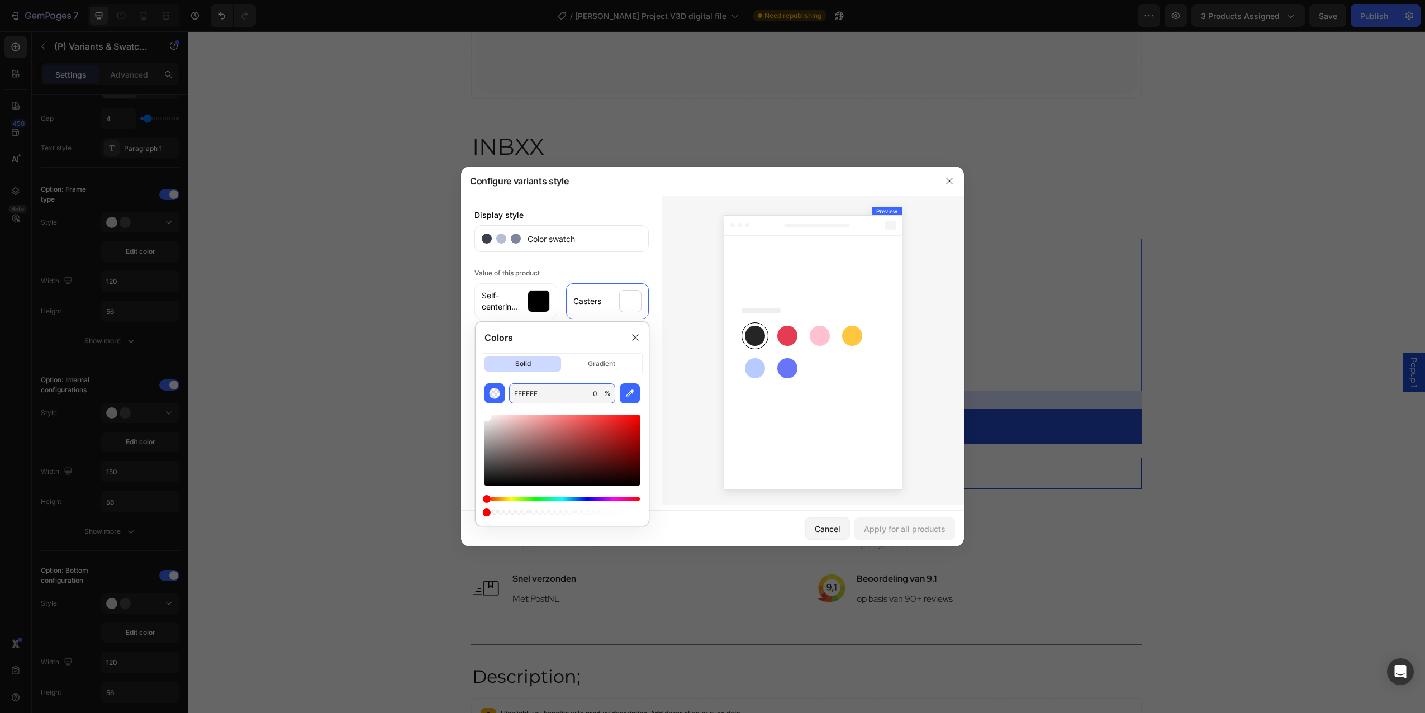
click at [516, 390] on input "FFFFFF" at bounding box center [548, 393] width 79 height 20
click at [633, 391] on icon "button" at bounding box center [630, 394] width 8 height 8
click at [574, 396] on input "FFFFFF" at bounding box center [548, 393] width 79 height 20
click at [899, 527] on div "Apply for all products" at bounding box center [905, 529] width 82 height 12
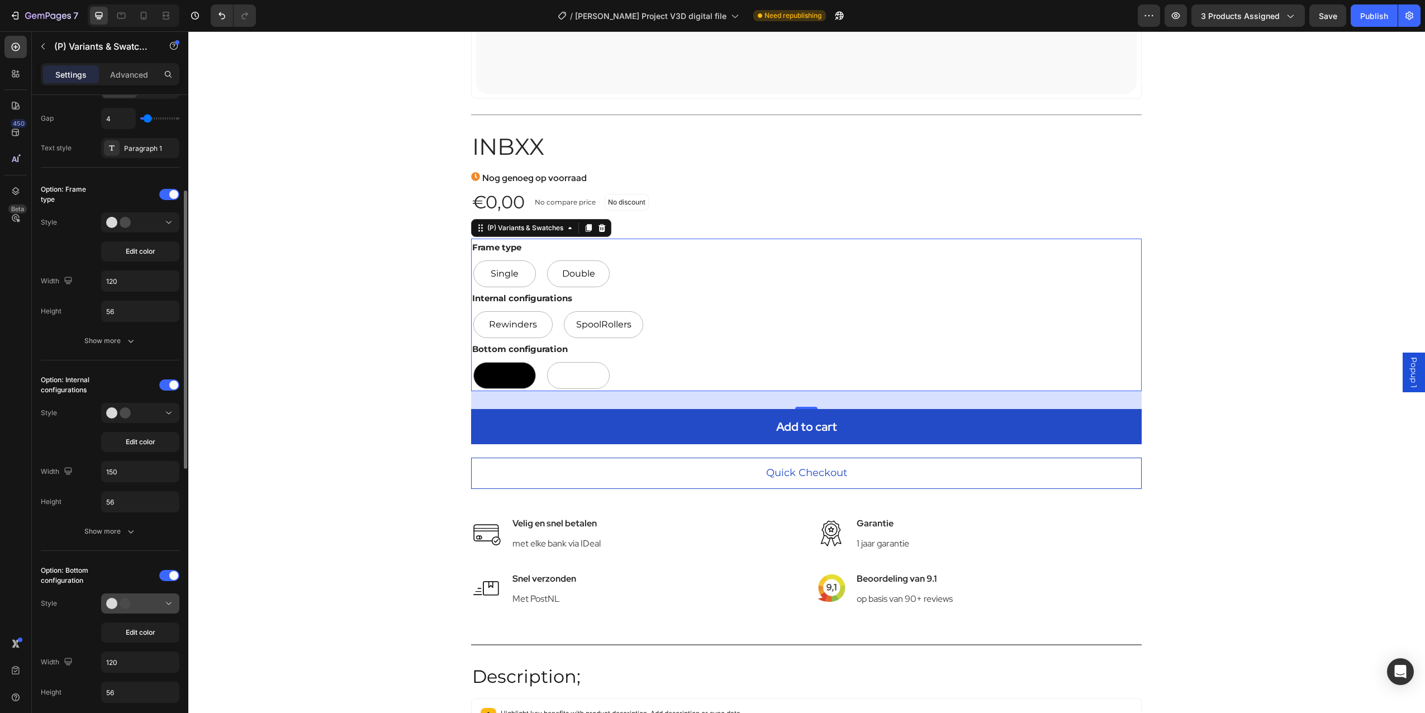
click at [146, 601] on div at bounding box center [140, 603] width 68 height 11
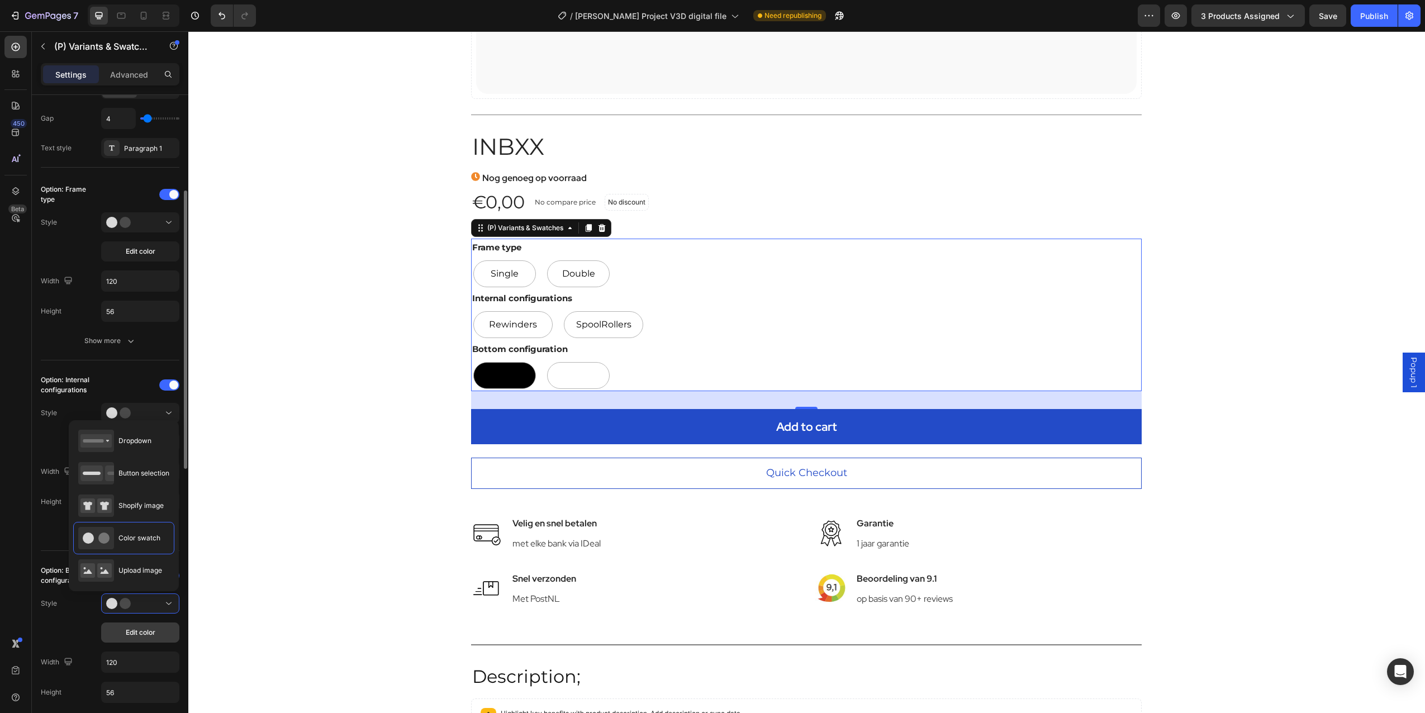
click at [145, 631] on span "Edit color" at bounding box center [141, 633] width 30 height 10
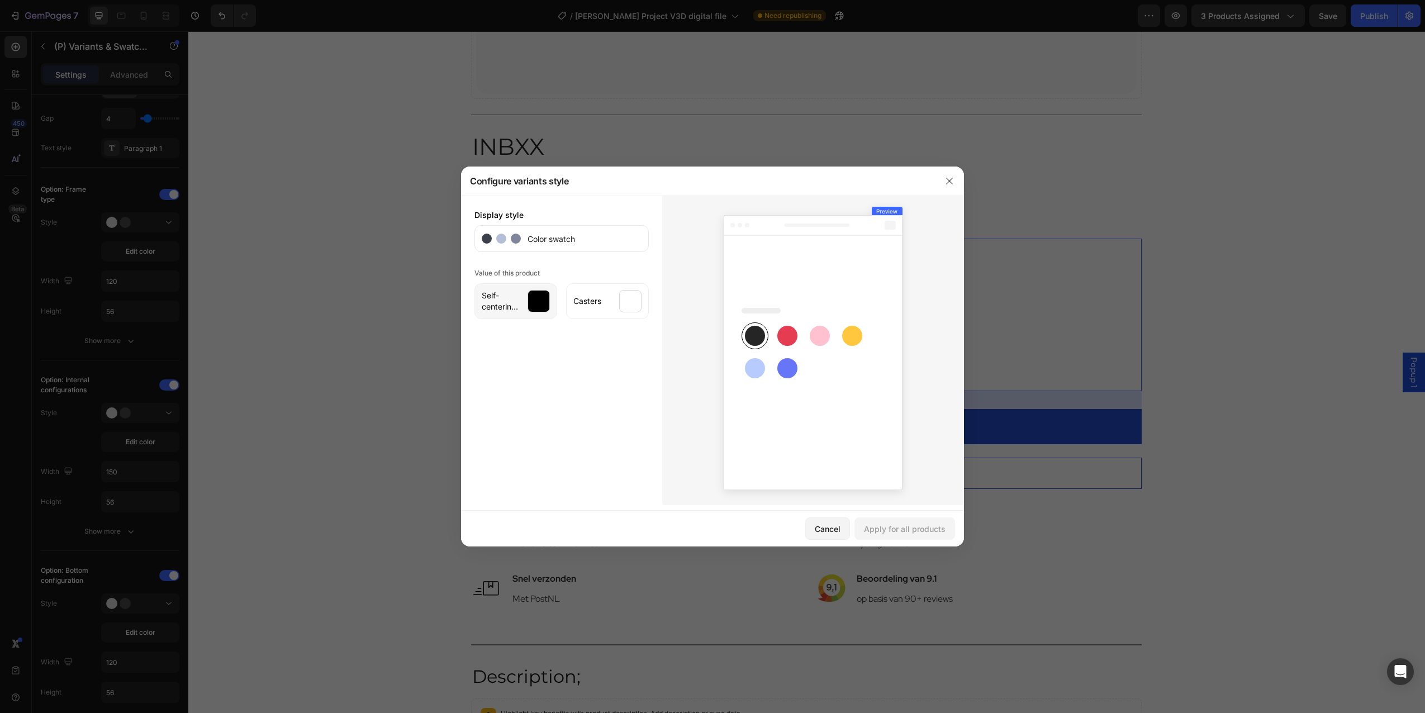
click at [551, 307] on div "Self-centering feet" at bounding box center [516, 301] width 83 height 36
drag, startPoint x: 893, startPoint y: 212, endPoint x: 778, endPoint y: 283, distance: 135.0
click at [893, 213] on icon at bounding box center [887, 211] width 31 height 9
click at [522, 306] on div "Self-centering feet" at bounding box center [516, 301] width 83 height 36
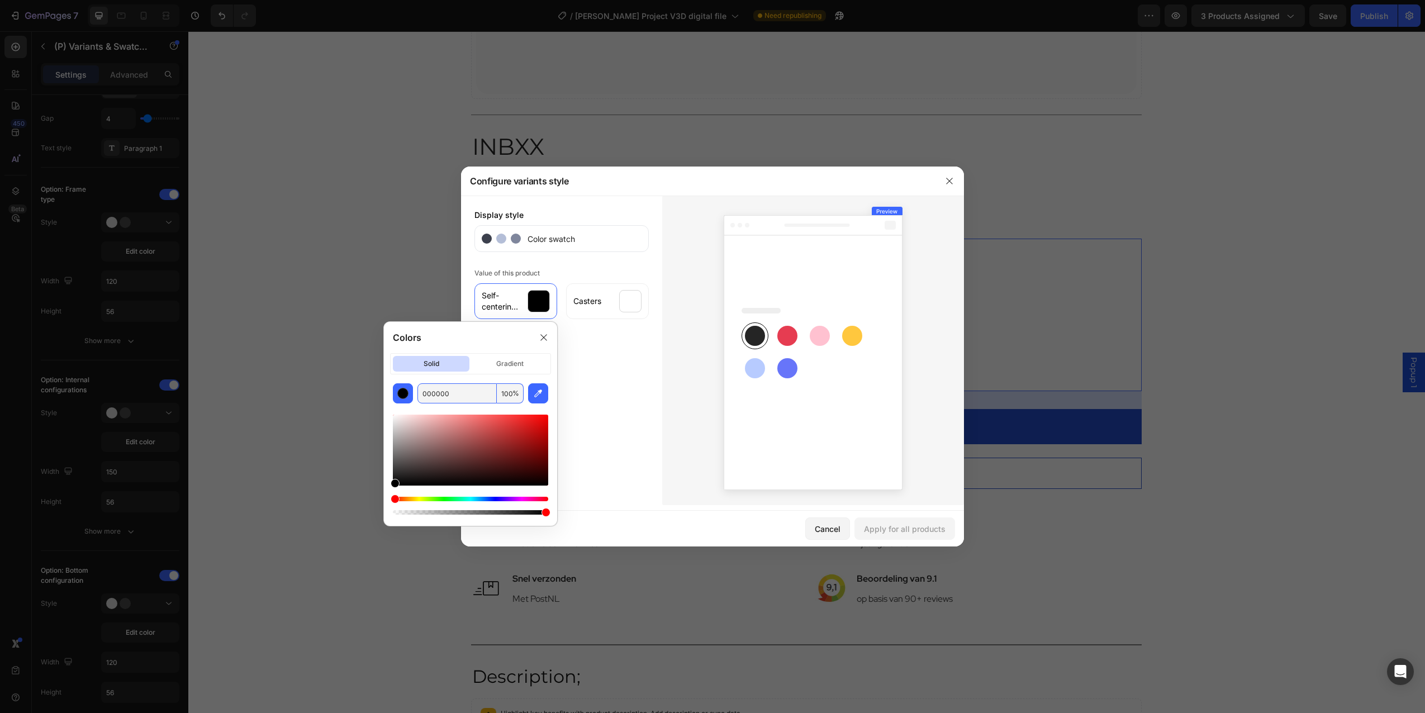
click at [446, 396] on input "000000" at bounding box center [457, 393] width 79 height 20
click at [522, 363] on p "gradient" at bounding box center [510, 364] width 77 height 16
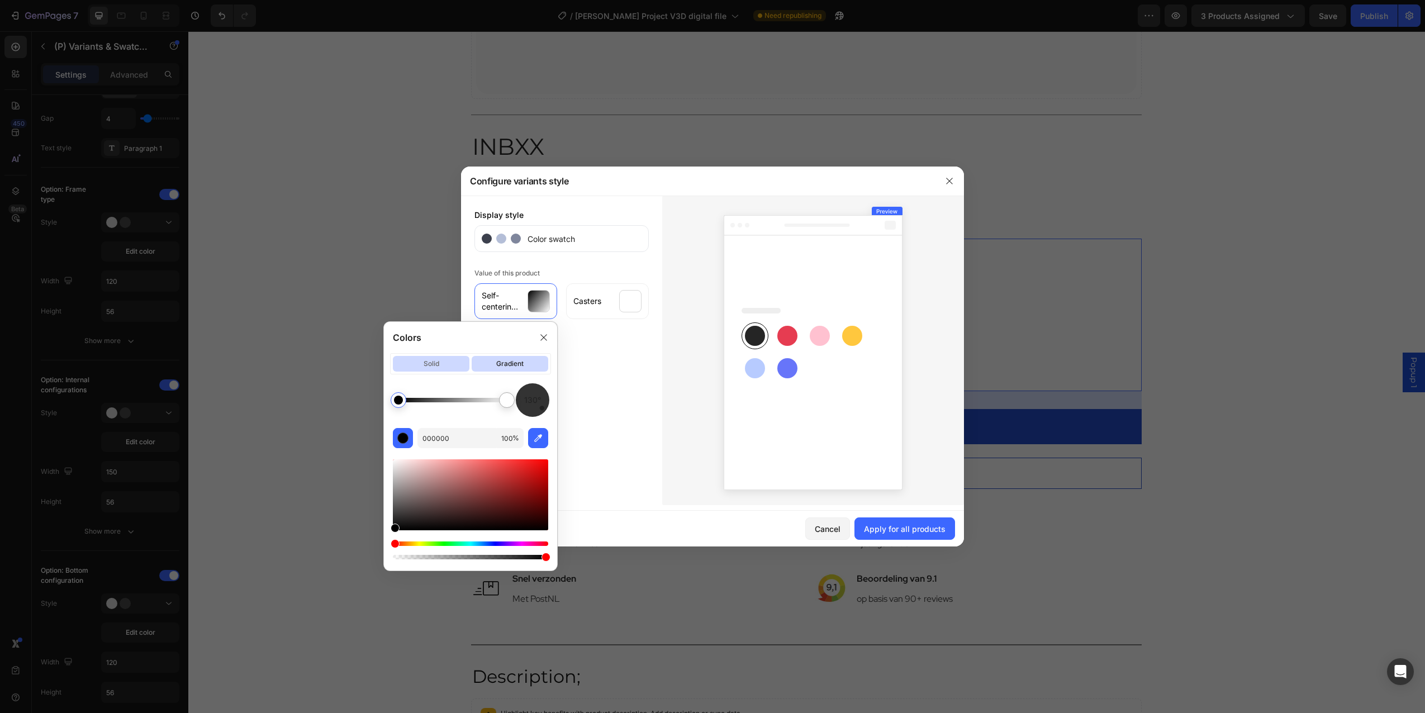
click at [450, 364] on p "solid" at bounding box center [431, 364] width 77 height 16
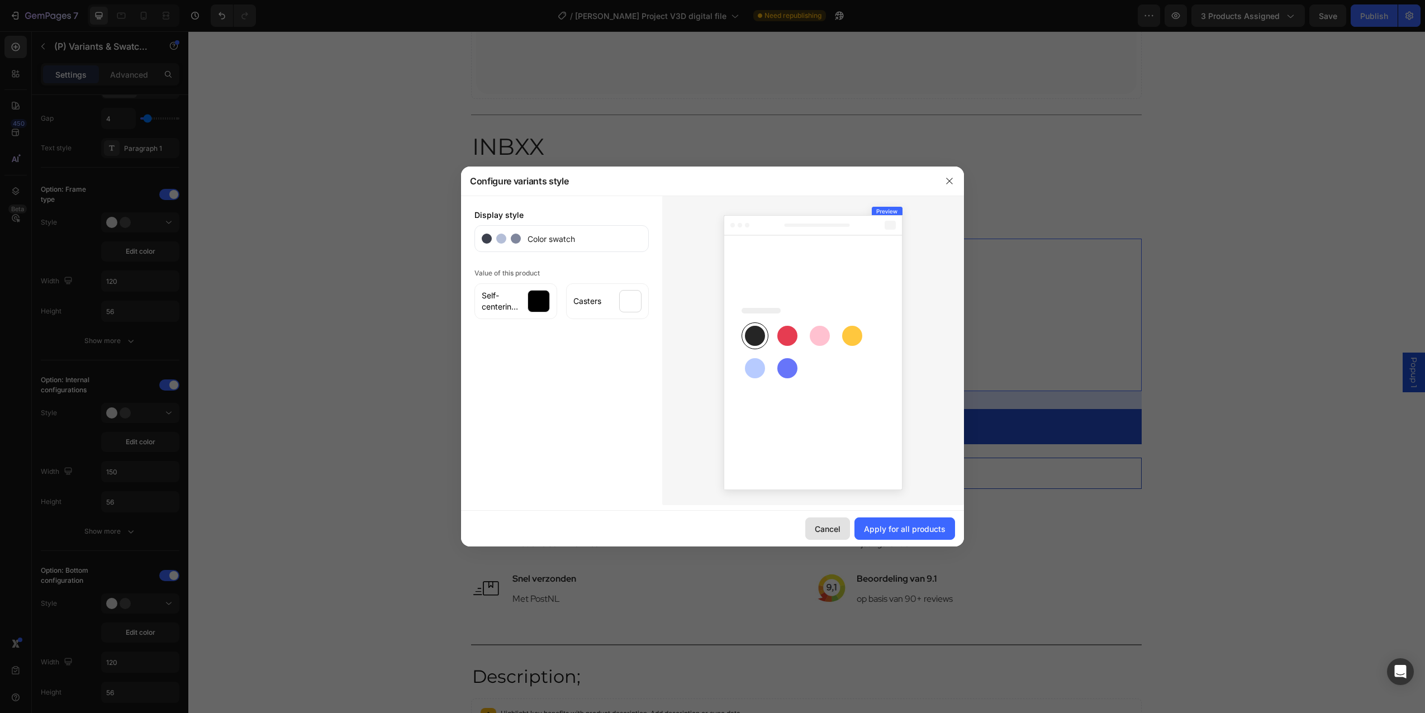
drag, startPoint x: 885, startPoint y: 528, endPoint x: 837, endPoint y: 527, distance: 48.6
click at [837, 527] on div "Cancel Apply for all products" at bounding box center [712, 529] width 503 height 36
click at [837, 527] on div "Cancel" at bounding box center [828, 529] width 26 height 12
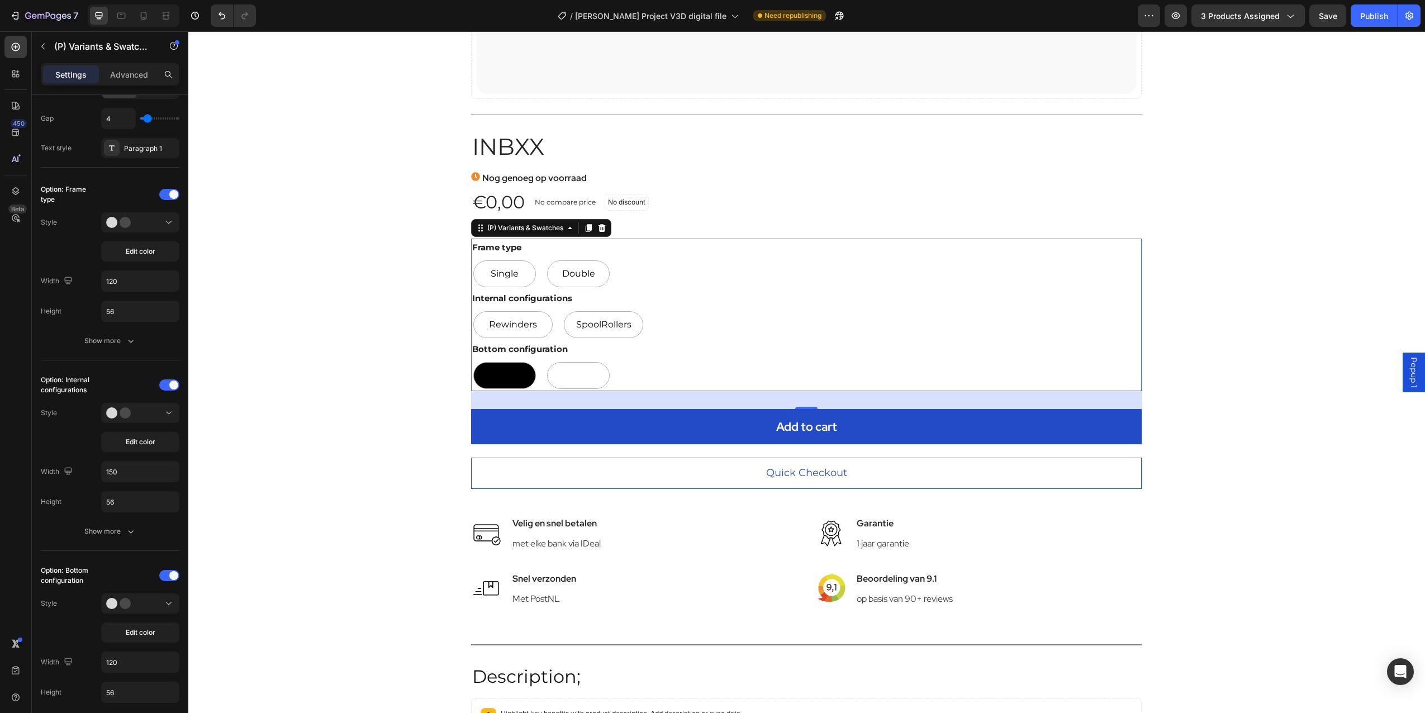
click at [606, 228] on div "(P) Variants & Swatches" at bounding box center [541, 228] width 140 height 18
click at [599, 231] on icon at bounding box center [602, 228] width 7 height 8
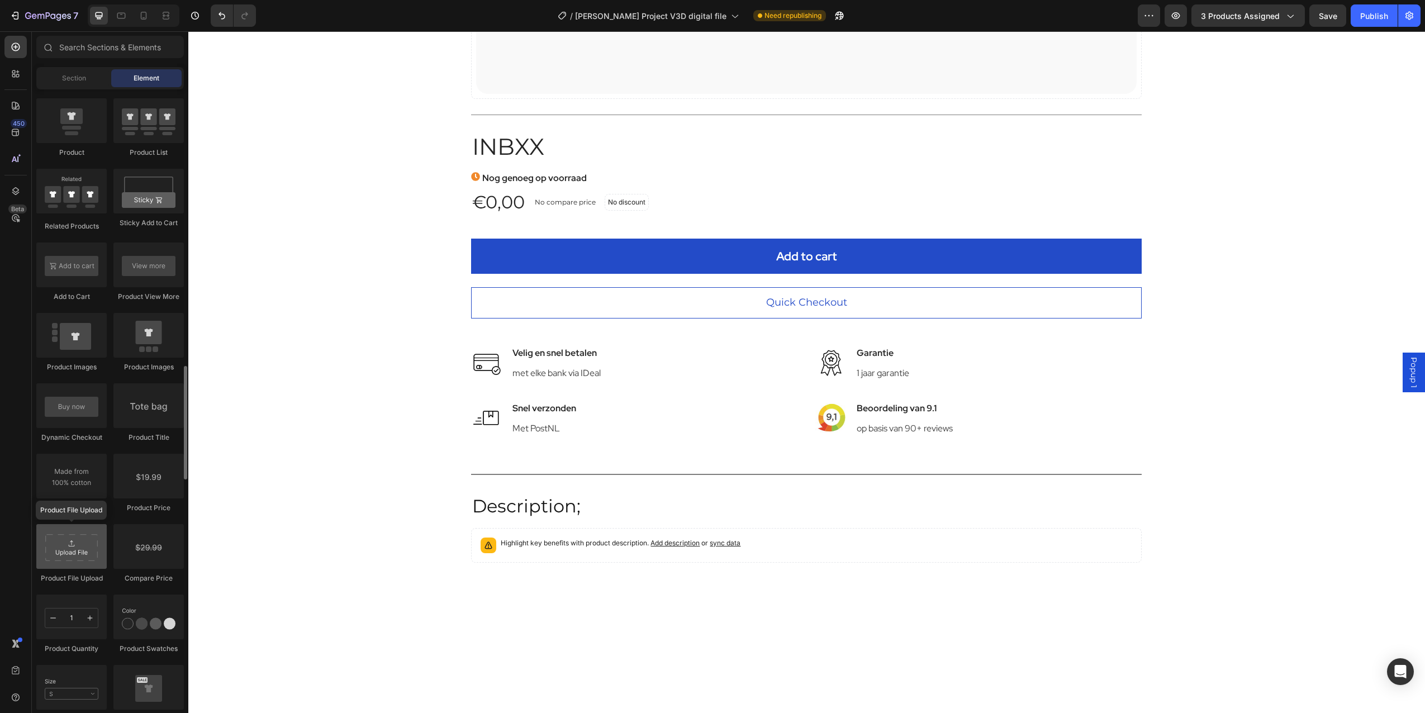
scroll to position [1565, 0]
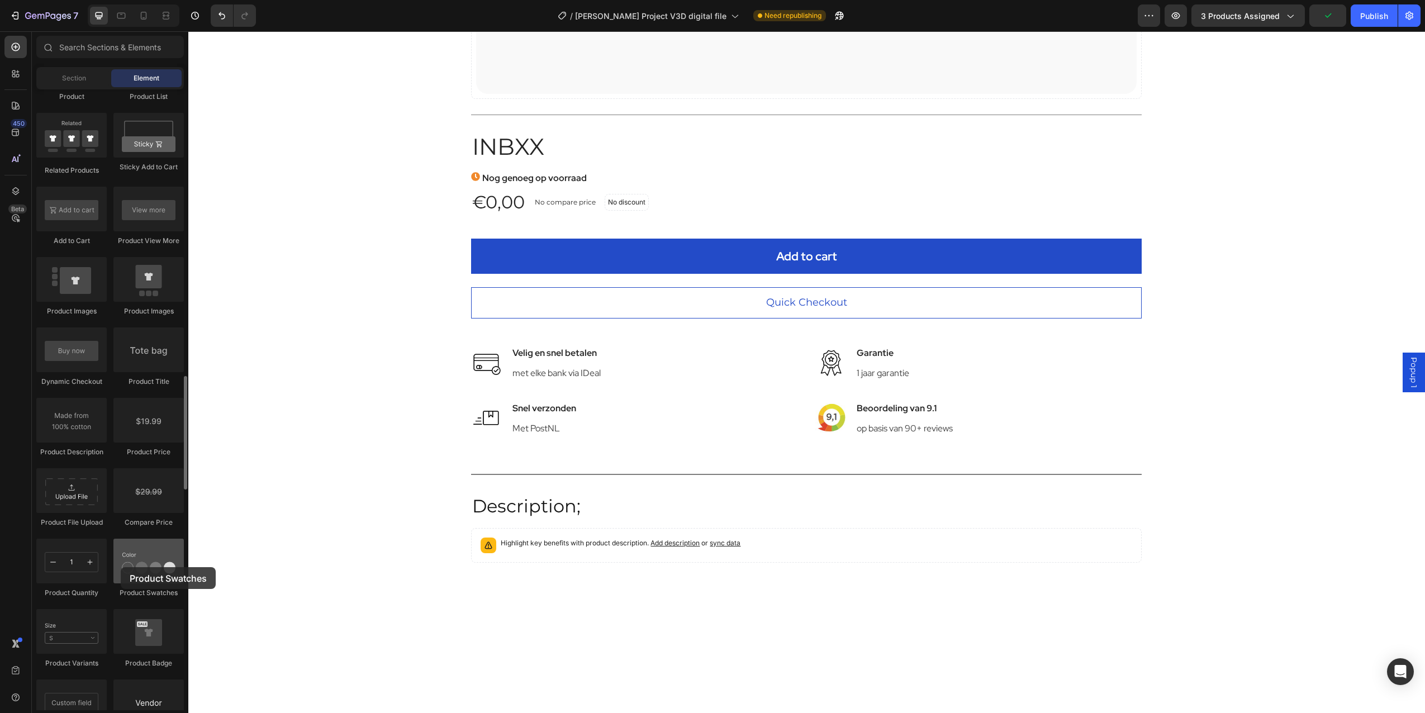
drag, startPoint x: 131, startPoint y: 575, endPoint x: 122, endPoint y: 563, distance: 15.2
click at [122, 563] on div at bounding box center [148, 561] width 70 height 45
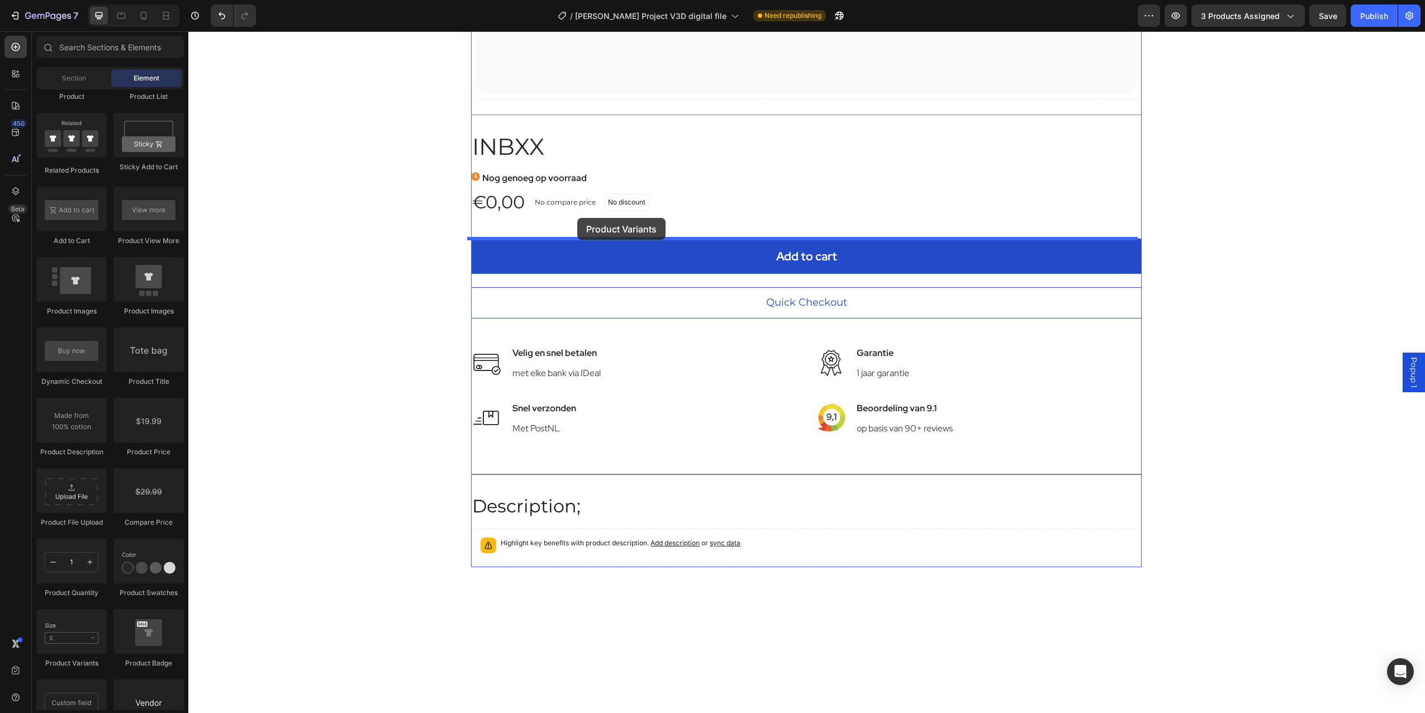
drag, startPoint x: 289, startPoint y: 635, endPoint x: 577, endPoint y: 218, distance: 507.0
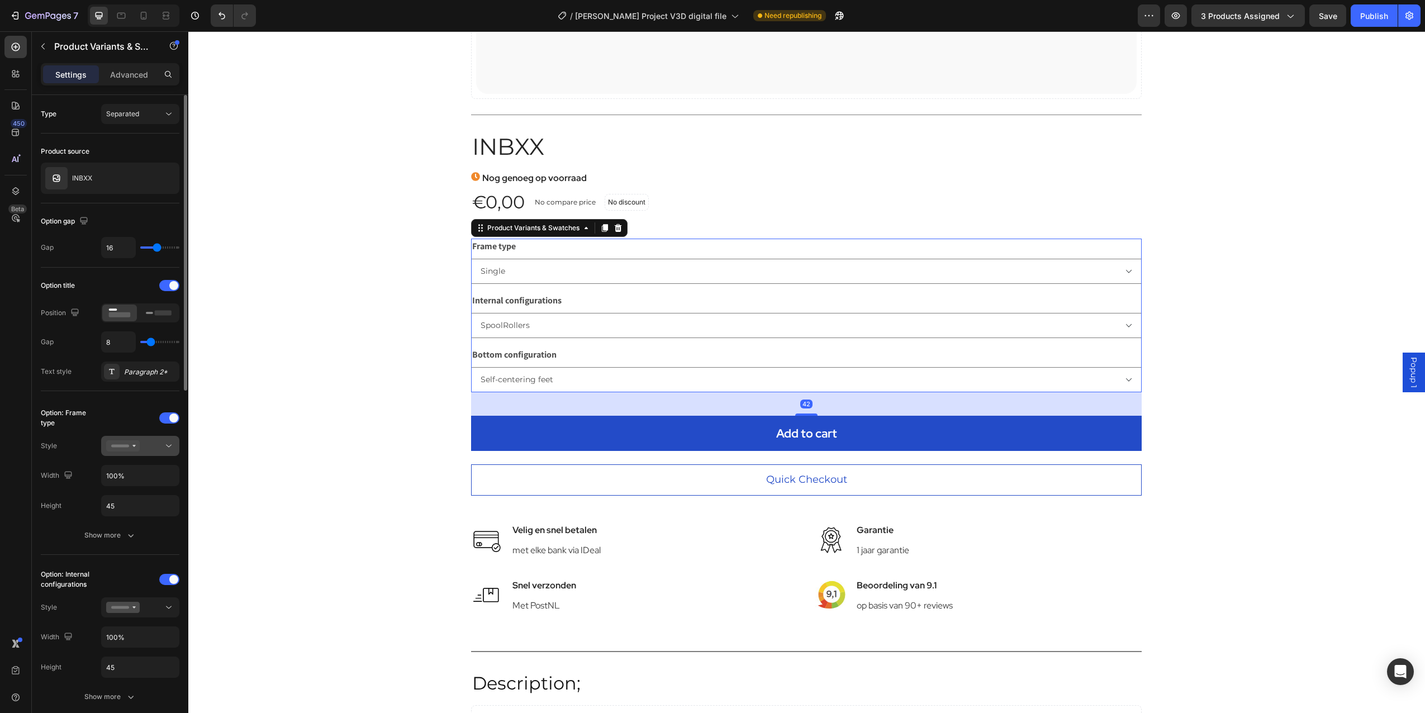
click at [143, 445] on div at bounding box center [140, 445] width 68 height 11
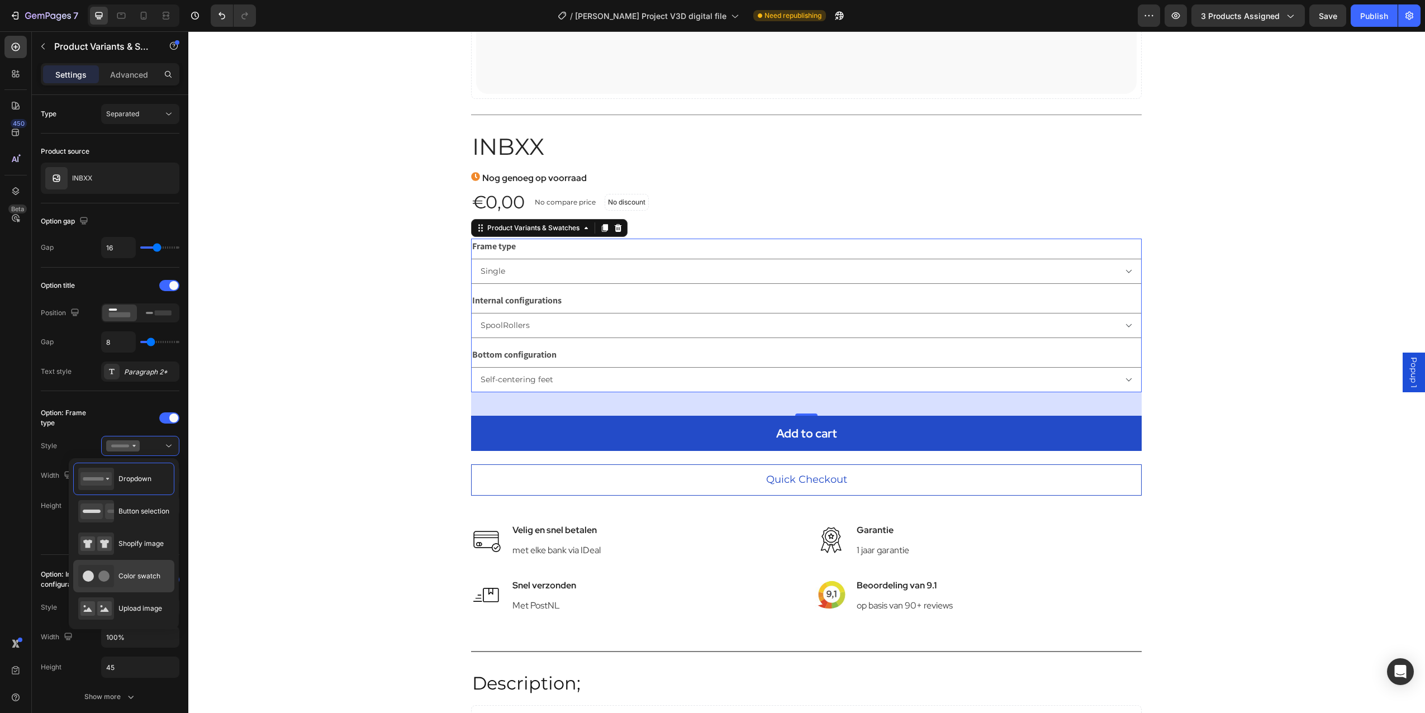
click at [149, 574] on span "Color swatch" at bounding box center [140, 576] width 42 height 10
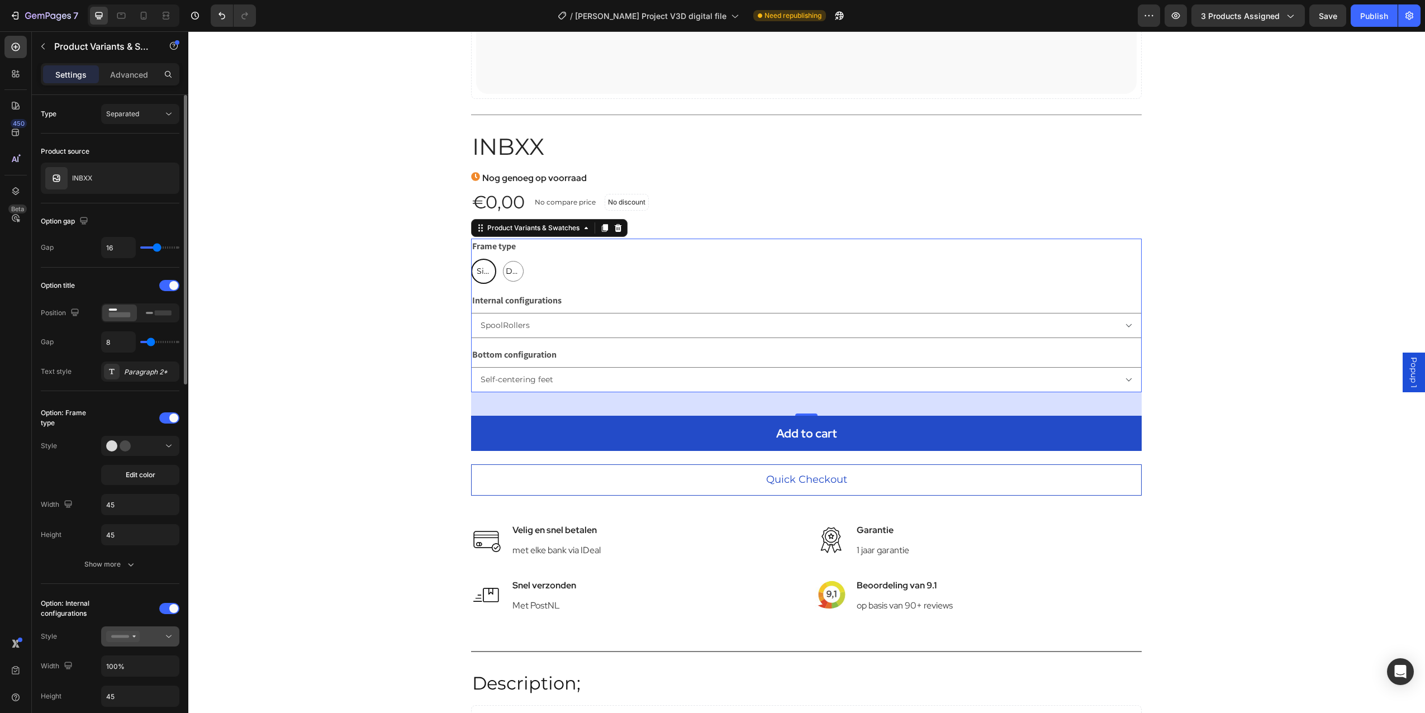
click at [135, 646] on button at bounding box center [140, 637] width 78 height 20
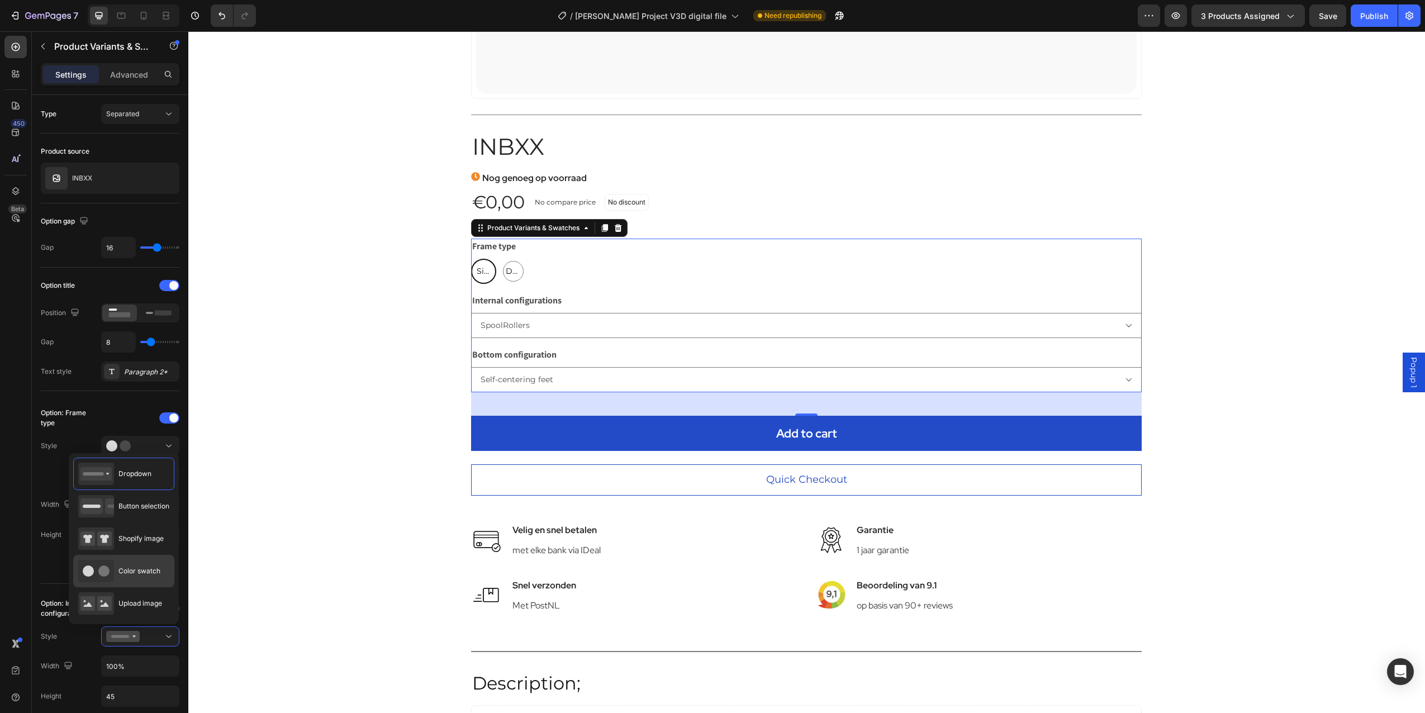
click at [139, 566] on div "Color swatch" at bounding box center [119, 571] width 82 height 22
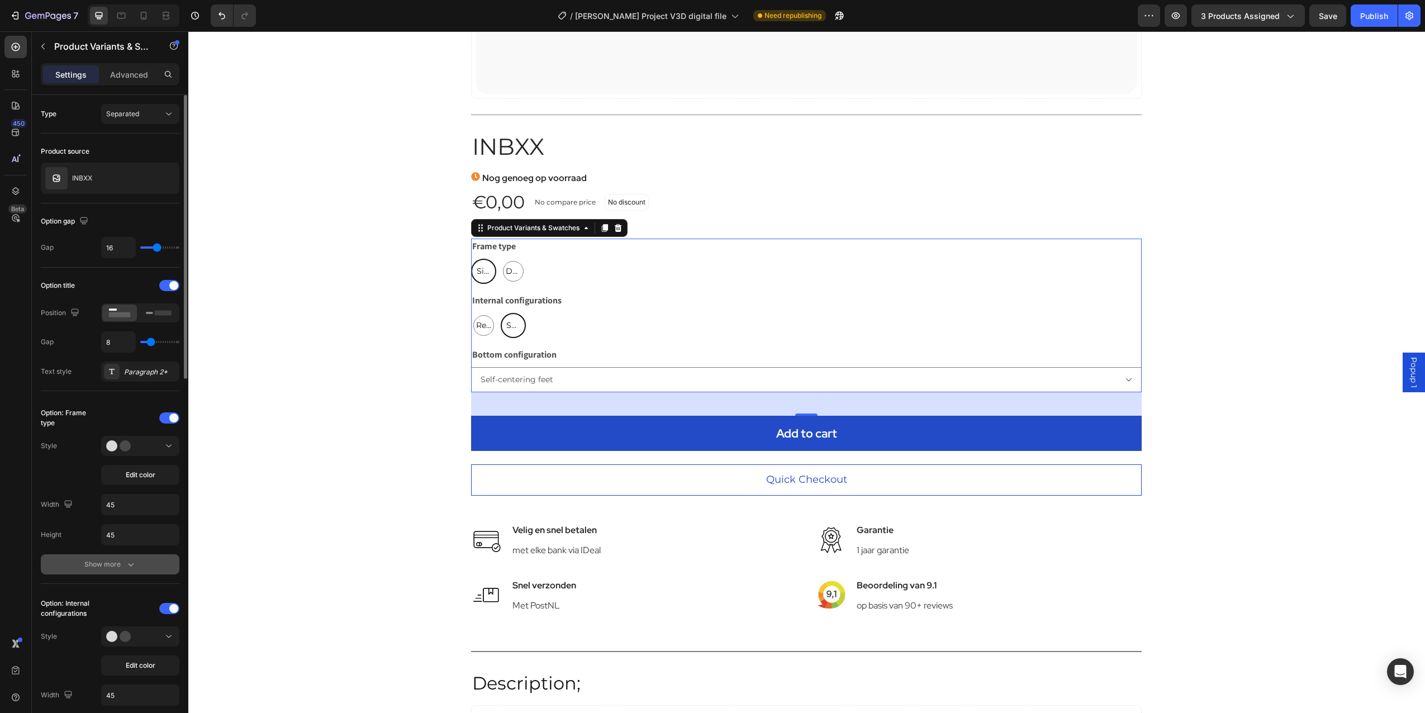
scroll to position [112, 0]
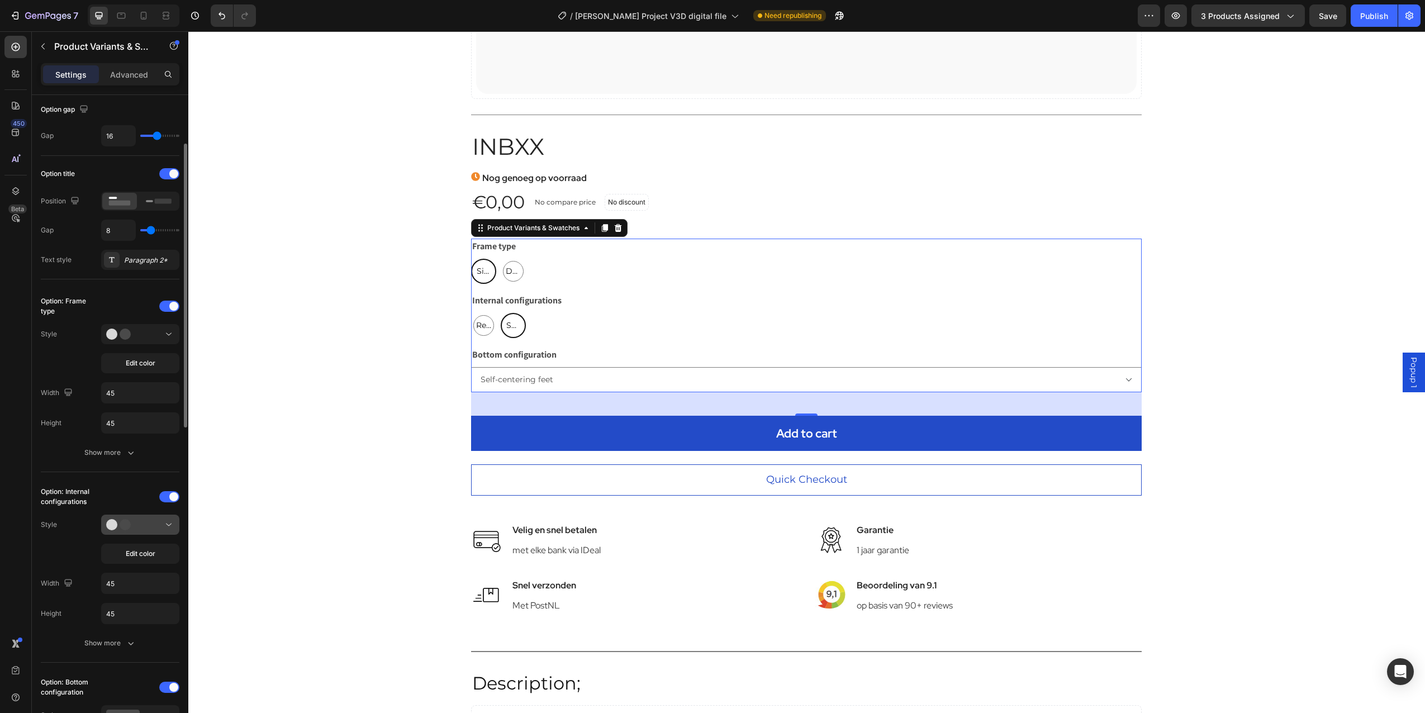
click at [173, 526] on icon at bounding box center [168, 524] width 11 height 11
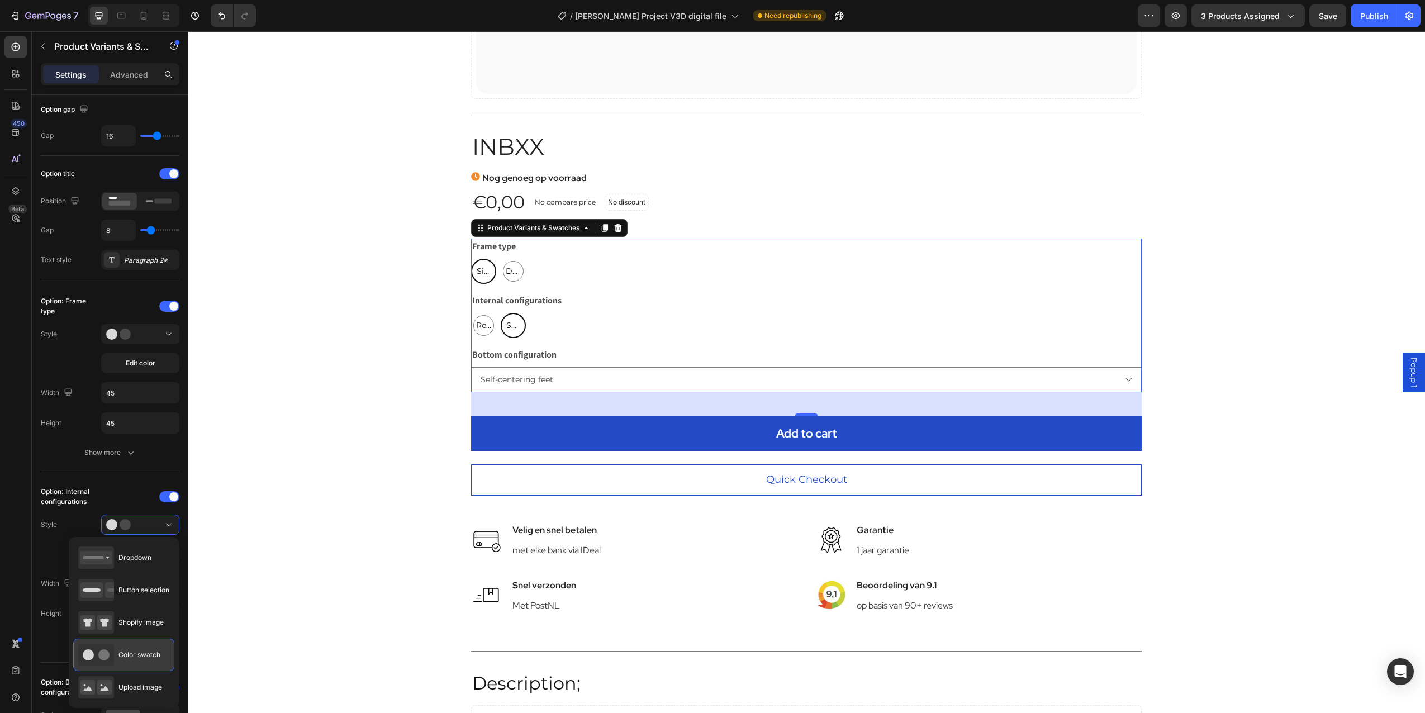
click at [132, 652] on span "Color swatch" at bounding box center [140, 655] width 42 height 10
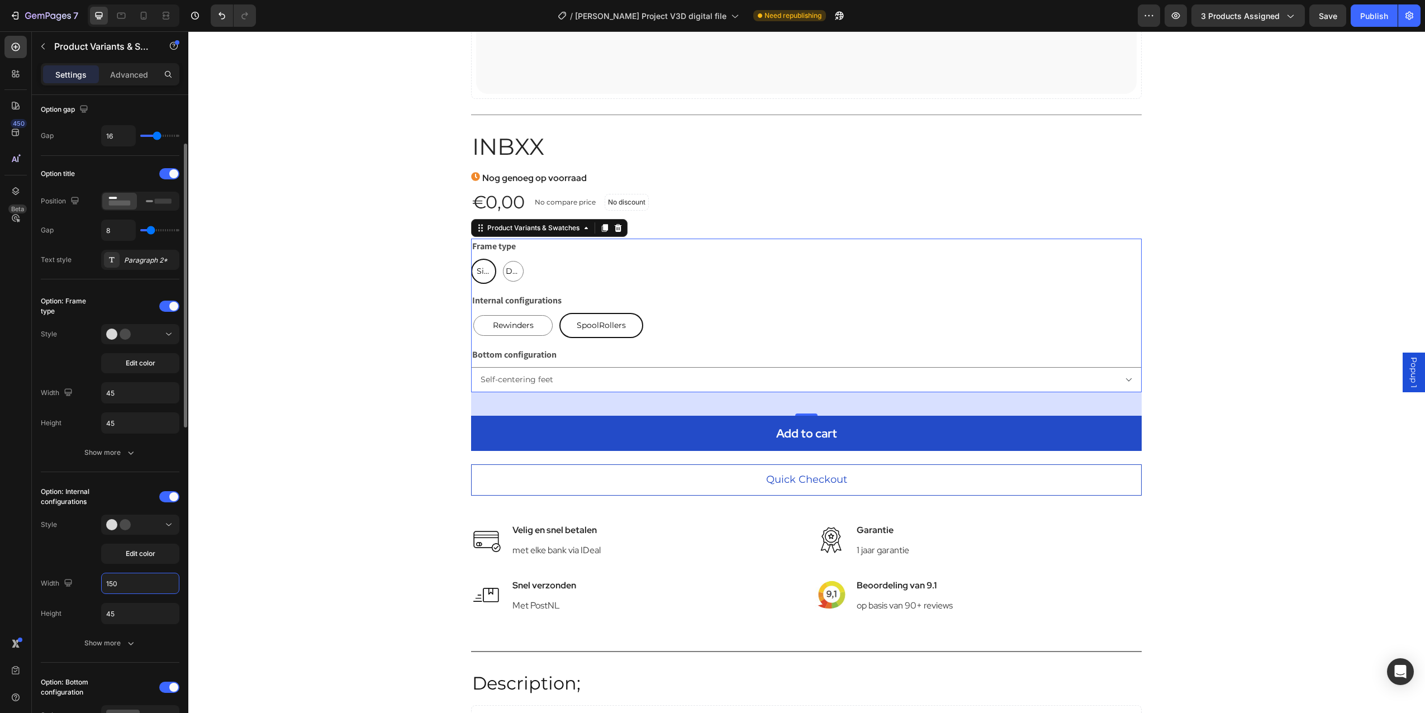
drag, startPoint x: 117, startPoint y: 582, endPoint x: 99, endPoint y: 582, distance: 17.9
click at [99, 582] on div "Width 150" at bounding box center [110, 583] width 139 height 21
paste input "150"
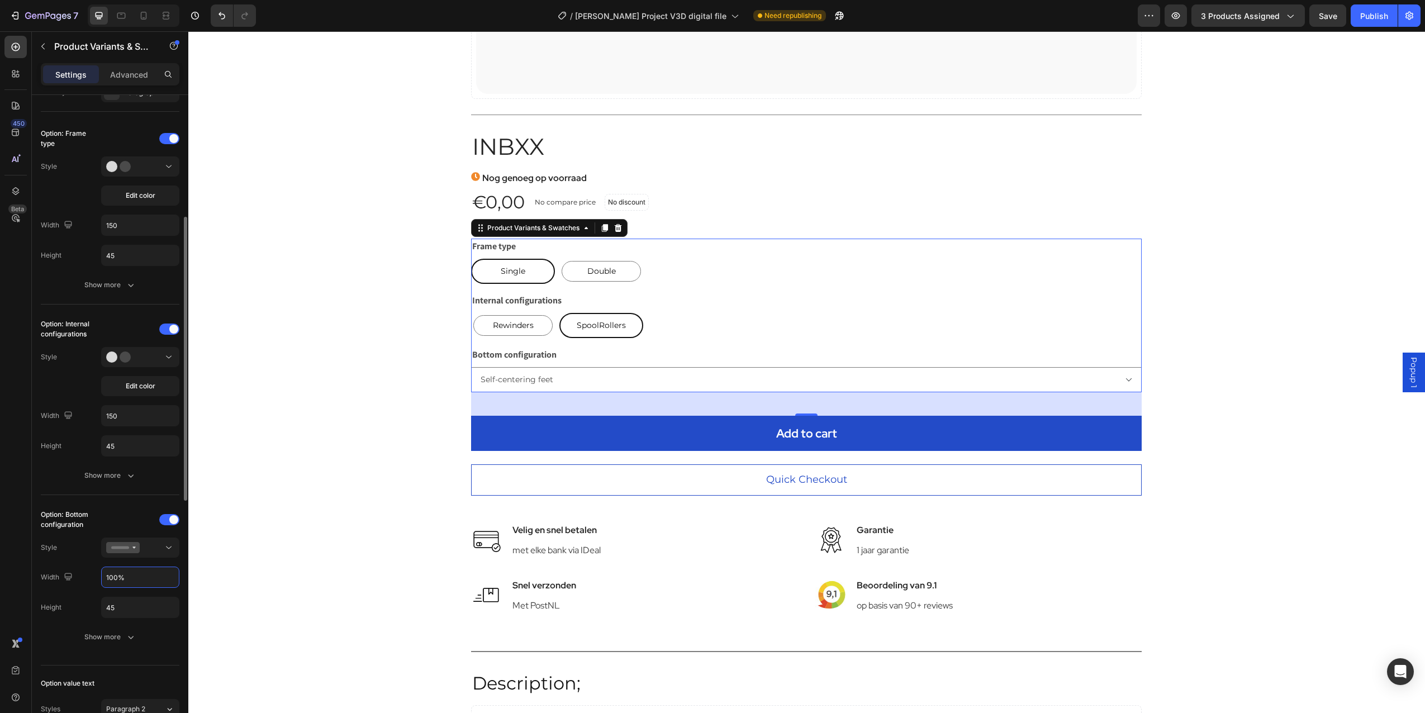
drag, startPoint x: 122, startPoint y: 577, endPoint x: 96, endPoint y: 577, distance: 25.7
click at [96, 577] on div "Width 100%" at bounding box center [110, 577] width 139 height 21
paste input "150"
drag, startPoint x: 104, startPoint y: 568, endPoint x: 92, endPoint y: 570, distance: 11.9
click at [92, 570] on div "Width 150100%" at bounding box center [110, 577] width 139 height 21
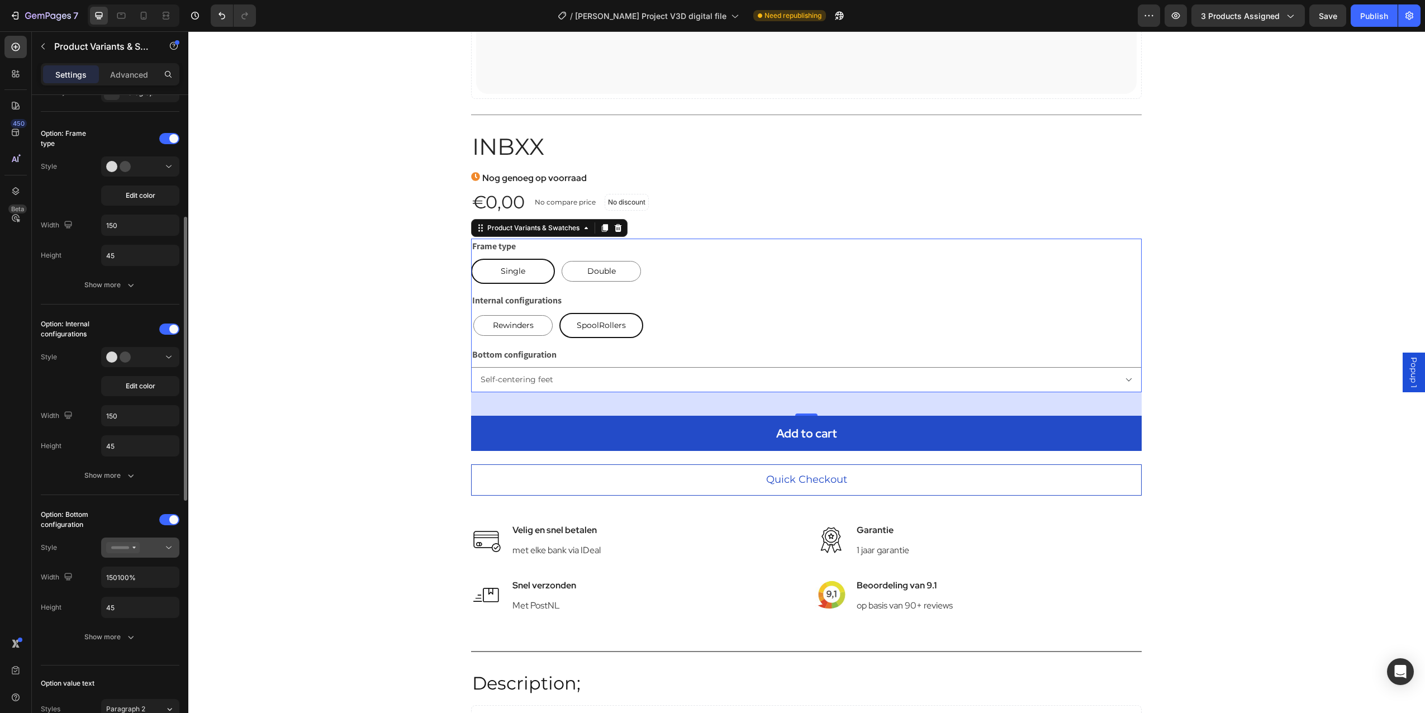
click at [177, 549] on button at bounding box center [140, 548] width 78 height 20
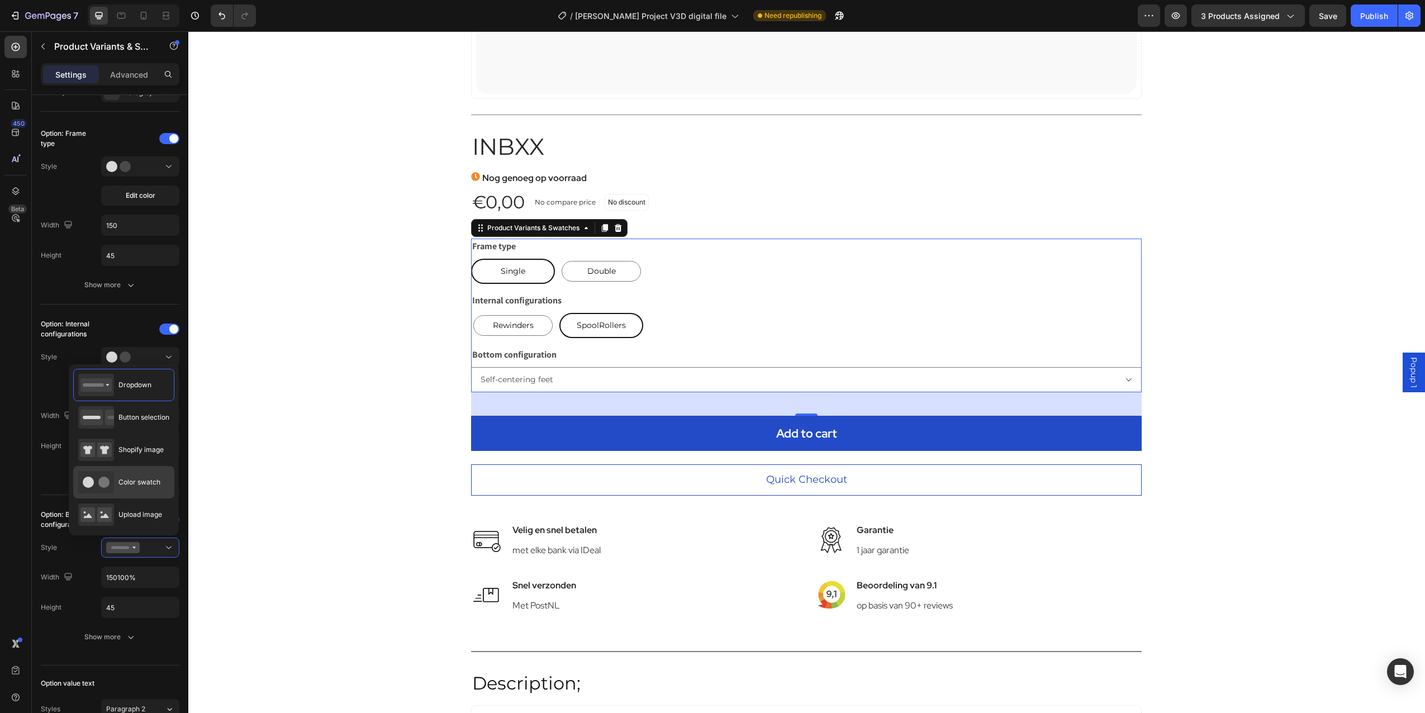
click at [146, 490] on div "Color swatch" at bounding box center [119, 482] width 82 height 22
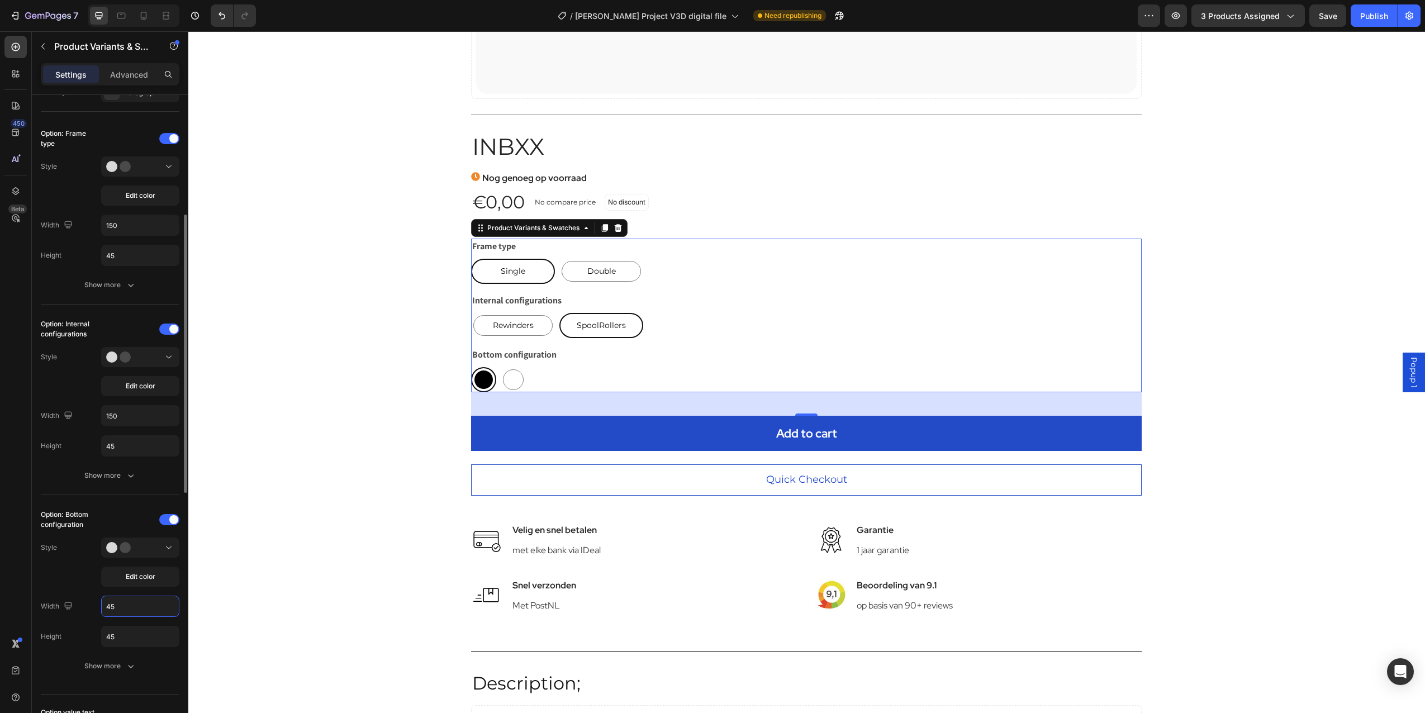
paste input "150"
click at [116, 648] on div "Option: Bottom configuration Style Edit color Width 150 Height 45 Show more" at bounding box center [110, 593] width 139 height 165
click at [122, 656] on div "Option: Bottom configuration Style Edit color Width 150 Height 45 Show more" at bounding box center [110, 593] width 139 height 165
click at [122, 660] on button "Show more" at bounding box center [110, 666] width 139 height 20
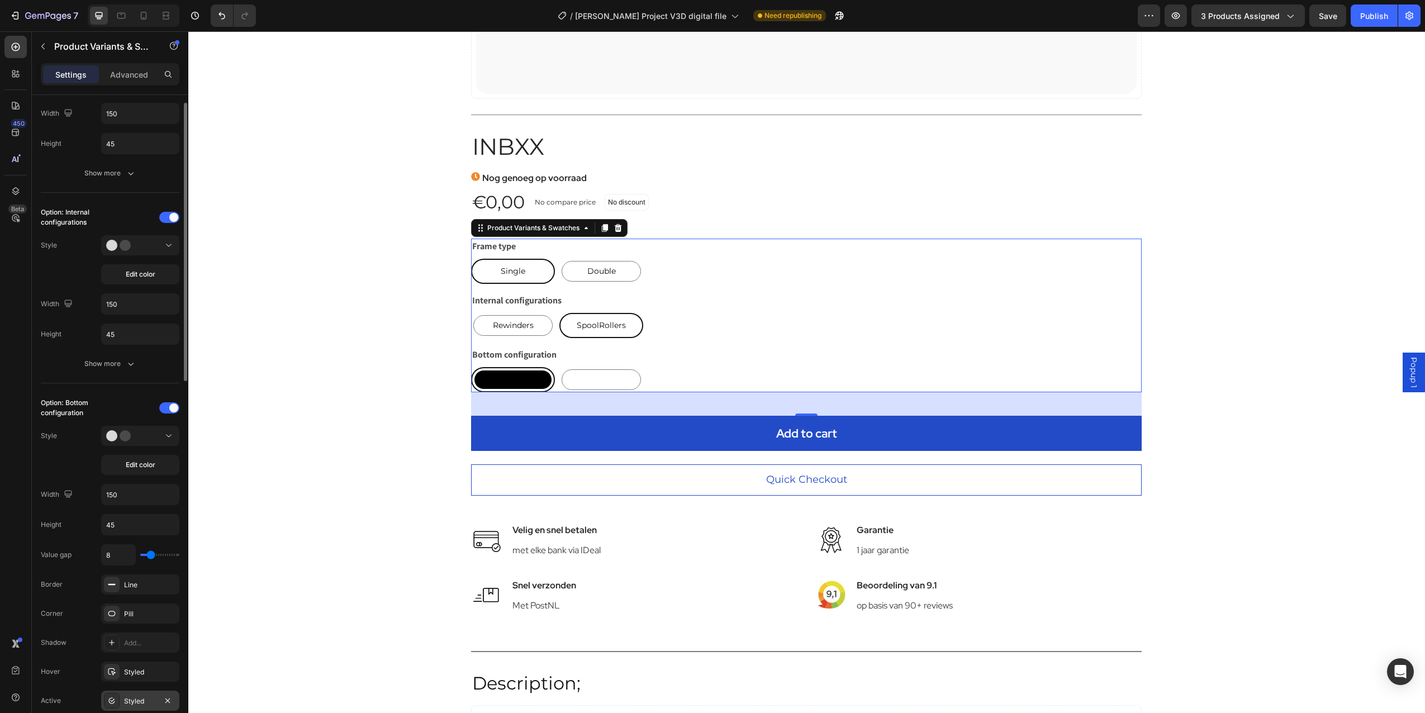
scroll to position [503, 0]
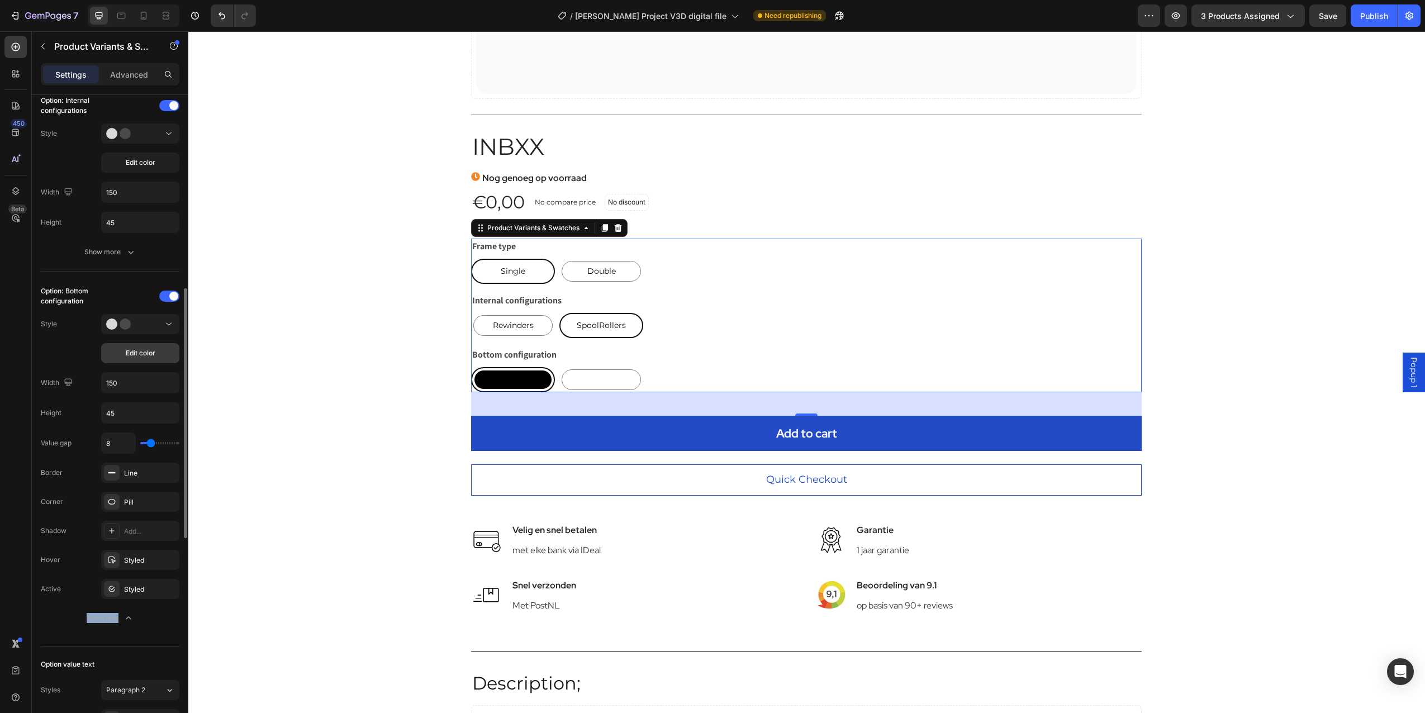
click at [164, 345] on button "Edit color" at bounding box center [140, 353] width 78 height 20
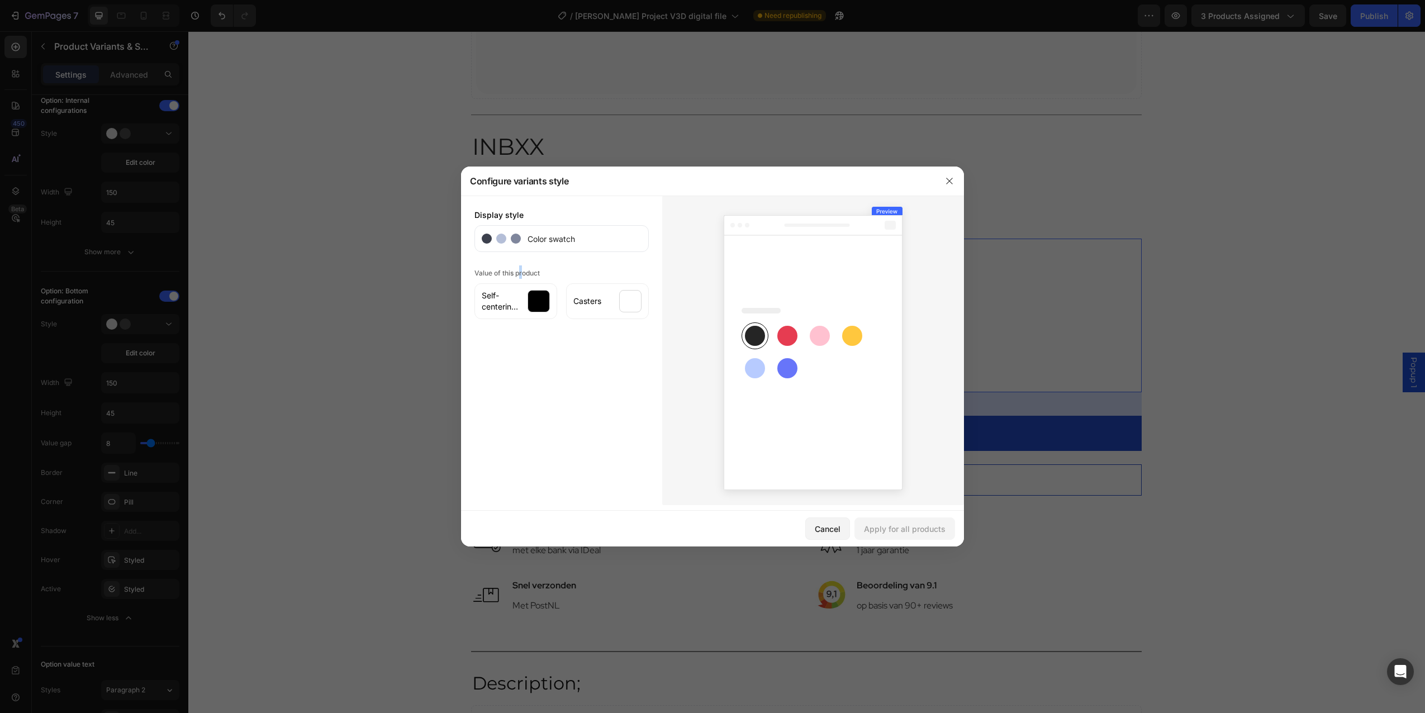
click at [522, 257] on div "Display style Color swatch Value of this product Self-centering feet Casters" at bounding box center [561, 351] width 201 height 310
click at [527, 238] on span "Color swatch" at bounding box center [548, 239] width 54 height 12
click at [506, 232] on div "Color swatch" at bounding box center [562, 238] width 174 height 27
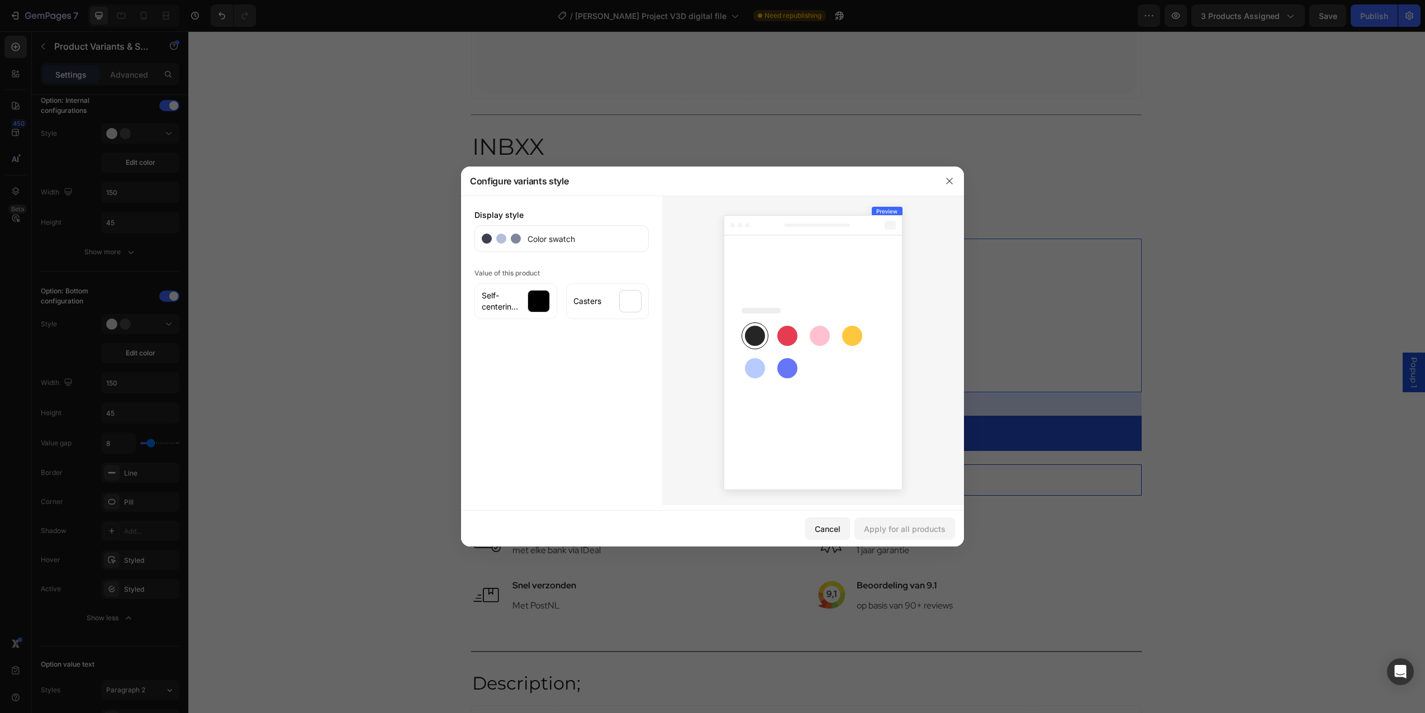
click at [640, 234] on div "Color swatch" at bounding box center [562, 238] width 174 height 27
click at [880, 218] on icon at bounding box center [813, 352] width 179 height 275
drag, startPoint x: 705, startPoint y: 318, endPoint x: 652, endPoint y: 314, distance: 53.8
click at [705, 318] on div at bounding box center [813, 351] width 302 height 310
click at [511, 299] on span "Self-centering feet" at bounding box center [501, 301] width 39 height 22
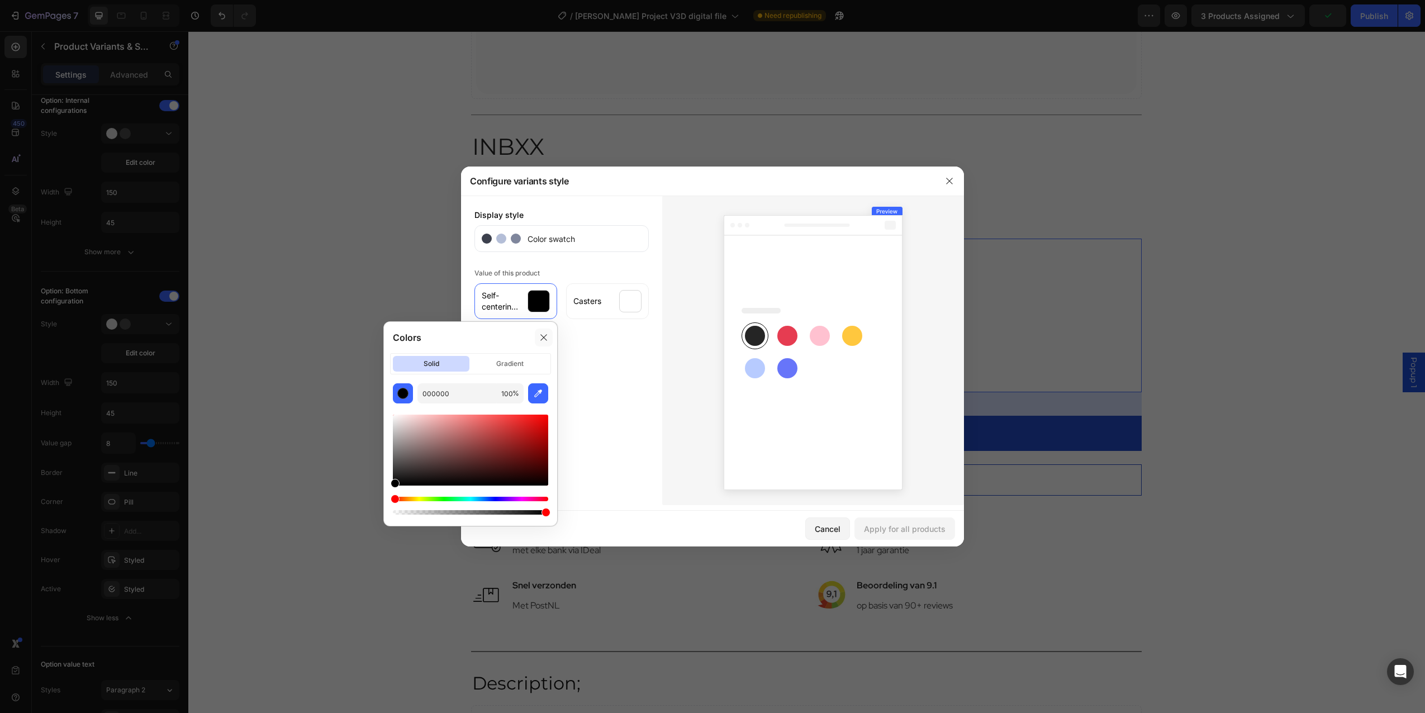
click at [539, 333] on div at bounding box center [544, 338] width 18 height 18
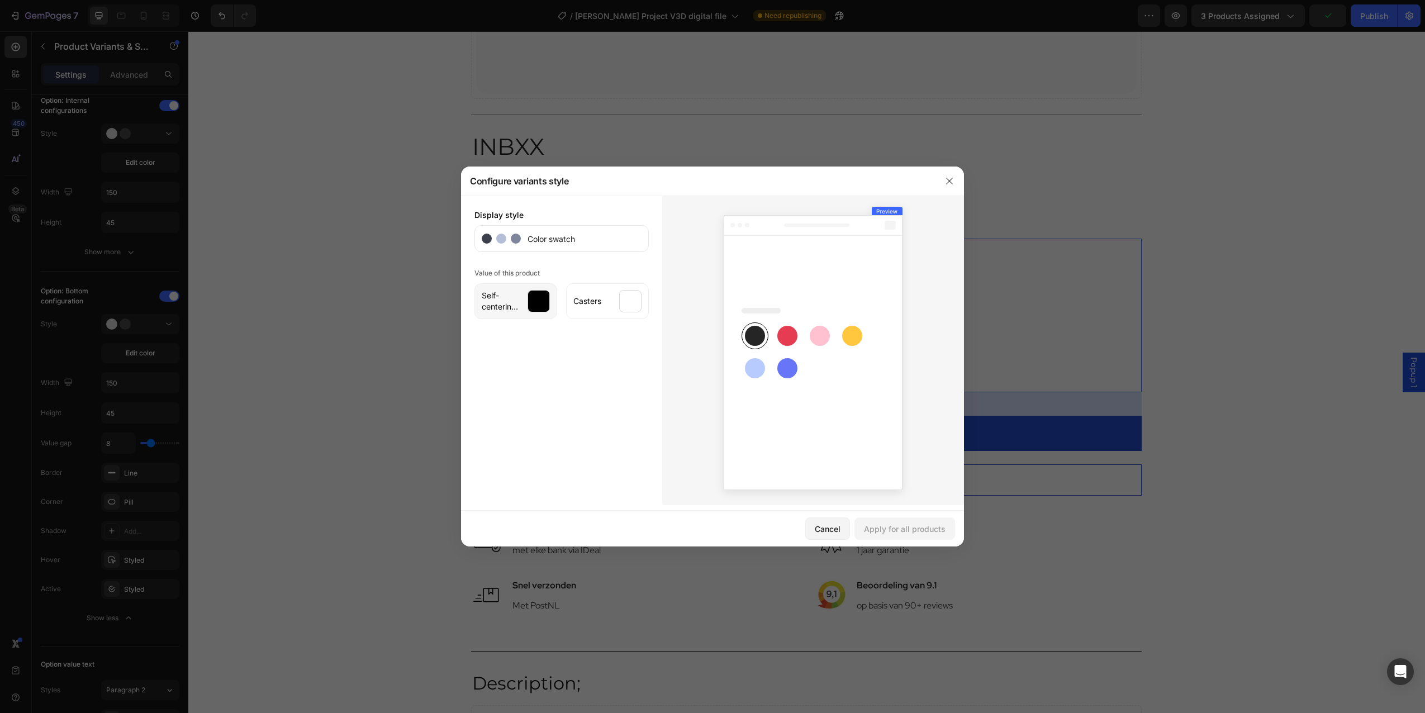
click at [543, 304] on div at bounding box center [539, 301] width 22 height 22
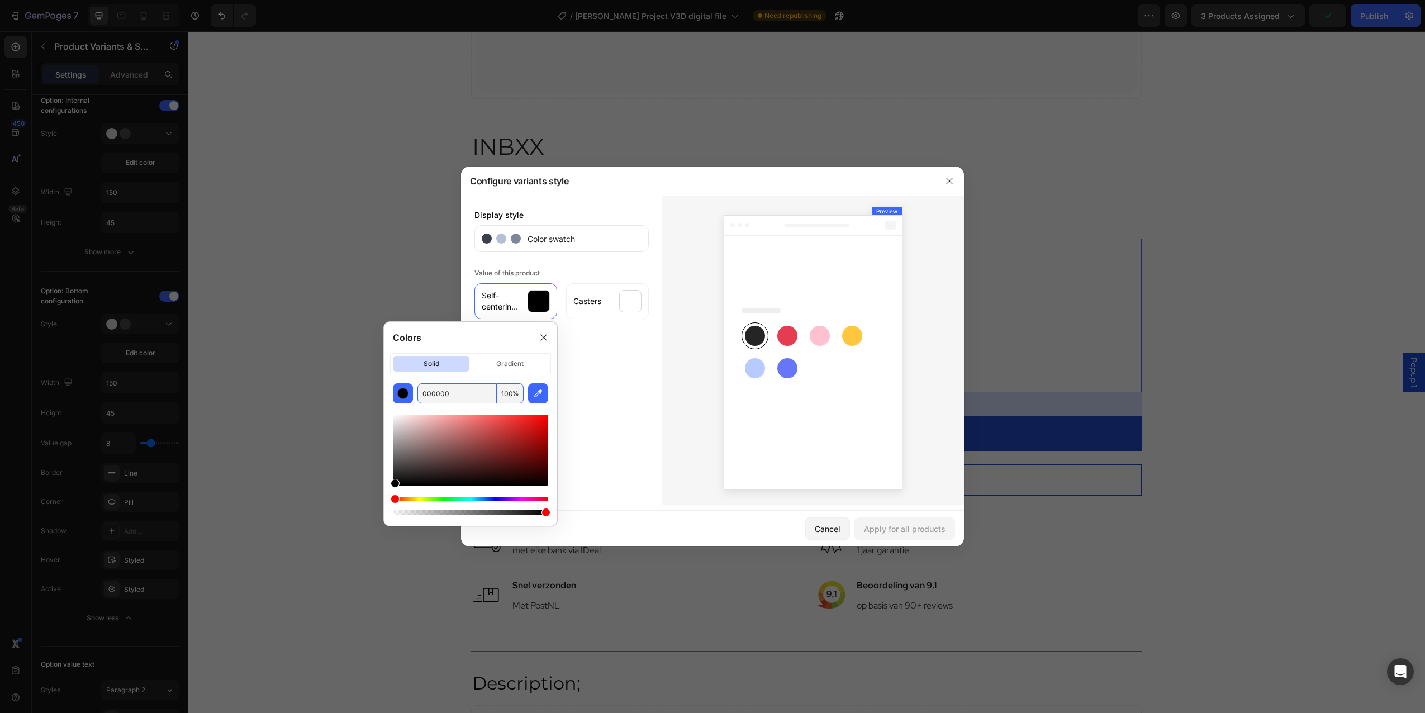
click at [427, 393] on input "000000" at bounding box center [457, 393] width 79 height 20
click at [406, 395] on div "button" at bounding box center [402, 393] width 11 height 11
click at [547, 336] on icon at bounding box center [543, 337] width 9 height 9
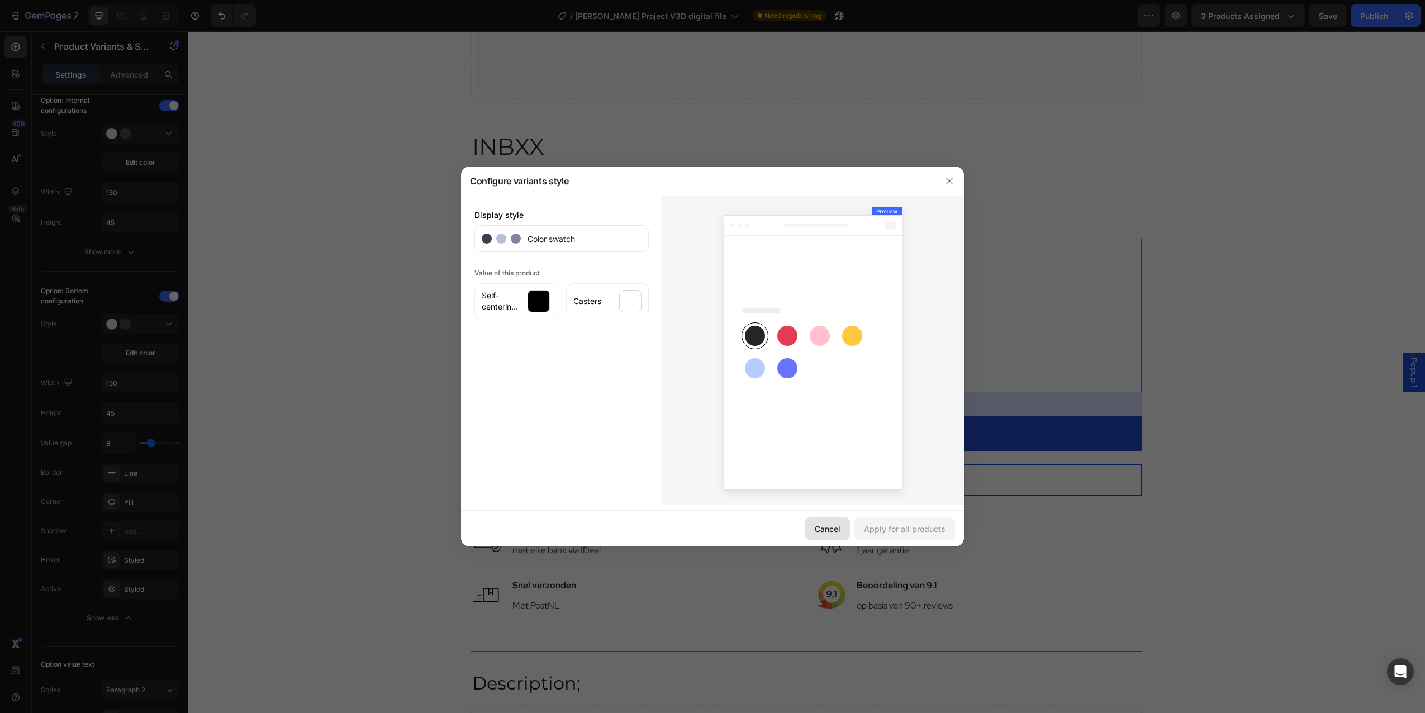
click at [827, 535] on button "Cancel" at bounding box center [827, 529] width 45 height 22
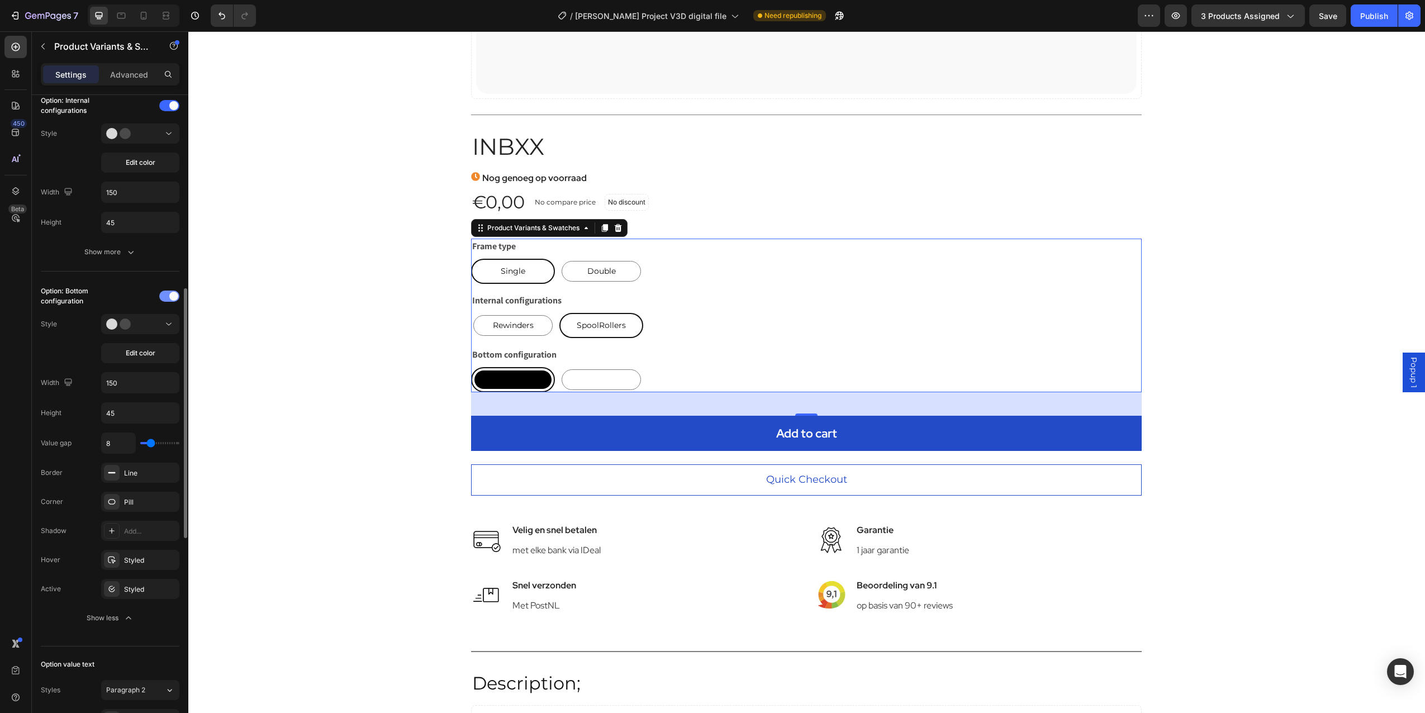
click at [163, 294] on div at bounding box center [169, 296] width 20 height 11
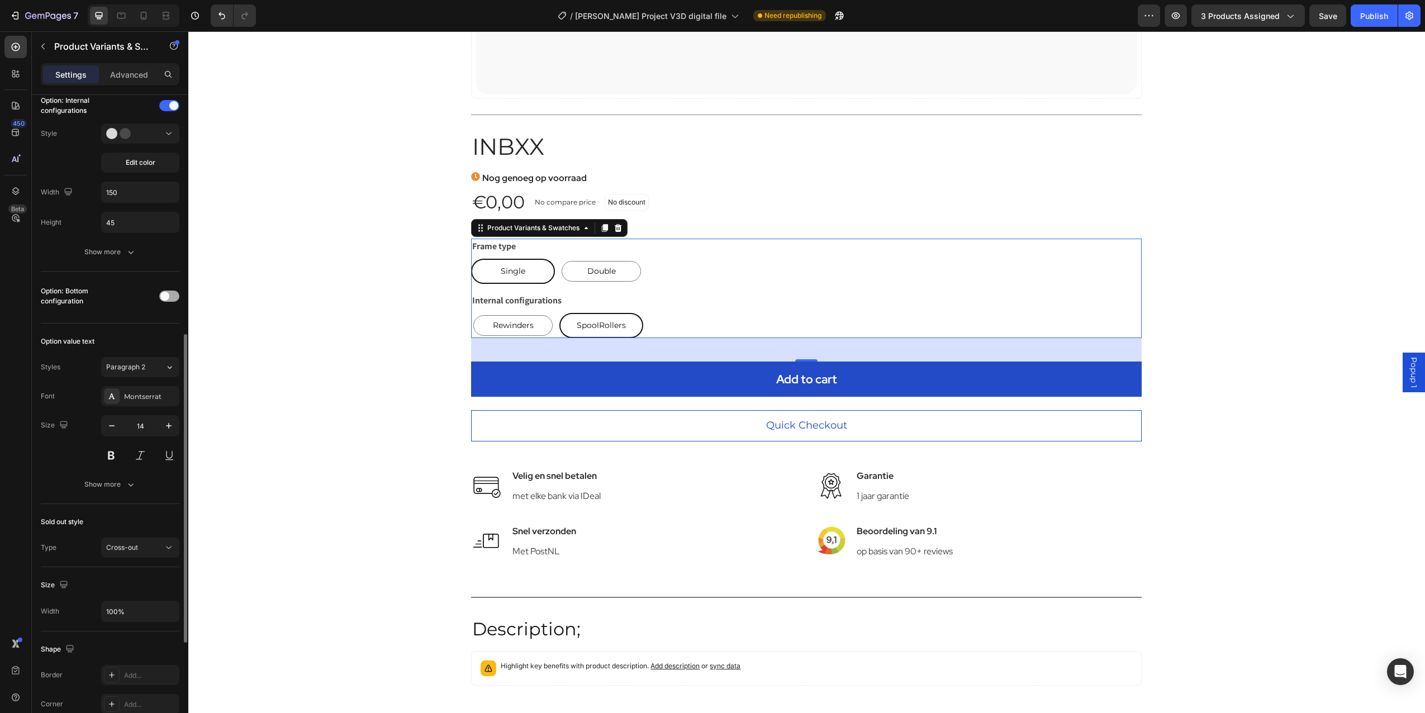
click at [163, 294] on span at bounding box center [164, 296] width 9 height 9
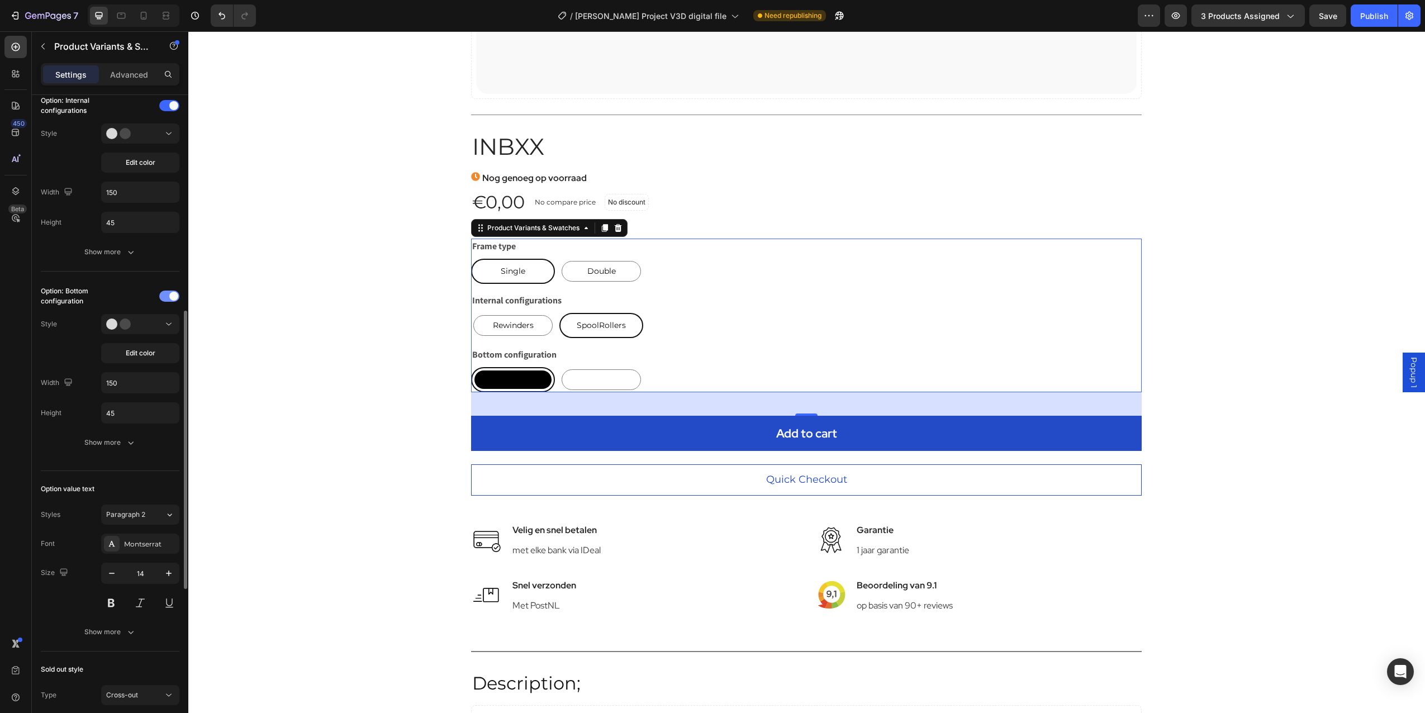
click at [163, 294] on div at bounding box center [169, 296] width 20 height 11
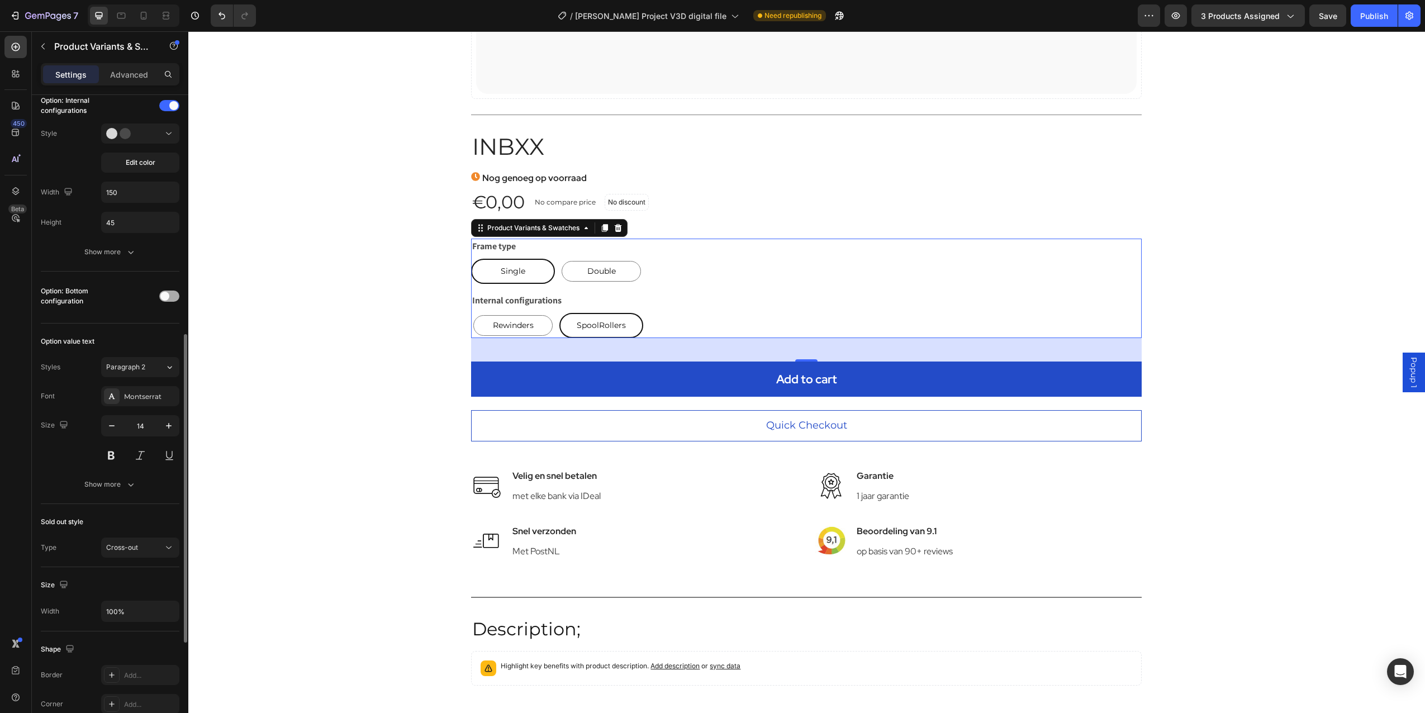
click at [163, 294] on span at bounding box center [164, 296] width 9 height 9
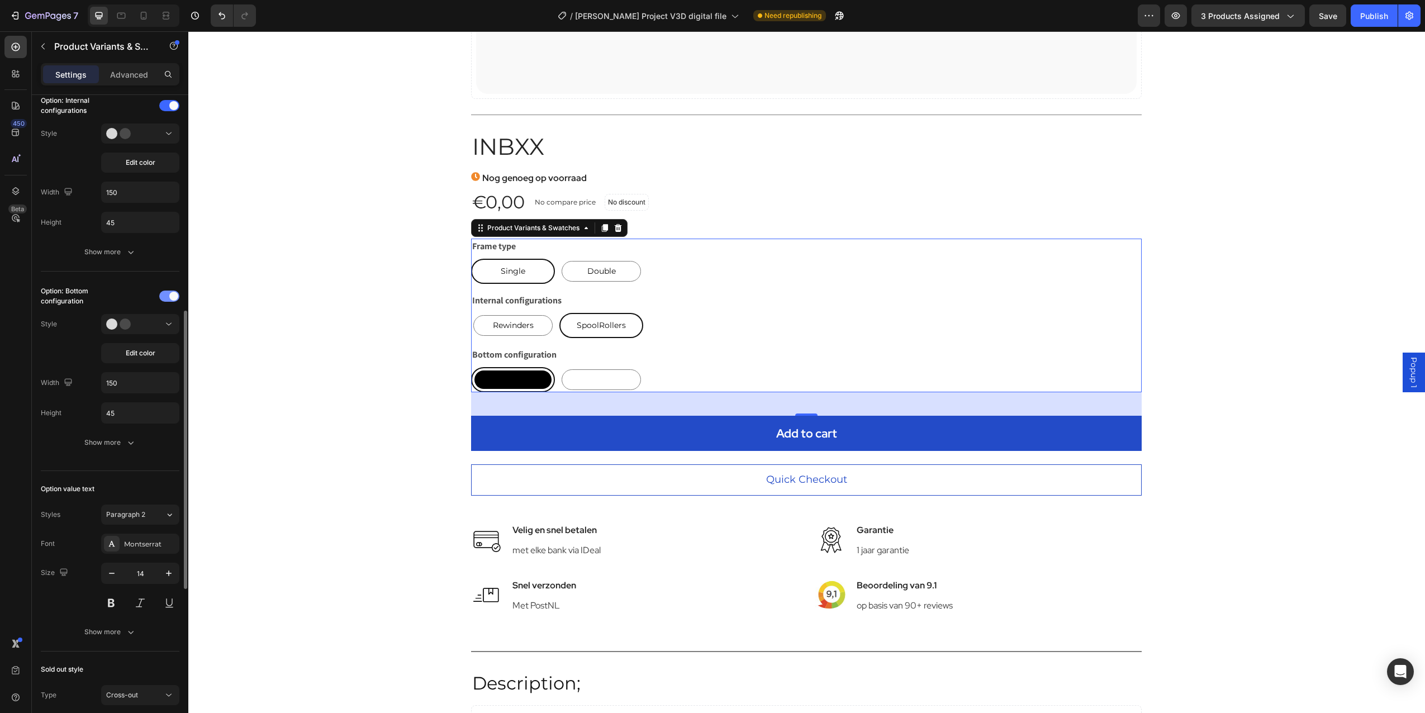
click at [163, 294] on div at bounding box center [169, 296] width 20 height 11
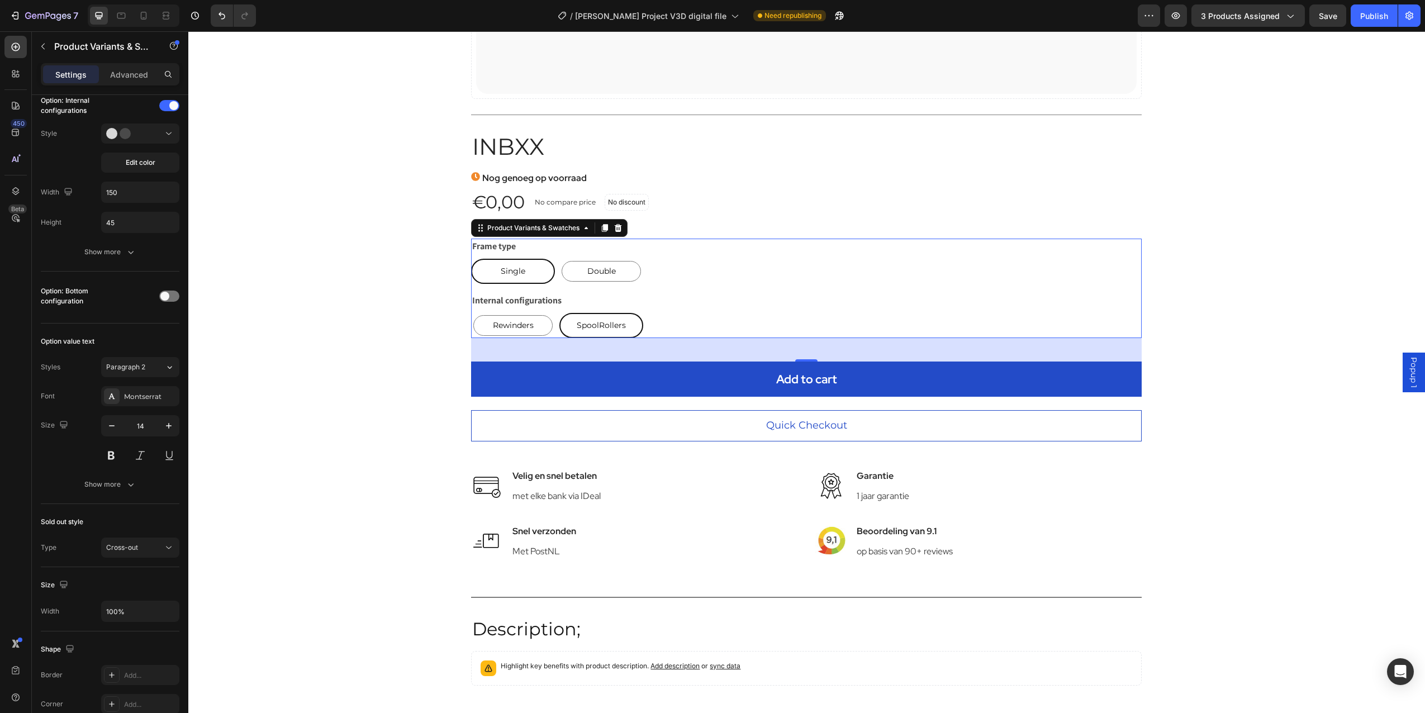
click at [352, 411] on div "Catch your customer's attention with attracted media. Add image or sync data Pr…" at bounding box center [806, 85] width 985 height 1211
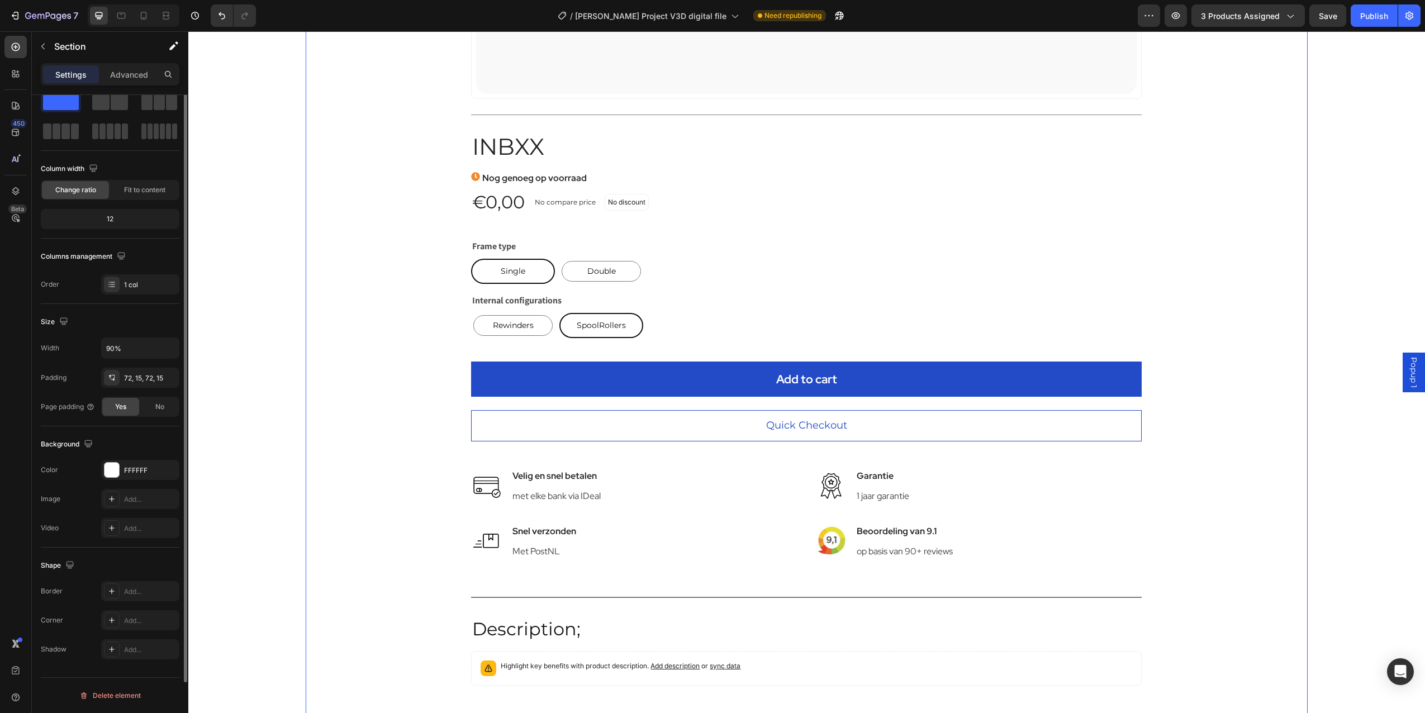
scroll to position [0, 0]
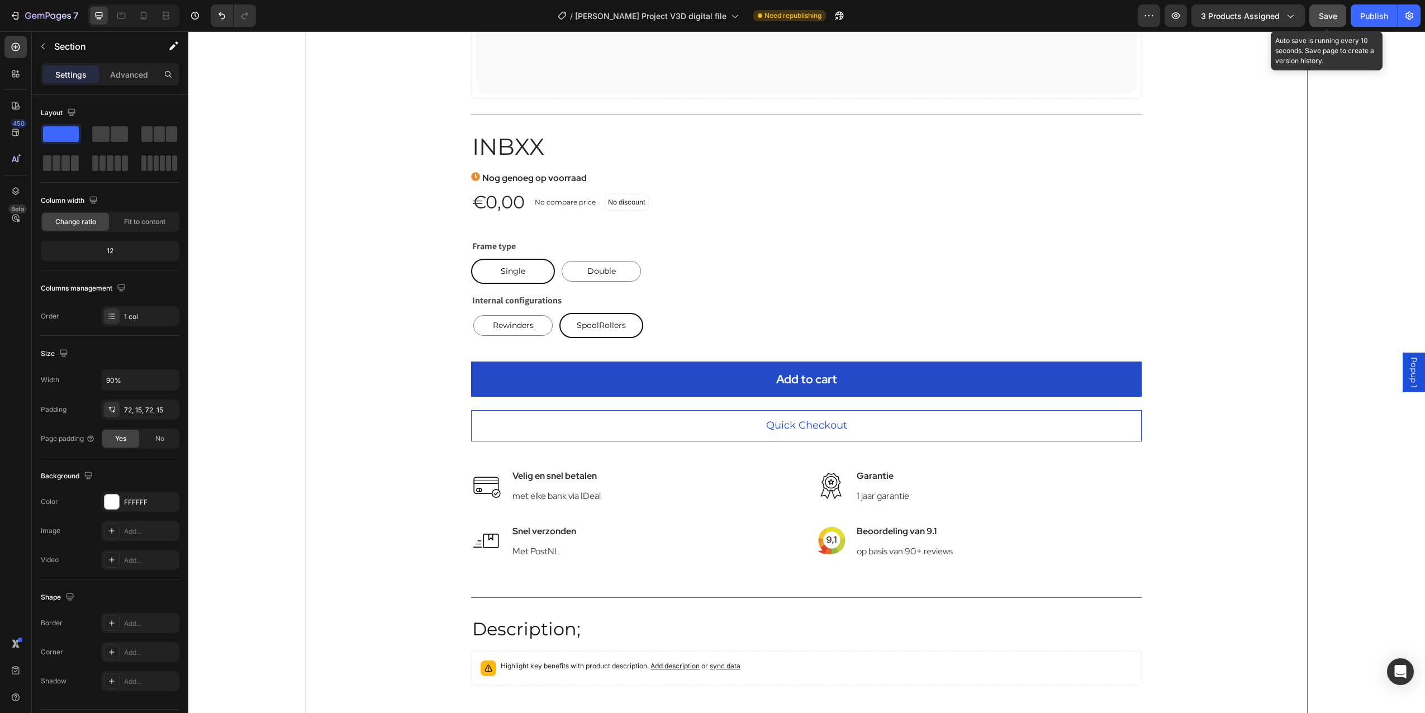
click at [1341, 16] on button "Save" at bounding box center [1328, 15] width 37 height 22
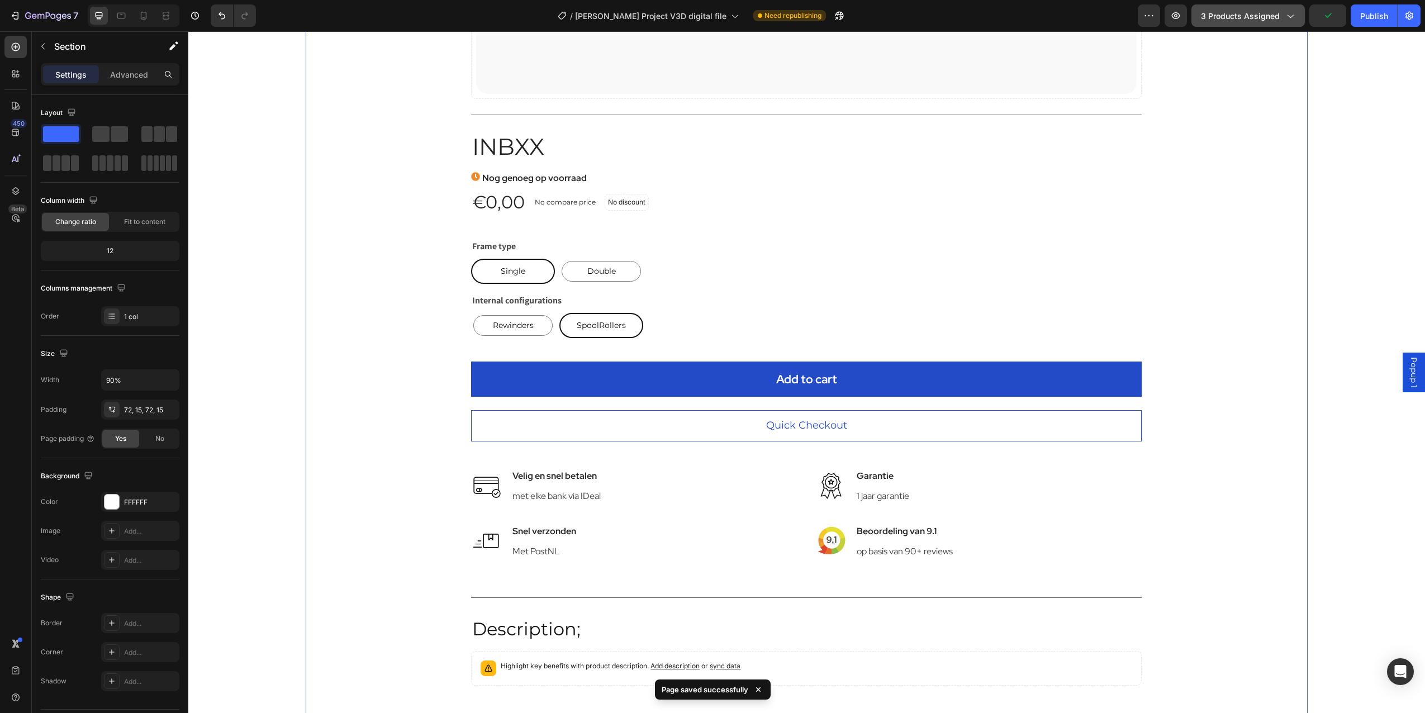
click at [1263, 15] on span "3 products assigned" at bounding box center [1240, 16] width 79 height 12
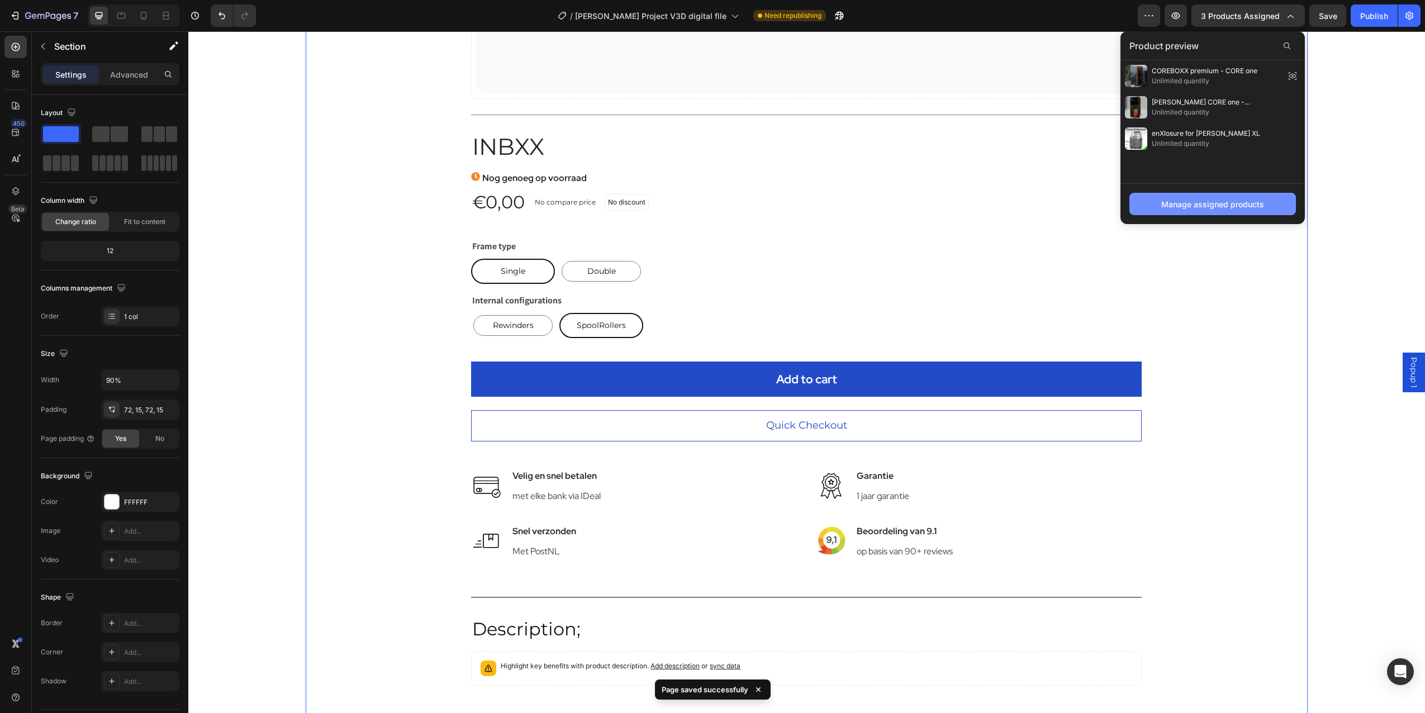
click at [1198, 206] on div "Manage assigned products" at bounding box center [1213, 204] width 103 height 12
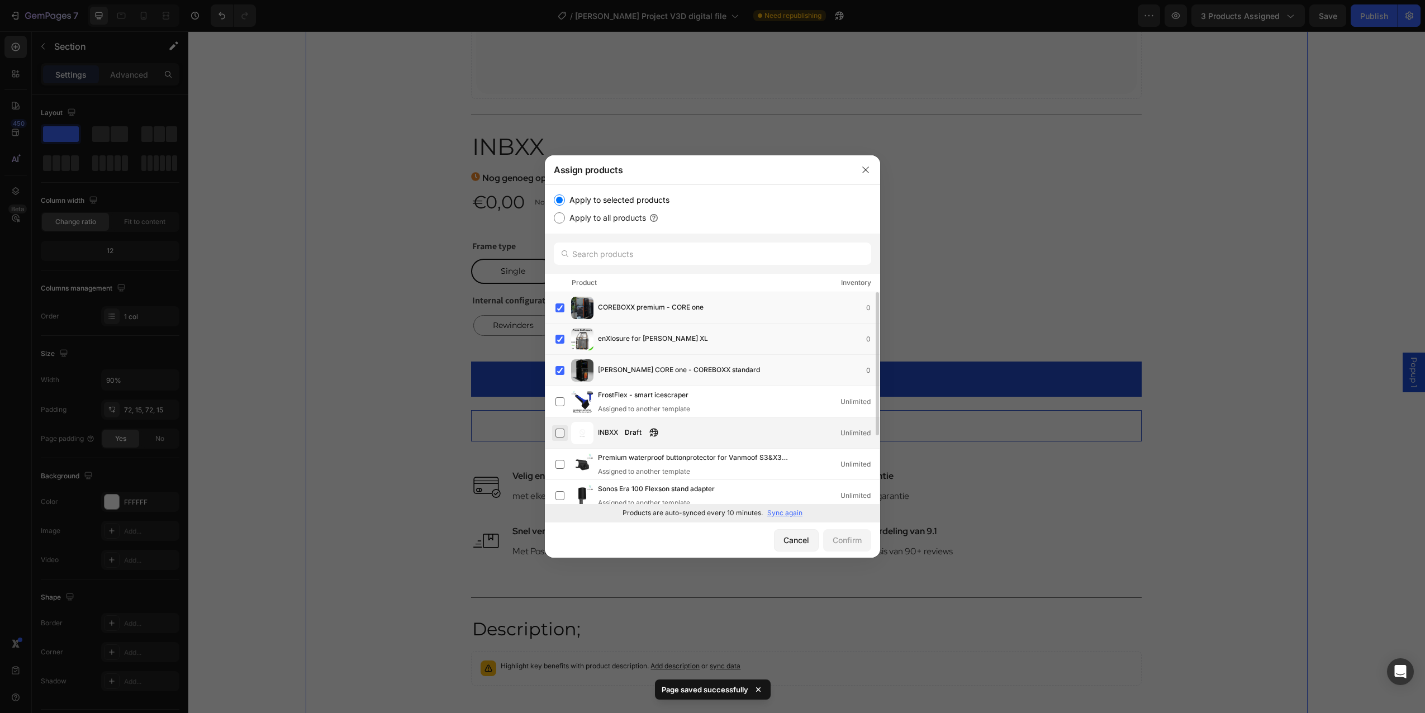
click at [561, 434] on label at bounding box center [560, 433] width 9 height 9
click at [844, 543] on div "Confirm" at bounding box center [847, 540] width 29 height 12
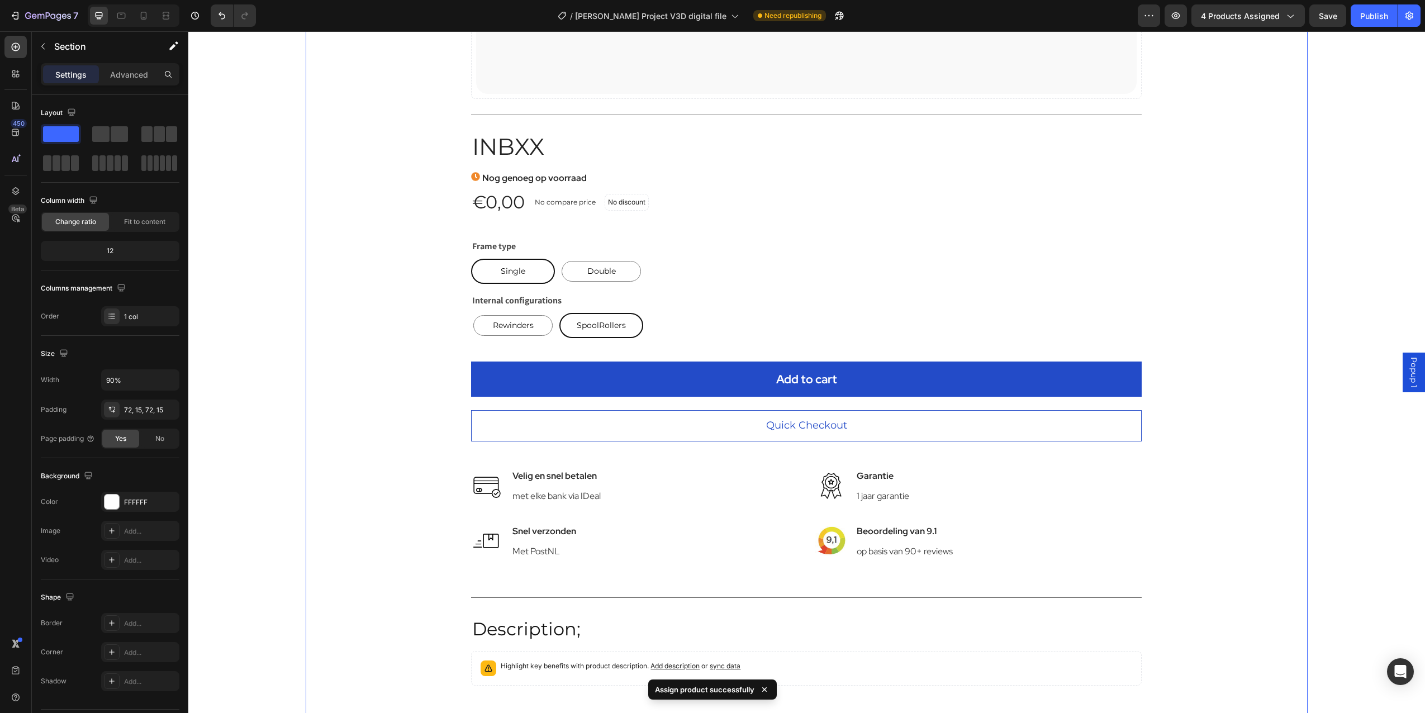
click at [1200, 389] on div "Catch your customer's attention with attracted media. Add image or sync data Pr…" at bounding box center [806, 85] width 985 height 1211
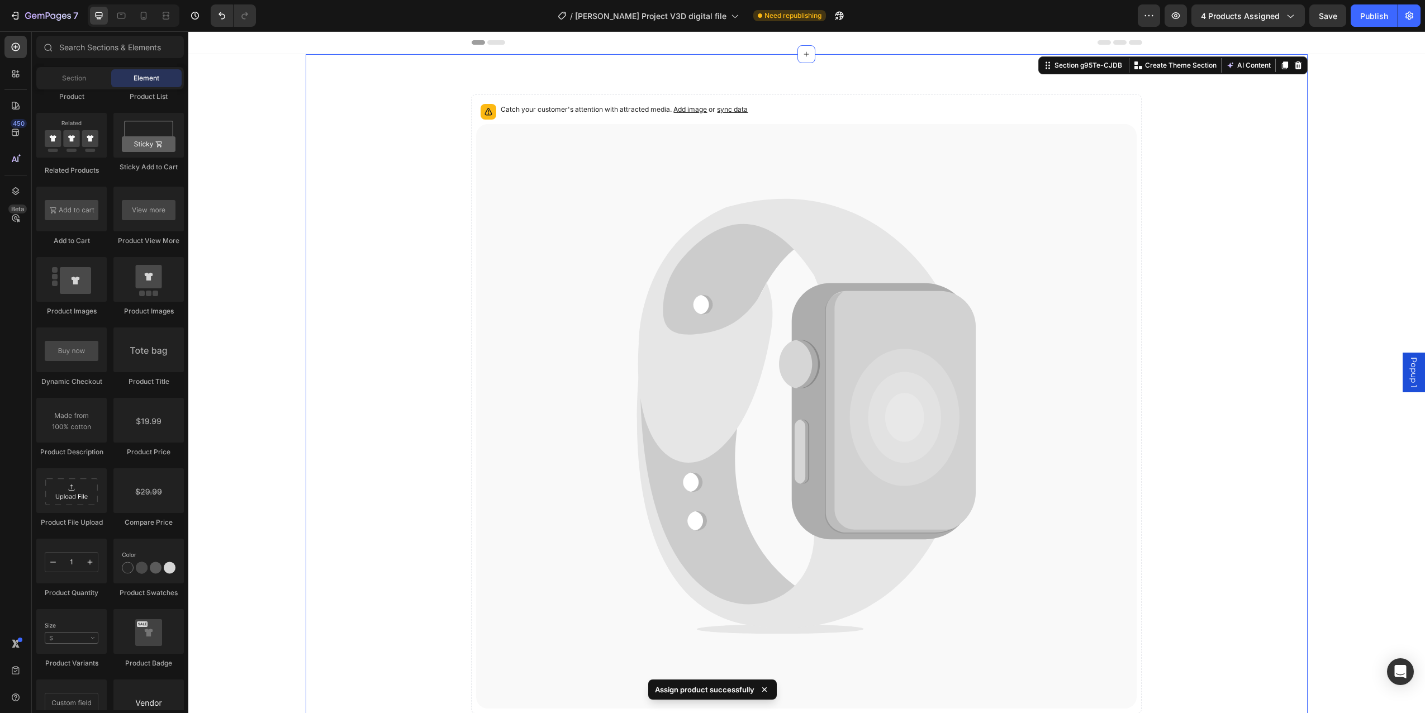
click at [271, 221] on section "Catch your customer's attention with attracted media. Add image or sync data Pr…" at bounding box center [806, 699] width 1131 height 1291
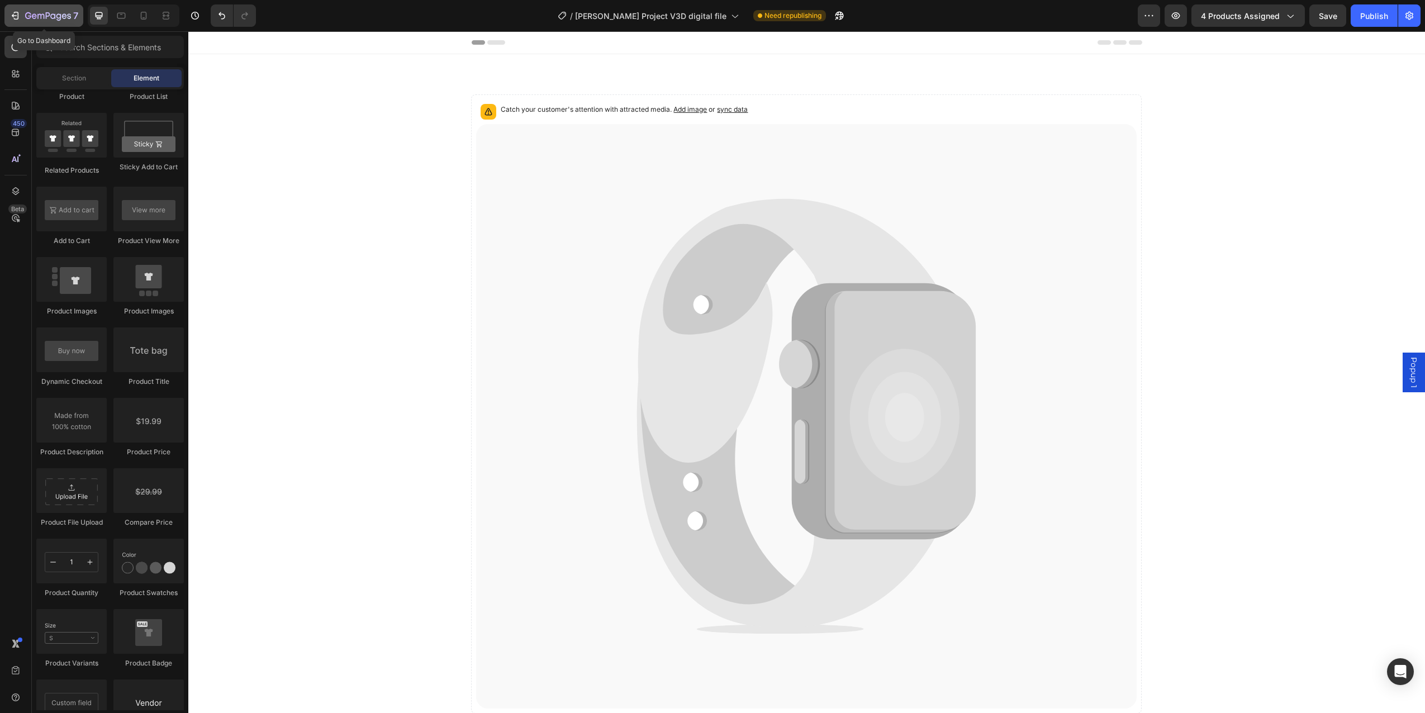
click at [39, 21] on div "7" at bounding box center [51, 15] width 53 height 13
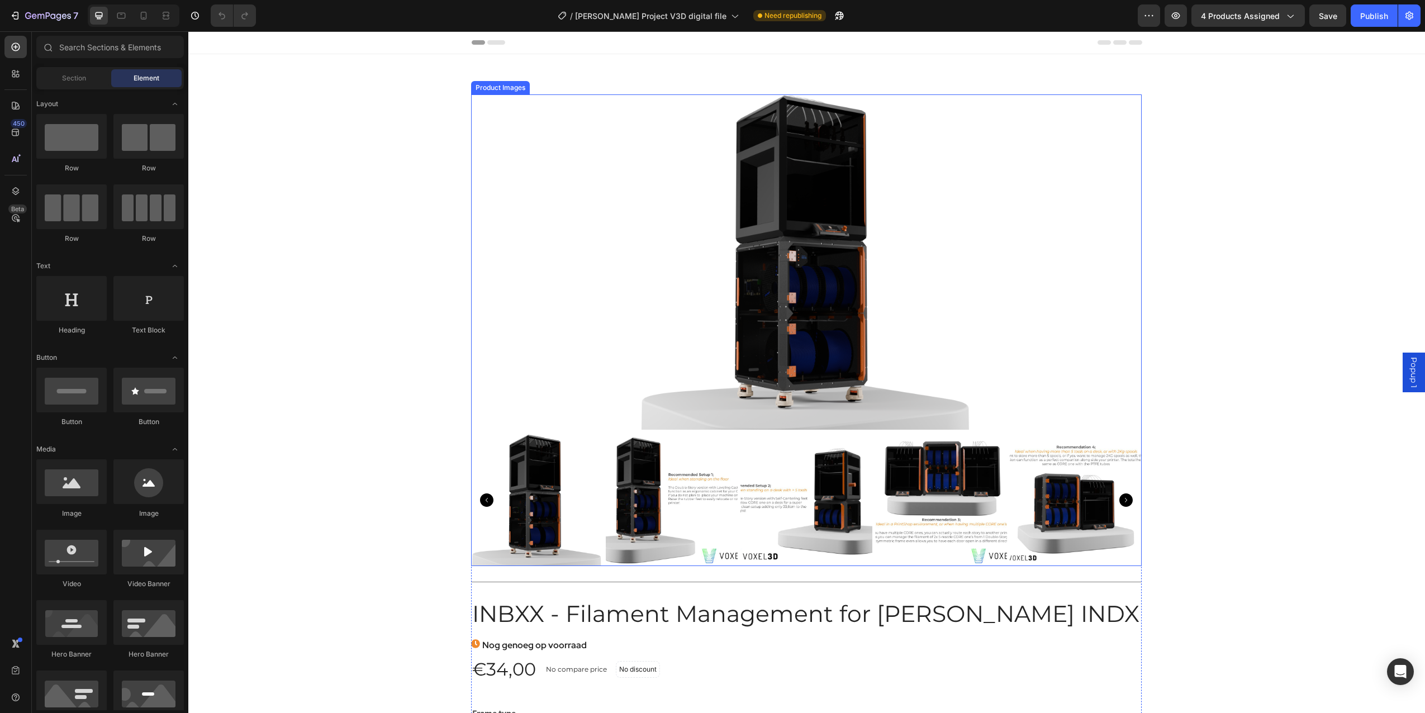
select select "Self-centering Feet"
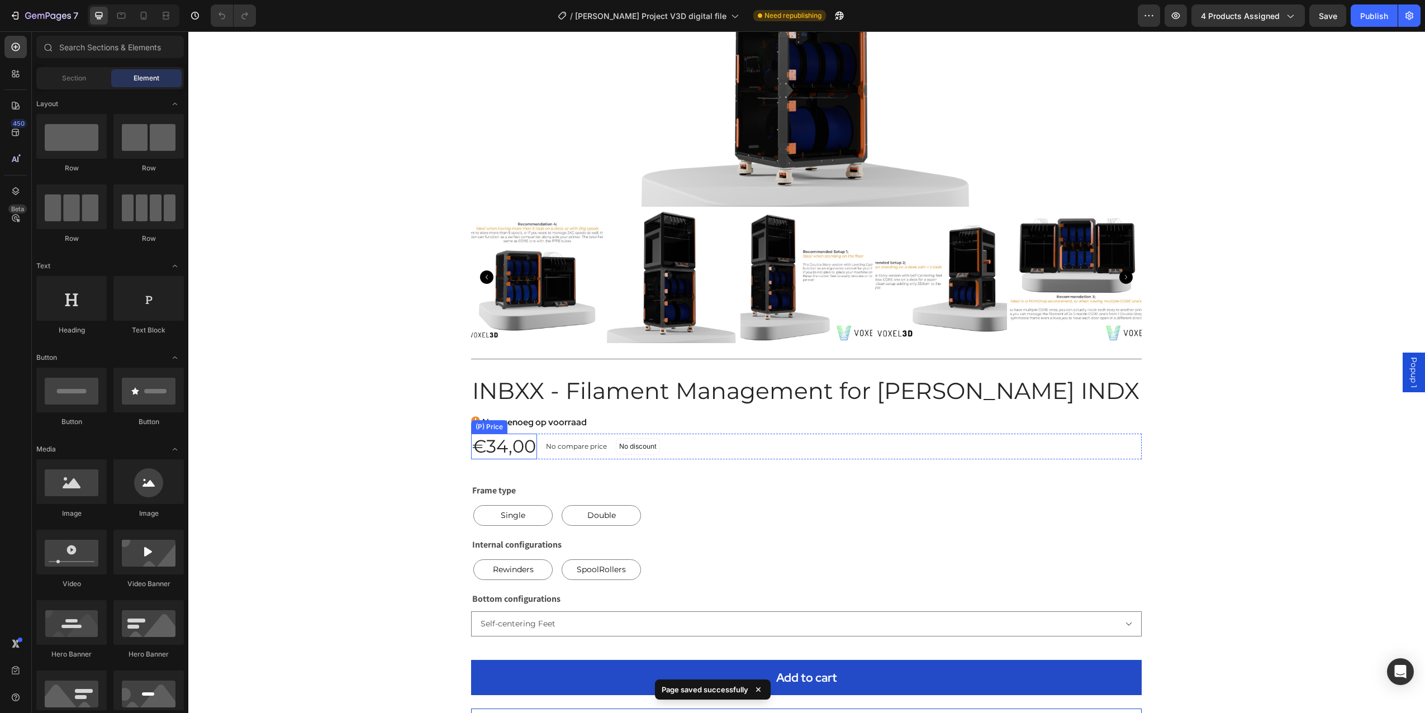
scroll to position [224, 0]
click at [808, 500] on div "Frame type Single Single Single Double Double Double" at bounding box center [806, 504] width 671 height 45
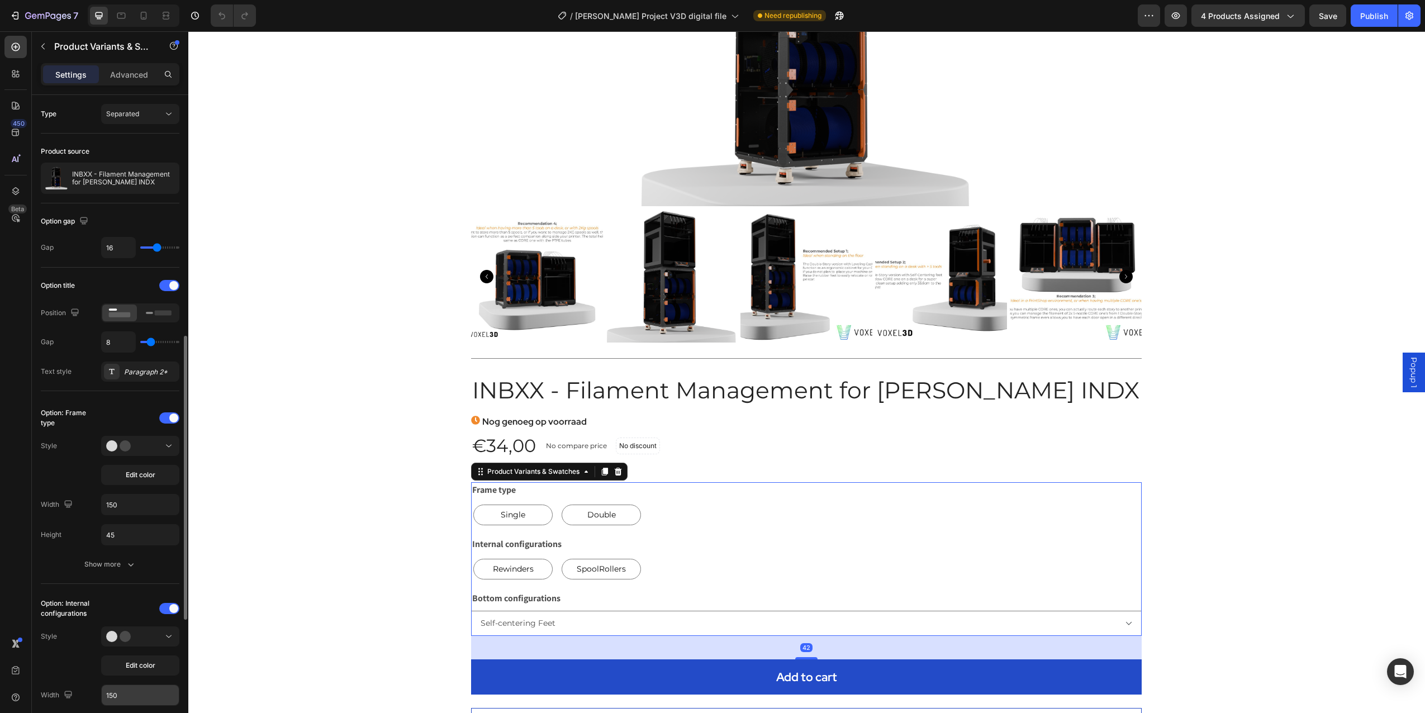
scroll to position [335, 0]
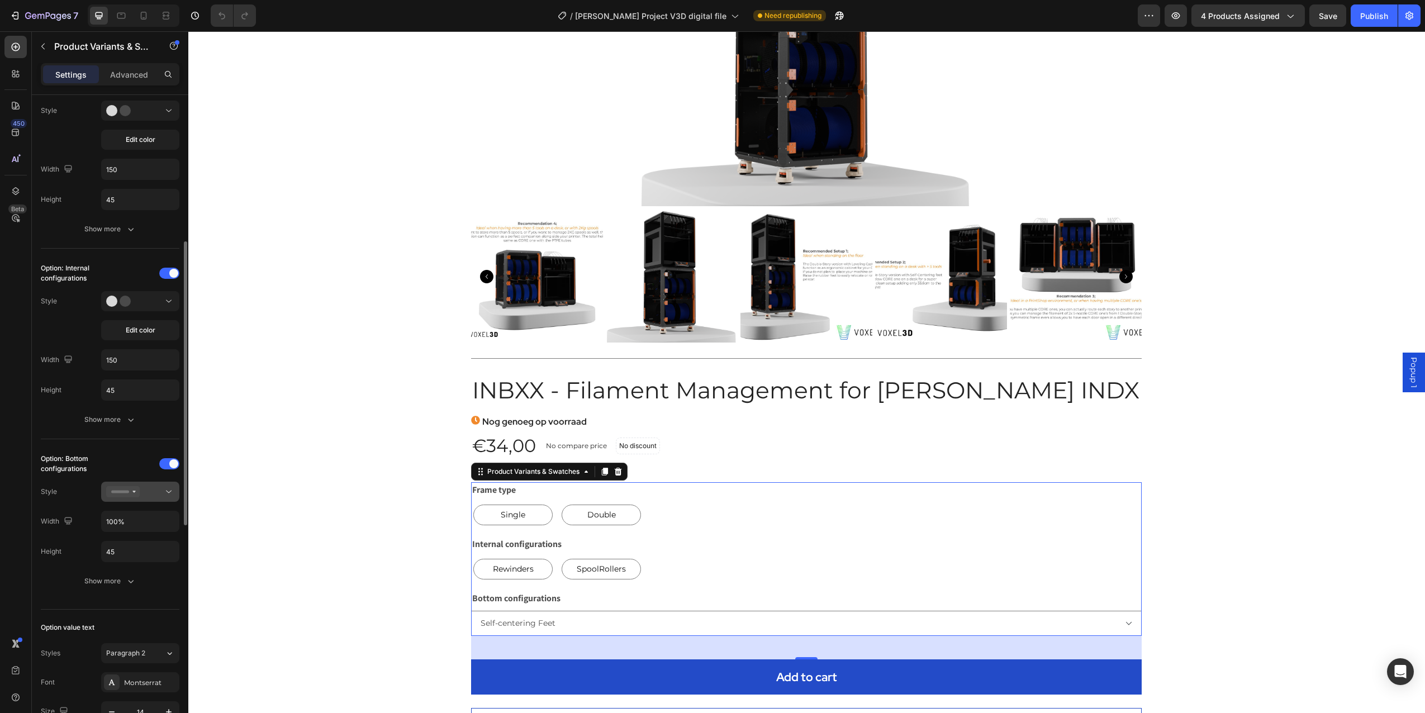
click at [143, 494] on div at bounding box center [140, 491] width 68 height 11
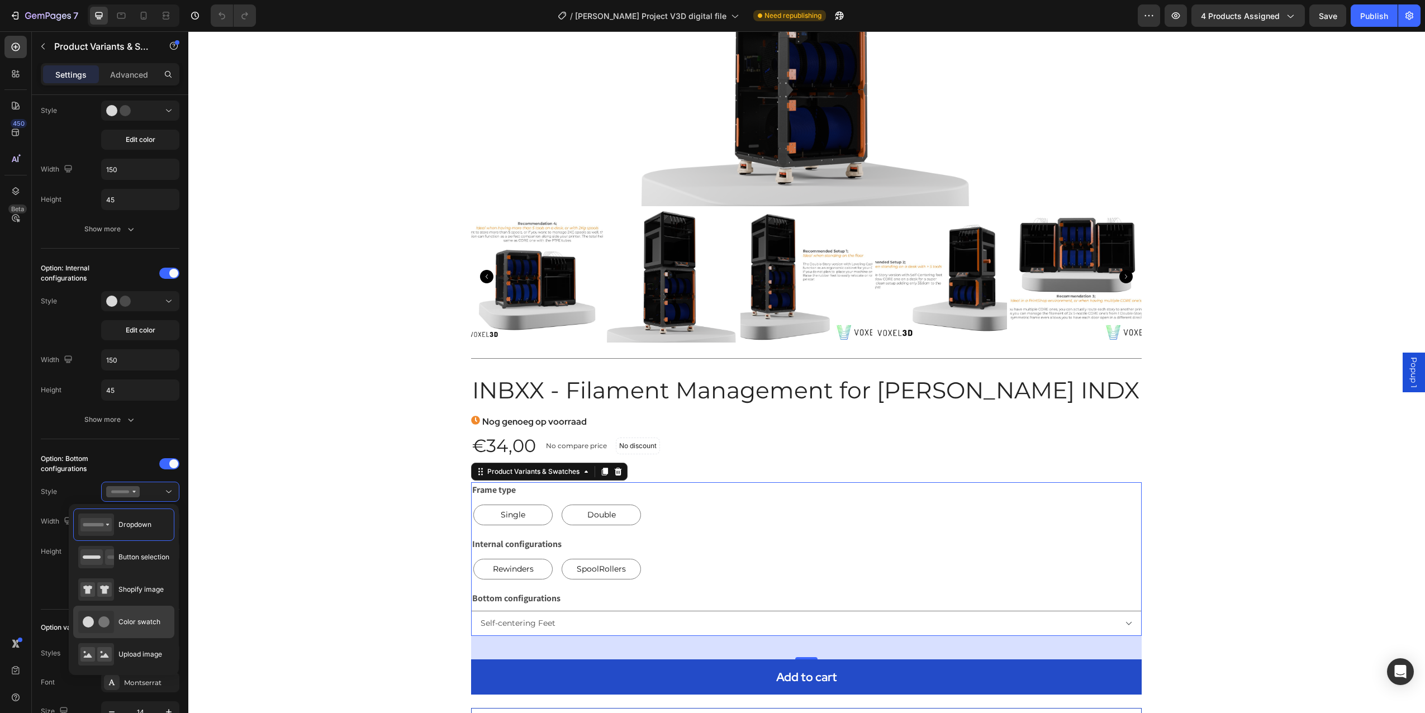
click at [117, 623] on div "Color swatch" at bounding box center [119, 622] width 82 height 22
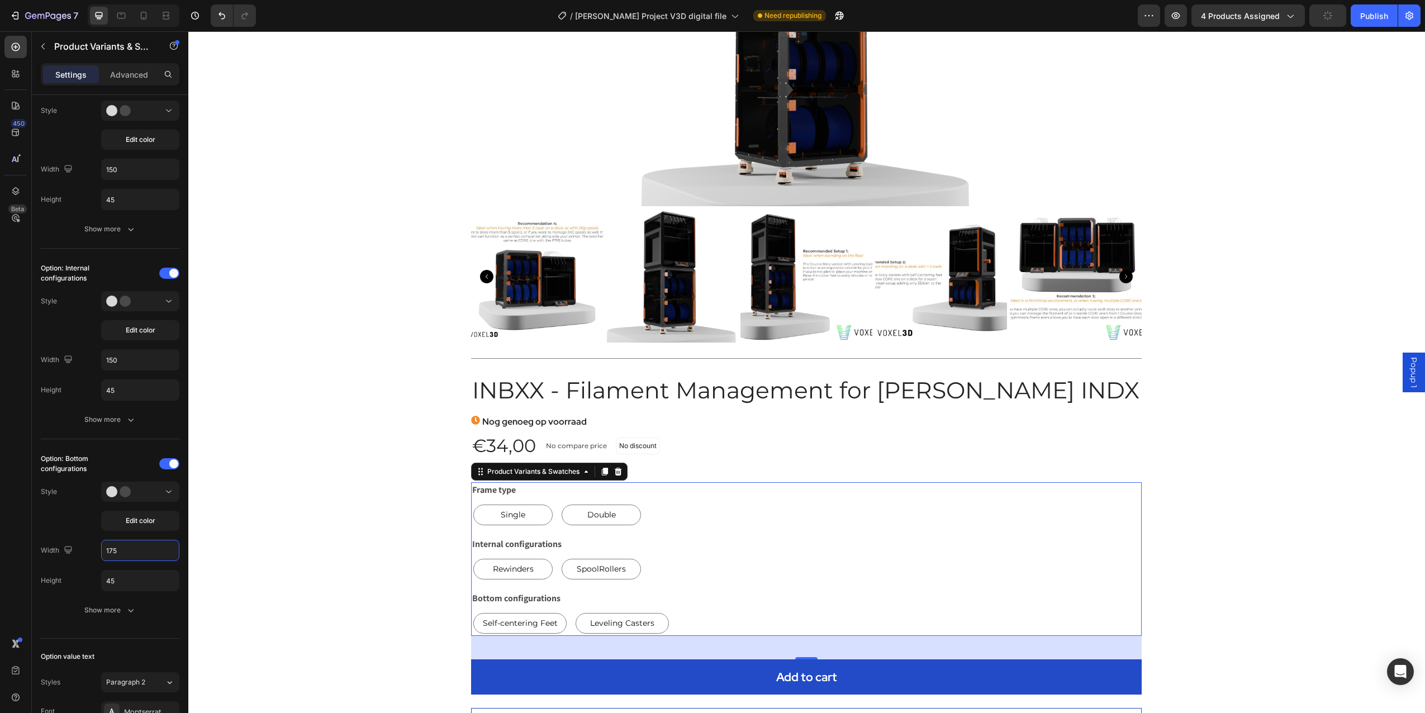
type input "175"
click at [648, 570] on div "Rewinders Rewinders Rewinders SpoolRollers SpoolRollers SpoolRollers" at bounding box center [806, 569] width 671 height 25
click at [646, 523] on div "Single Single Single Double Double Double" at bounding box center [806, 515] width 671 height 25
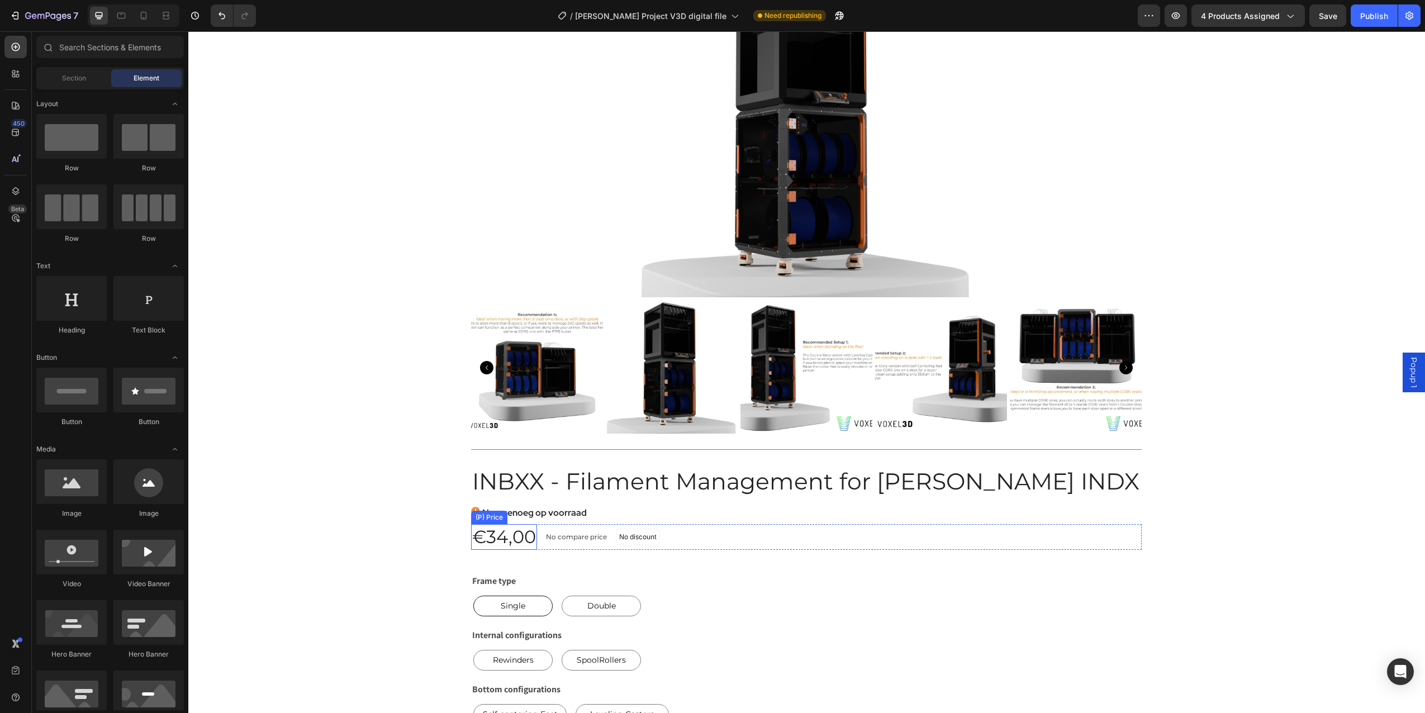
scroll to position [224, 0]
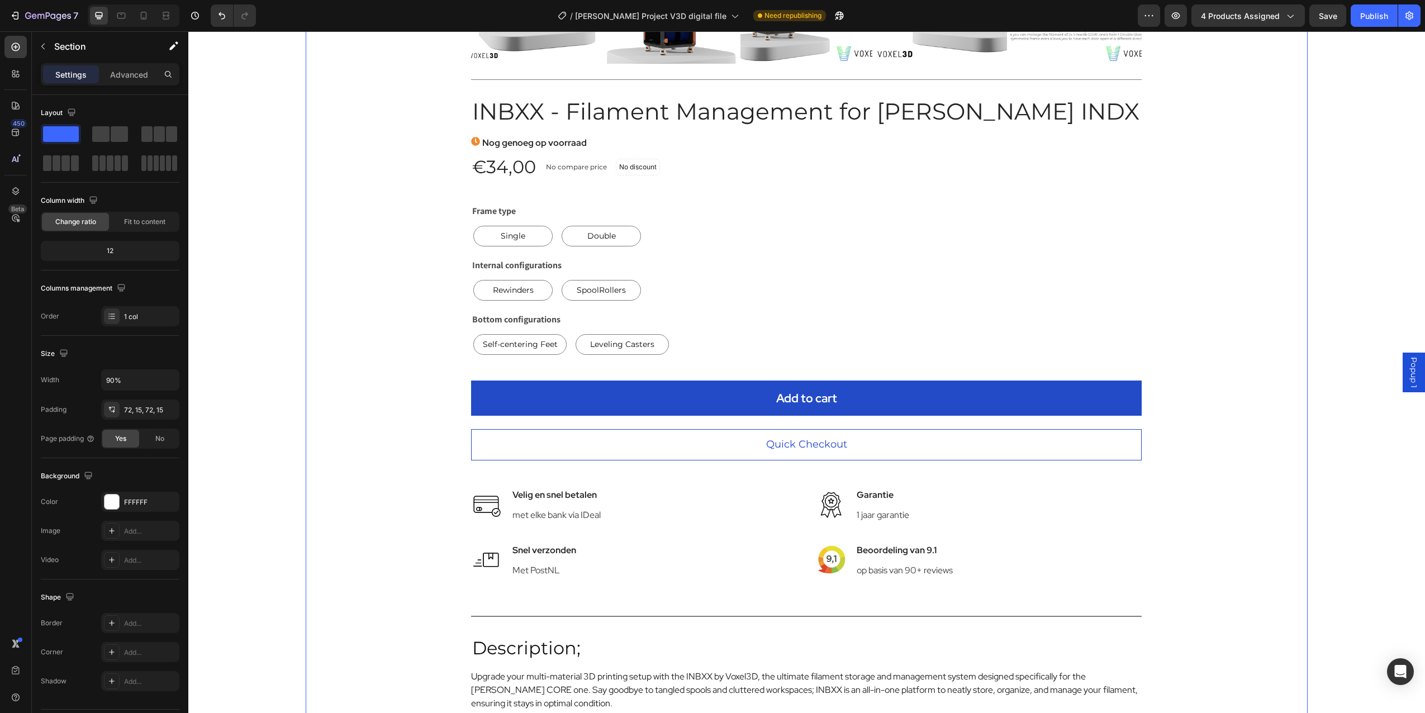
scroll to position [503, 0]
click at [1337, 20] on span "Save" at bounding box center [1328, 16] width 18 height 10
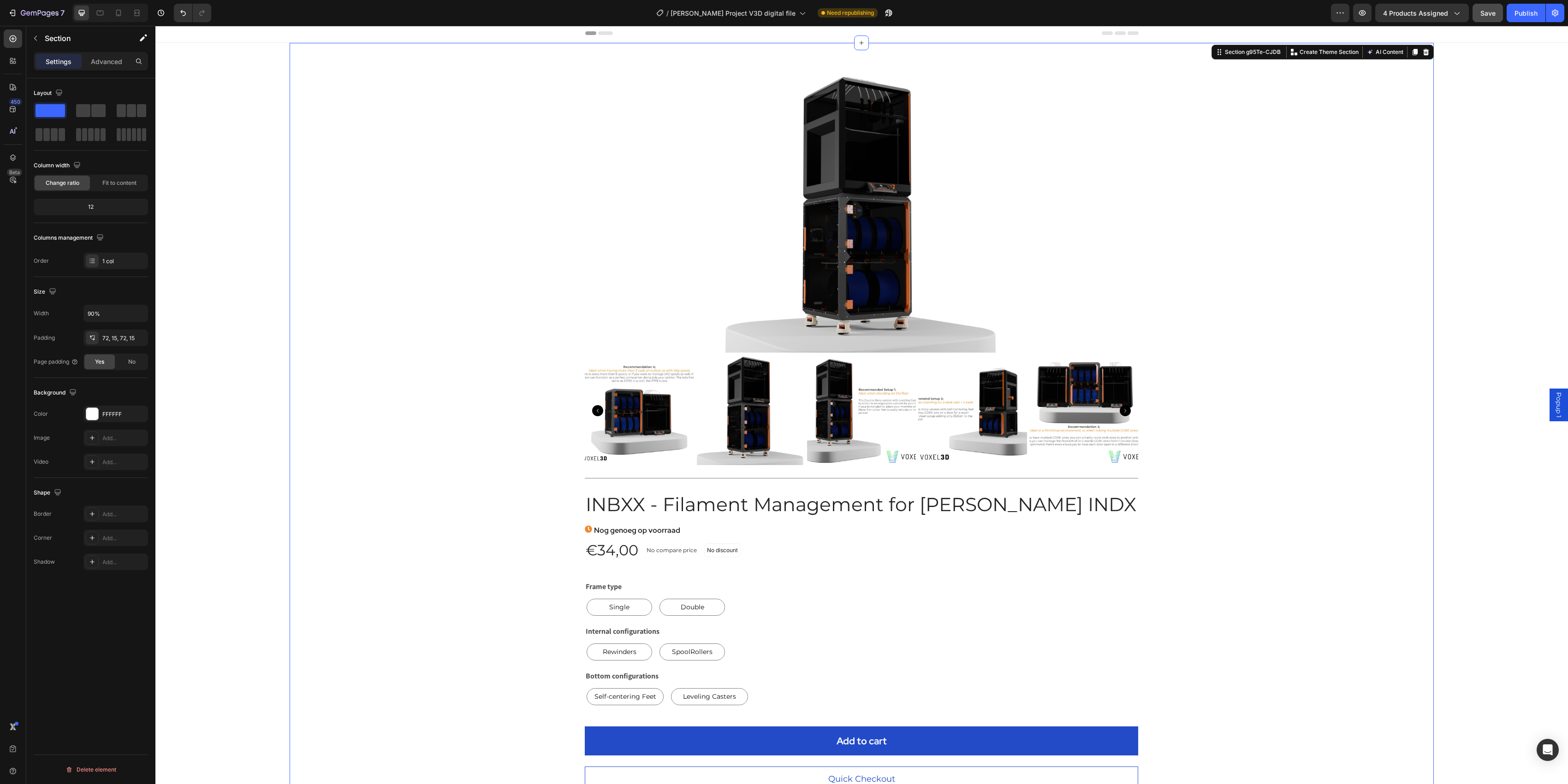
scroll to position [0, 0]
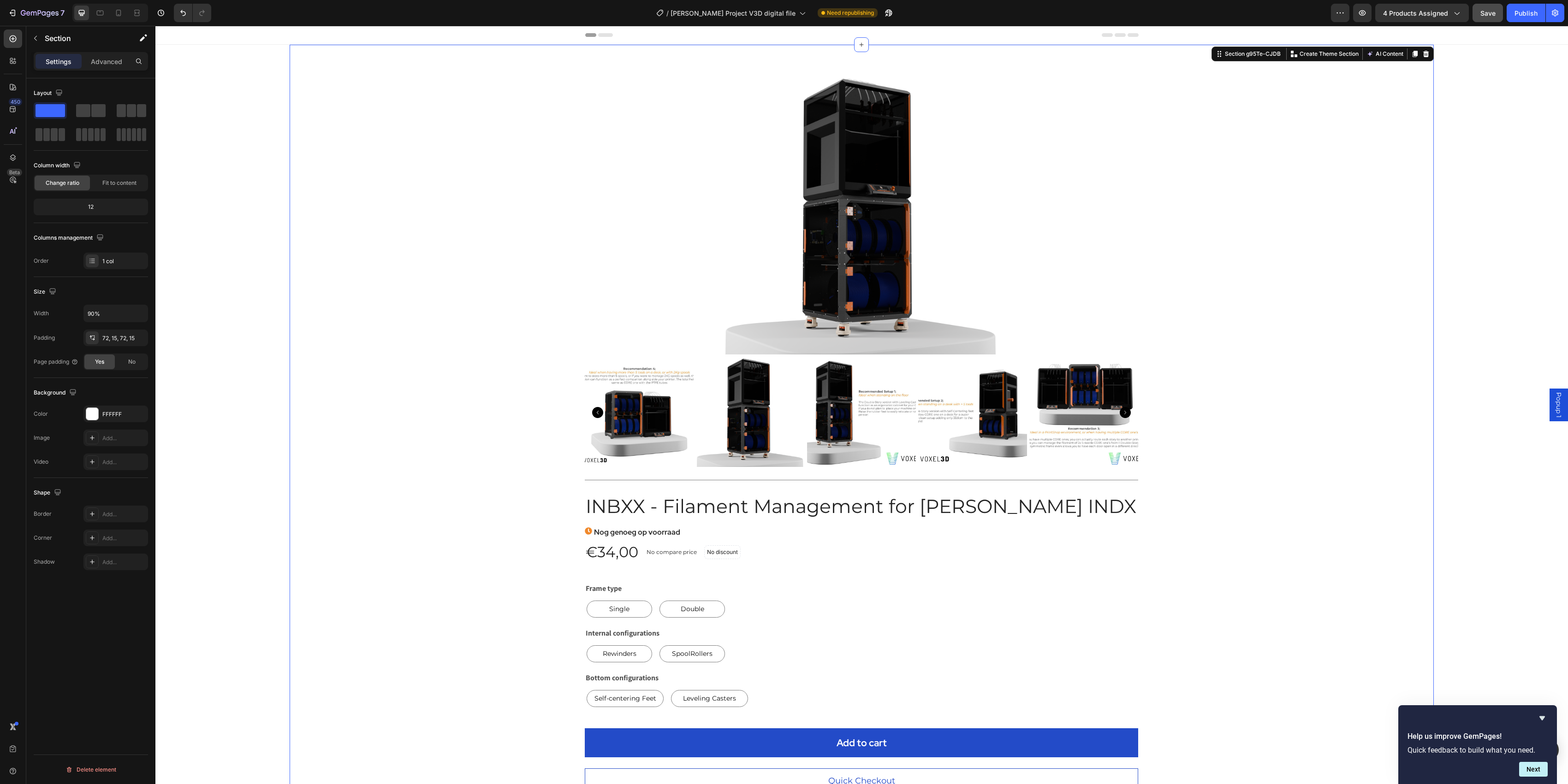
click at [748, 266] on img at bounding box center [860, 215] width 276 height 276
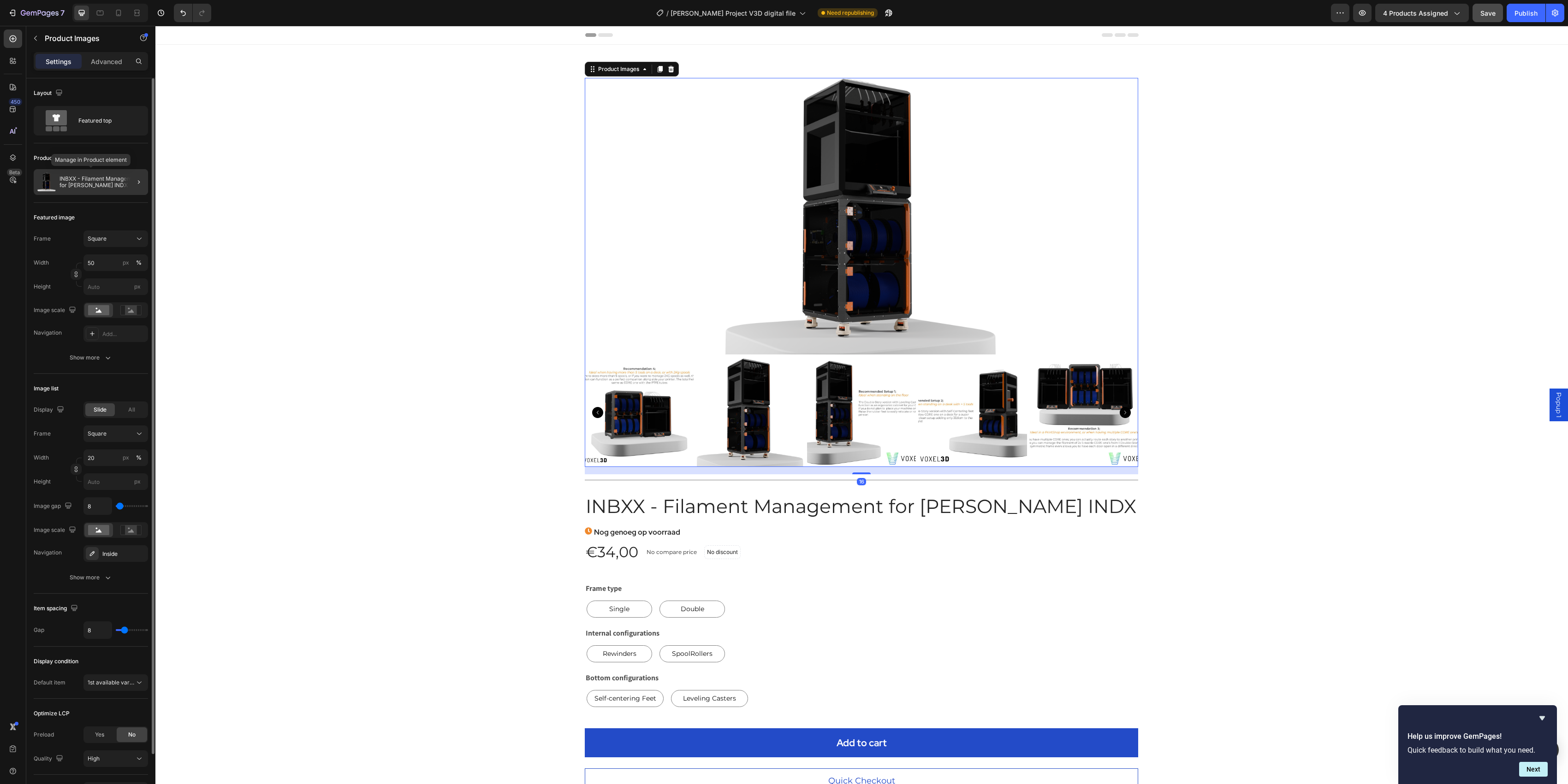
click at [111, 171] on div "INBXX - Filament Management for [PERSON_NAME] INDX" at bounding box center [91, 181] width 115 height 26
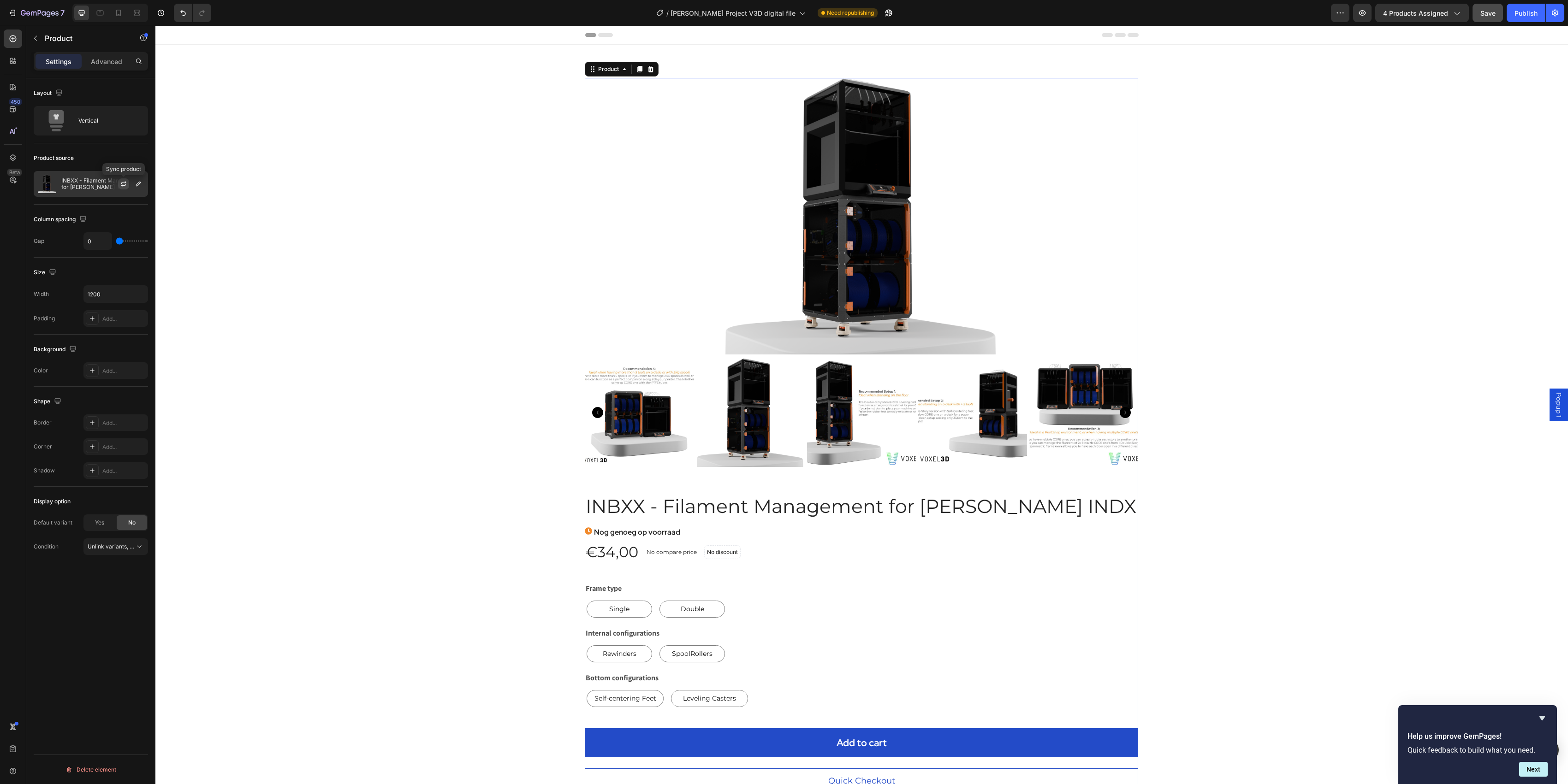
click at [125, 185] on icon "button" at bounding box center [123, 185] width 5 height 2
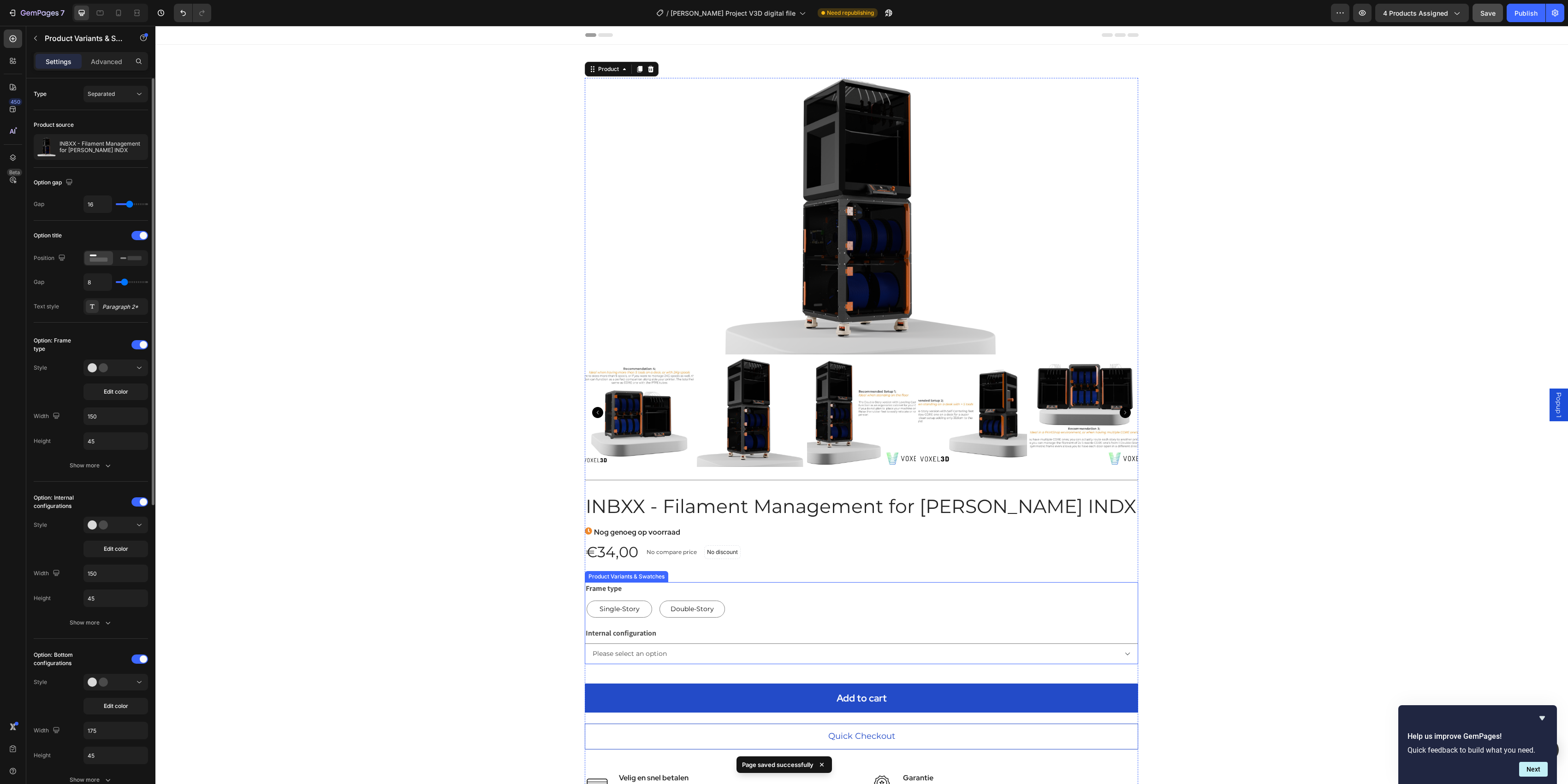
click at [779, 588] on div "Single-Story Single-Story Single-Story Double-Story Double-Story Double-Story" at bounding box center [861, 608] width 553 height 21
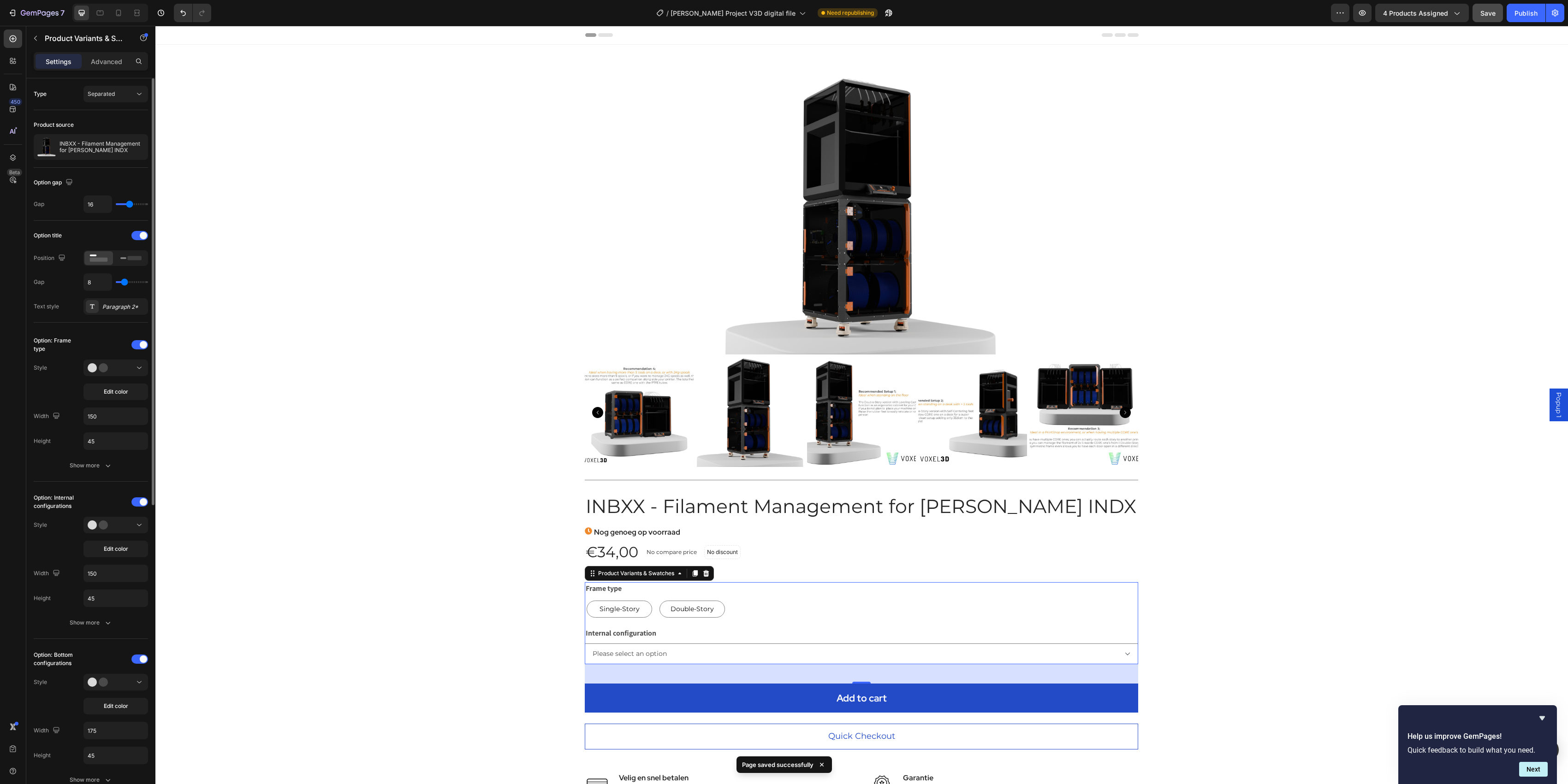
click at [80, 96] on div "Type Separated" at bounding box center [91, 94] width 115 height 16
click at [106, 96] on span "Separated" at bounding box center [101, 94] width 27 height 7
click at [114, 128] on div "Combine" at bounding box center [106, 134] width 76 height 17
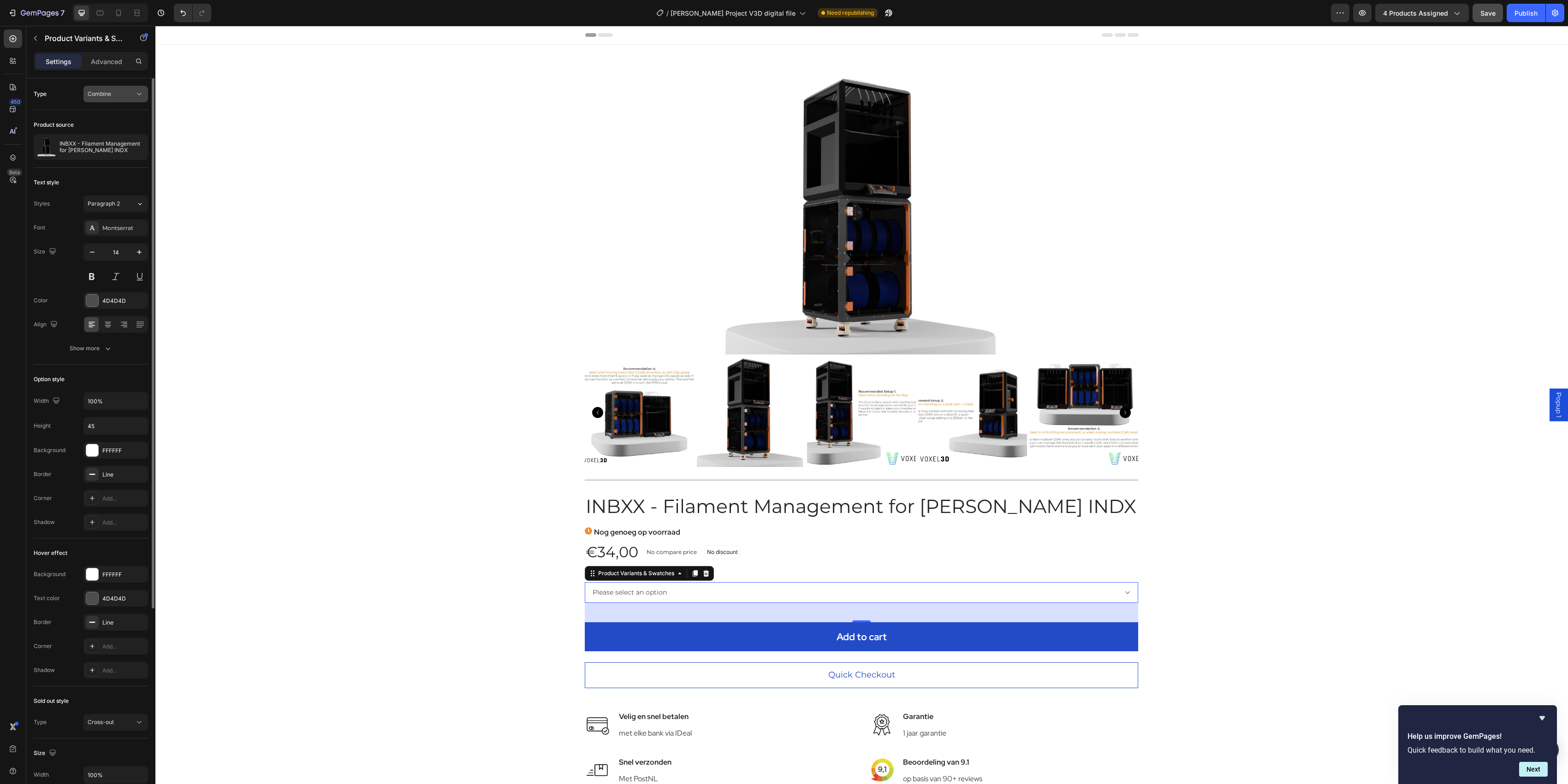
click at [120, 95] on div "Combine" at bounding box center [111, 94] width 47 height 8
click at [116, 116] on p "Separated" at bounding box center [114, 117] width 53 height 8
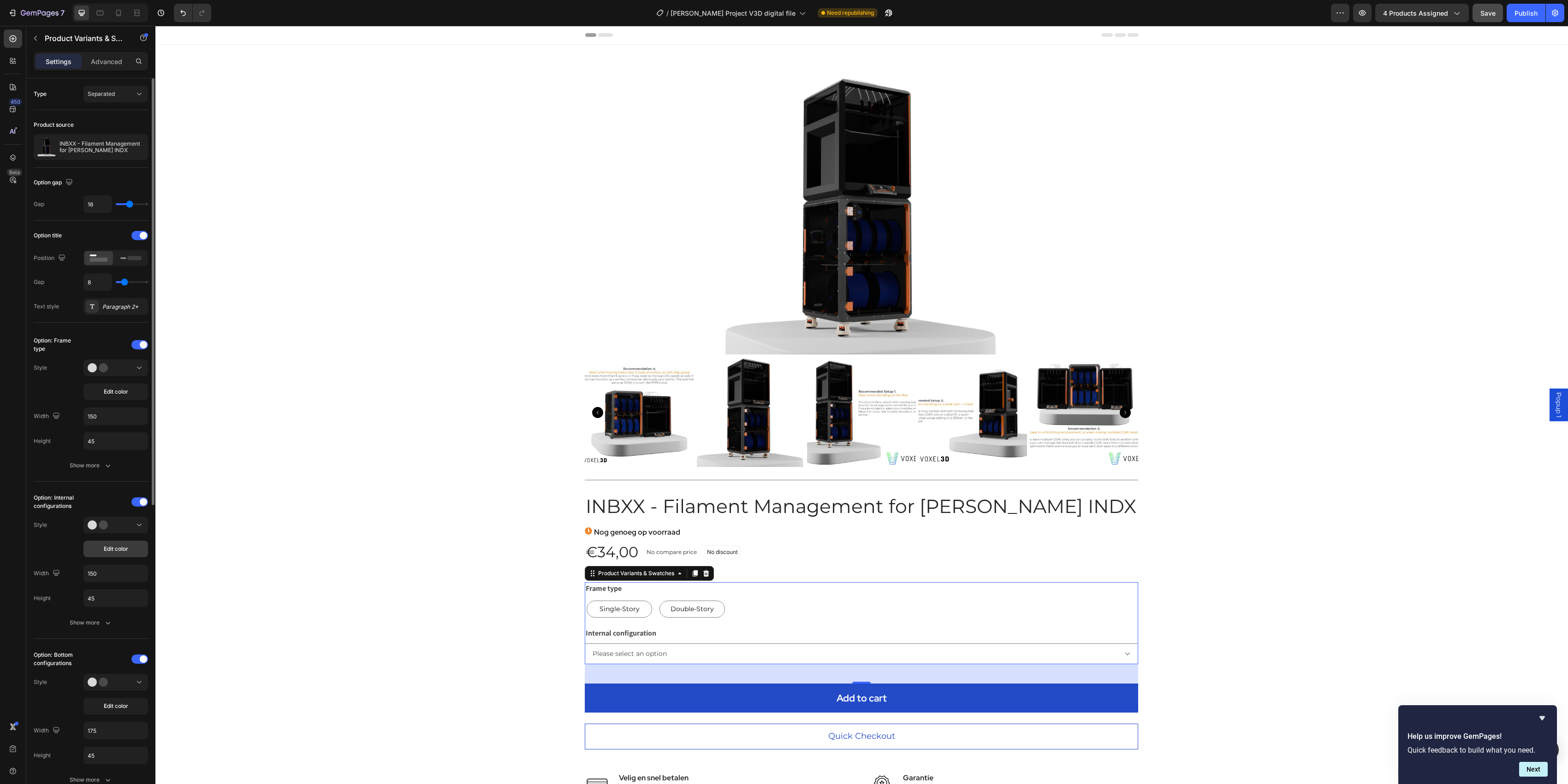
click at [104, 548] on span "Edit color" at bounding box center [116, 549] width 25 height 8
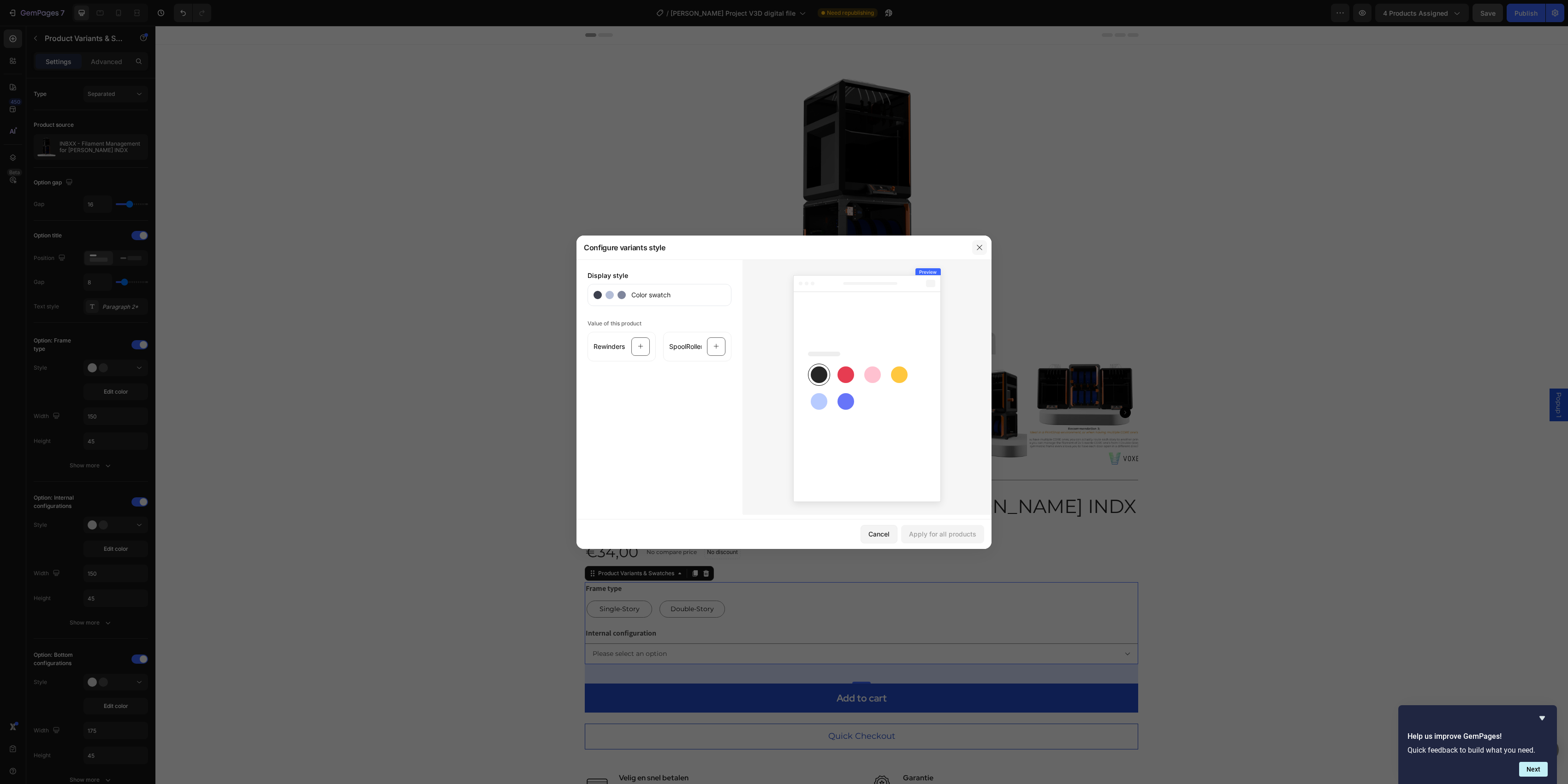
drag, startPoint x: 982, startPoint y: 247, endPoint x: 261, endPoint y: 416, distance: 740.5
click at [982, 247] on icon "button" at bounding box center [979, 247] width 7 height 7
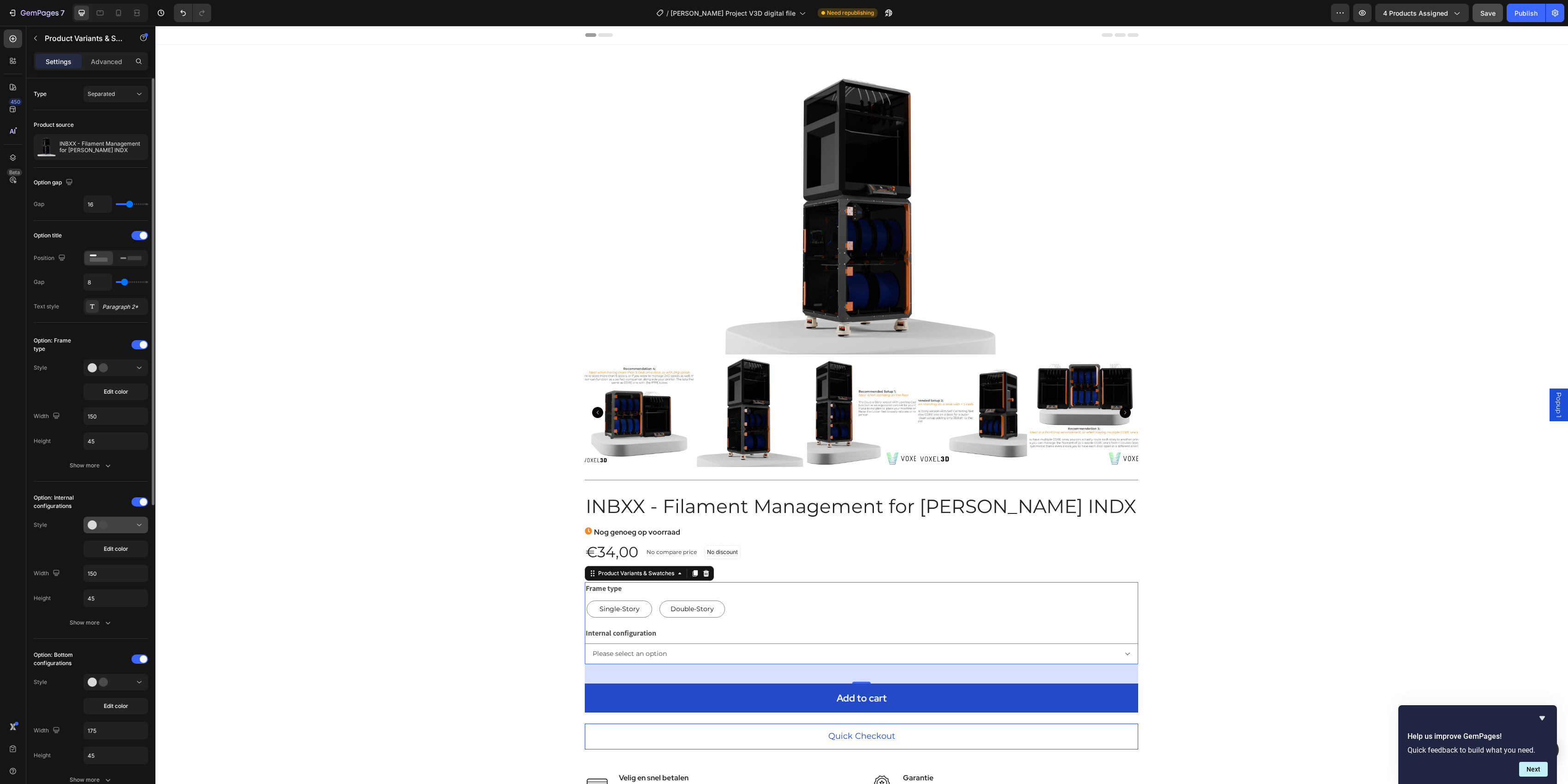
click at [131, 529] on div at bounding box center [115, 524] width 56 height 9
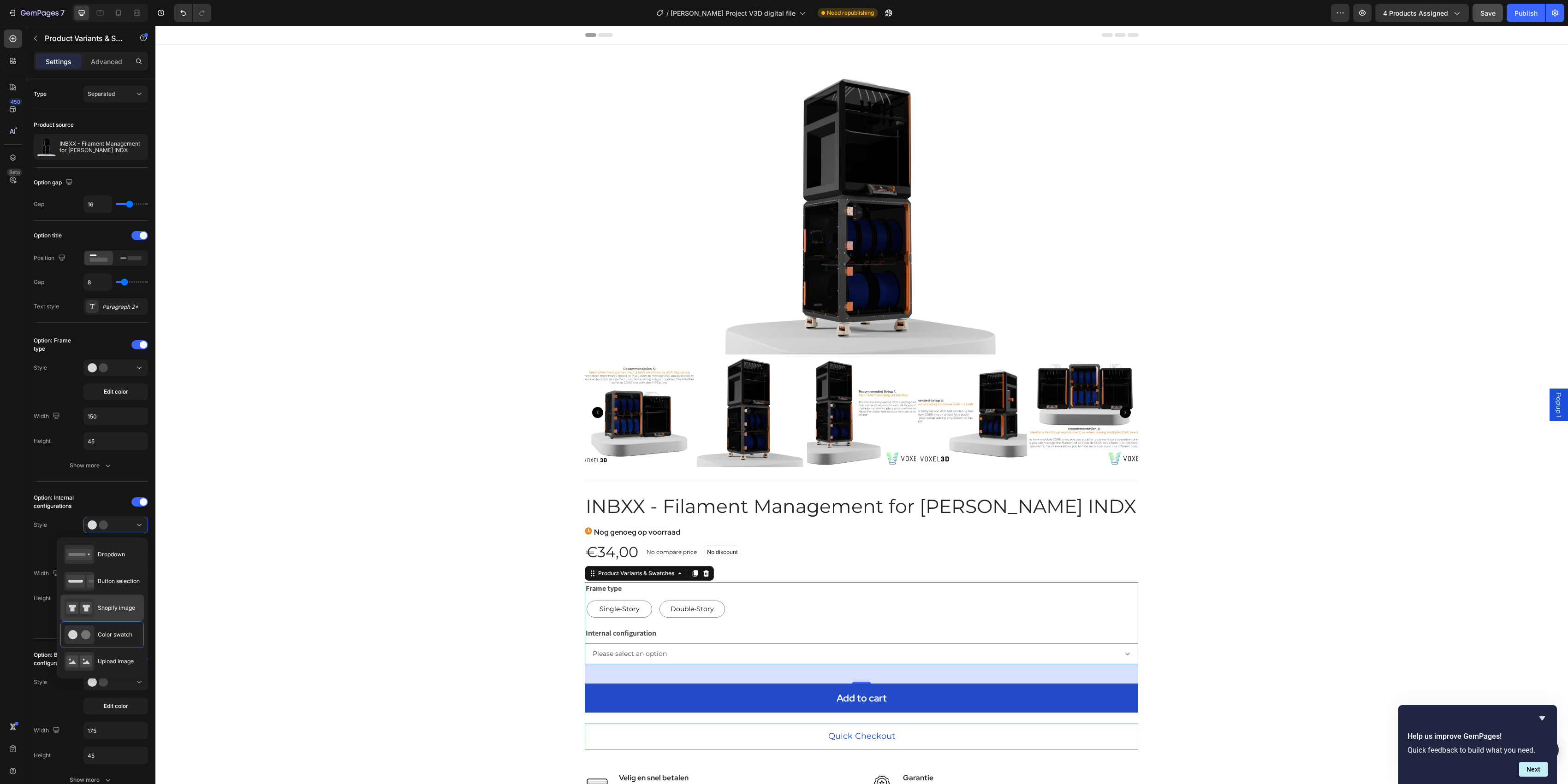
click at [106, 588] on div "Shopify image" at bounding box center [100, 608] width 71 height 18
type input "64"
select select "SpoolRollers"
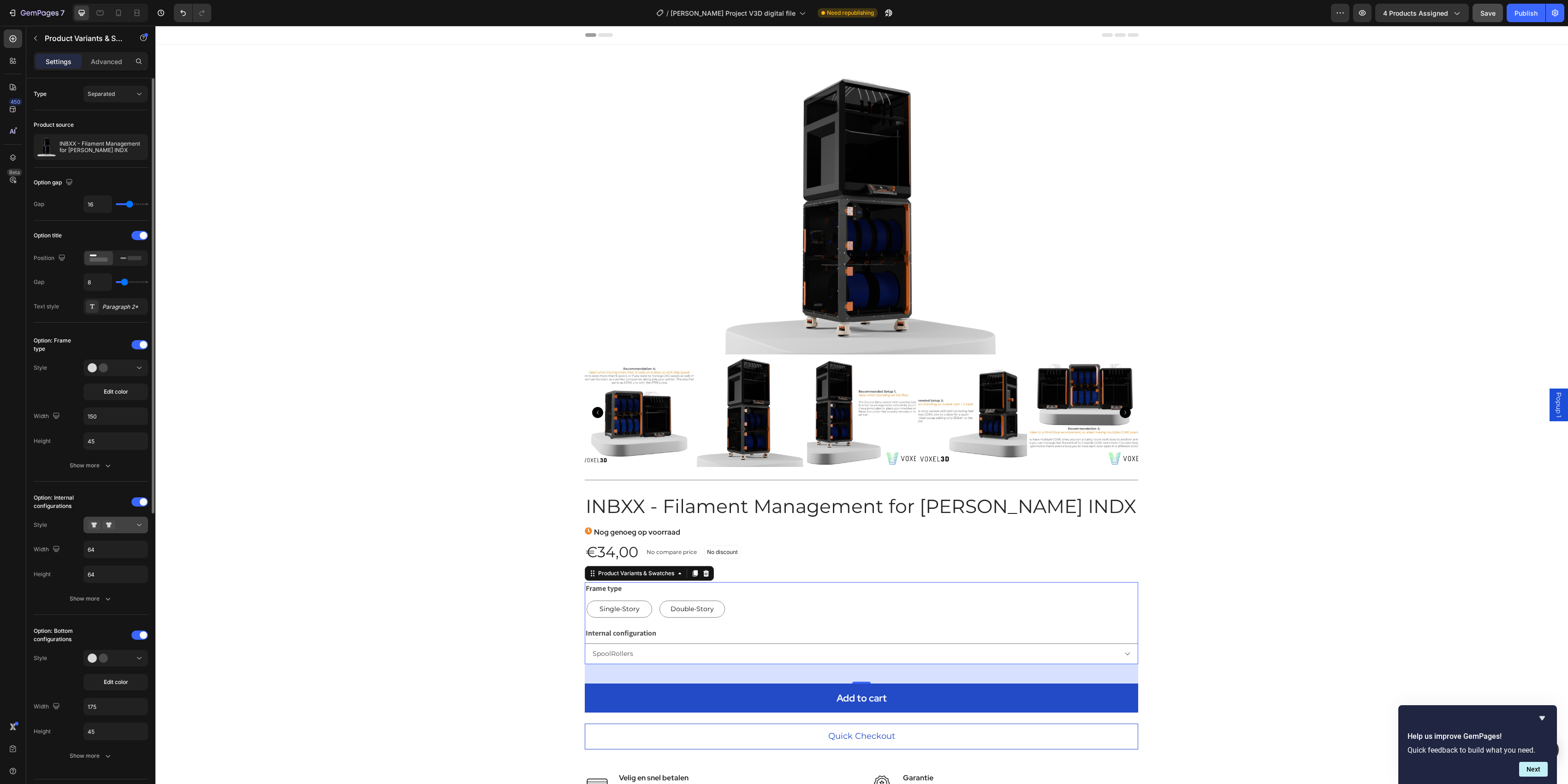
click at [143, 528] on icon at bounding box center [139, 524] width 9 height 9
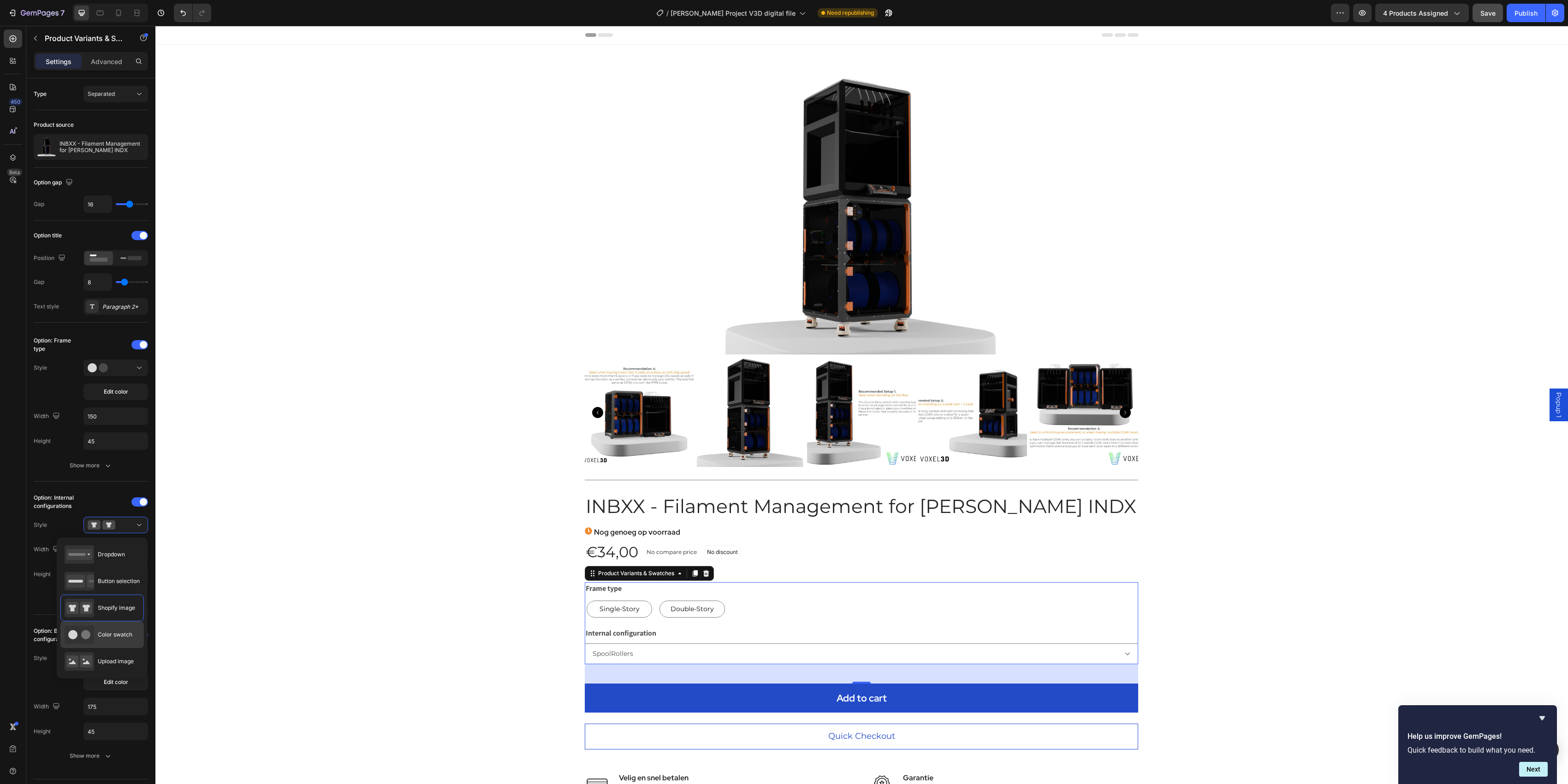
click at [104, 588] on span "Color swatch" at bounding box center [115, 635] width 35 height 8
type input "150"
type input "45"
click at [798, 588] on div "Single-Story Single-Story Single-Story Double-Story Double-Story Double-Story" at bounding box center [861, 608] width 553 height 21
click at [666, 588] on select "Please select an option SpoolRollers Rewinders" at bounding box center [861, 653] width 553 height 21
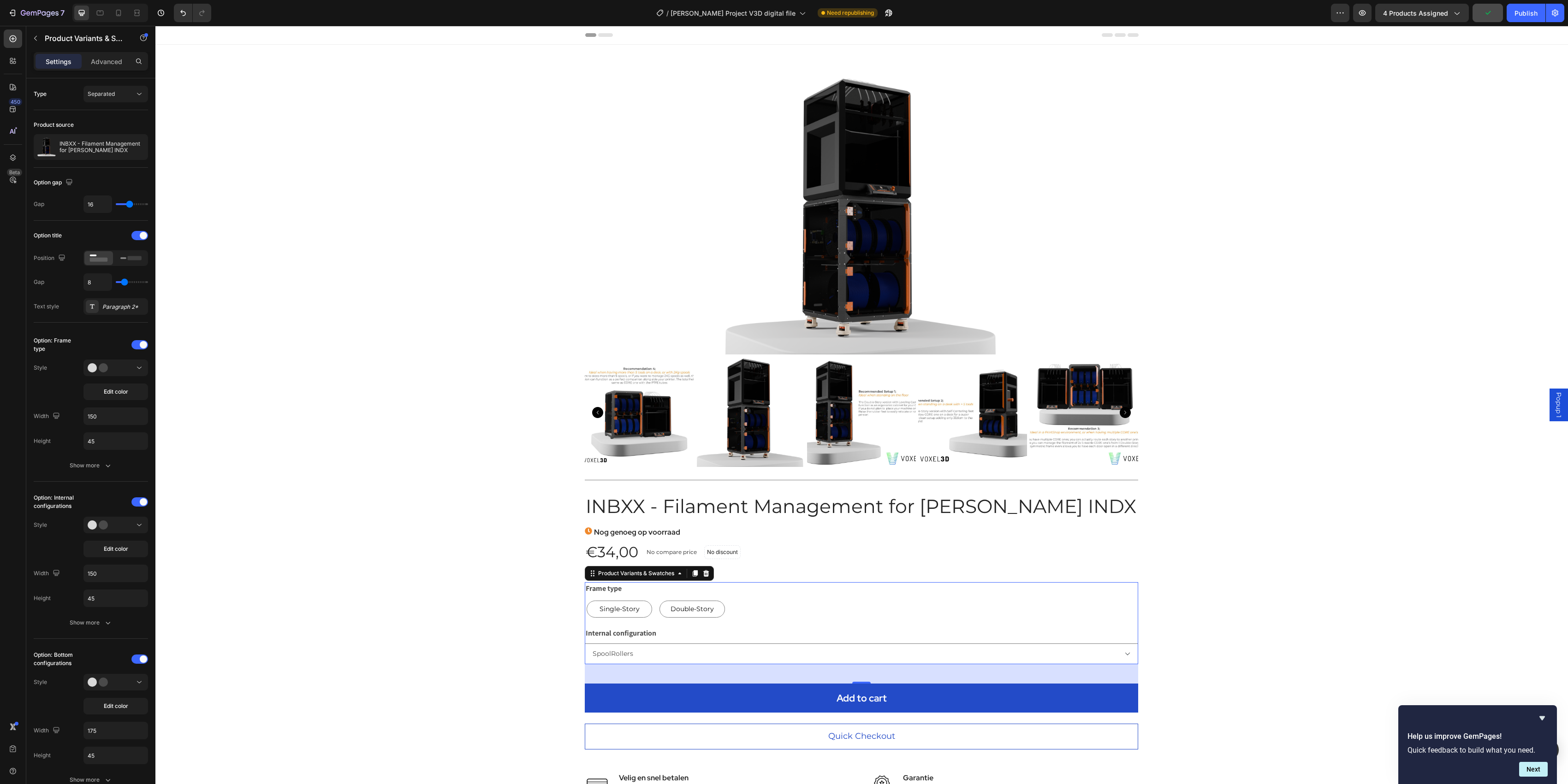
click at [647, 588] on legend "Internal configuration" at bounding box center [621, 633] width 73 height 13
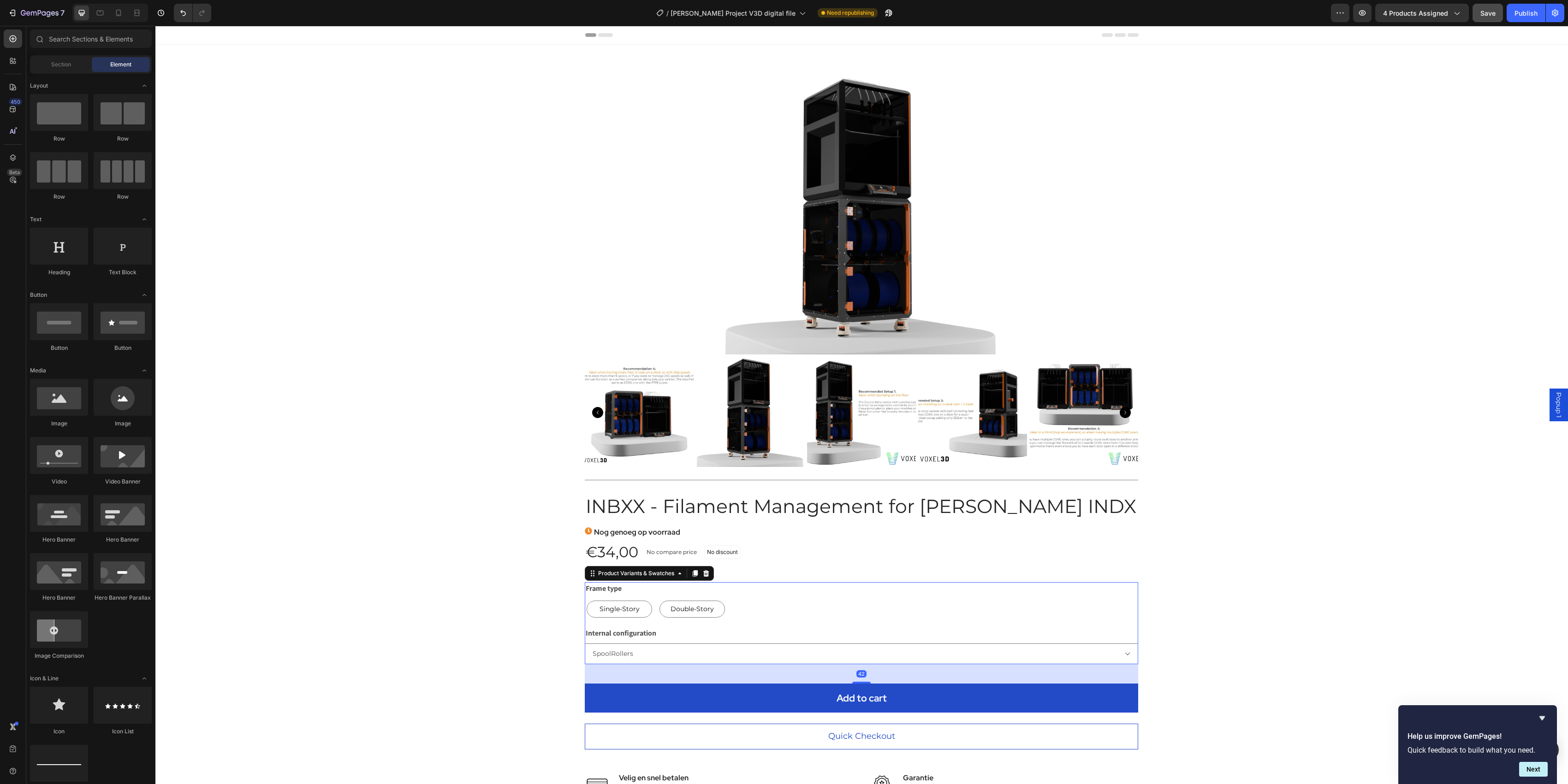
click at [779, 588] on div "Frame type Single-Story Single-Story Single-Story Double-Story Double-Story Dou…" at bounding box center [861, 600] width 553 height 37
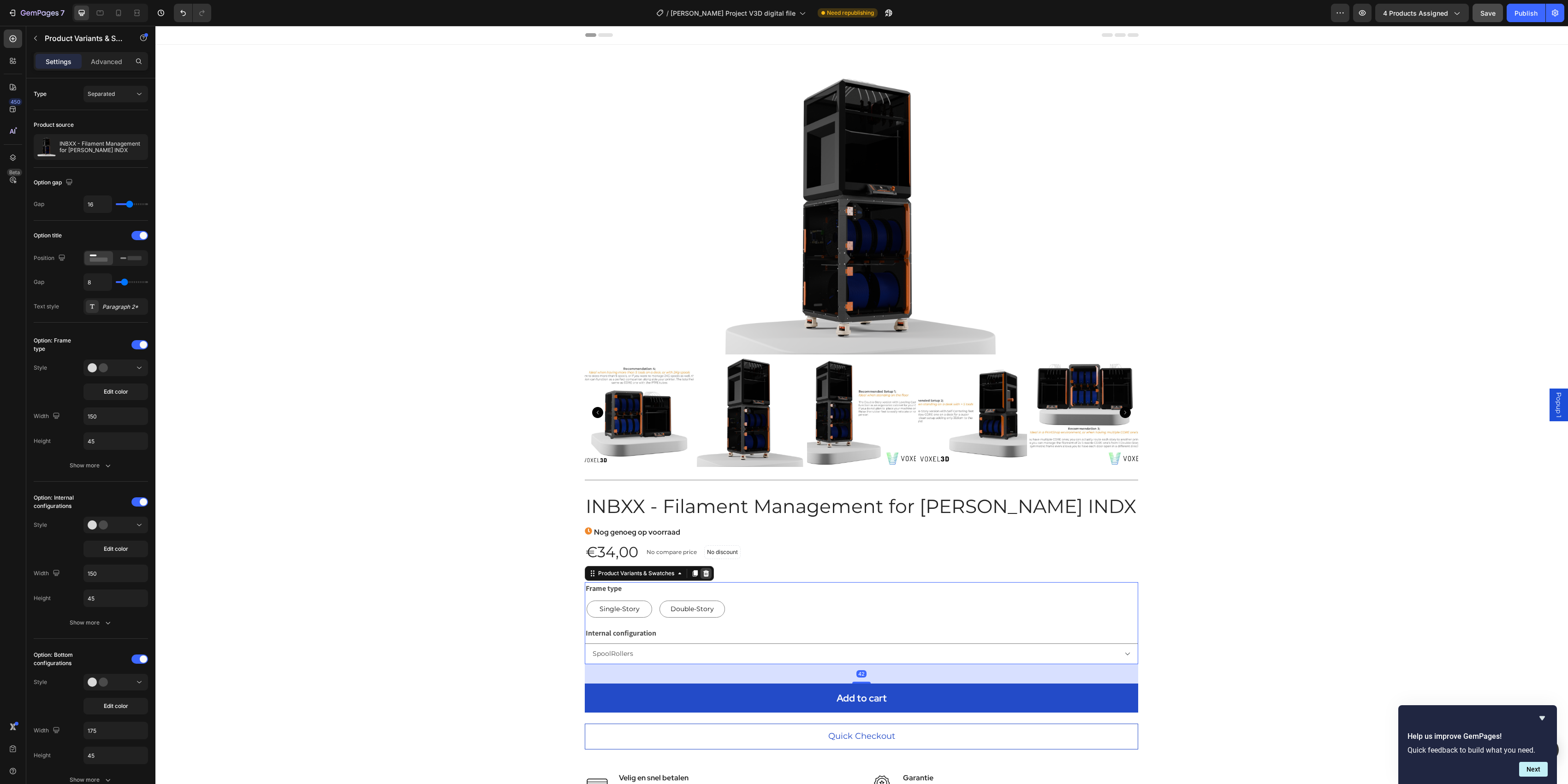
click at [703, 572] on icon at bounding box center [705, 573] width 6 height 7
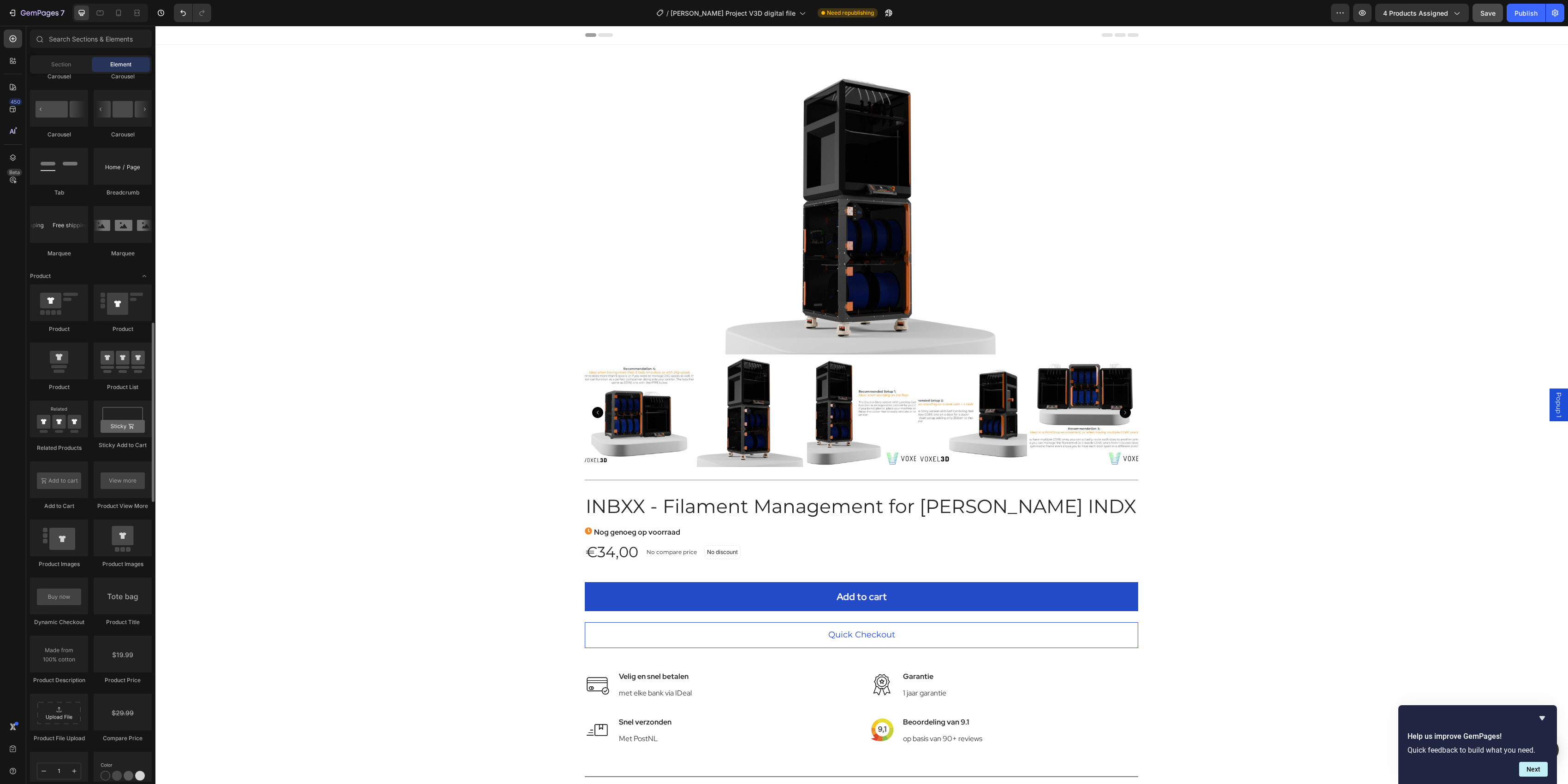
scroll to position [1167, 0]
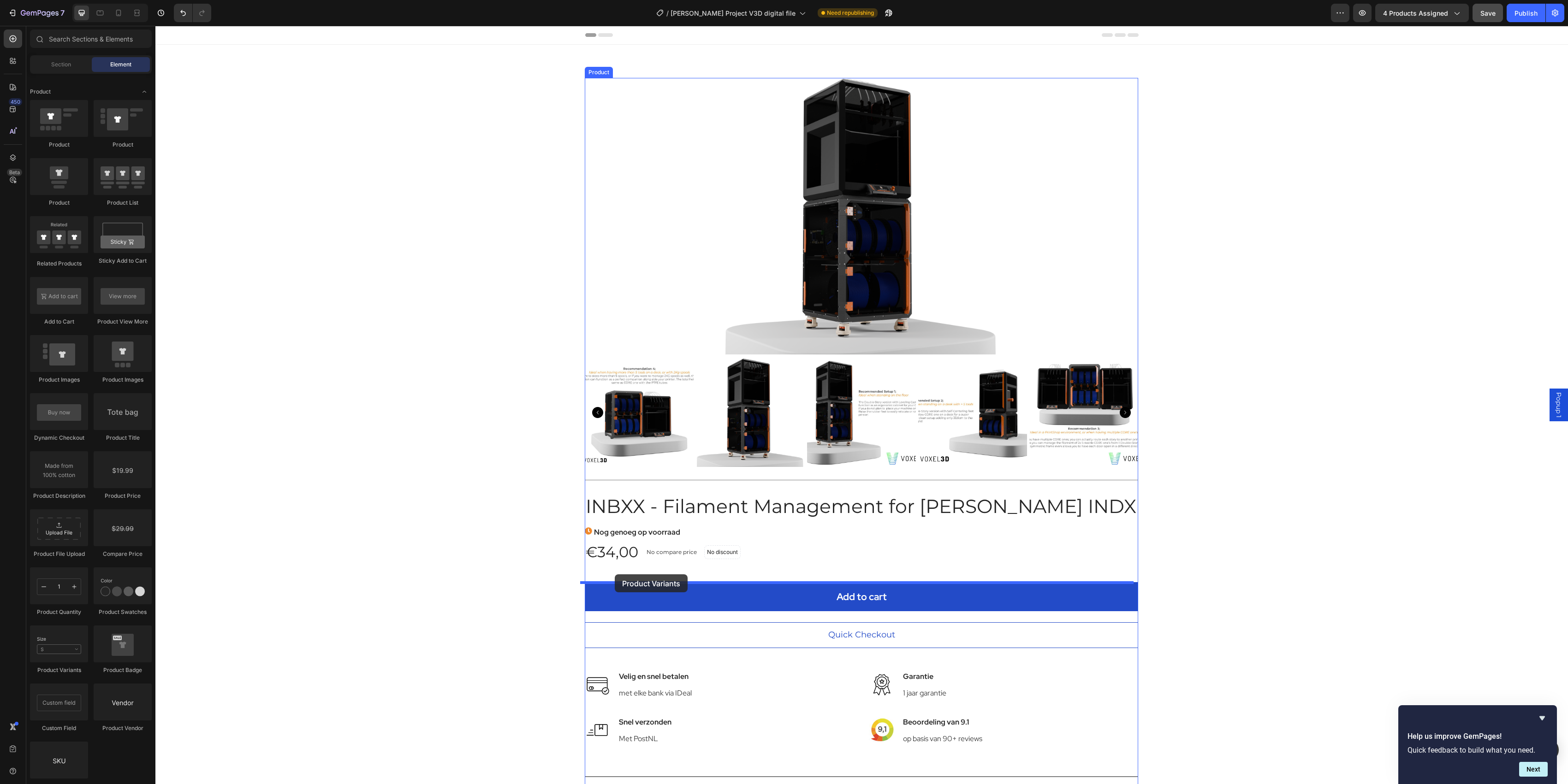
drag, startPoint x: 222, startPoint y: 673, endPoint x: 614, endPoint y: 574, distance: 404.3
select select "Single-Story"
select select "SpoolRollers"
select select "Self-centering Feet"
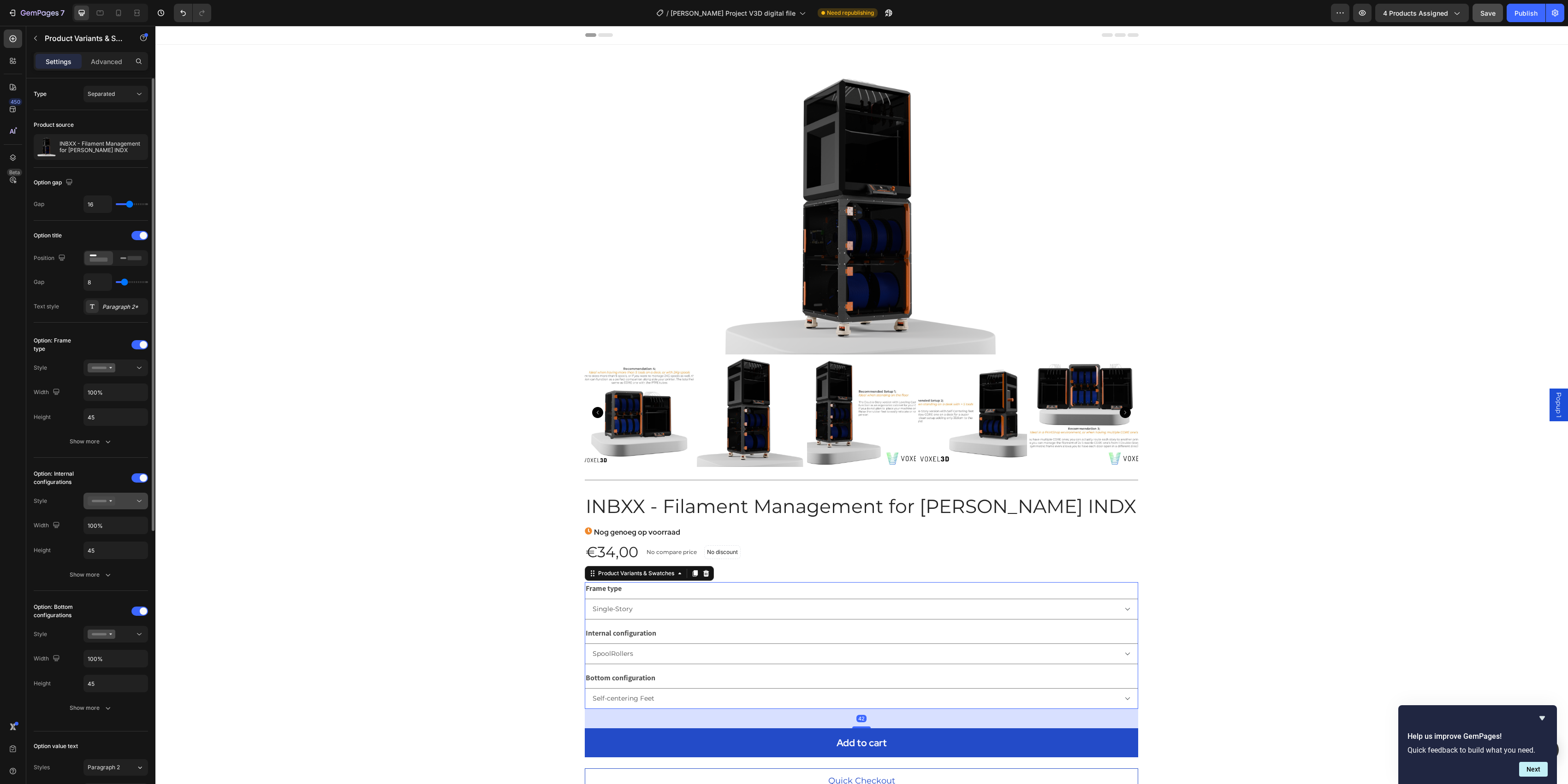
click at [100, 497] on button at bounding box center [115, 501] width 64 height 16
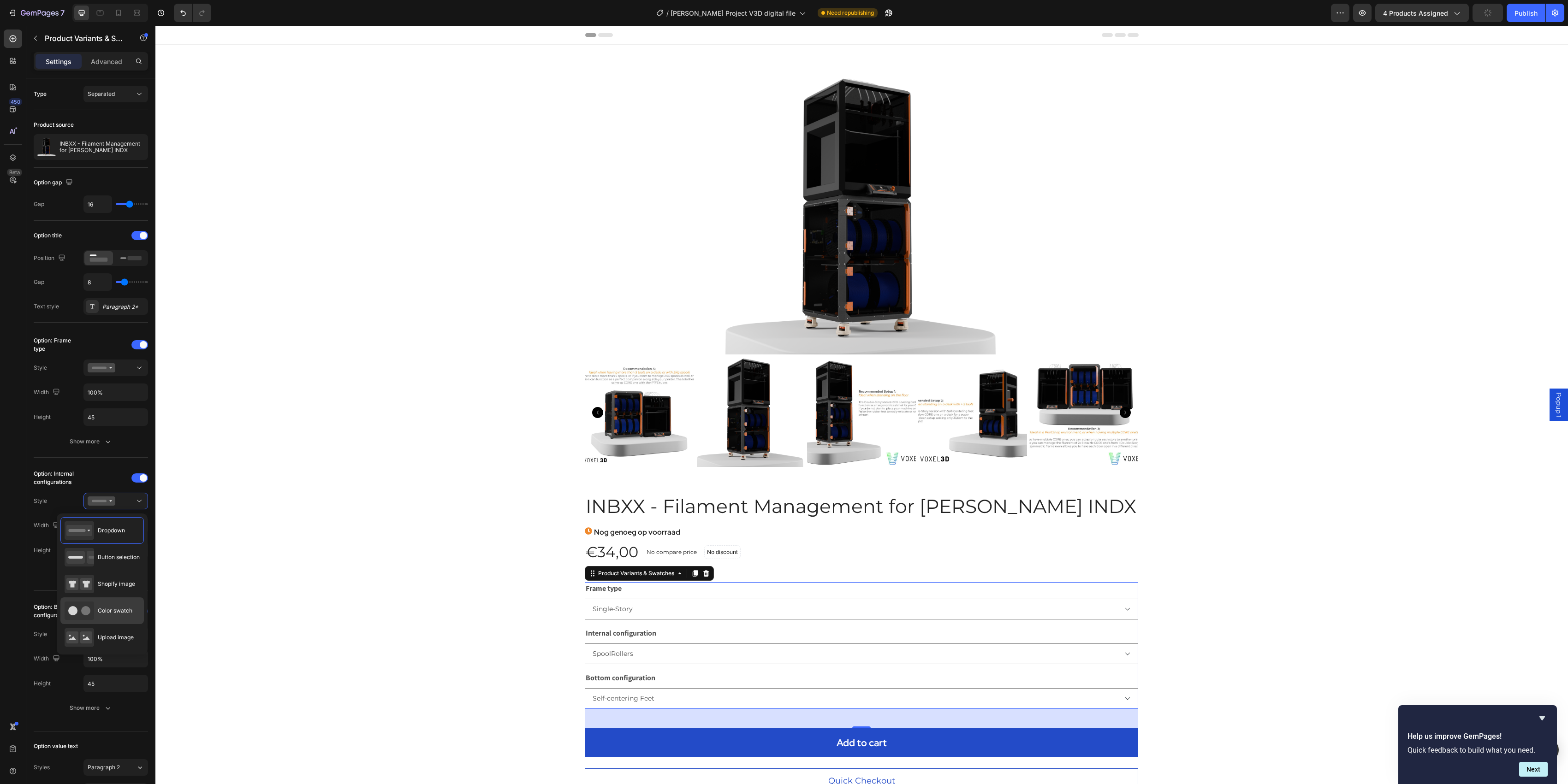
click at [109, 588] on div "Color swatch" at bounding box center [101, 610] width 83 height 26
type input "45"
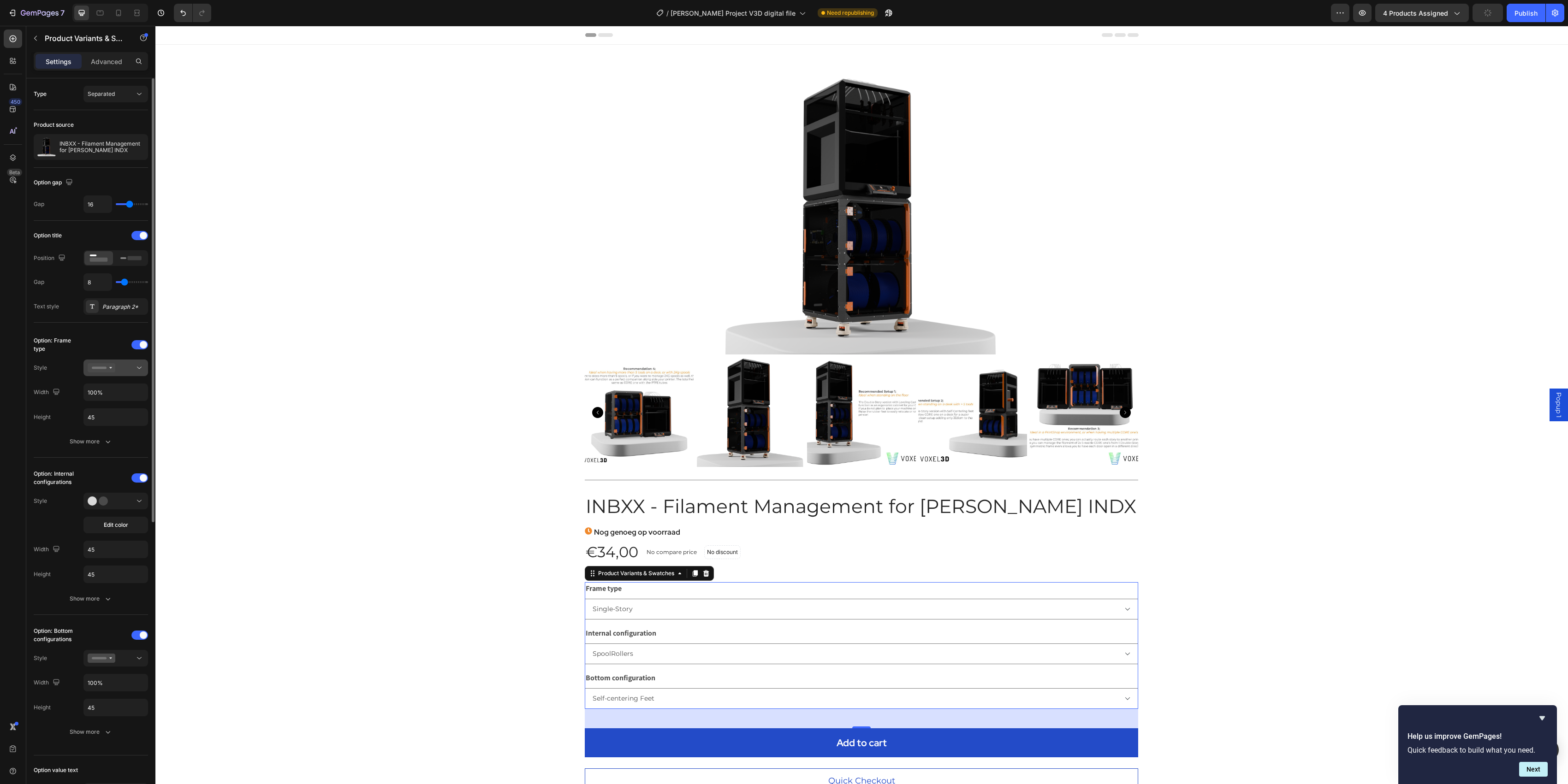
click at [114, 369] on icon at bounding box center [101, 367] width 28 height 9
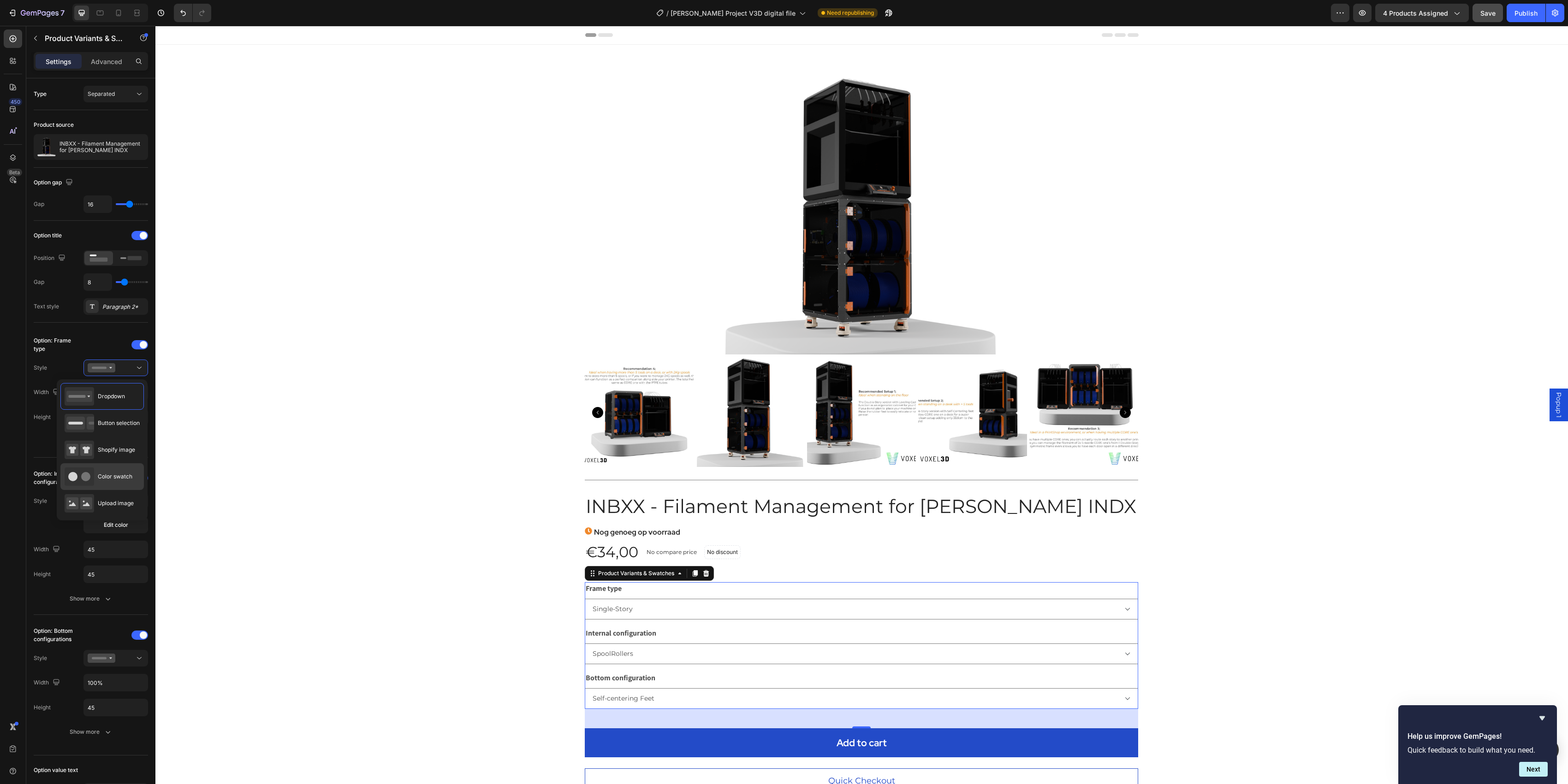
click at [97, 486] on div "Color swatch" at bounding box center [98, 477] width 68 height 18
type input "45"
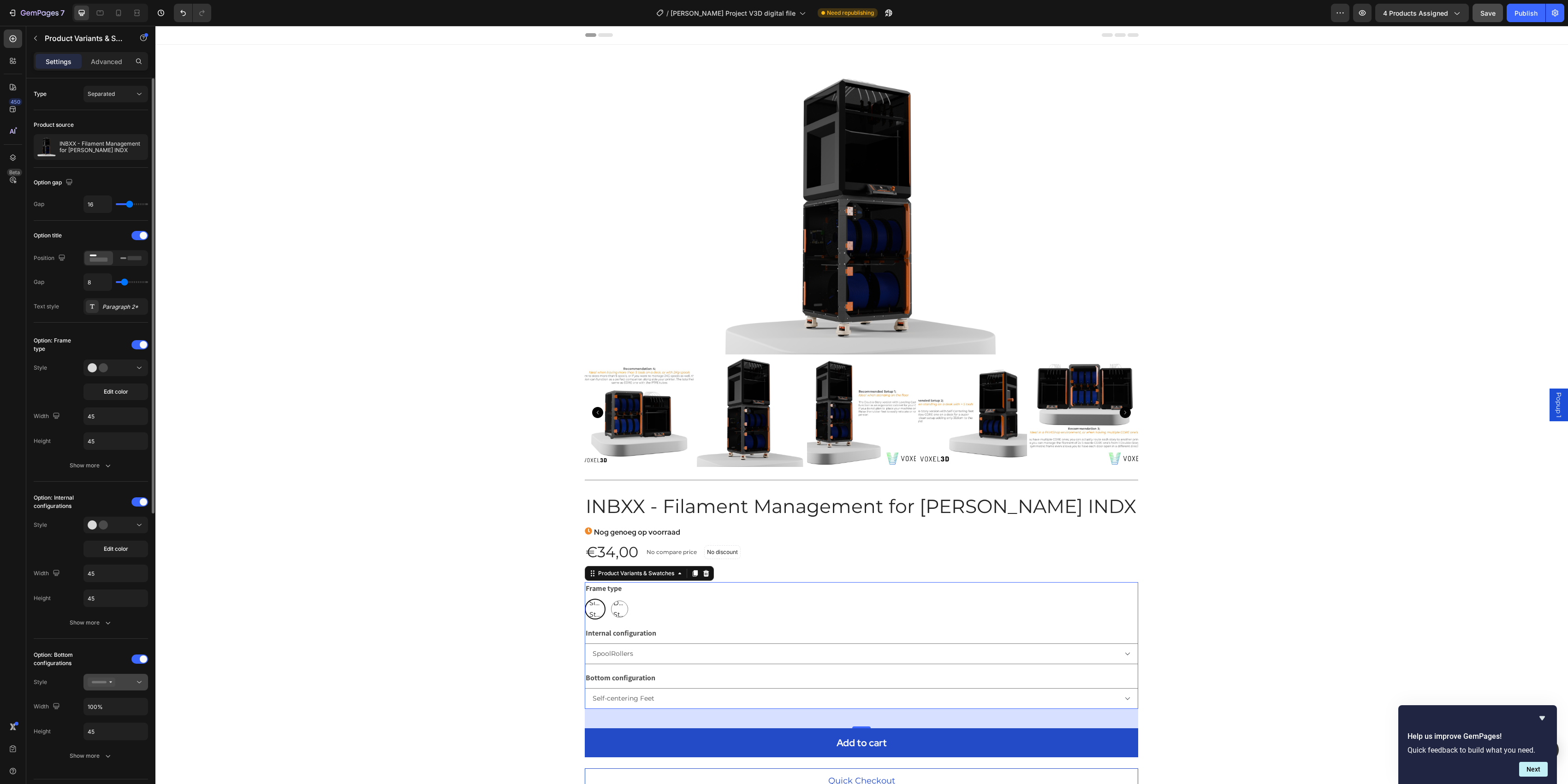
click at [124, 588] on div at bounding box center [115, 682] width 56 height 9
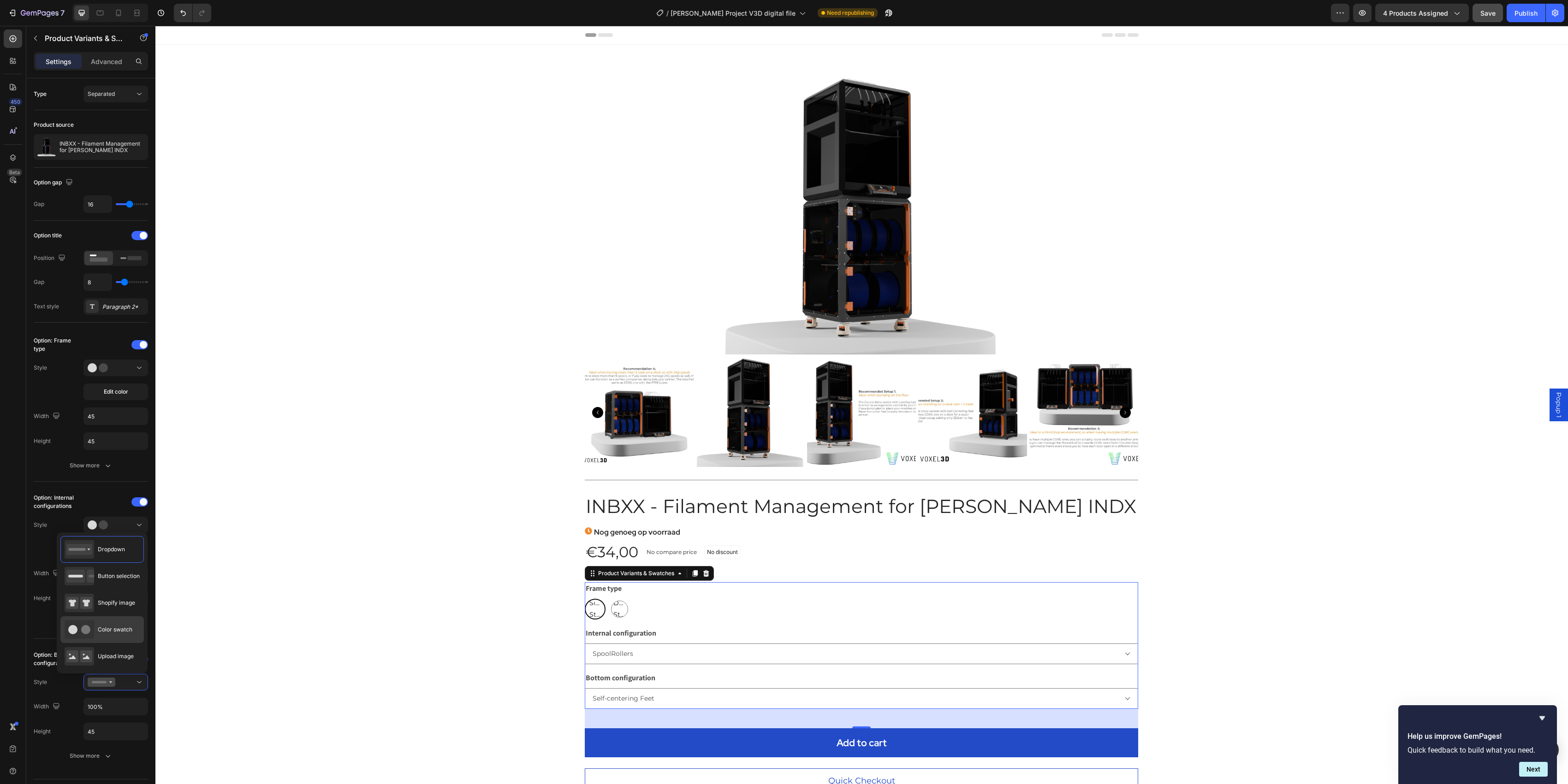
click at [120, 588] on div "Color swatch" at bounding box center [101, 629] width 83 height 26
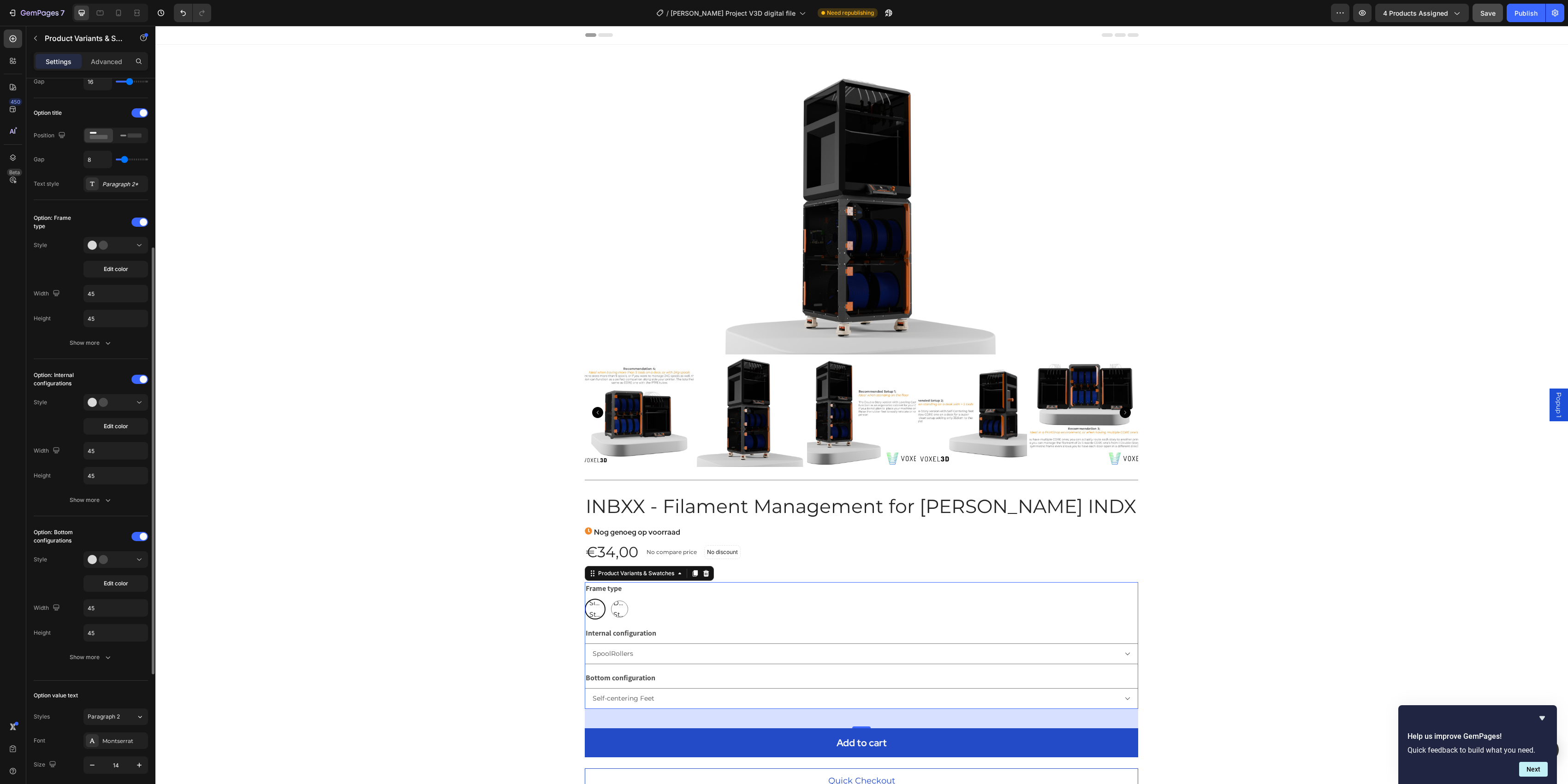
scroll to position [185, 0]
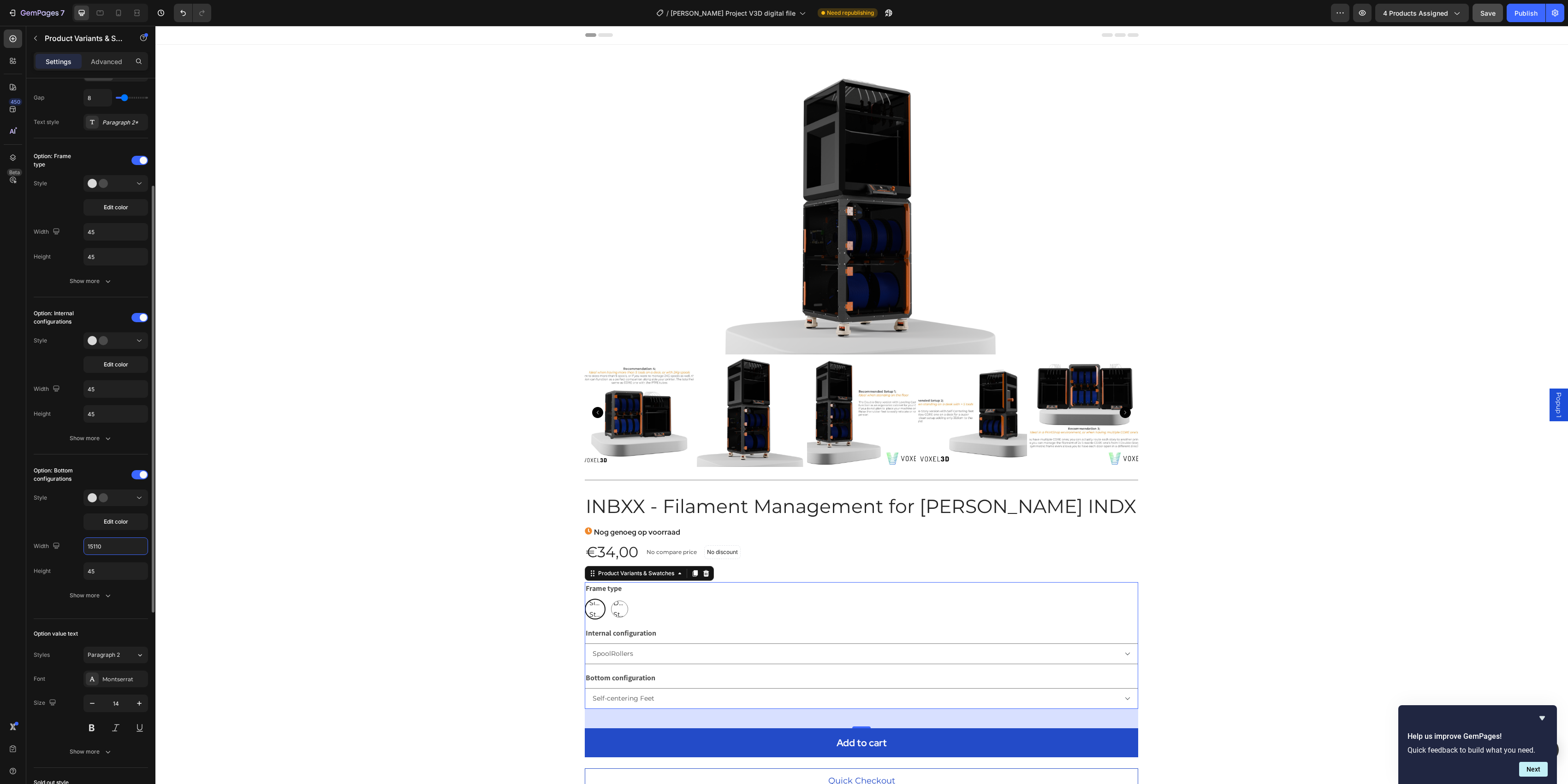
type input "15110"
type input "150"
click at [1175, 13] on button "Save" at bounding box center [1487, 12] width 31 height 18
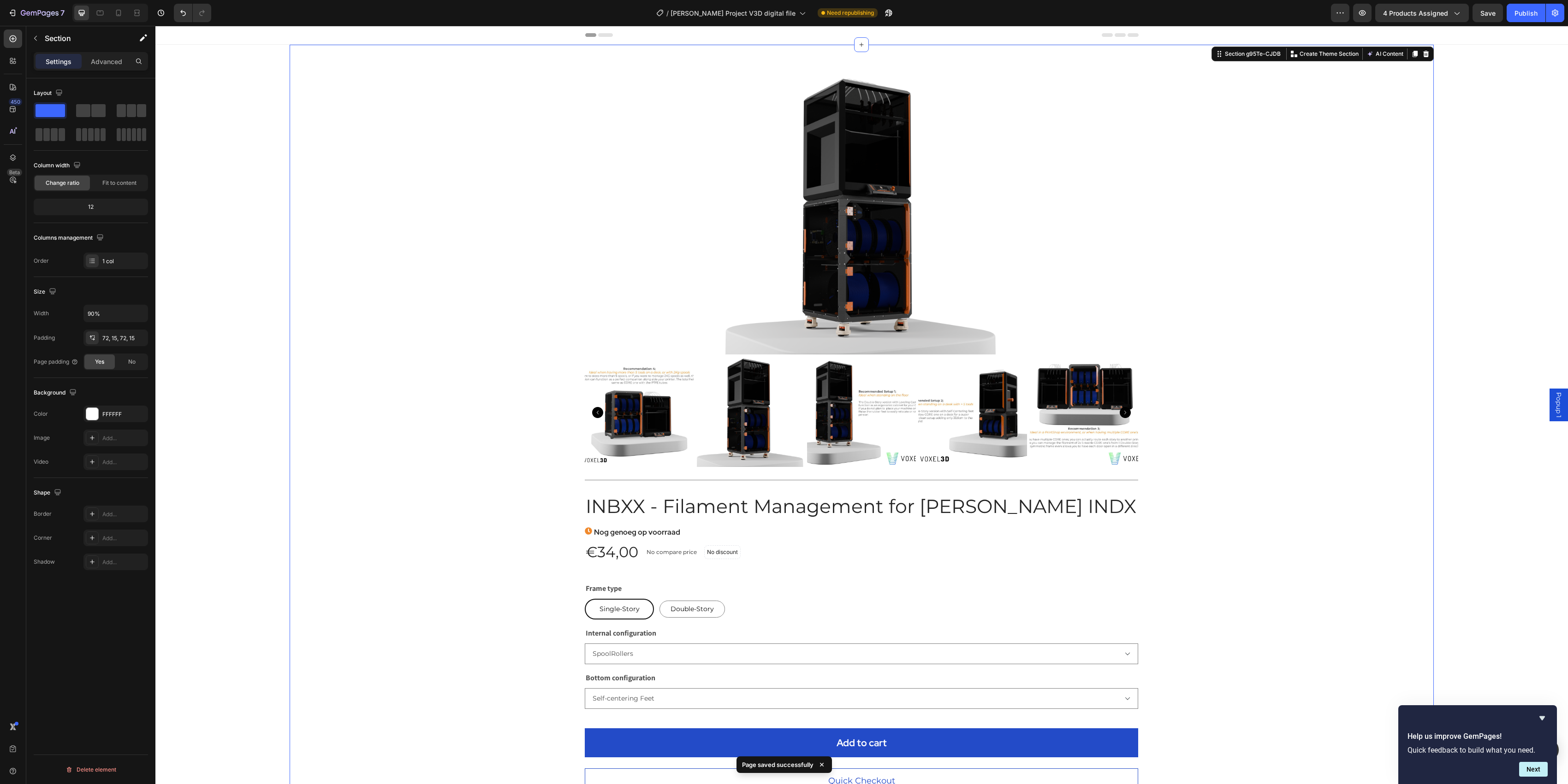
click at [643, 118] on div at bounding box center [861, 215] width 553 height 276
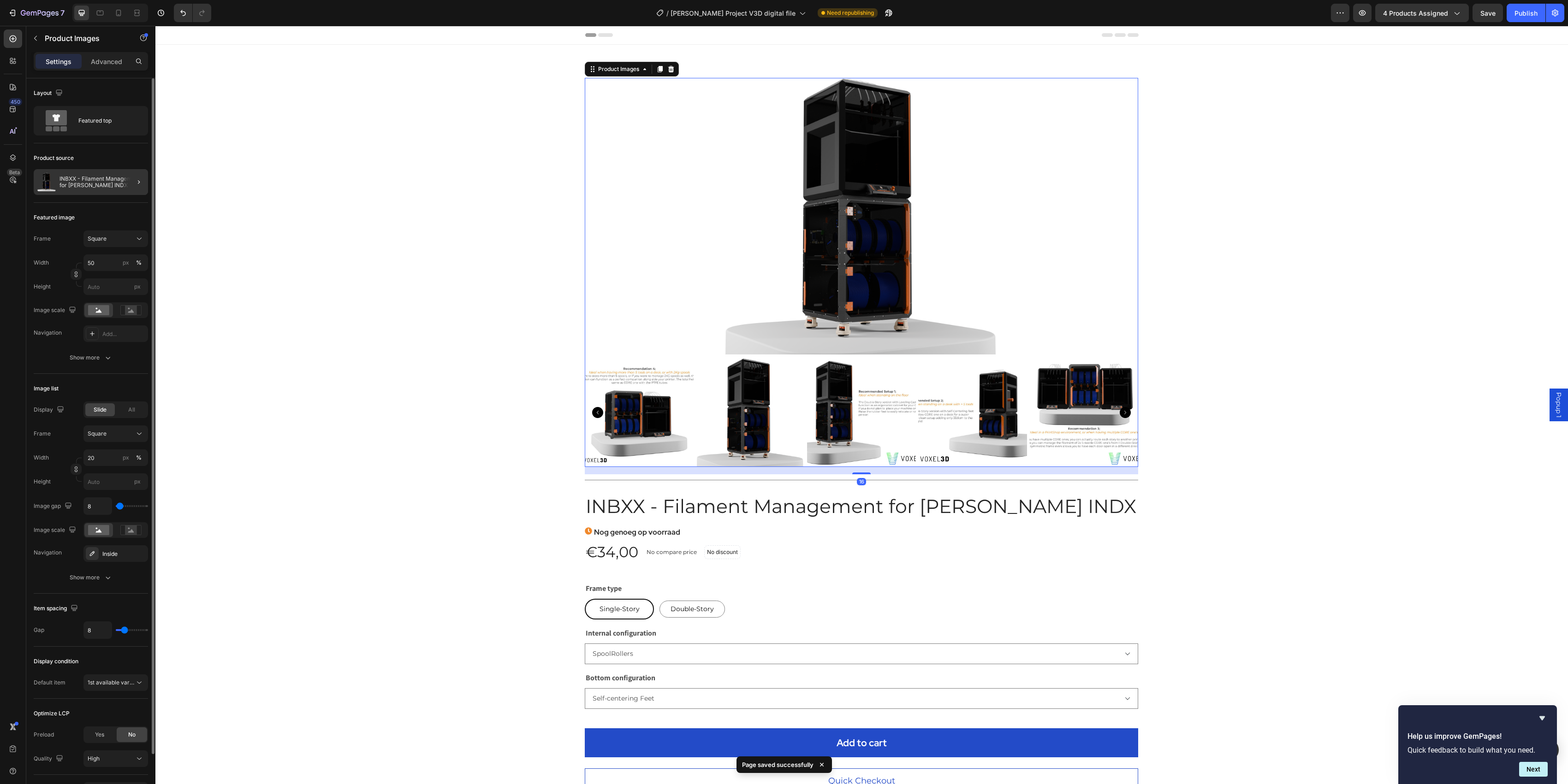
click at [116, 181] on p "INBXX - Filament Management for [PERSON_NAME] INDX" at bounding box center [101, 182] width 85 height 13
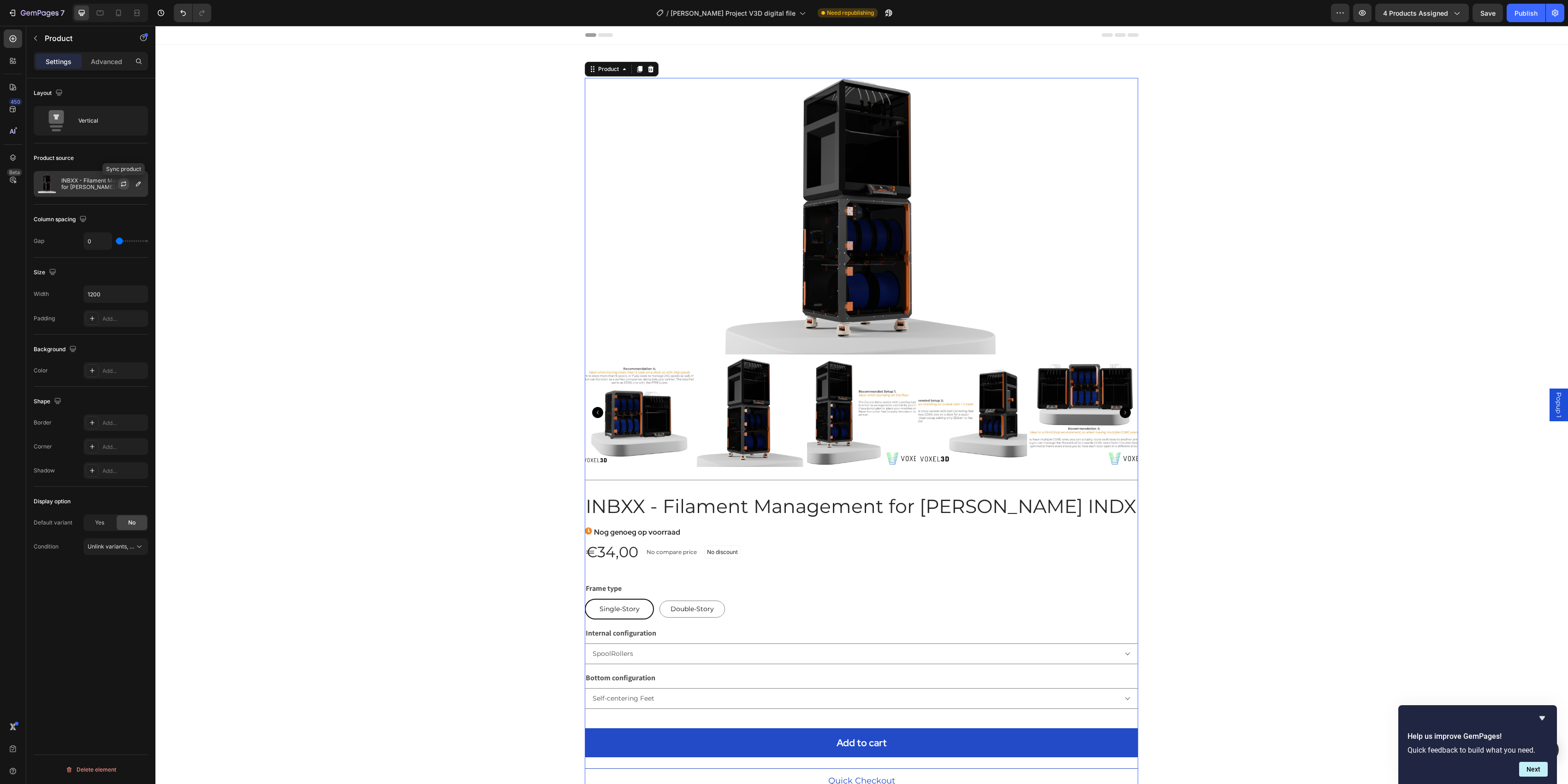
click at [119, 183] on button "button" at bounding box center [123, 183] width 11 height 11
click at [659, 588] on select "Please select an option SpoolRollers Rewinders" at bounding box center [861, 653] width 553 height 21
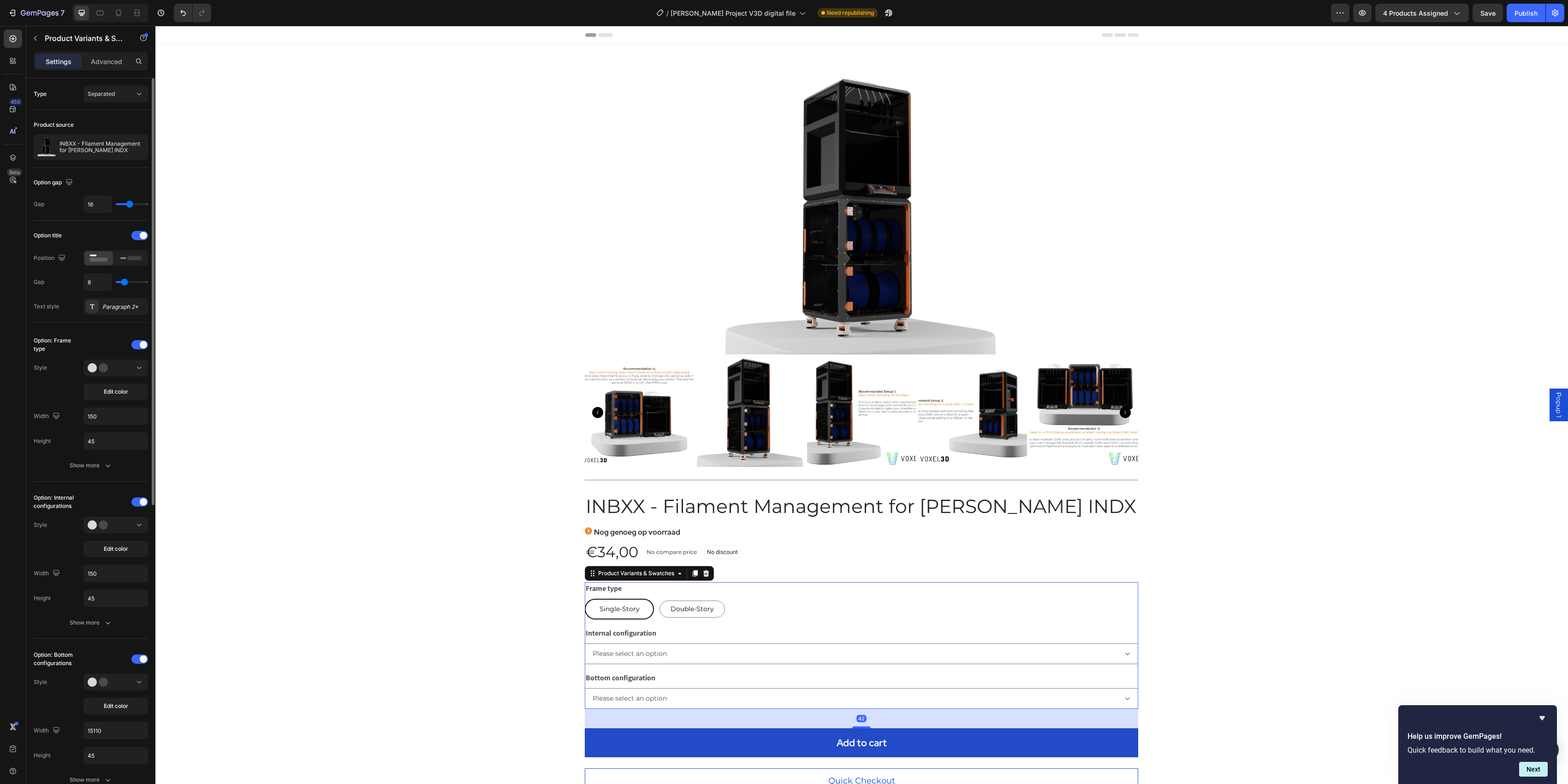
click at [676, 588] on div "Internal configuration Please select an option SpoolRollers Rewinders" at bounding box center [861, 645] width 553 height 37
click at [689, 588] on div "Internal configuration Please select an option SpoolRollers Rewinders" at bounding box center [861, 645] width 553 height 37
click at [125, 528] on div at bounding box center [115, 524] width 56 height 9
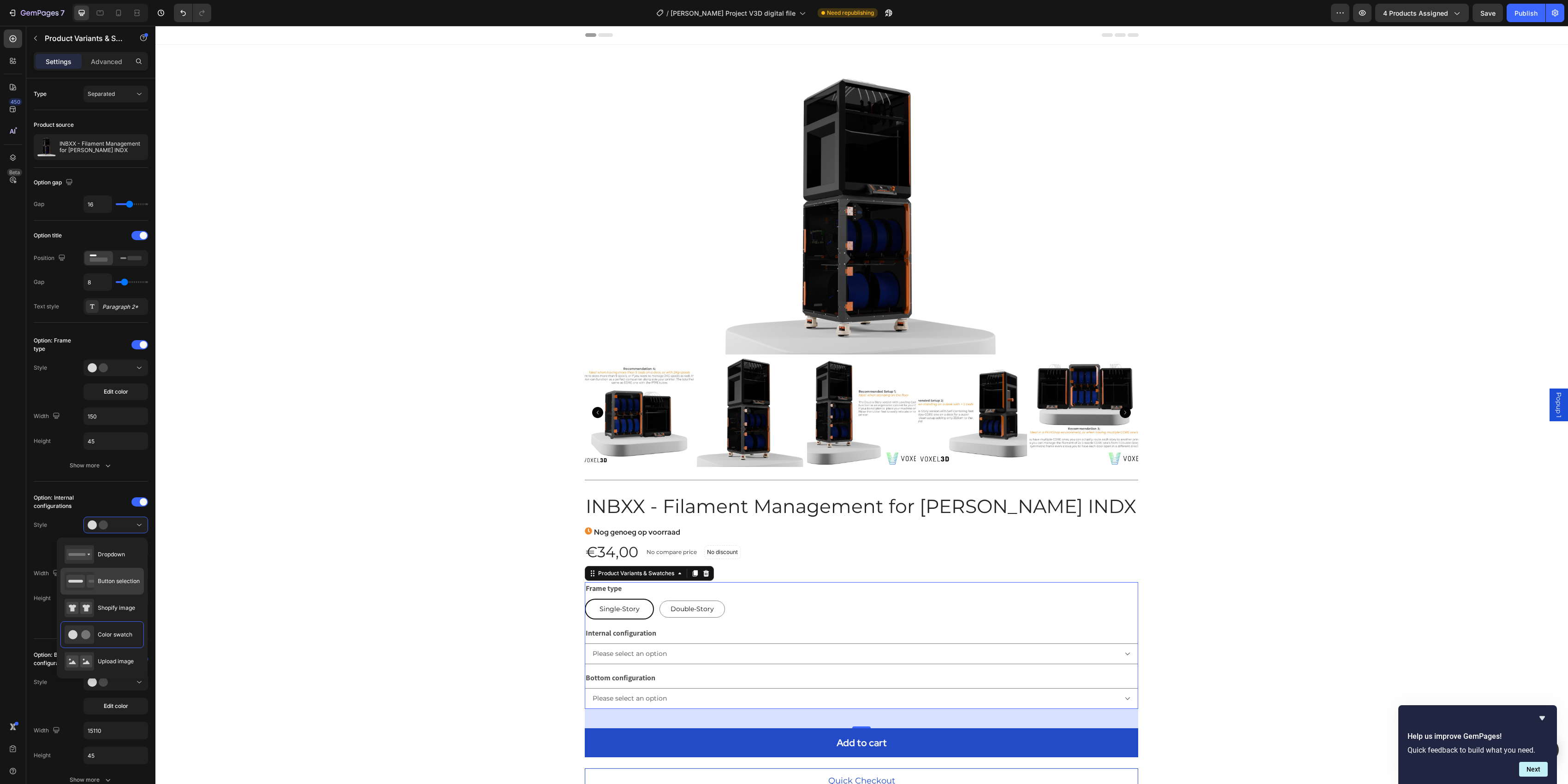
click at [98, 577] on div "Button selection" at bounding box center [101, 581] width 75 height 18
select select "SpoolRollers"
select select "Self-centering Feet"
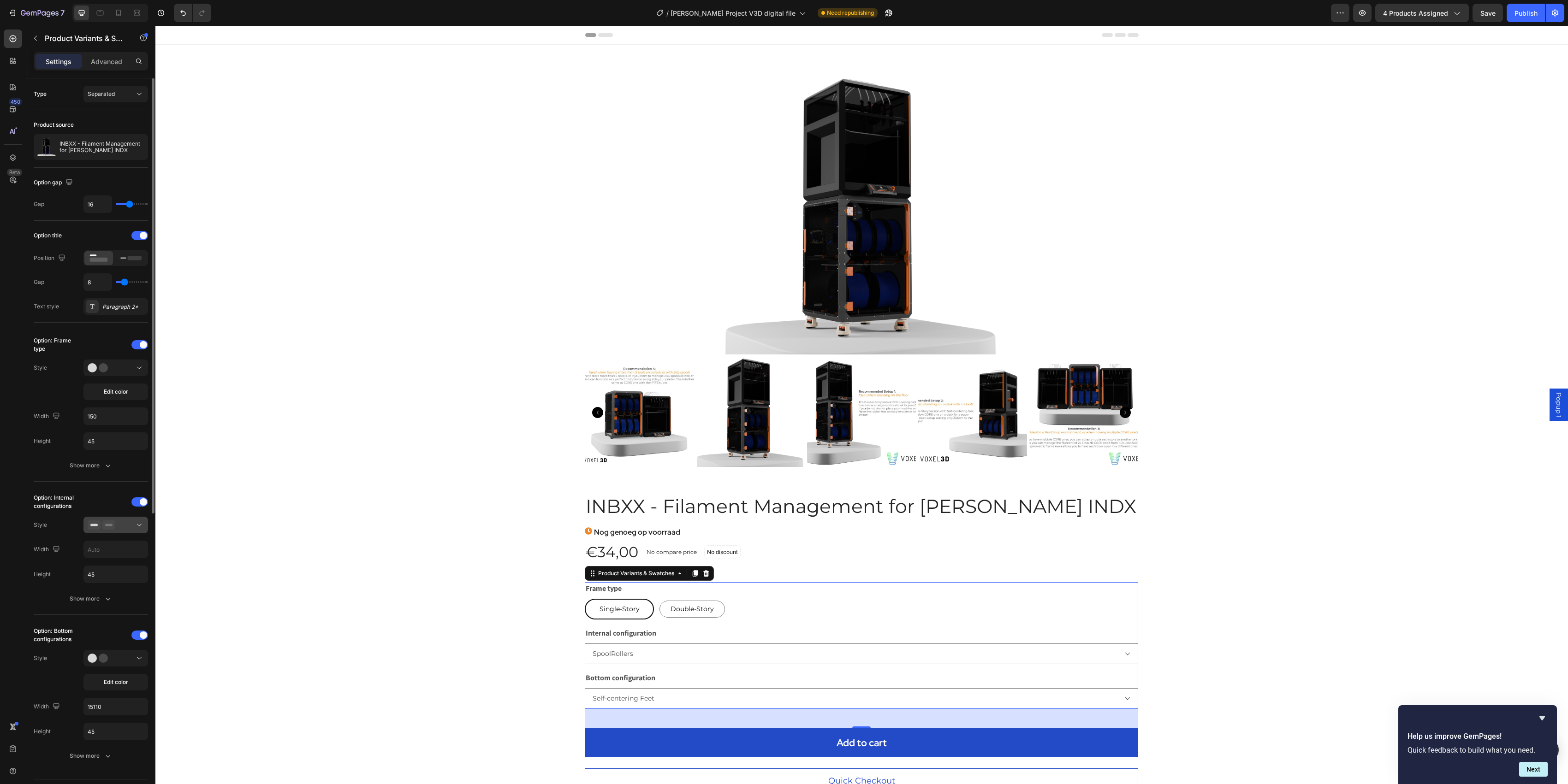
click at [125, 528] on div at bounding box center [115, 524] width 56 height 9
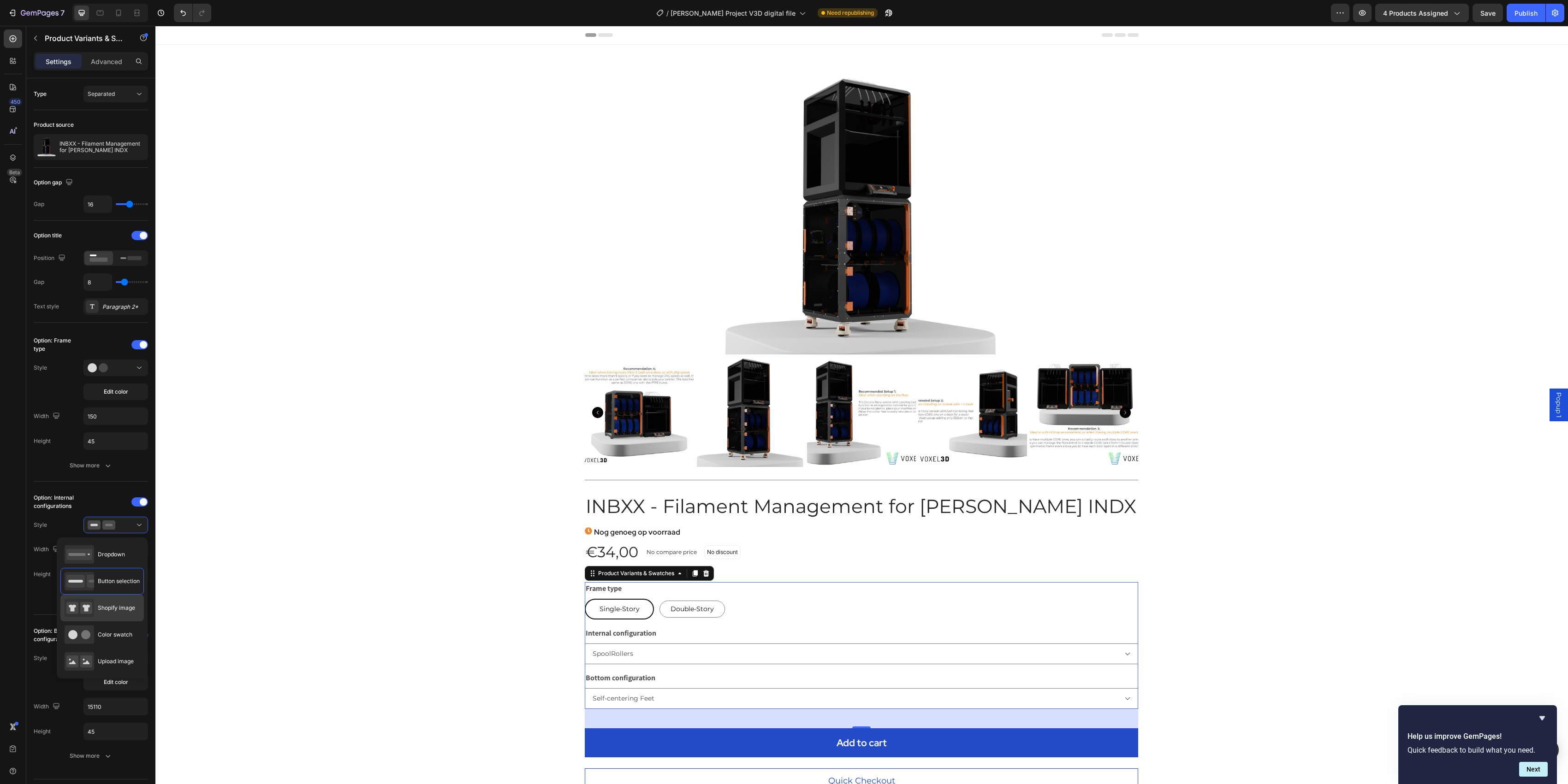
click at [95, 588] on div "Shopify image" at bounding box center [100, 608] width 71 height 18
type input "64"
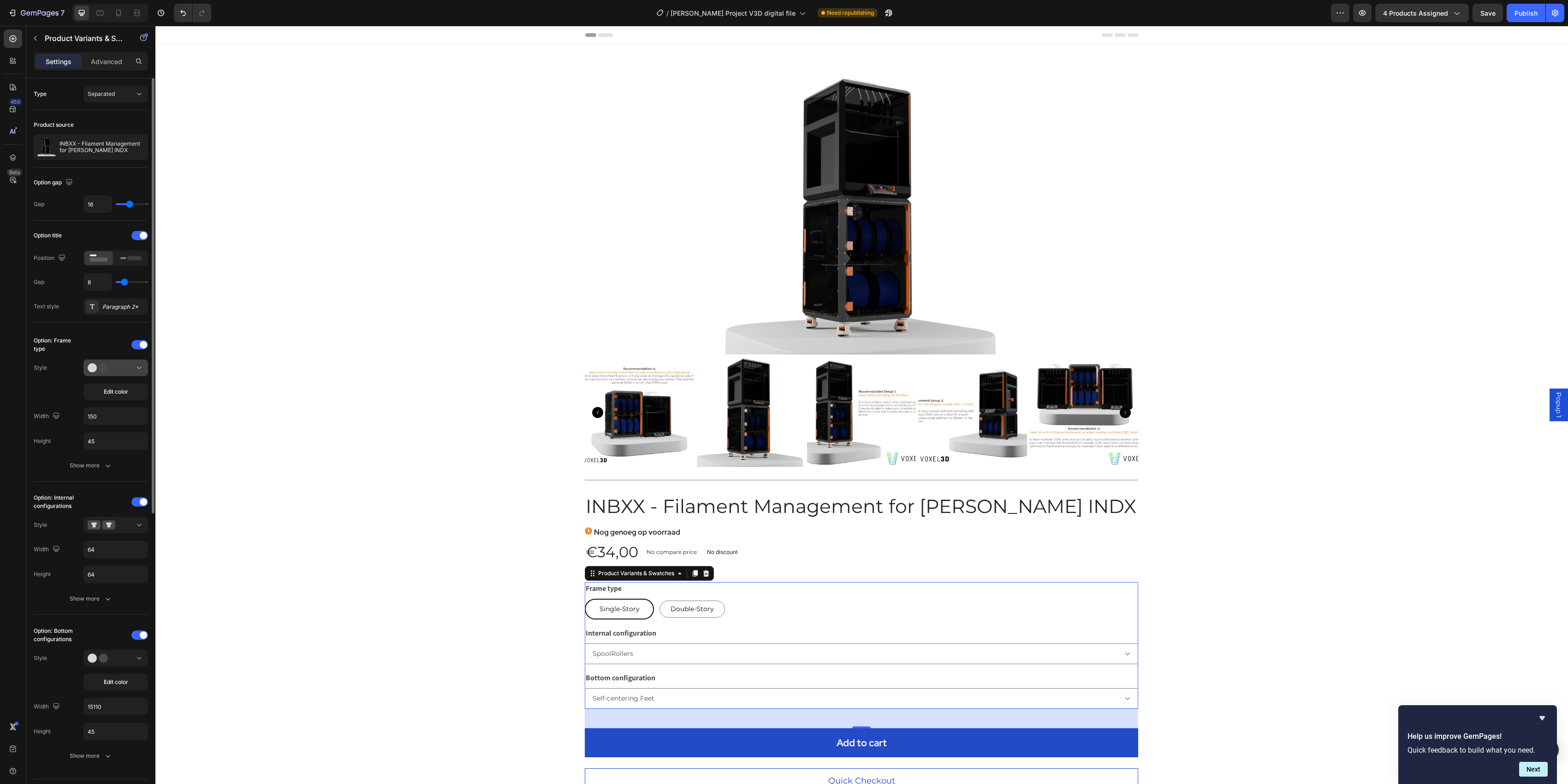
click at [96, 373] on icon at bounding box center [101, 367] width 28 height 9
click at [30, 430] on div "Type Separated Product source INBXX - Filament Management for [PERSON_NAME] IND…" at bounding box center [91, 691] width 129 height 1225
click at [135, 500] on div at bounding box center [139, 501] width 16 height 9
click at [139, 533] on div "Option: Bottom configurations" at bounding box center [91, 538] width 115 height 15
click at [134, 540] on div at bounding box center [139, 537] width 16 height 9
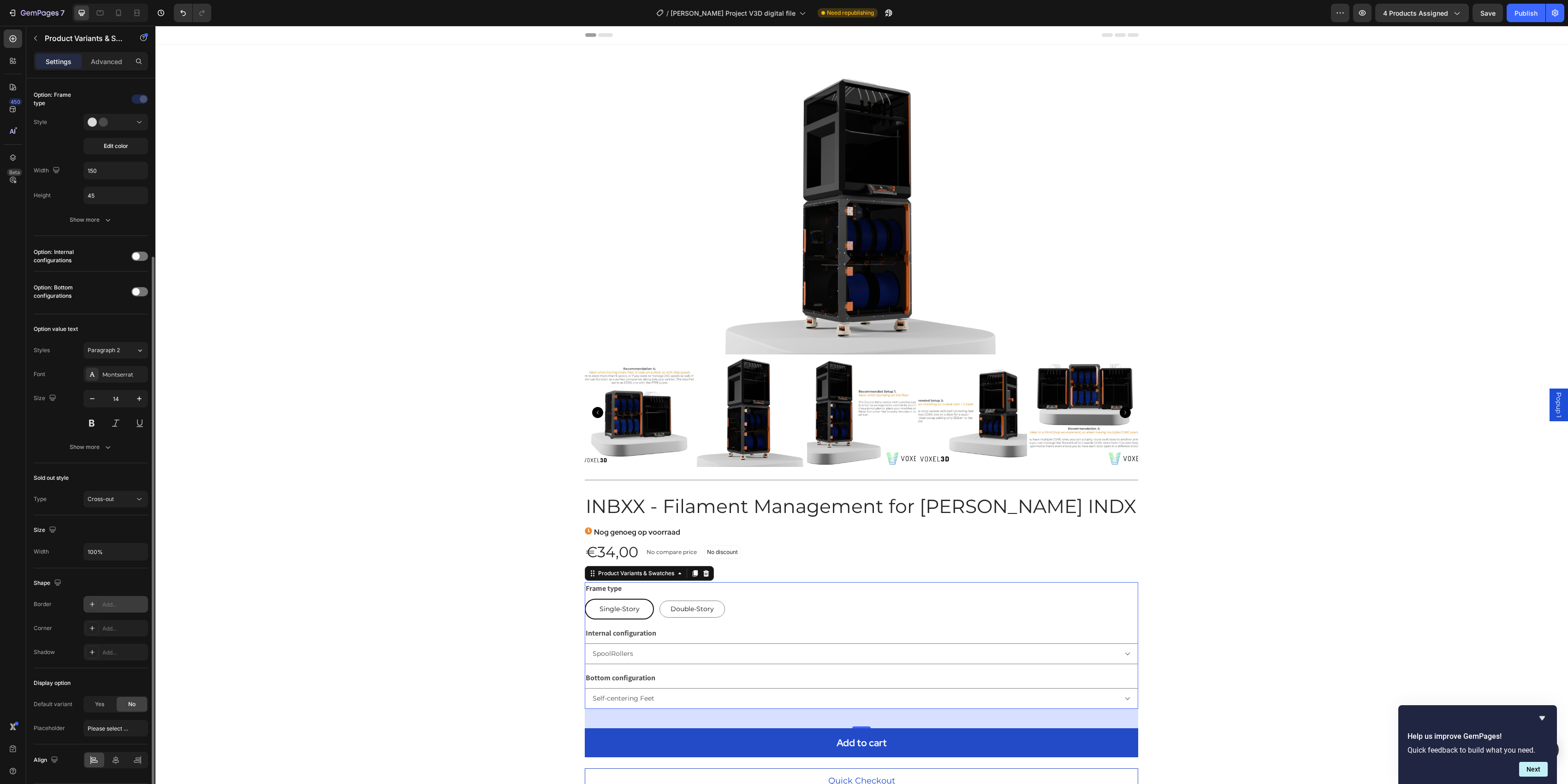
scroll to position [278, 0]
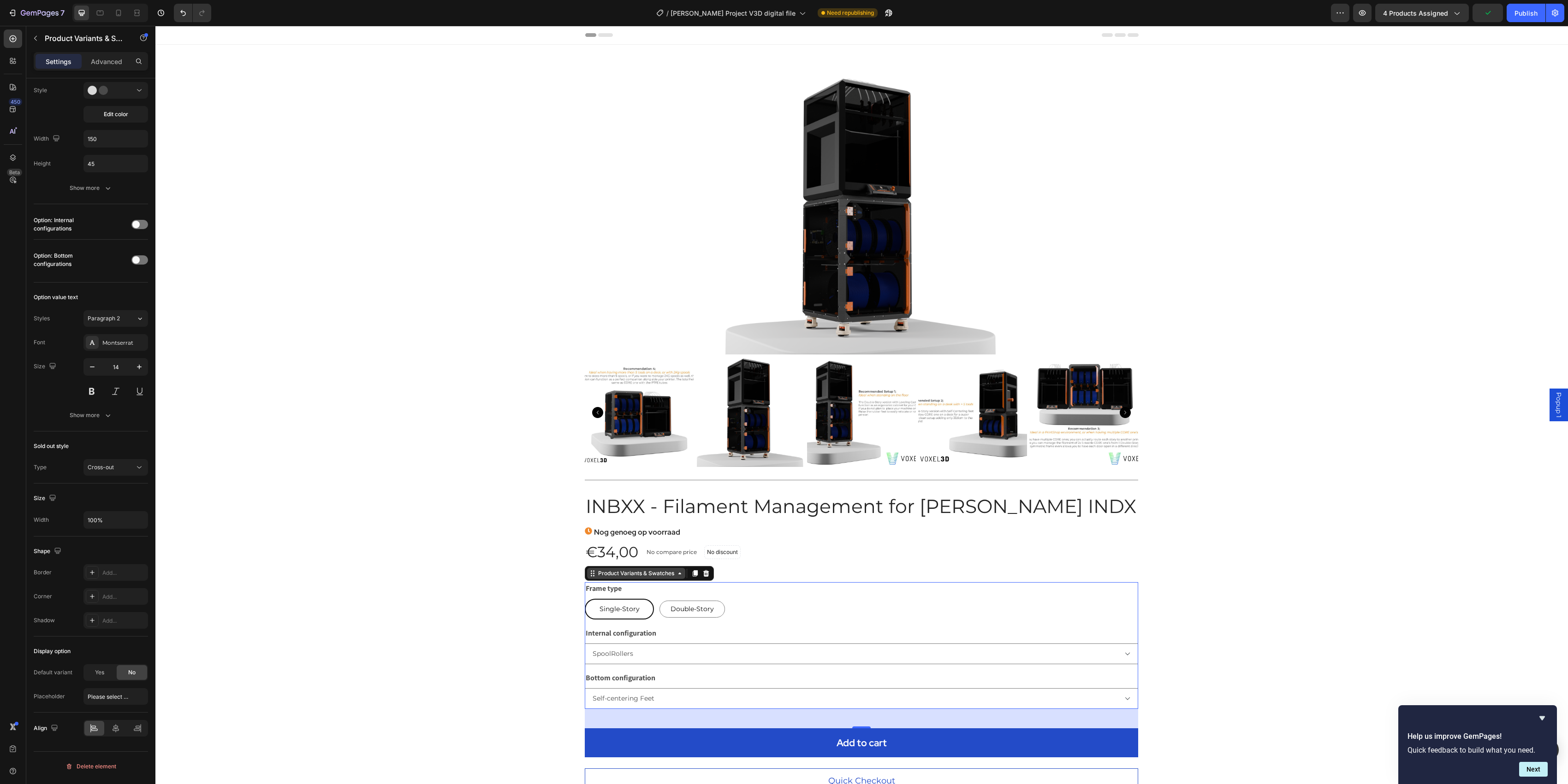
click at [671, 577] on div "Product Variants & Swatches" at bounding box center [636, 573] width 80 height 8
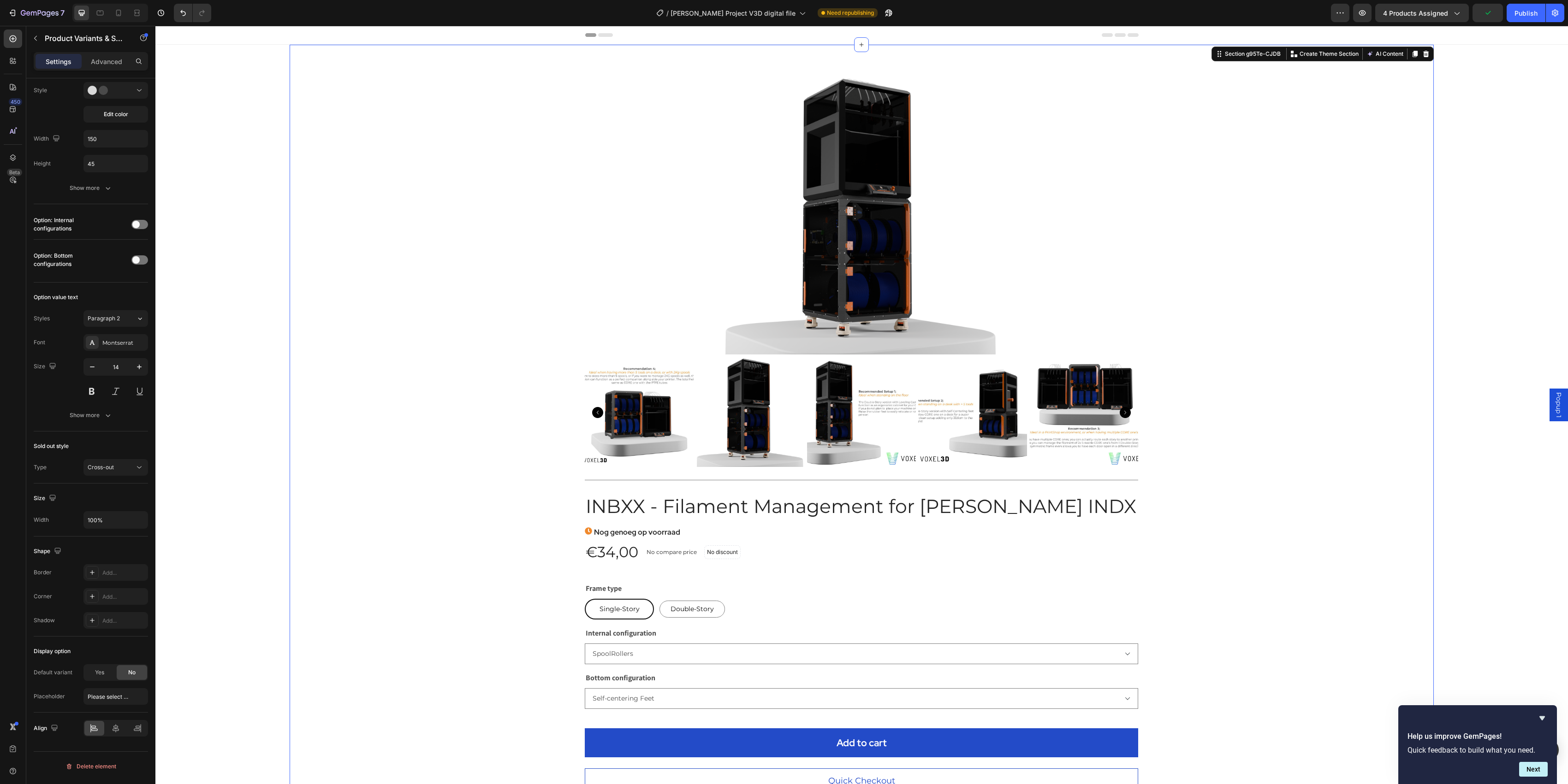
scroll to position [0, 0]
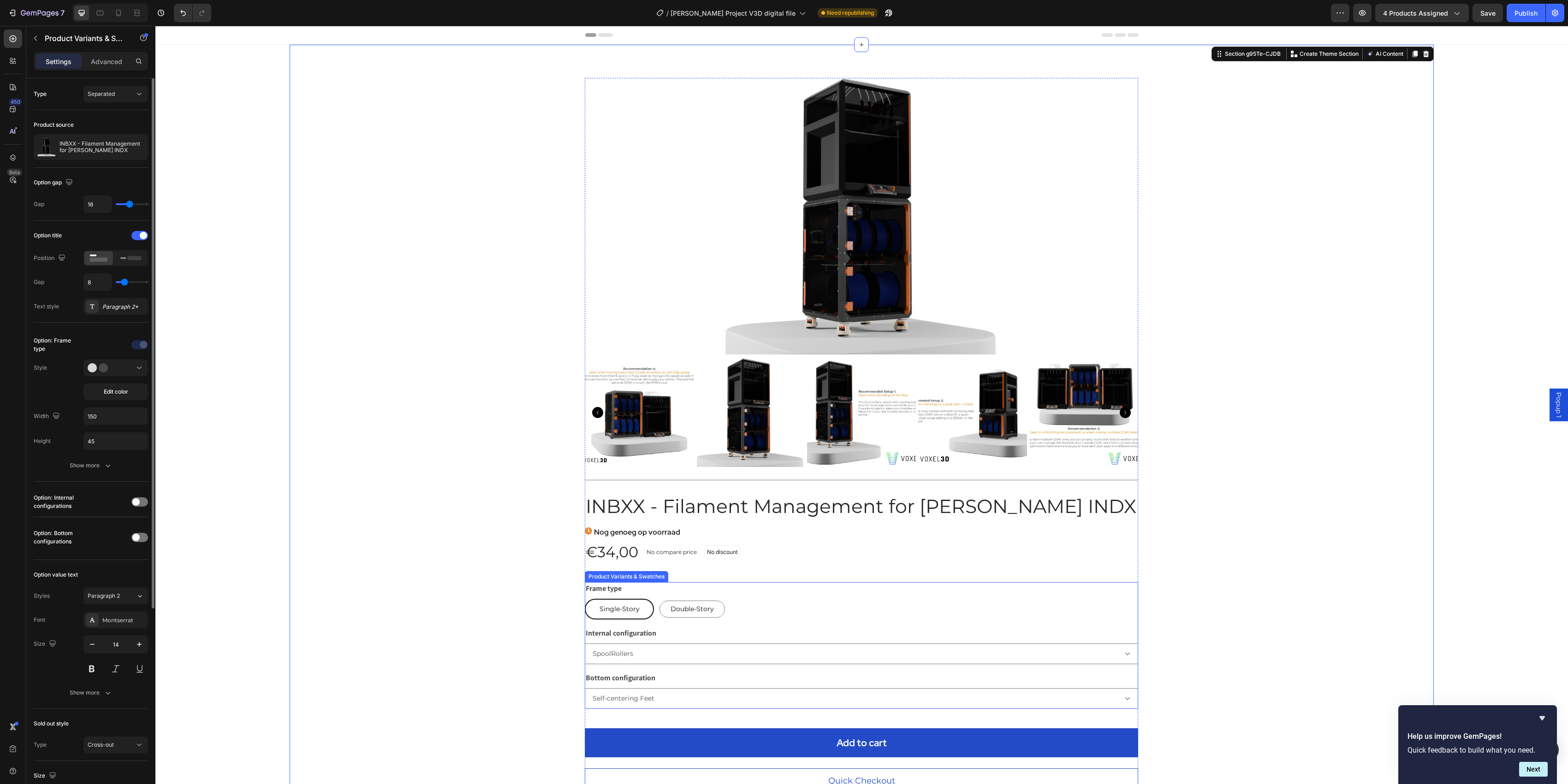
click at [843, 588] on div "Frame type Single-Story Single-Story Single-Story Double-Story Double-Story Dou…" at bounding box center [861, 646] width 553 height 127
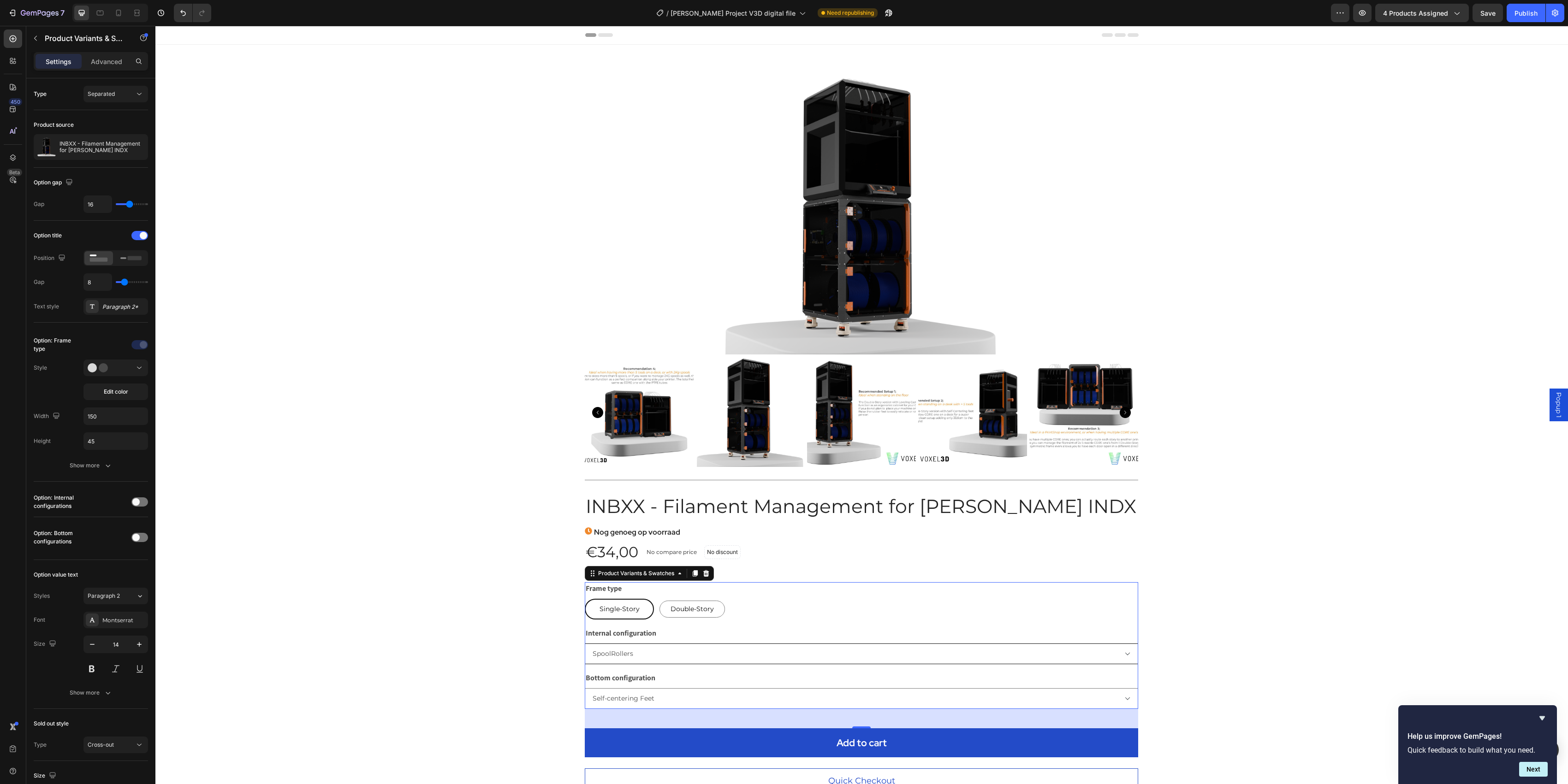
click at [607, 588] on select "Please select an option SpoolRollers Rewinders" at bounding box center [861, 653] width 553 height 21
click at [585, 588] on select "Please select an option SpoolRollers Rewinders" at bounding box center [861, 653] width 553 height 21
click at [1175, 588] on icon "Hide survey" at bounding box center [1542, 717] width 11 height 11
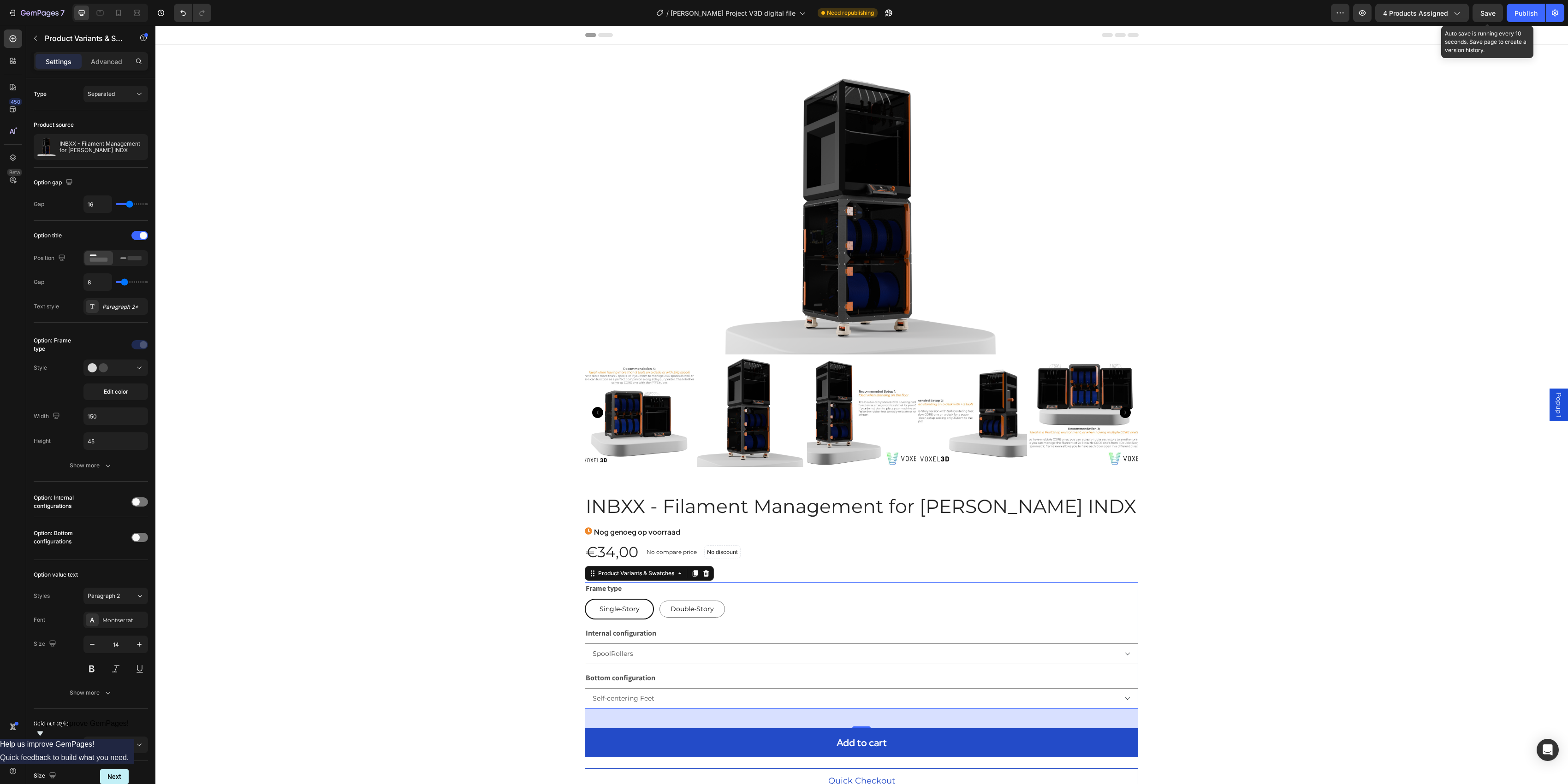
click at [1175, 15] on span "Save" at bounding box center [1487, 13] width 15 height 8
click at [1175, 15] on span "4 products assigned" at bounding box center [1415, 13] width 65 height 10
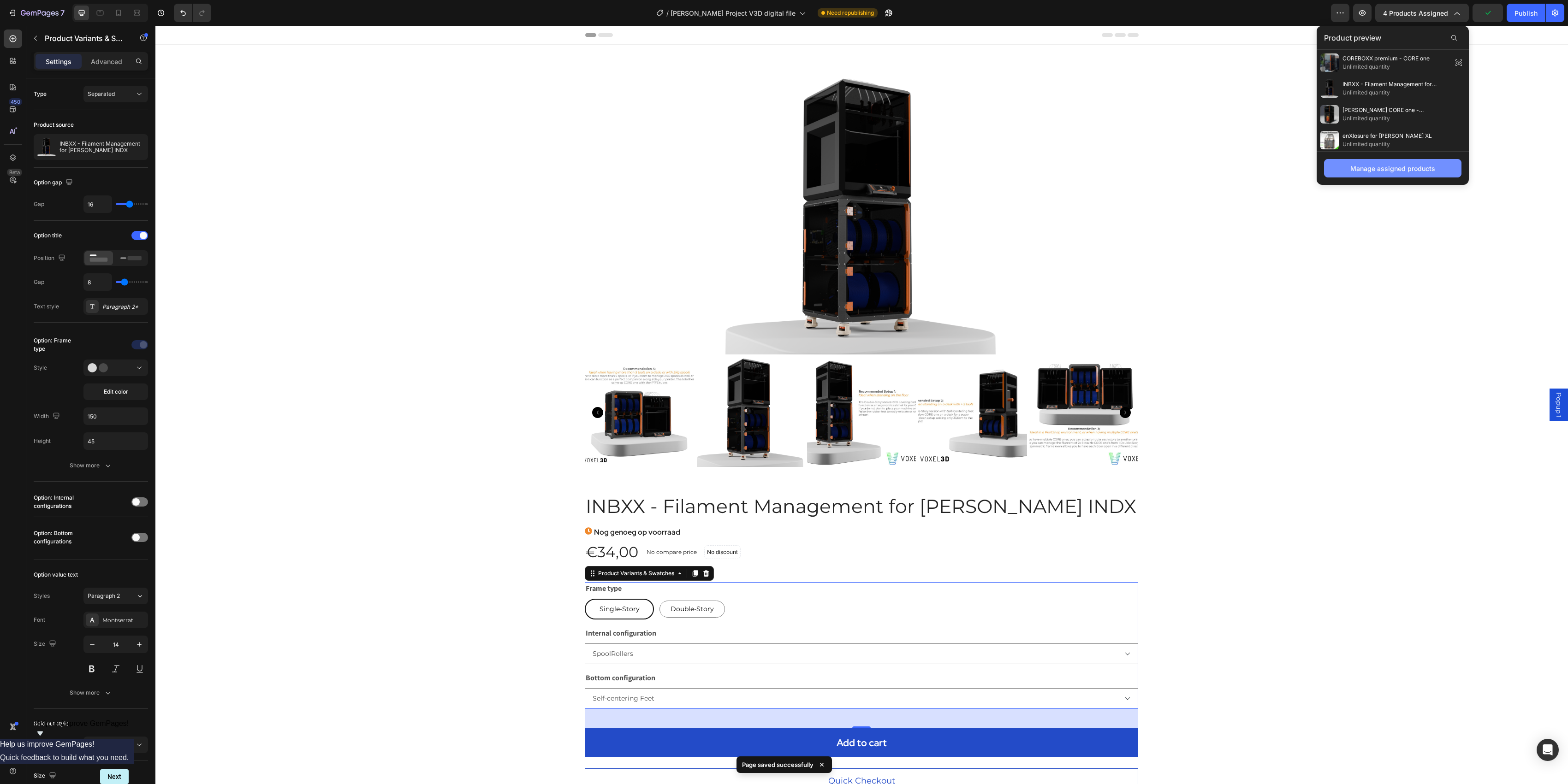
click at [1175, 167] on div "Manage assigned products" at bounding box center [1392, 168] width 85 height 10
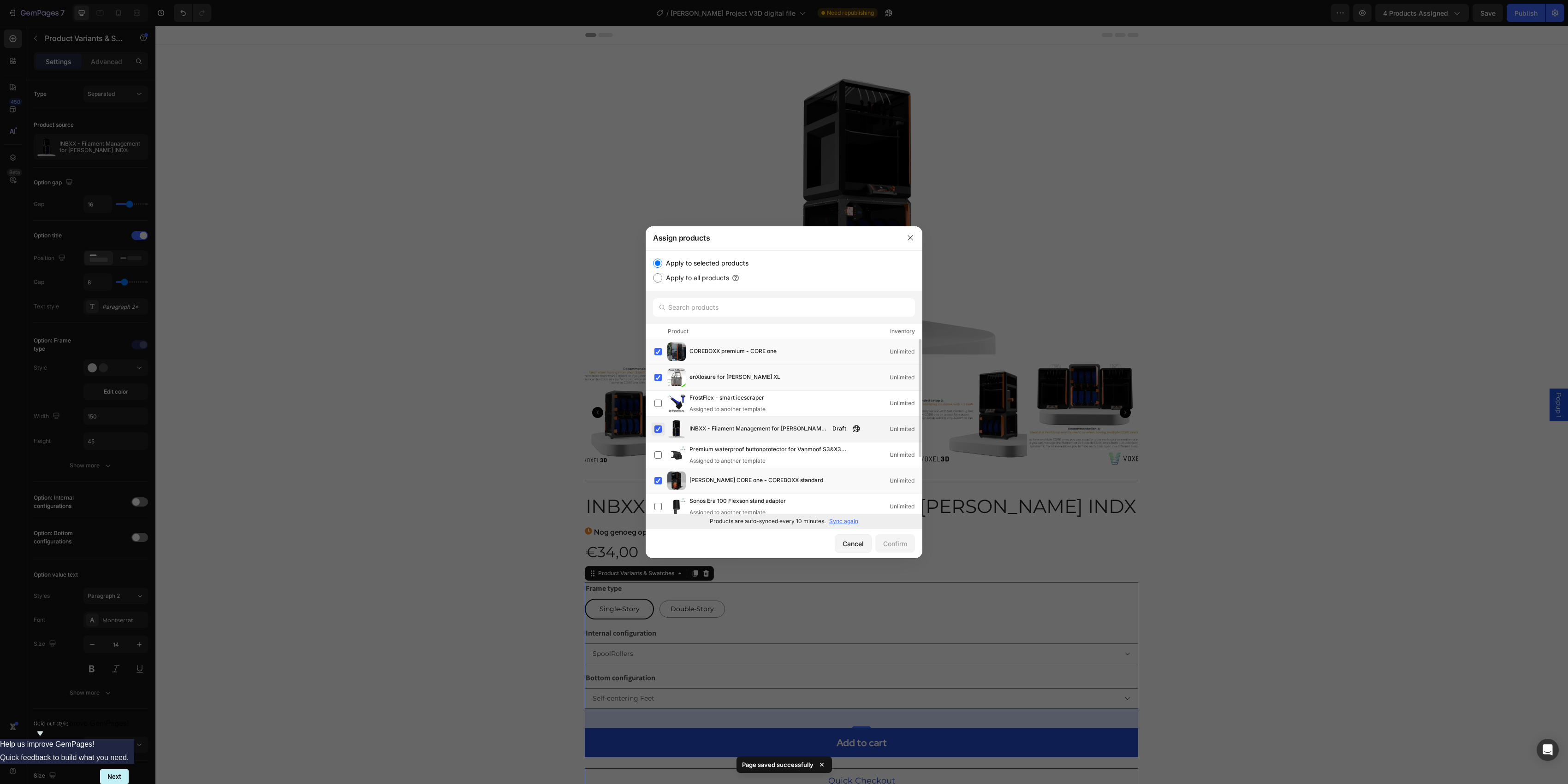
click at [660, 430] on label at bounding box center [657, 429] width 7 height 7
click at [660, 430] on label at bounding box center [657, 429] width 7 height 7
click at [662, 431] on label at bounding box center [657, 429] width 7 height 7
click at [887, 541] on div "Confirm" at bounding box center [894, 543] width 24 height 10
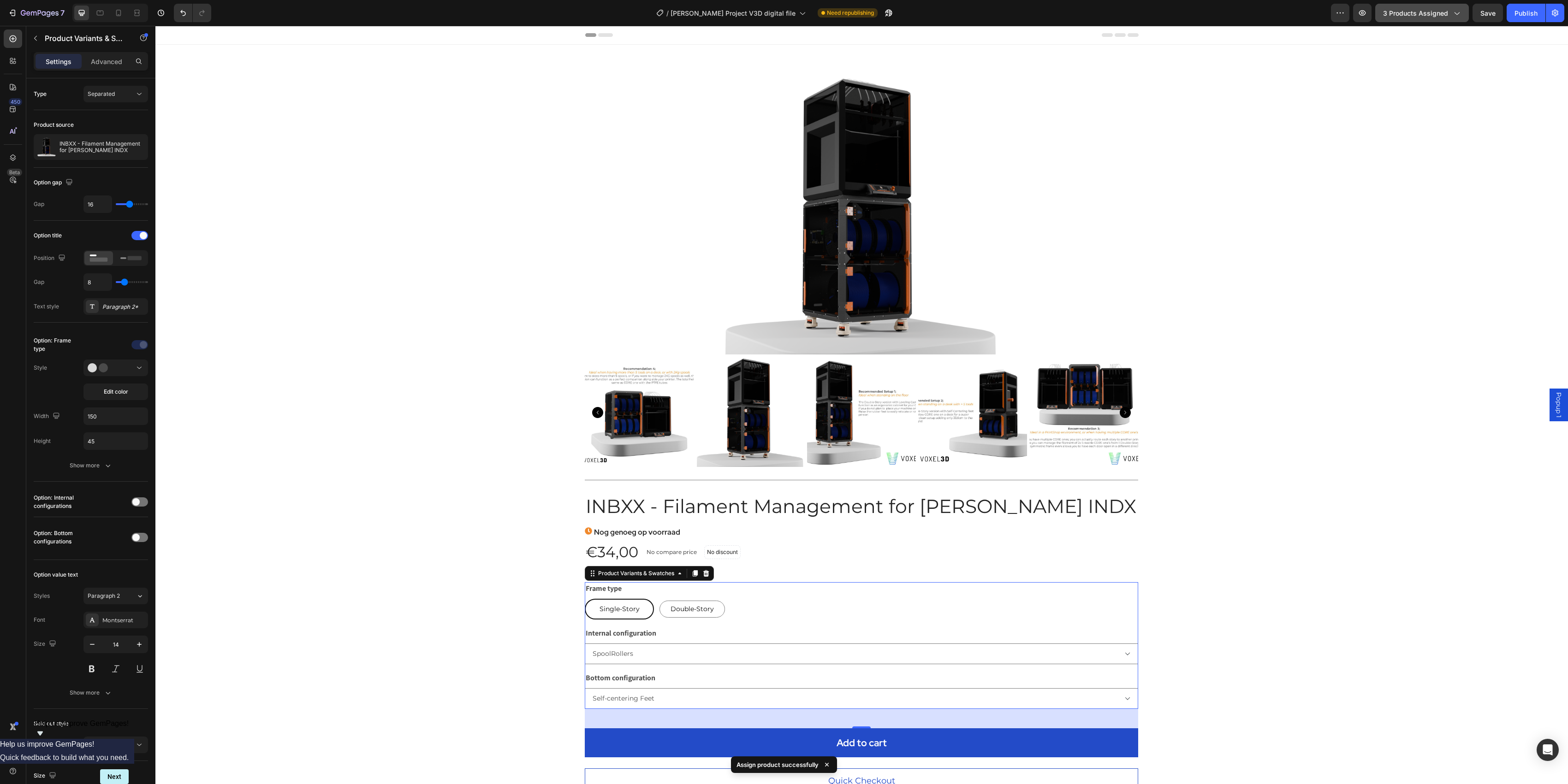
click at [1175, 16] on icon "button" at bounding box center [1456, 12] width 9 height 9
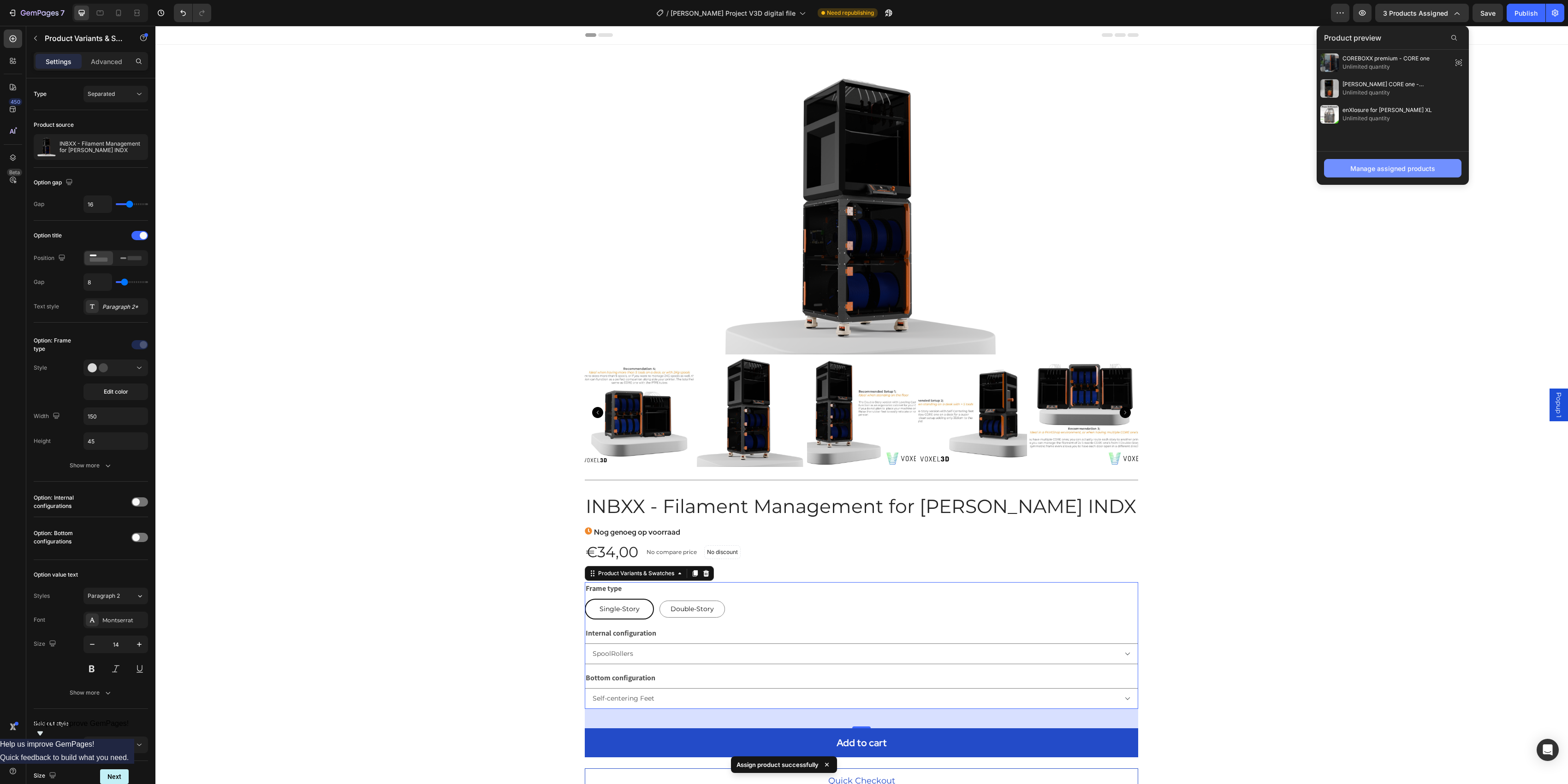
click at [1175, 166] on div "Manage assigned products" at bounding box center [1392, 168] width 85 height 10
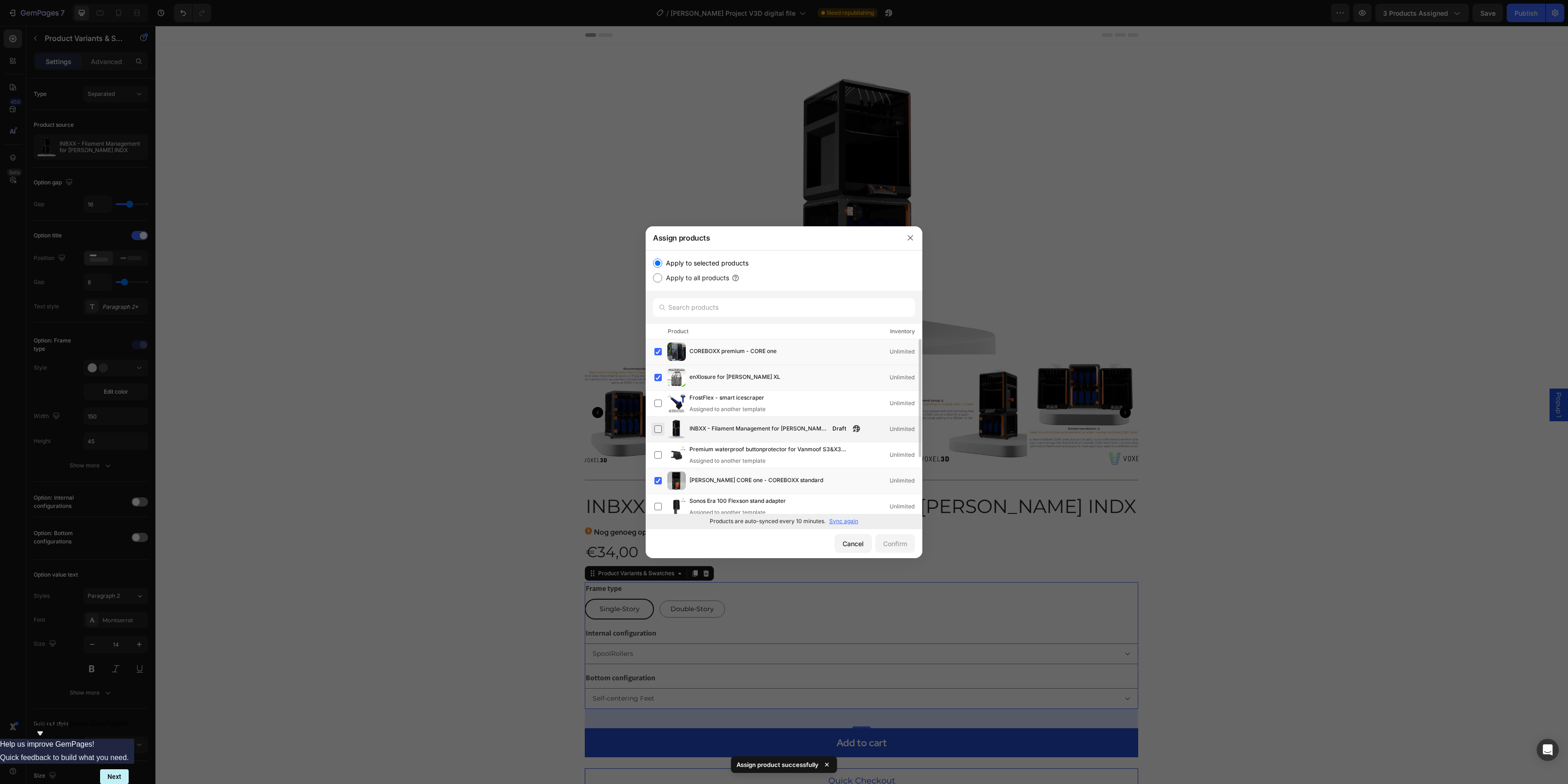
click at [659, 429] on label at bounding box center [657, 429] width 7 height 7
click at [892, 541] on div "Confirm" at bounding box center [894, 543] width 24 height 10
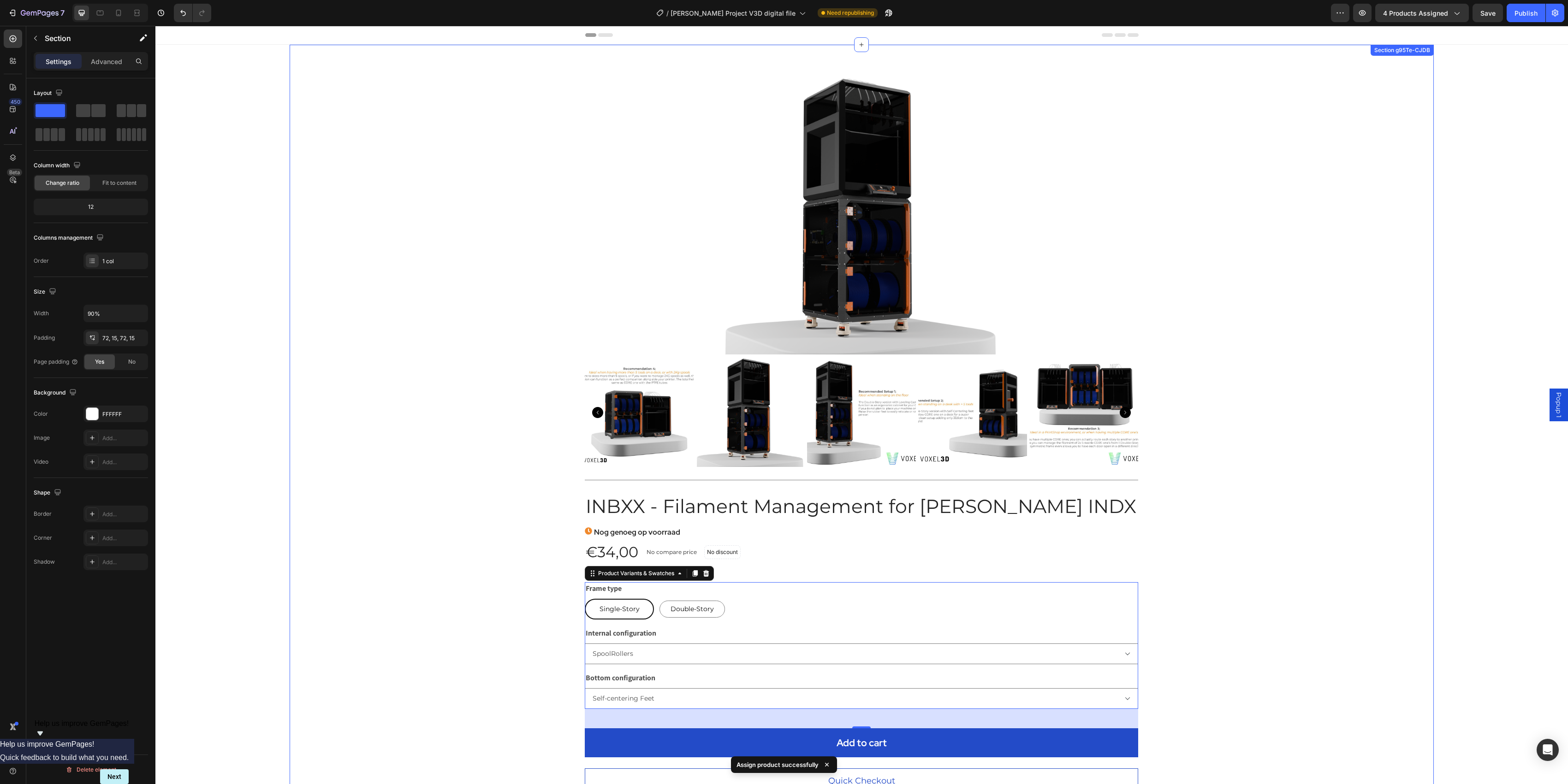
click at [714, 588] on div "Internal configuration Please select an option SpoolRollers Rewinders" at bounding box center [861, 645] width 553 height 37
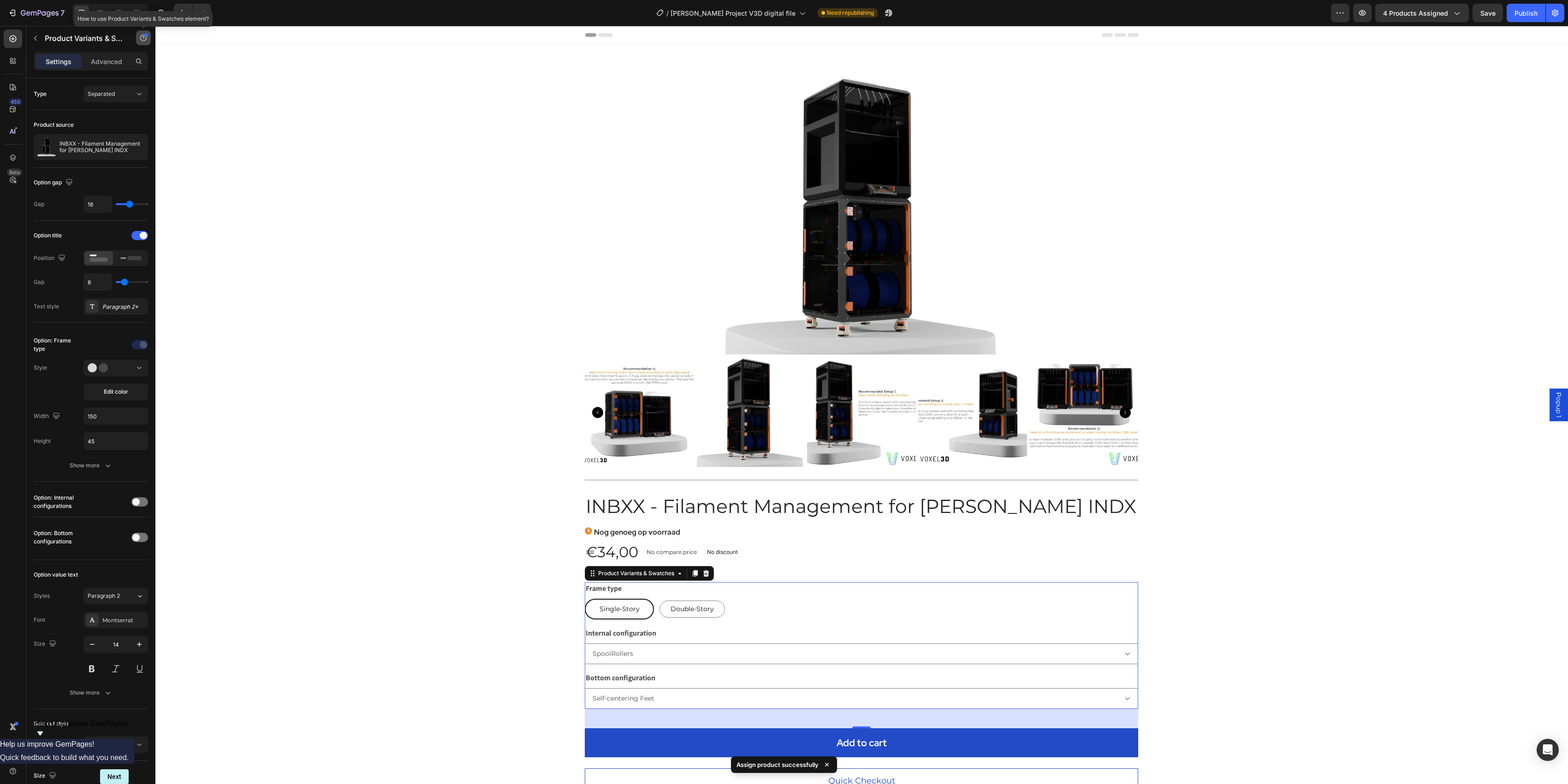
click at [144, 39] on icon "button" at bounding box center [143, 37] width 7 height 7
click at [109, 40] on p "Product Variants & Swatches" at bounding box center [83, 38] width 78 height 11
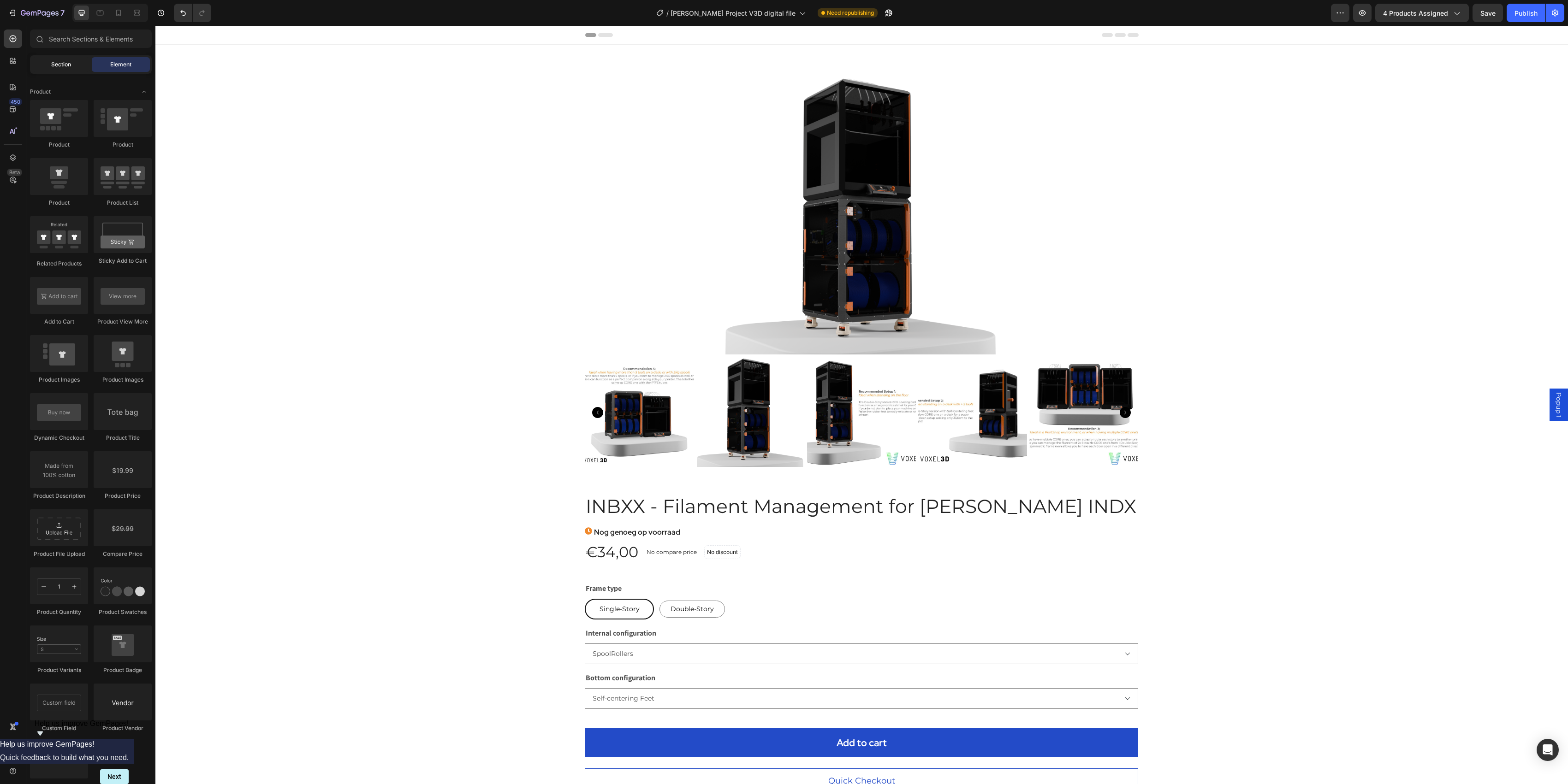
click at [49, 59] on div "Section" at bounding box center [61, 64] width 58 height 15
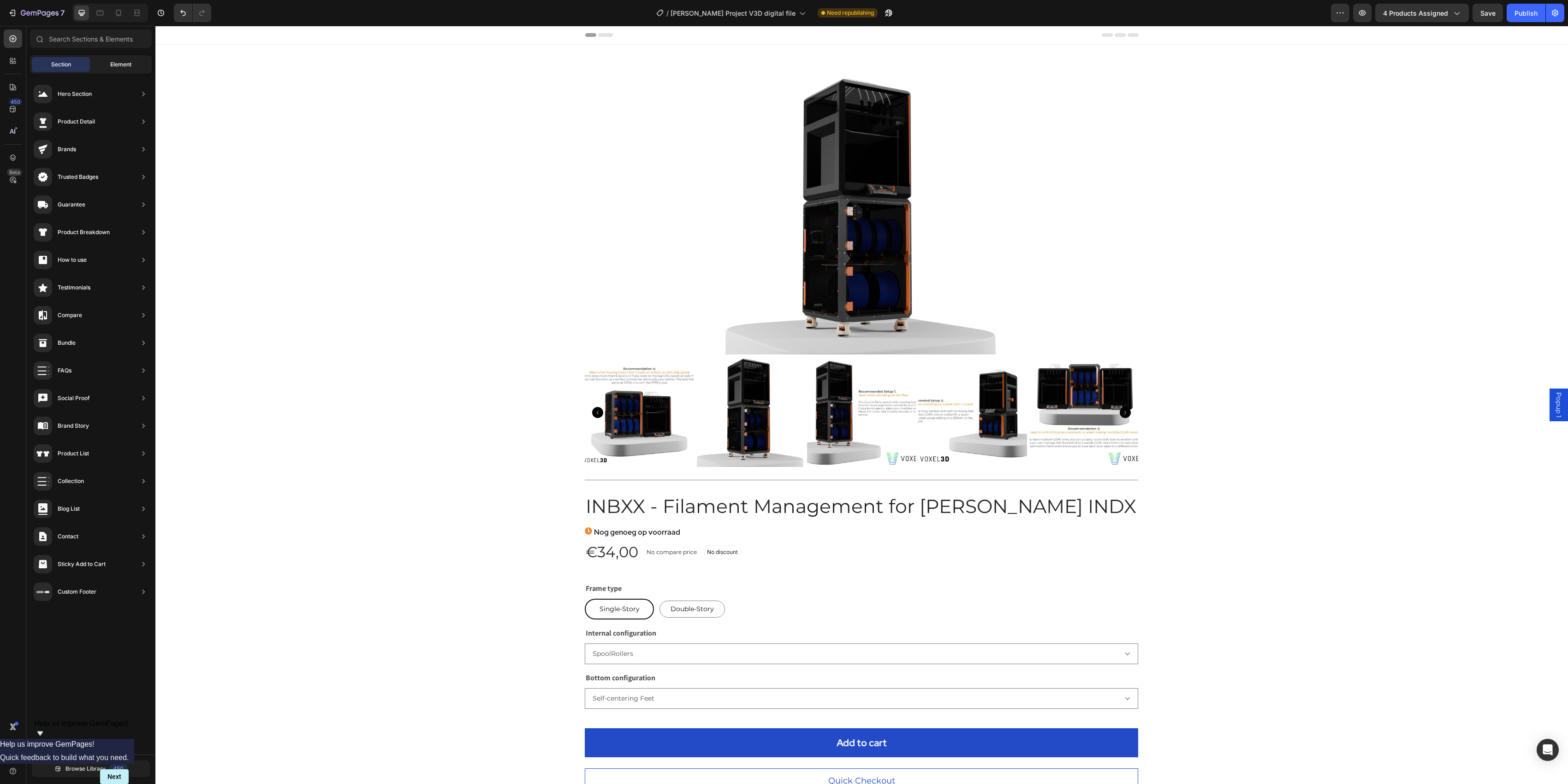
click at [108, 68] on div "Element" at bounding box center [120, 64] width 58 height 15
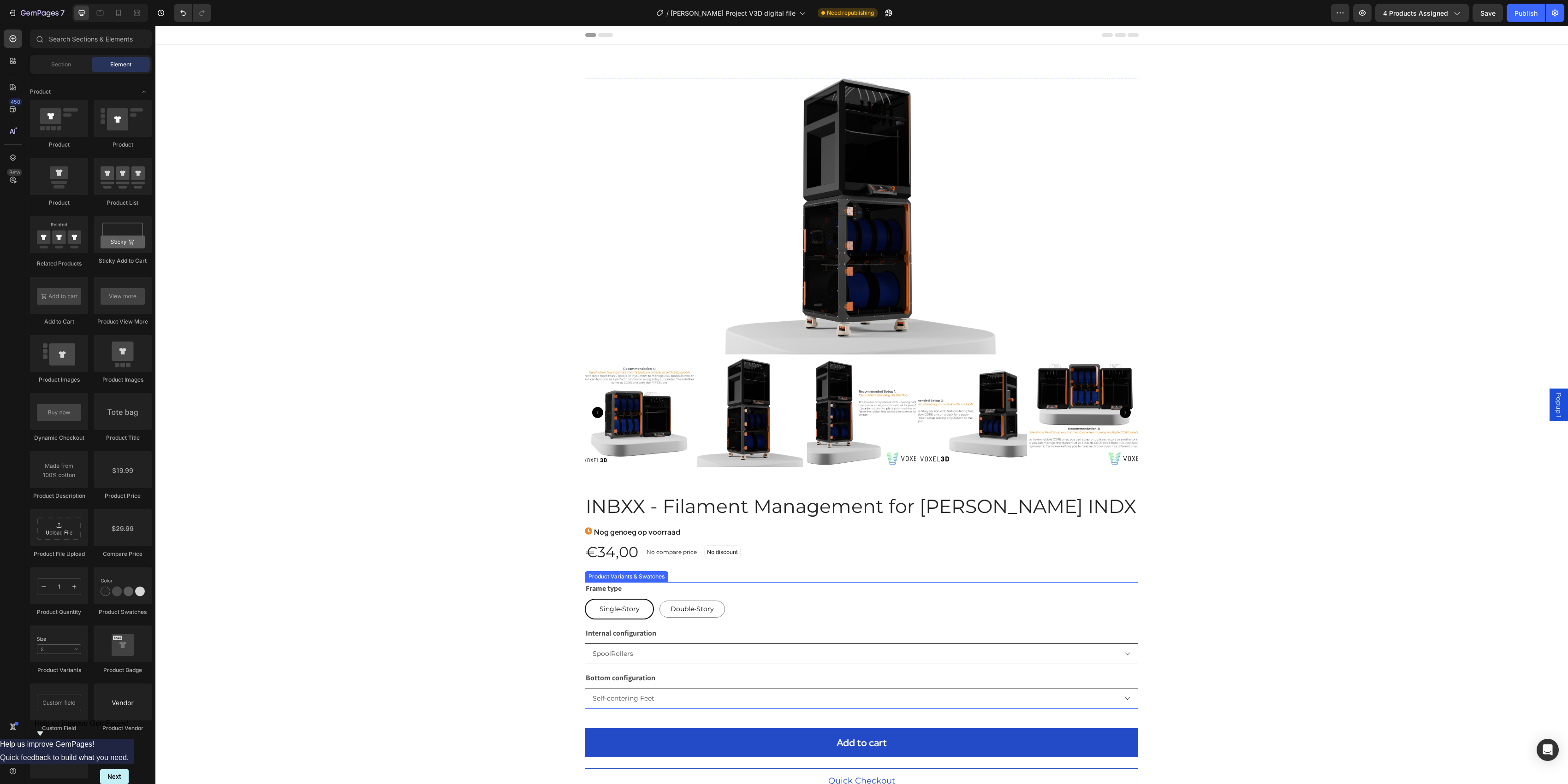
click at [707, 588] on select "Please select an option SpoolRollers Rewinders" at bounding box center [861, 653] width 553 height 21
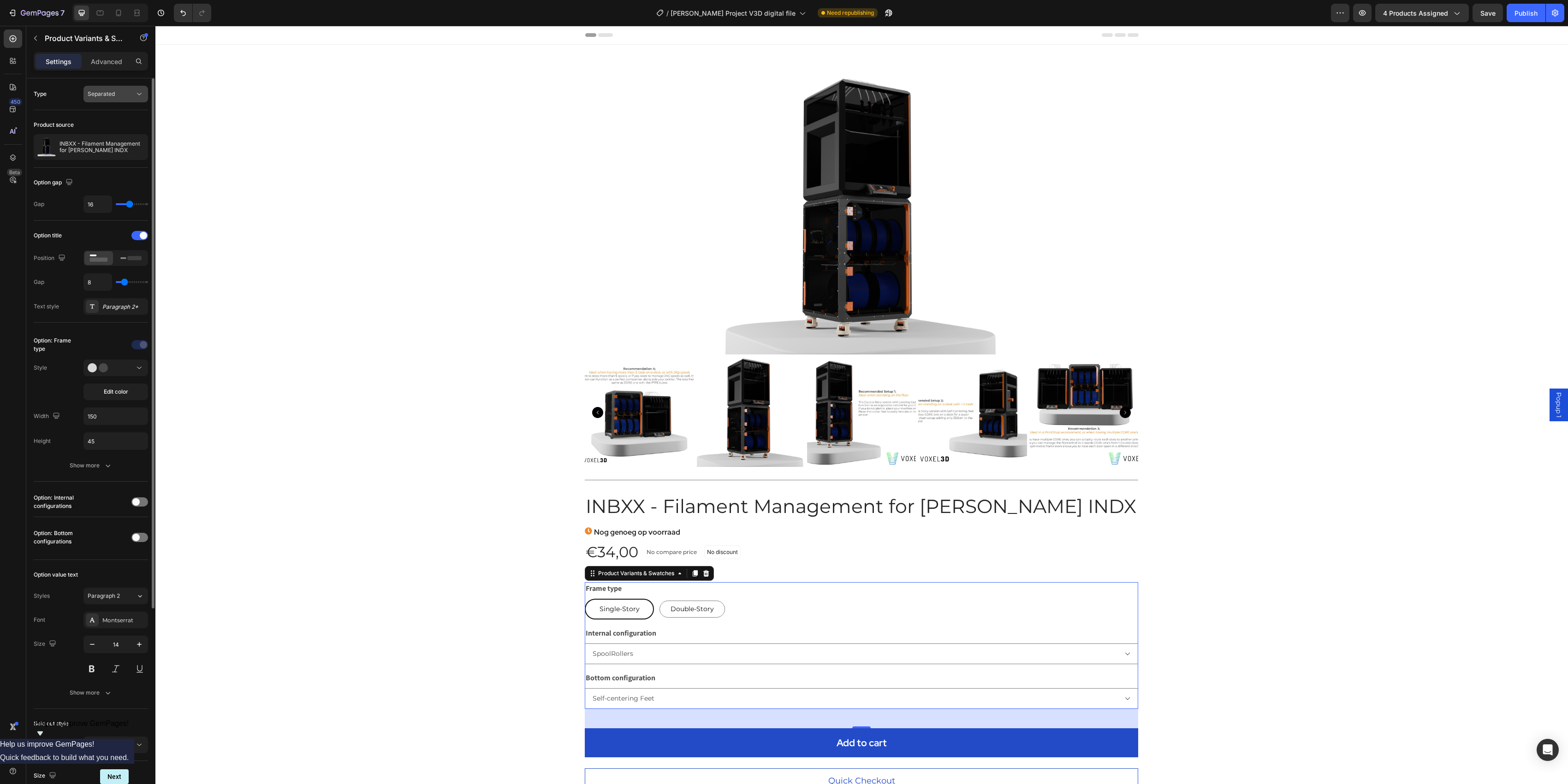
click at [110, 96] on span "Separated" at bounding box center [101, 94] width 27 height 7
click at [111, 134] on p "Combine" at bounding box center [114, 134] width 53 height 8
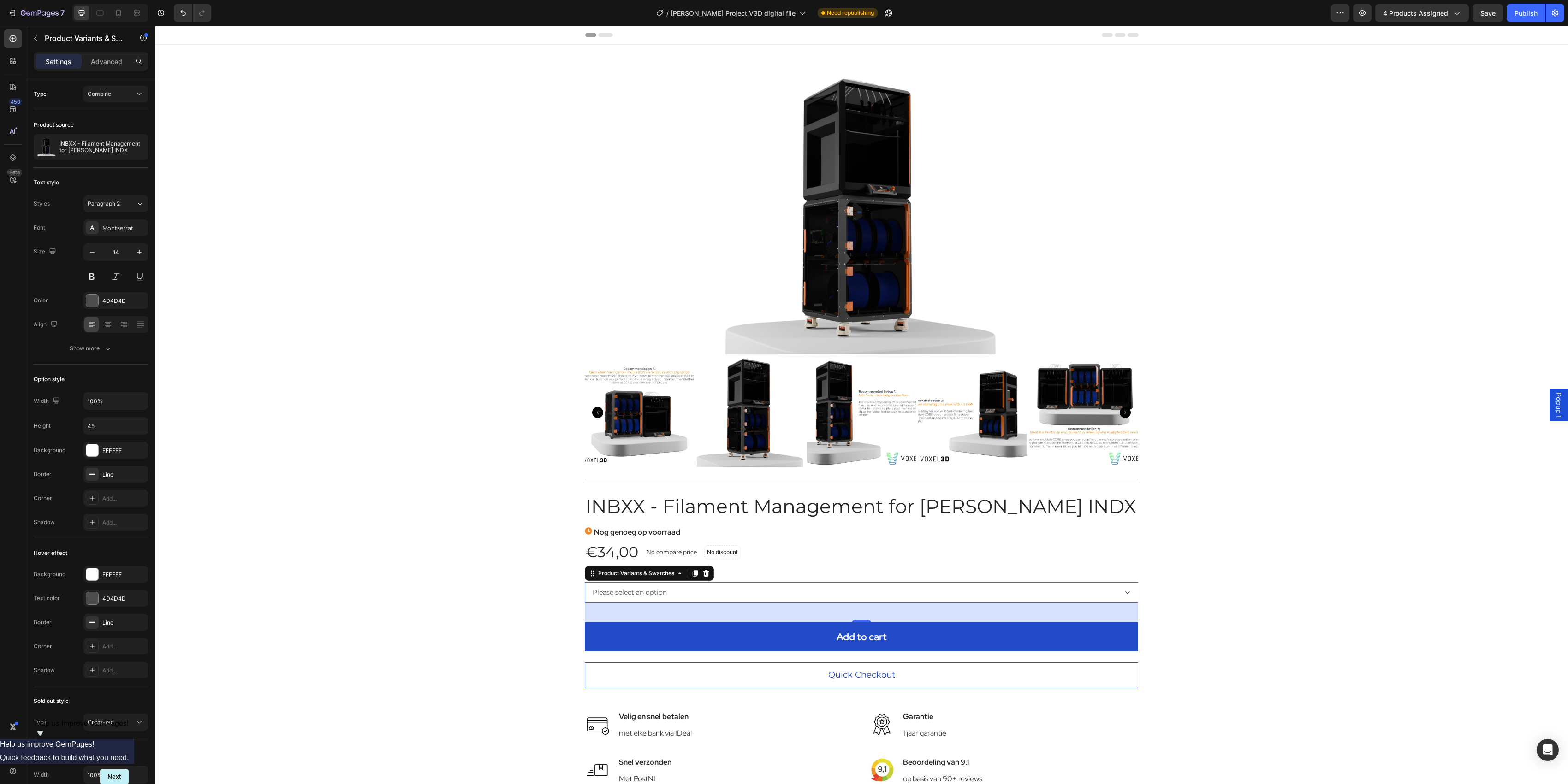
click at [795, 588] on div "42" at bounding box center [861, 612] width 553 height 19
click at [799, 588] on select "Please select an option Single-Story / SpoolRollers / Self-centering Feet - €34…" at bounding box center [861, 592] width 553 height 21
click at [124, 94] on div "Combine" at bounding box center [111, 94] width 47 height 8
click at [105, 120] on span "Separated" at bounding box center [101, 117] width 27 height 8
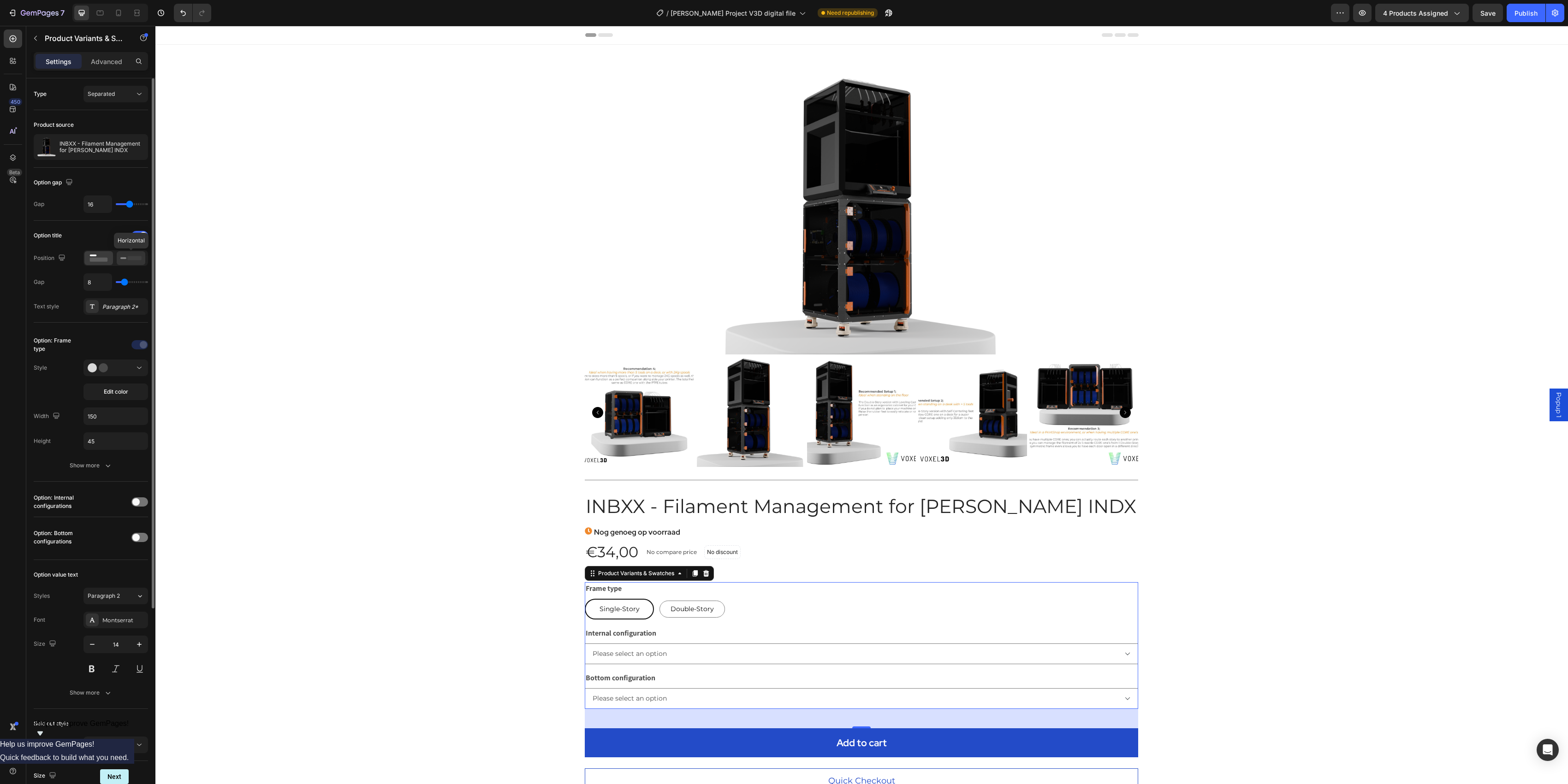
click at [122, 256] on icon at bounding box center [131, 258] width 21 height 10
select select "SpoolRollers"
select select "Self-centering Feet"
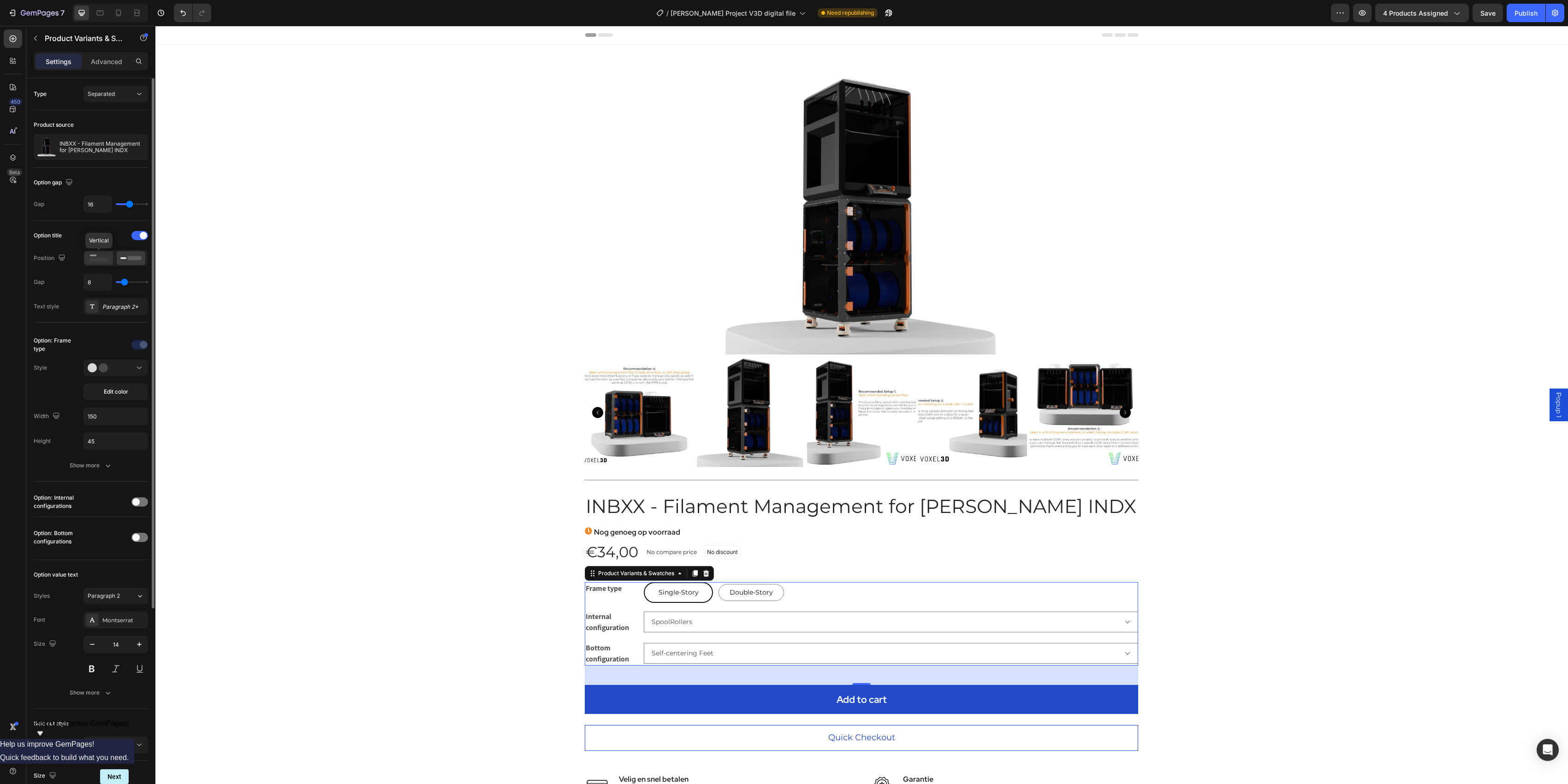
click at [104, 262] on rect at bounding box center [99, 259] width 18 height 4
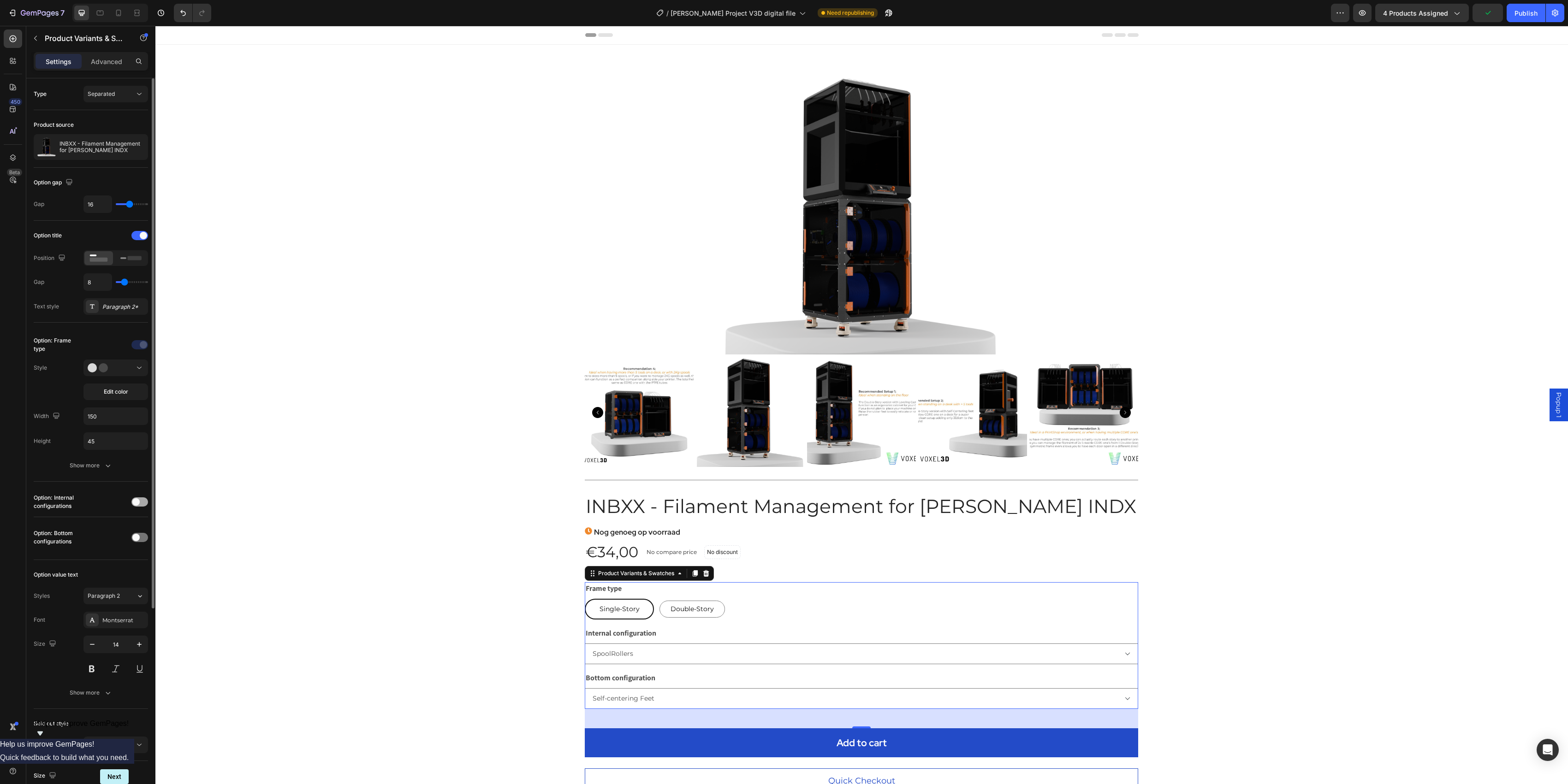
click at [137, 501] on span at bounding box center [135, 501] width 7 height 7
click at [139, 588] on div at bounding box center [139, 635] width 16 height 9
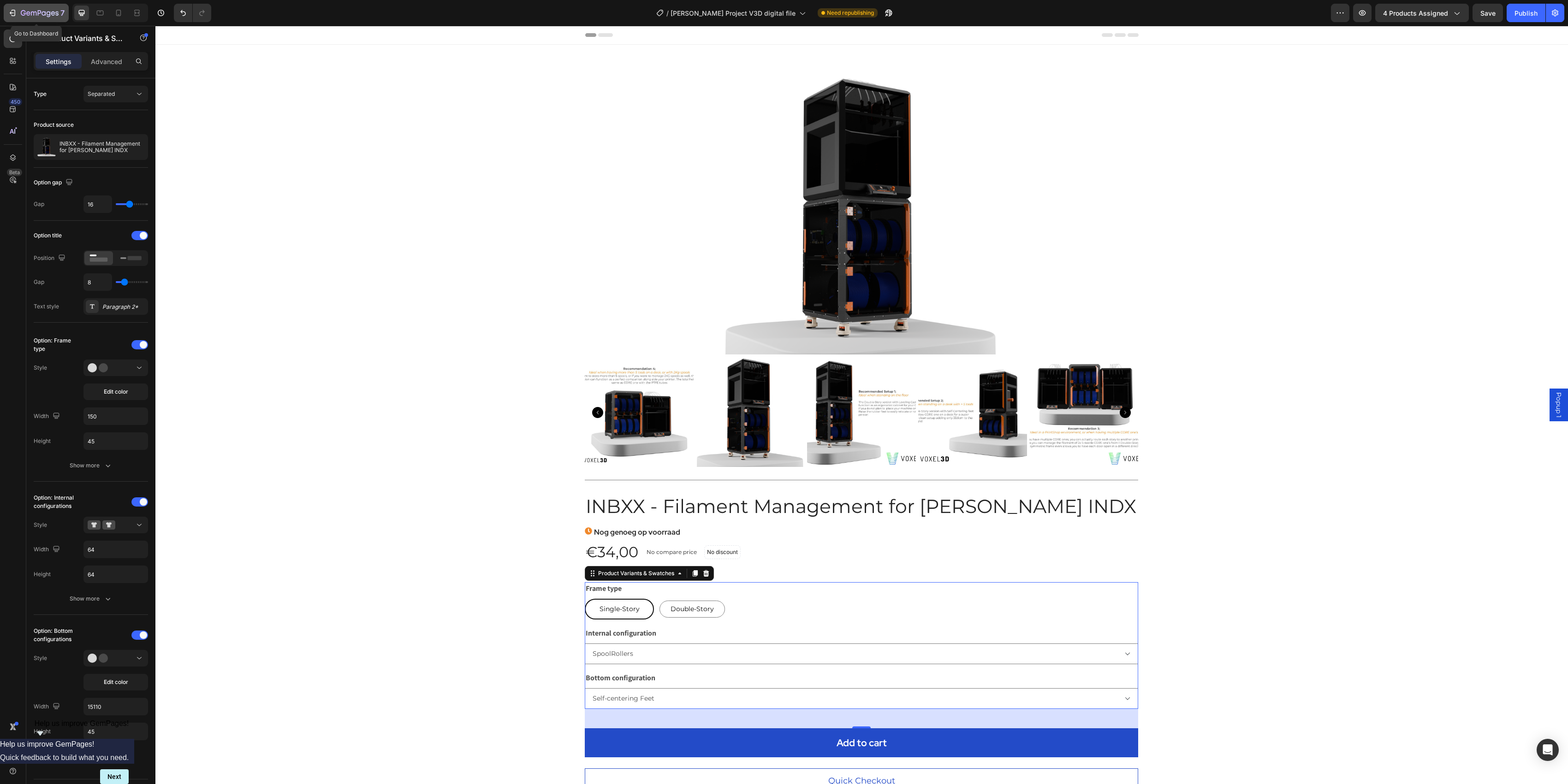
click at [31, 21] on button "7" at bounding box center [35, 12] width 65 height 18
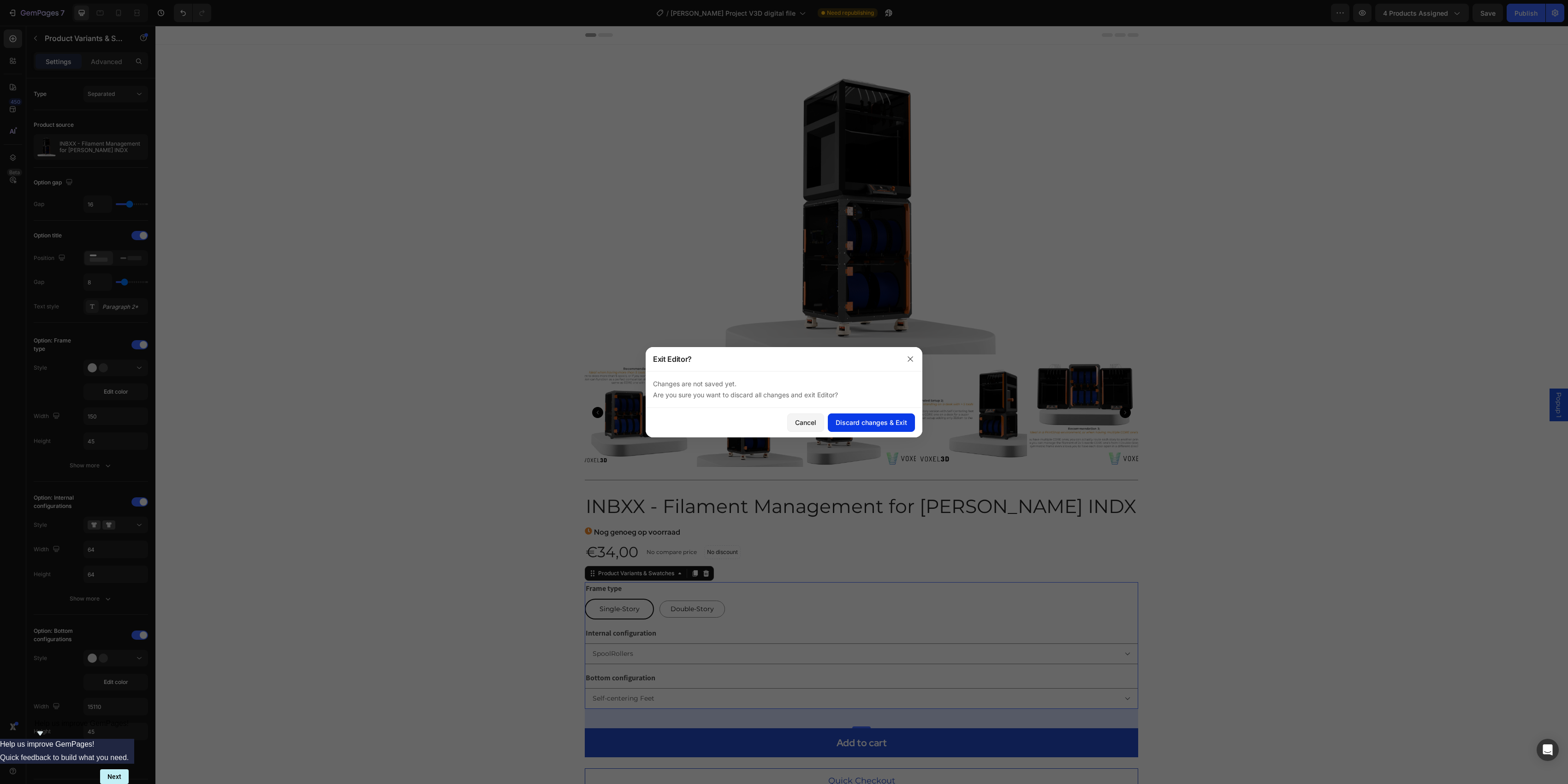
click at [864, 417] on div "Discard changes & Exit" at bounding box center [871, 422] width 72 height 10
